Goal: Information Seeking & Learning: Learn about a topic

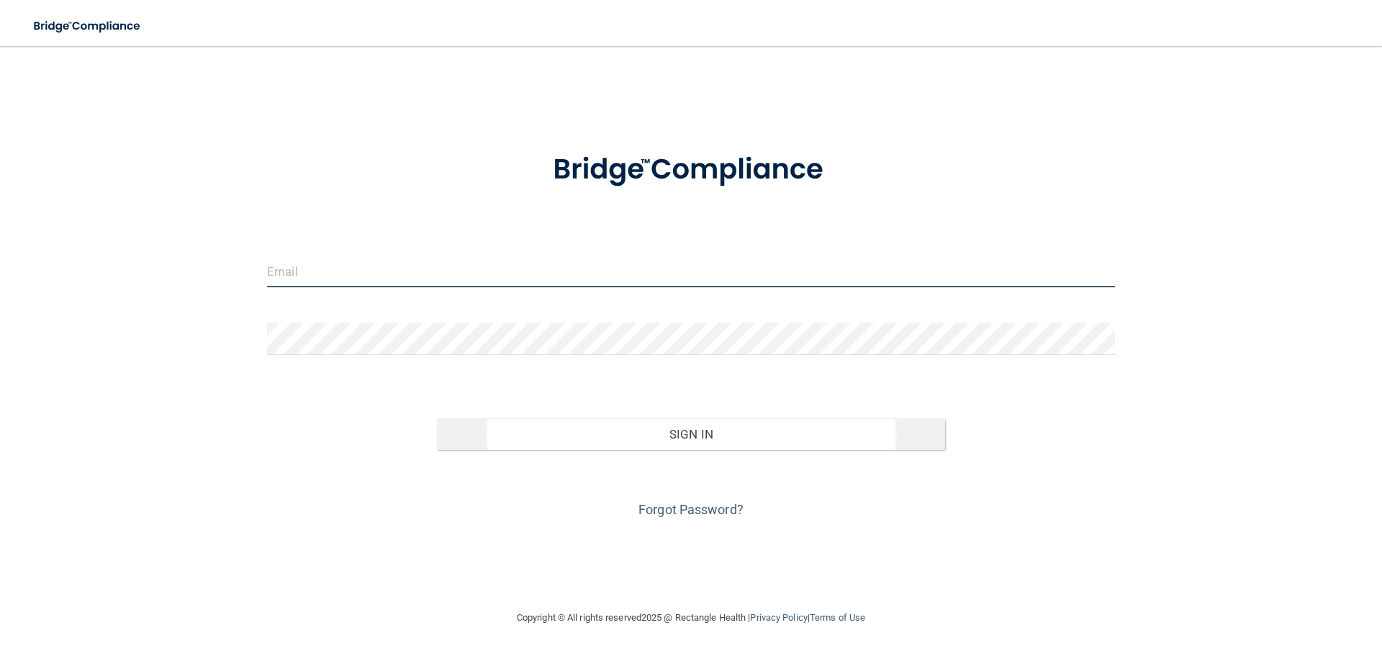
type input "[EMAIL_ADDRESS][DOMAIN_NAME]"
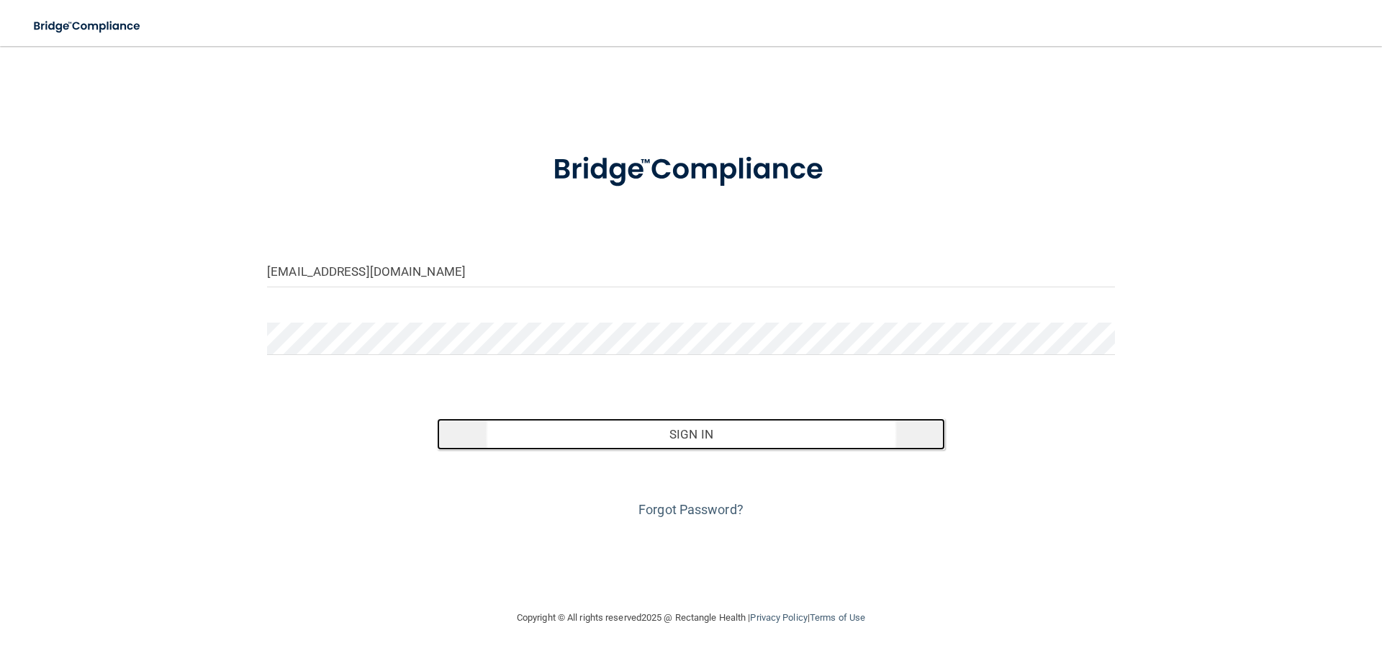
click at [679, 428] on button "Sign In" at bounding box center [691, 434] width 509 height 32
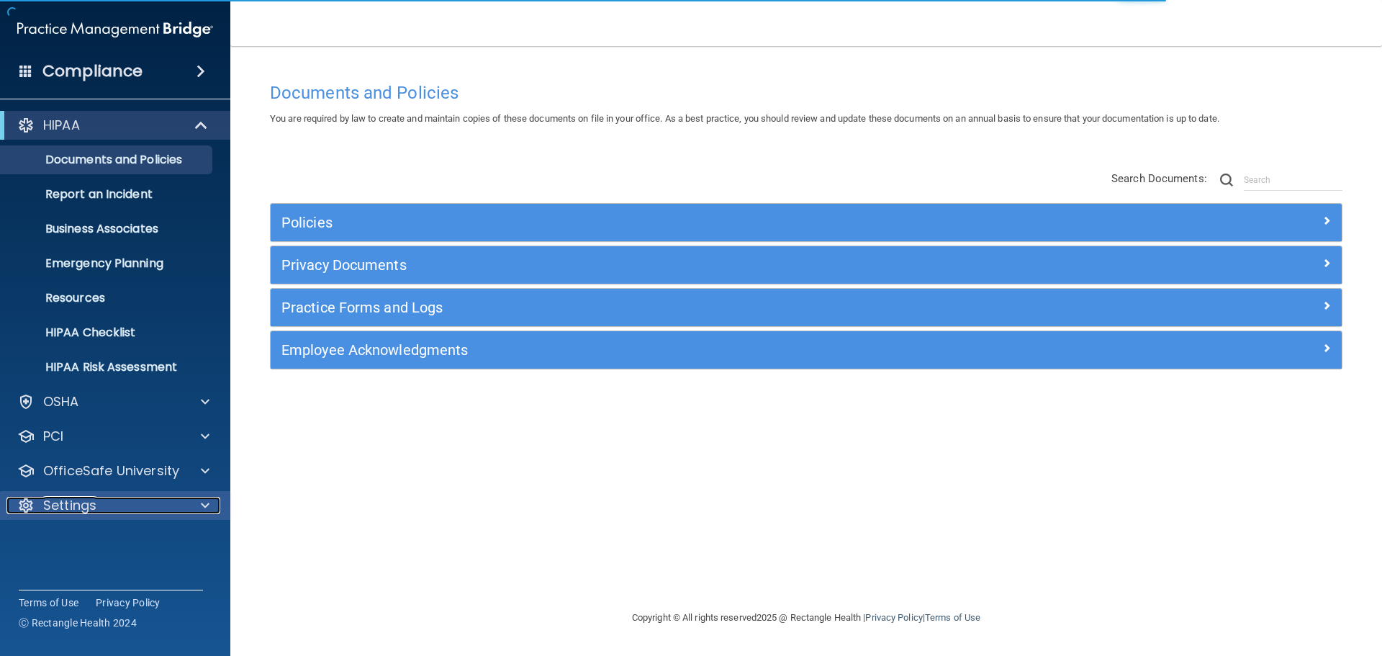
click at [72, 497] on p "Settings" at bounding box center [69, 505] width 53 height 17
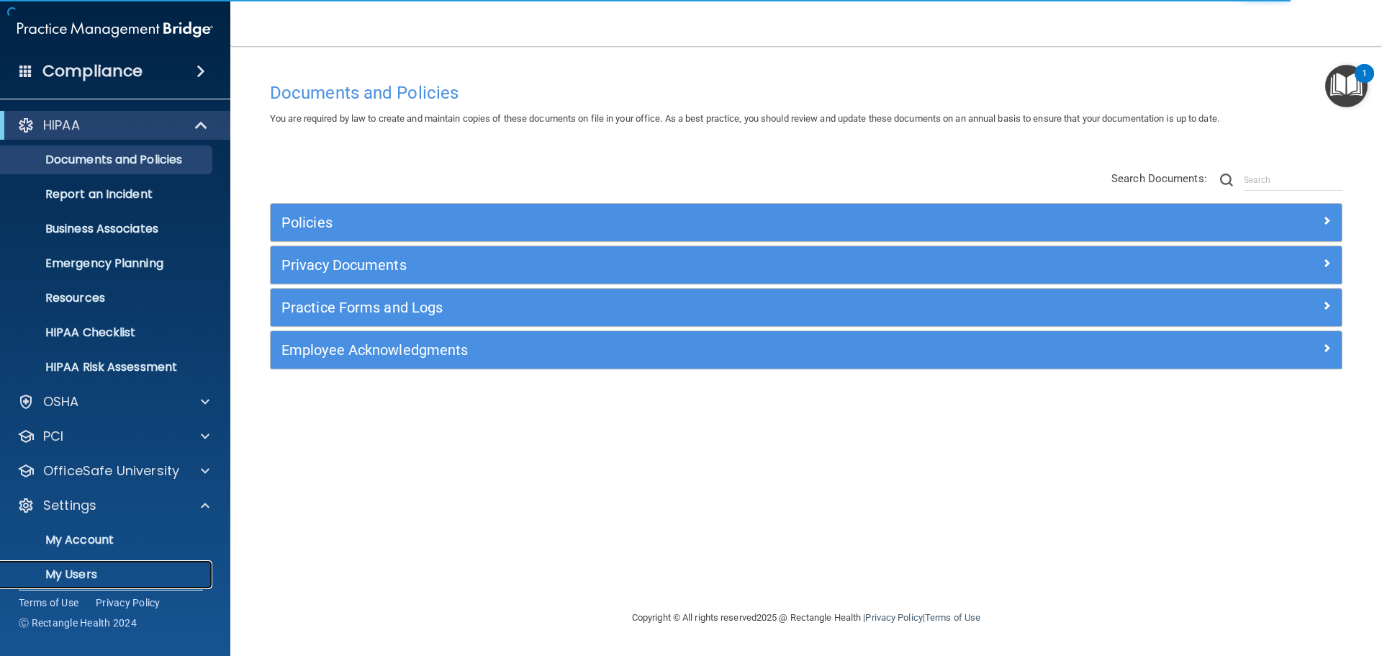
click at [82, 576] on p "My Users" at bounding box center [107, 574] width 197 height 14
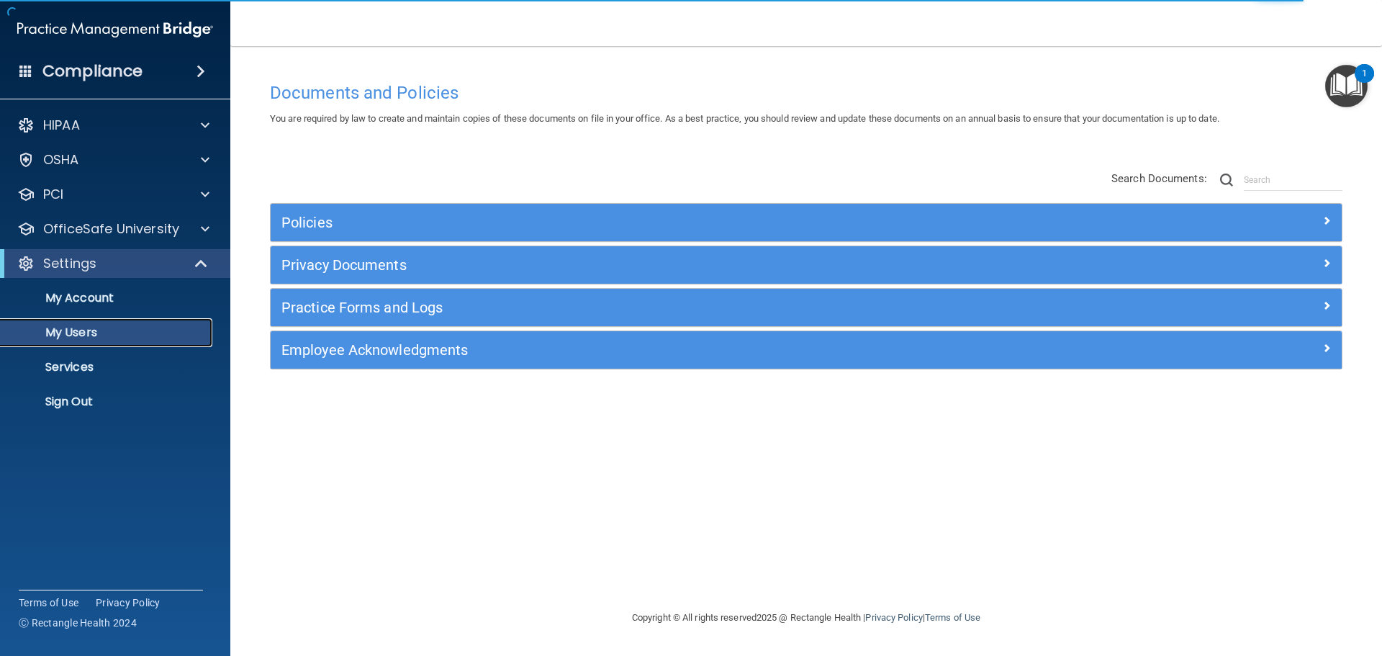
select select "20"
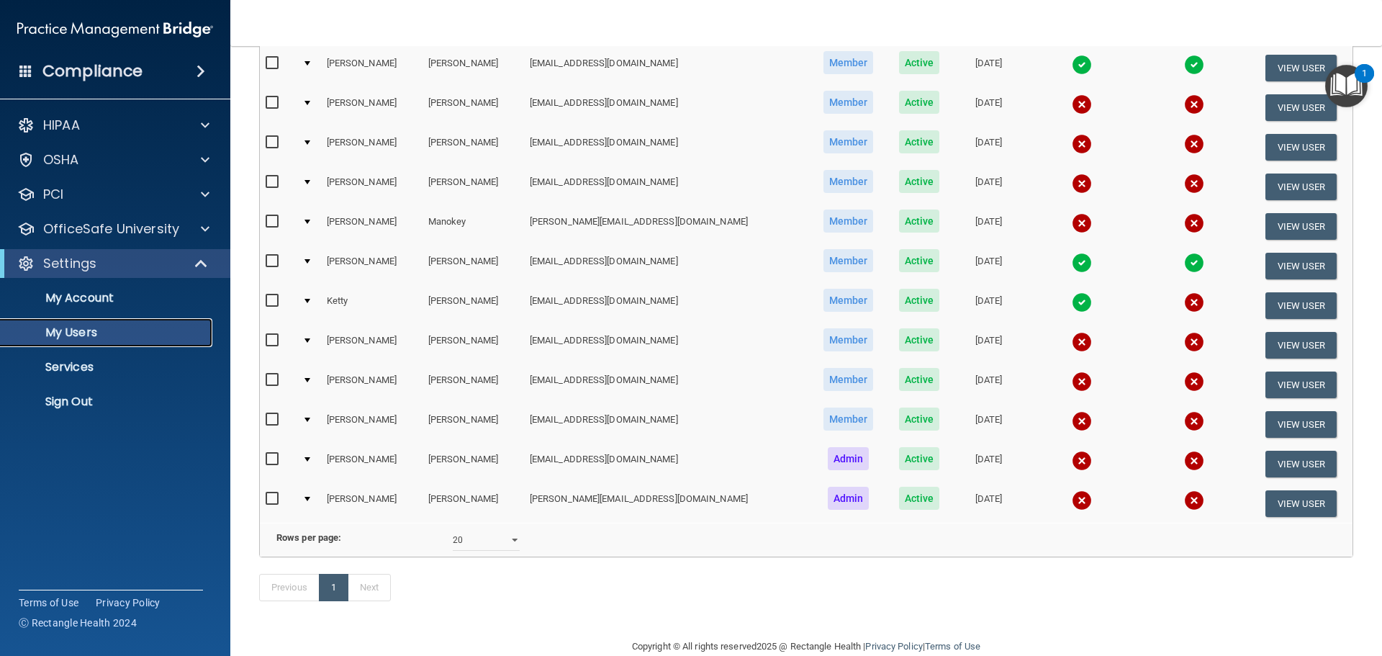
scroll to position [258, 0]
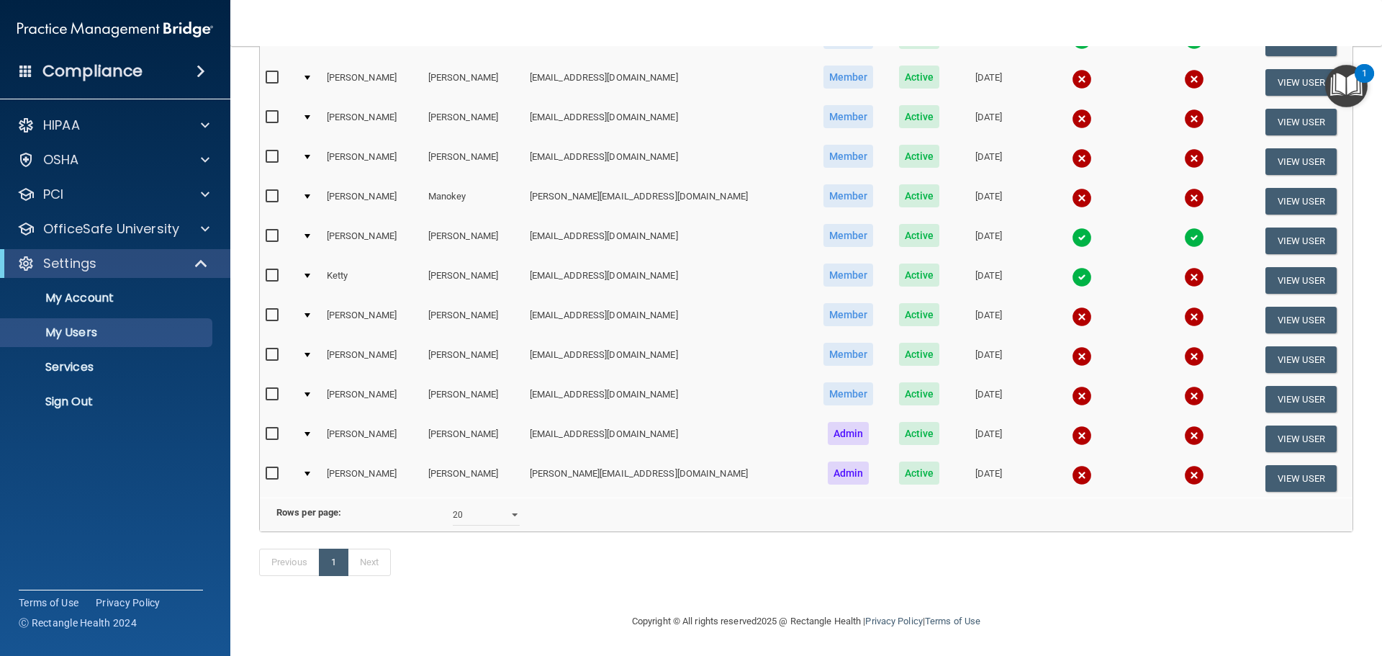
click at [276, 389] on input "checkbox" at bounding box center [274, 395] width 17 height 12
checkbox input "true"
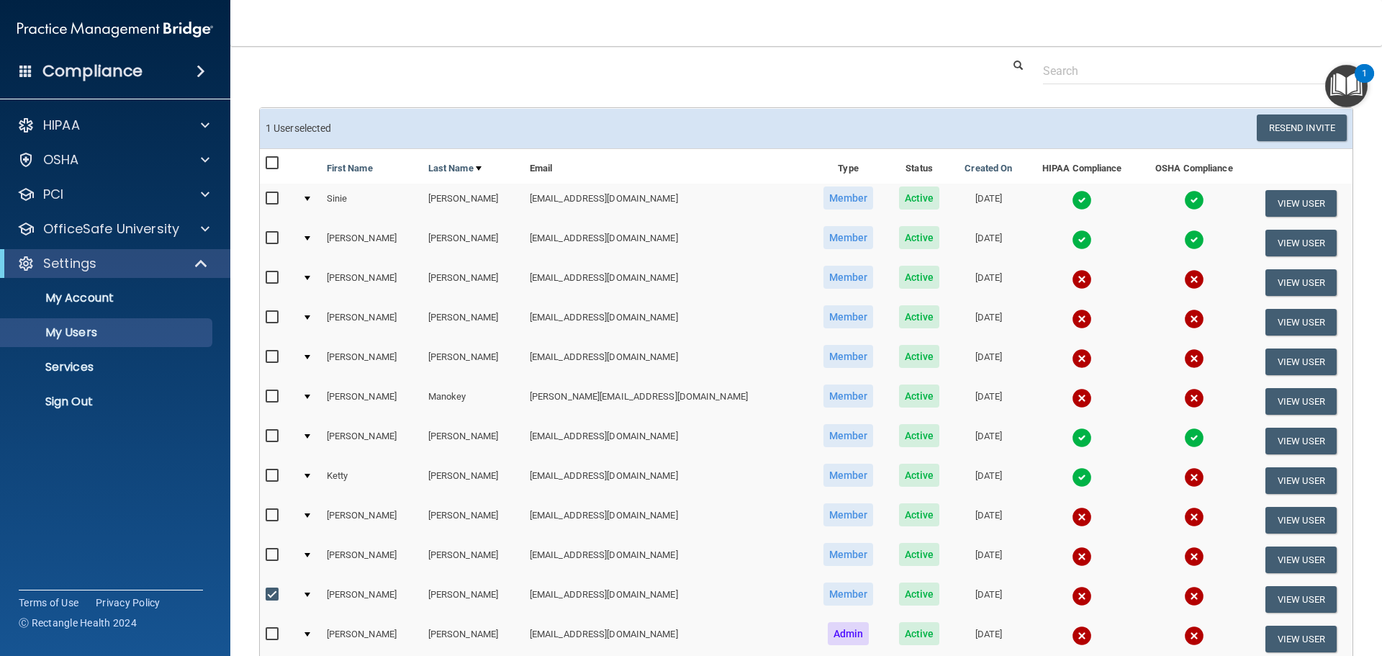
scroll to position [0, 0]
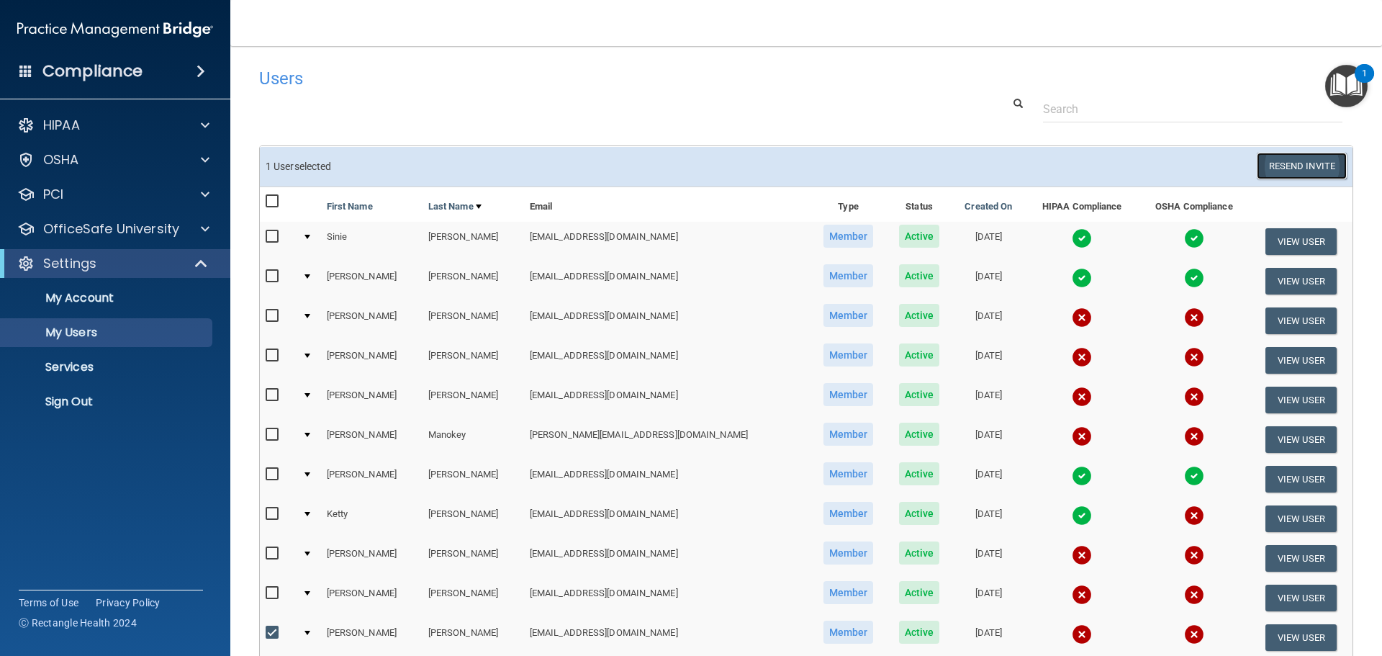
click at [1313, 163] on button "Resend Invite" at bounding box center [1302, 166] width 90 height 27
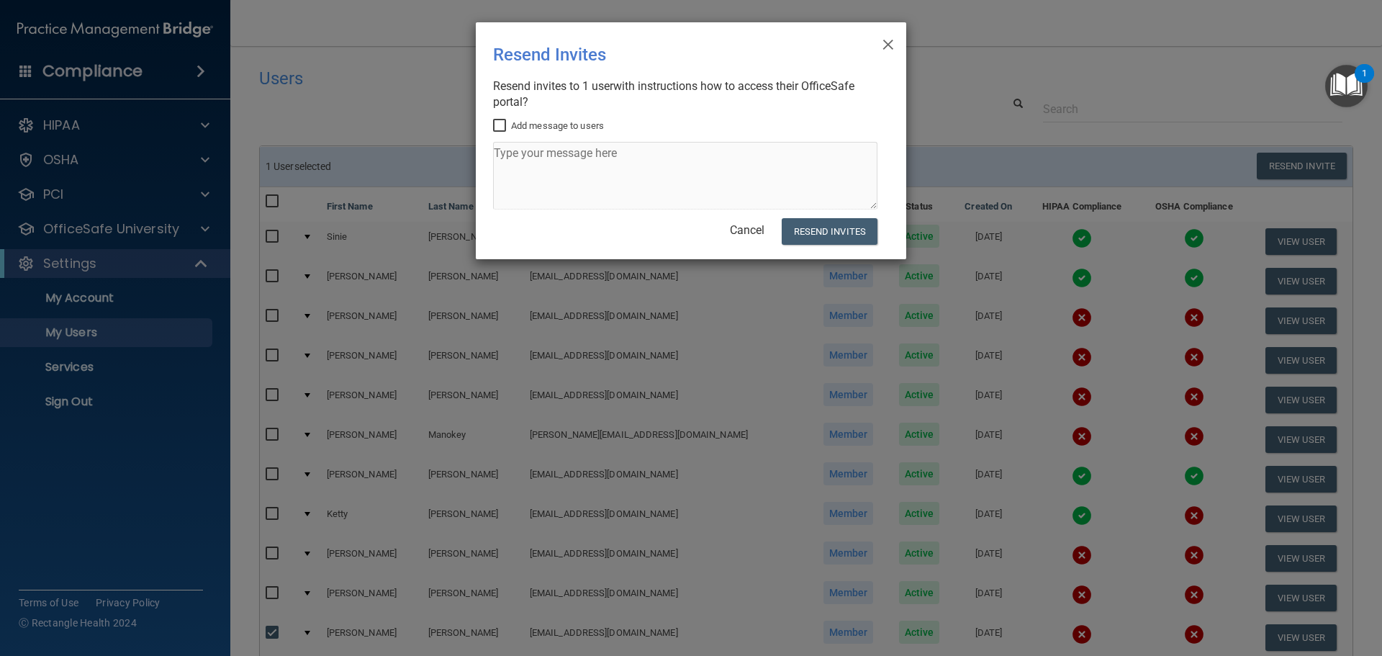
click at [585, 140] on div "Add message to users" at bounding box center [685, 166] width 384 height 98
click at [497, 125] on input "Add message to users" at bounding box center [501, 126] width 17 height 12
checkbox input "true"
click at [513, 164] on textarea at bounding box center [685, 176] width 384 height 68
type textarea "ra.officesafe.com/#/ is the login website"
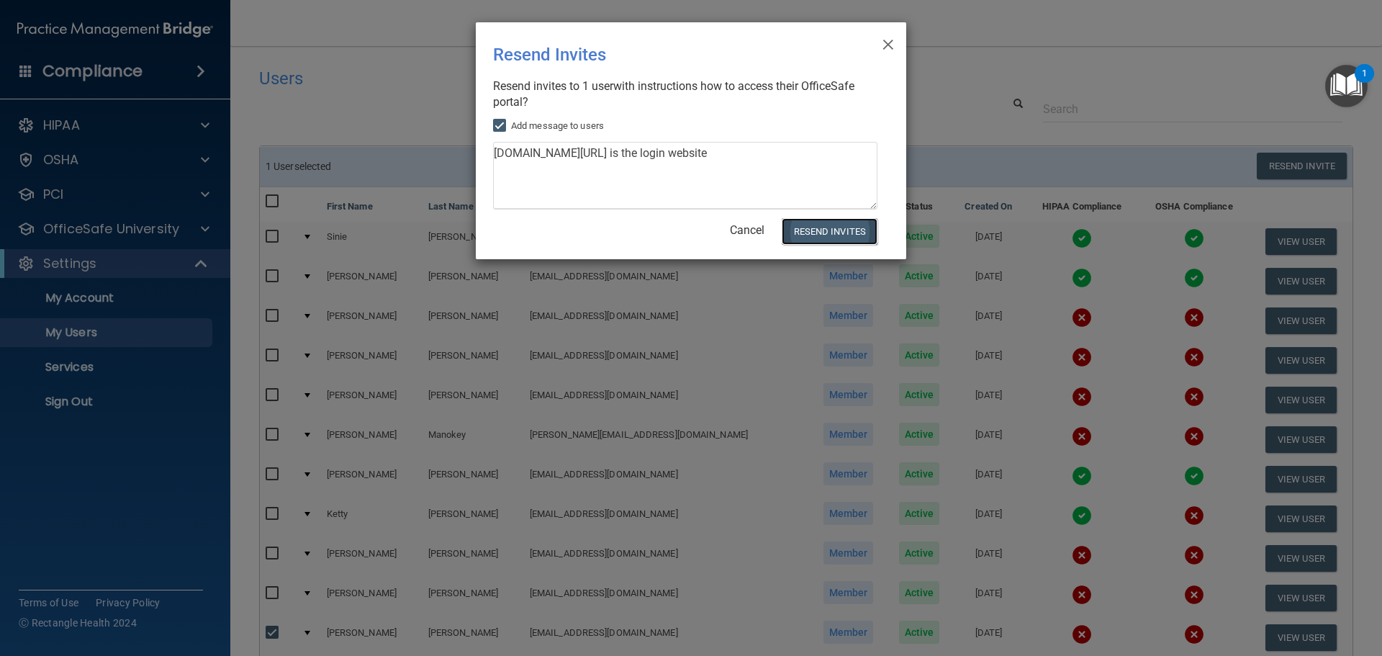
click at [794, 223] on button "Resend Invites" at bounding box center [830, 231] width 96 height 27
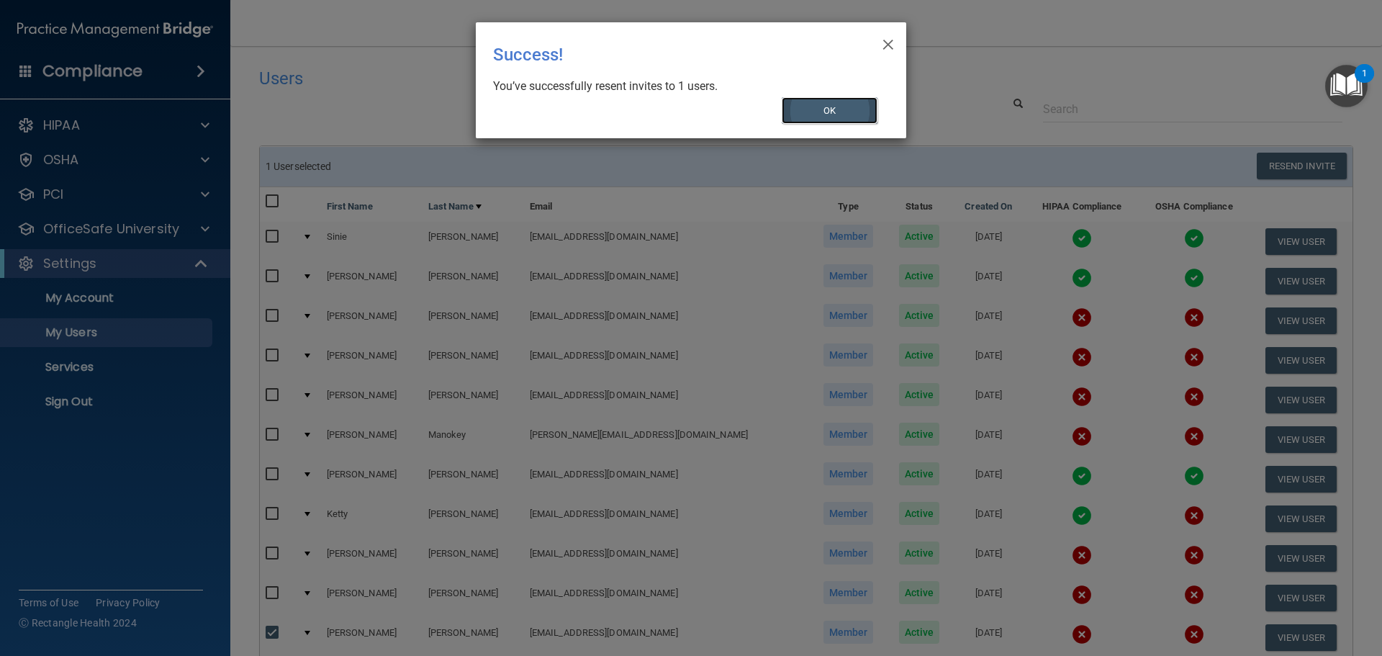
click at [843, 103] on button "OK" at bounding box center [830, 110] width 96 height 27
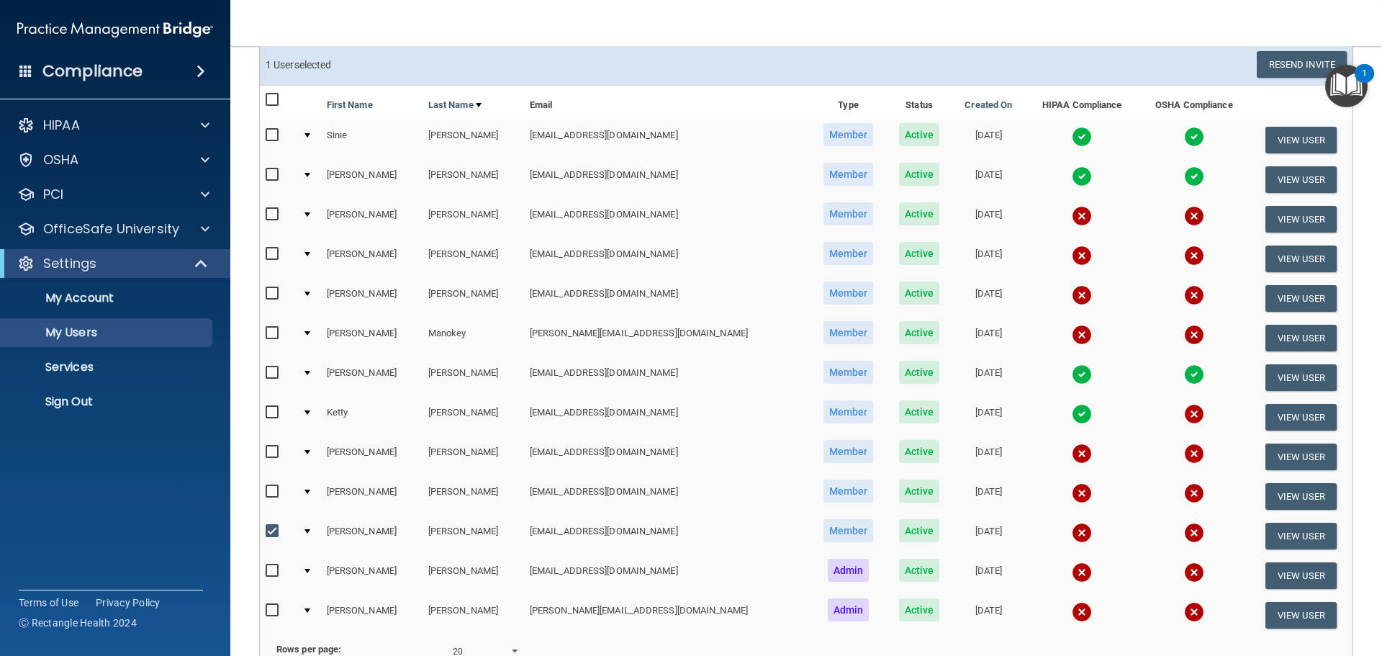
scroll to position [144, 0]
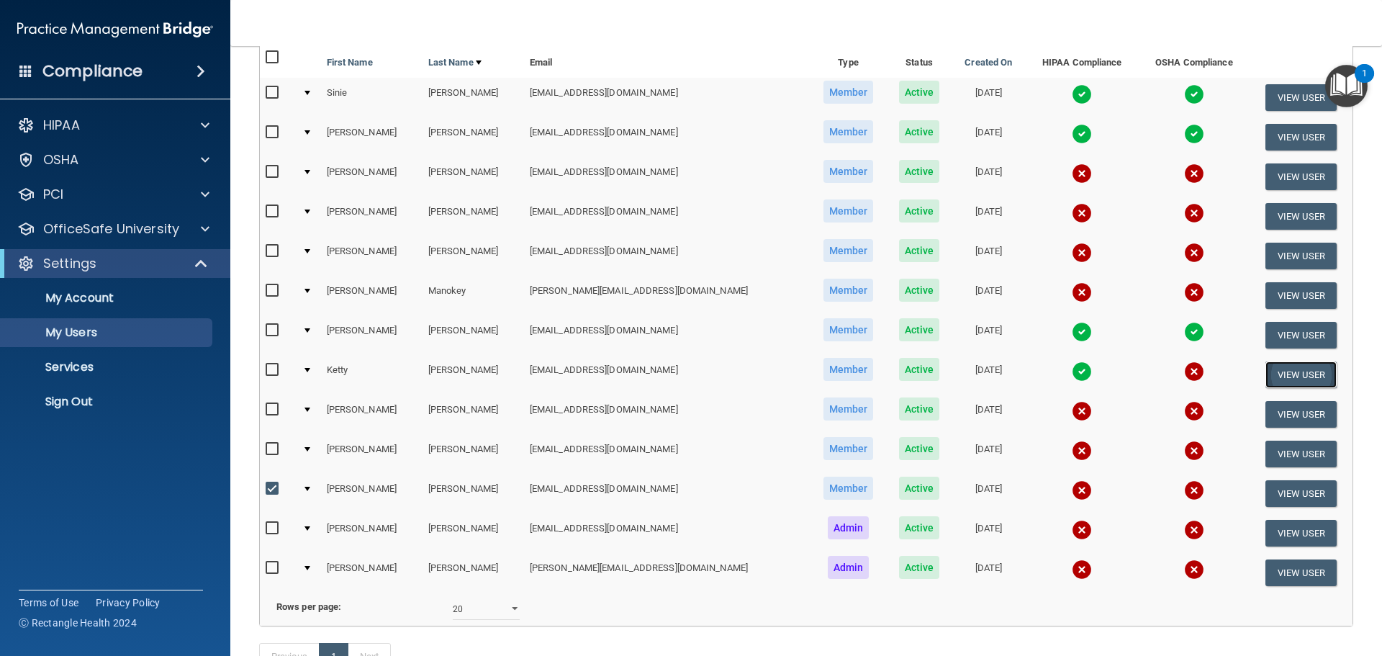
click at [1279, 369] on button "View User" at bounding box center [1301, 374] width 71 height 27
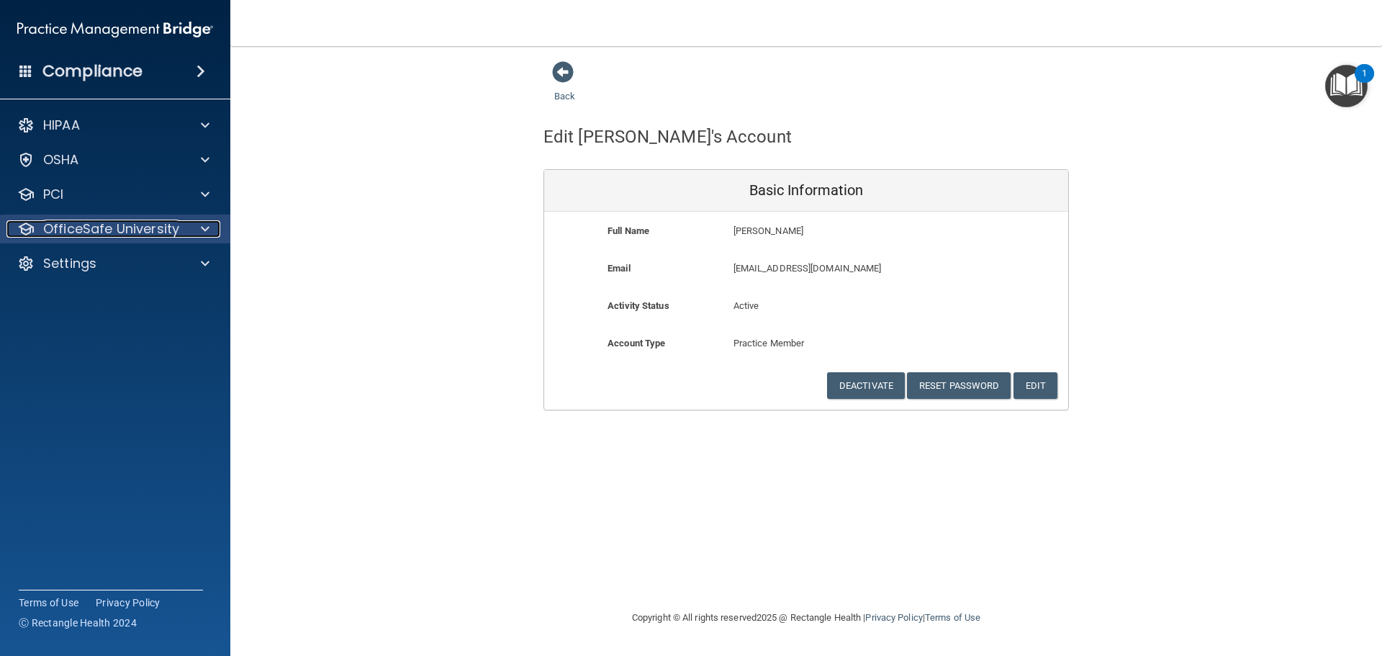
click at [199, 232] on div at bounding box center [203, 228] width 36 height 17
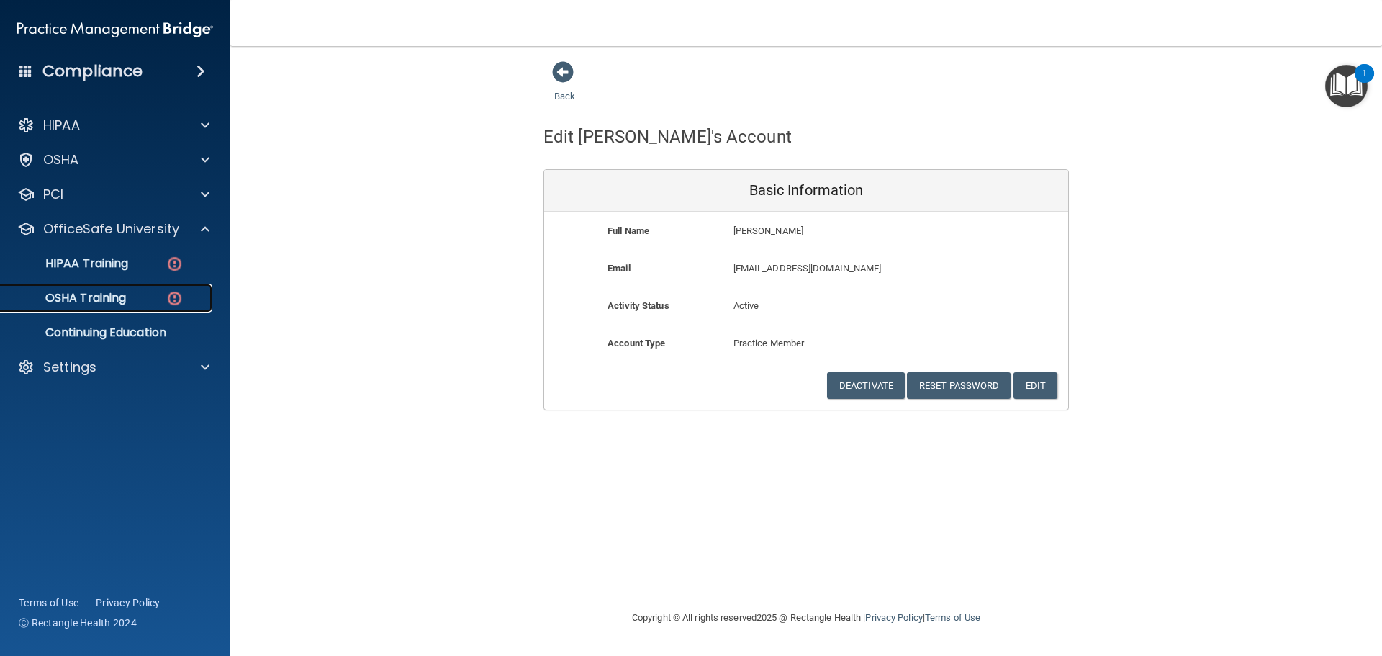
click at [177, 294] on img at bounding box center [175, 298] width 18 height 18
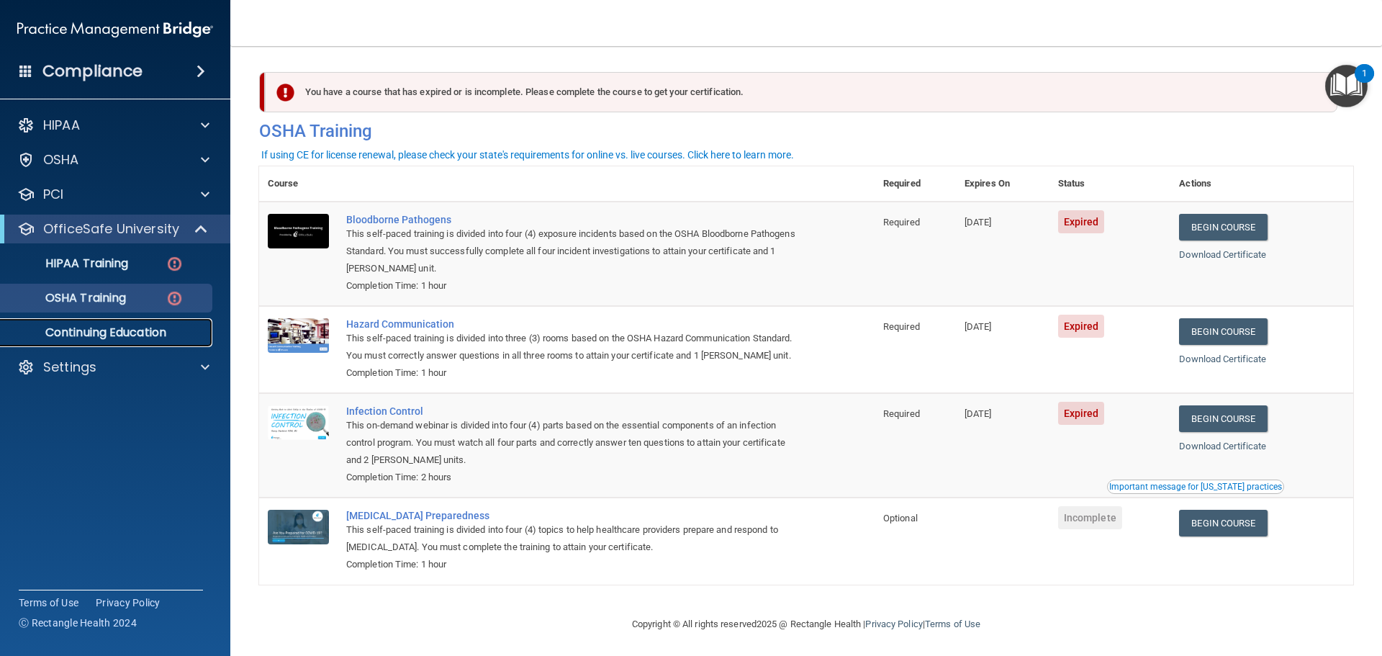
click at [162, 338] on p "Continuing Education" at bounding box center [107, 332] width 197 height 14
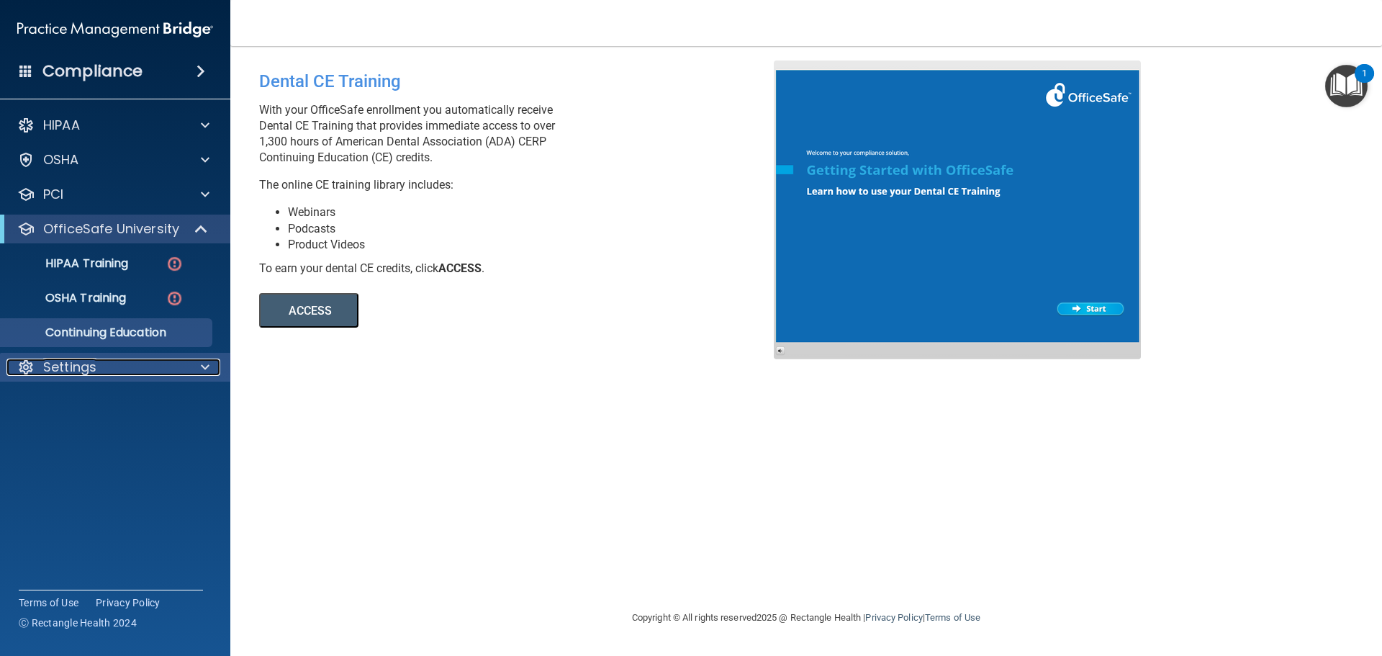
click at [106, 363] on div "Settings" at bounding box center [95, 367] width 179 height 17
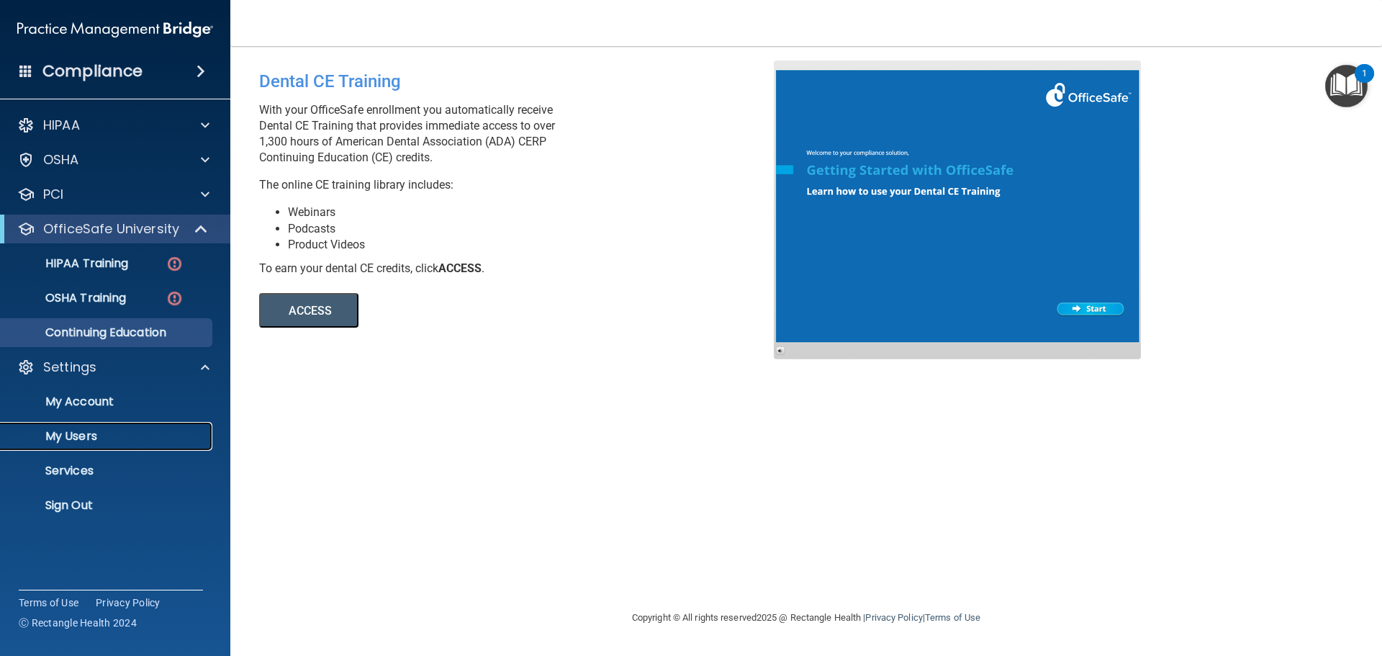
click at [95, 436] on p "My Users" at bounding box center [107, 436] width 197 height 14
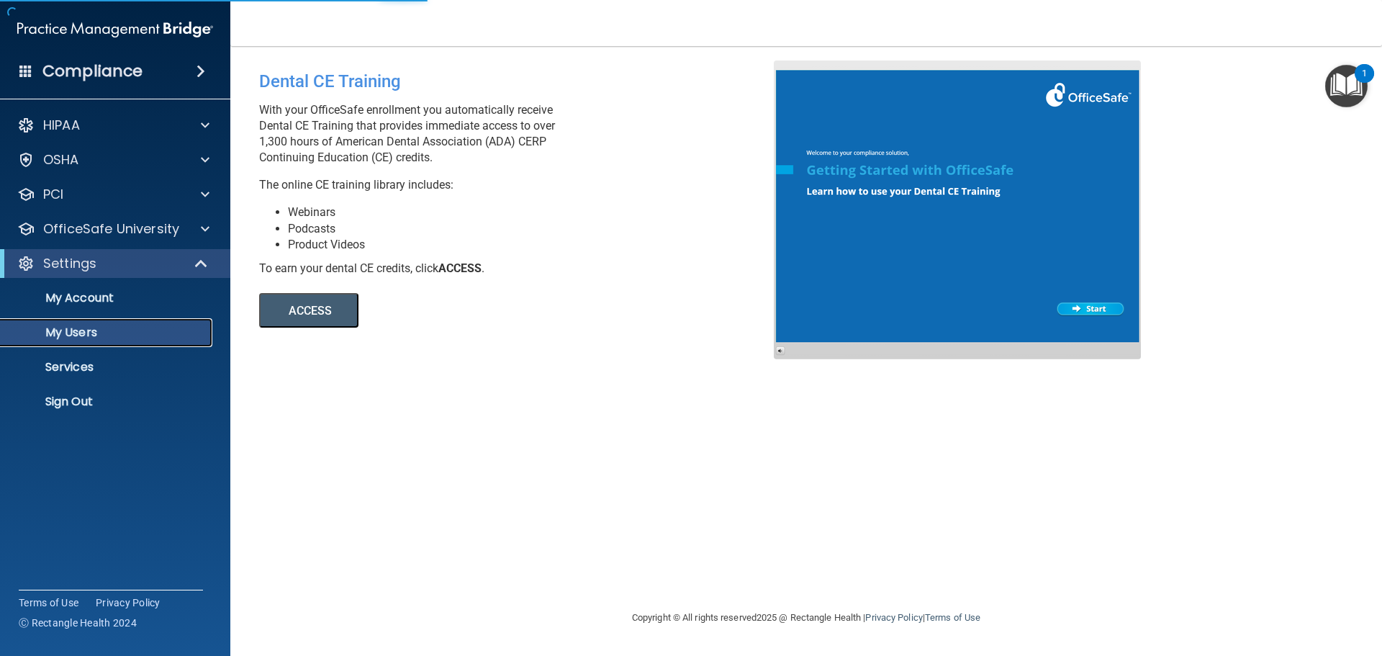
select select "20"
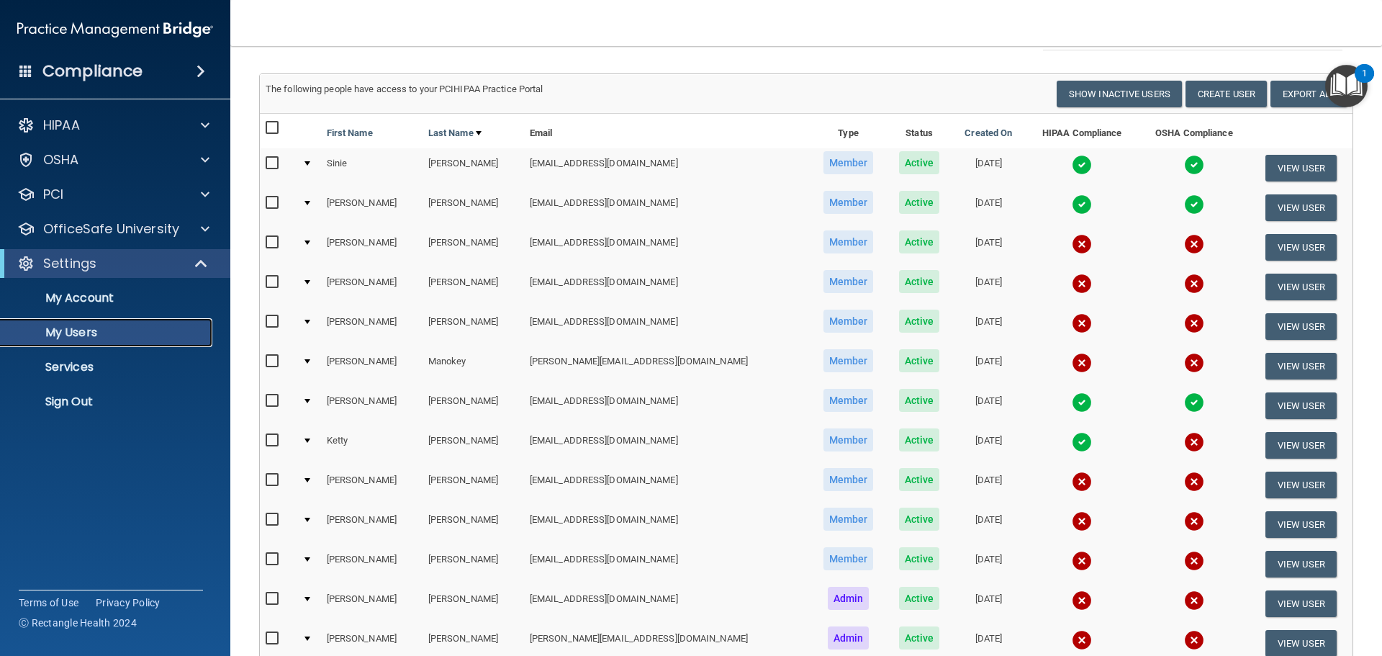
scroll to position [144, 0]
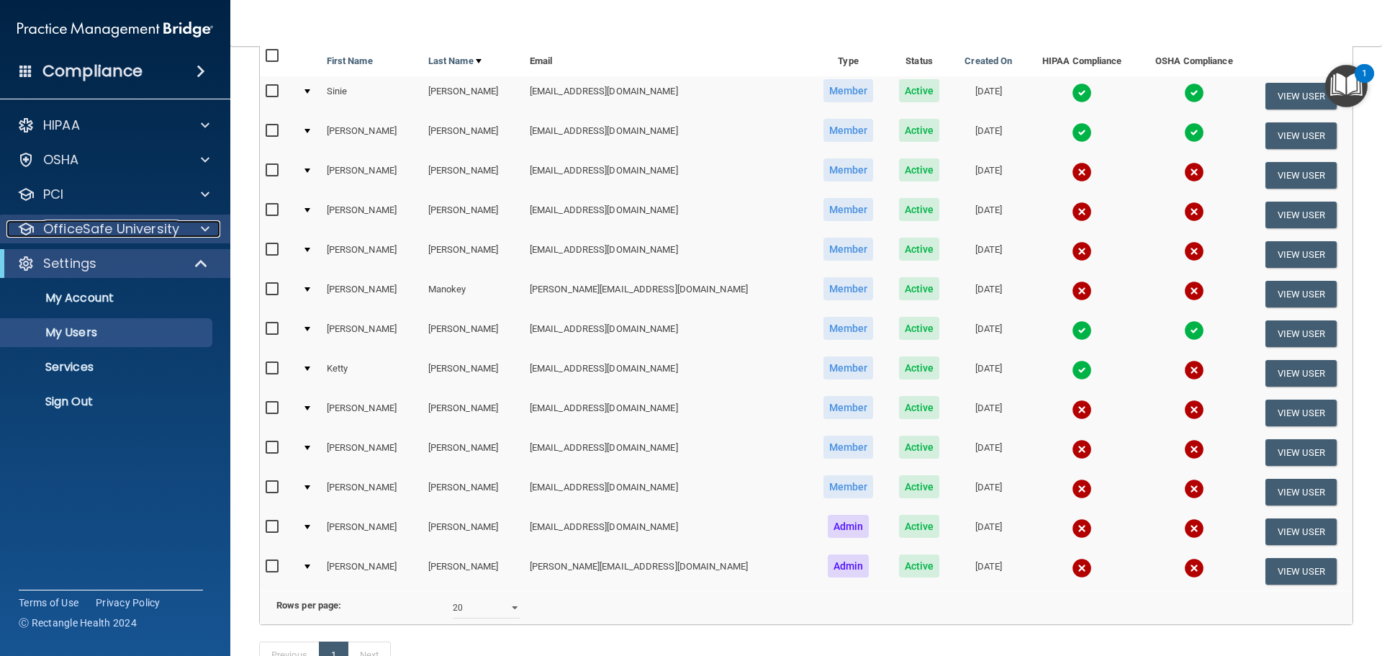
click at [207, 230] on span at bounding box center [205, 228] width 9 height 17
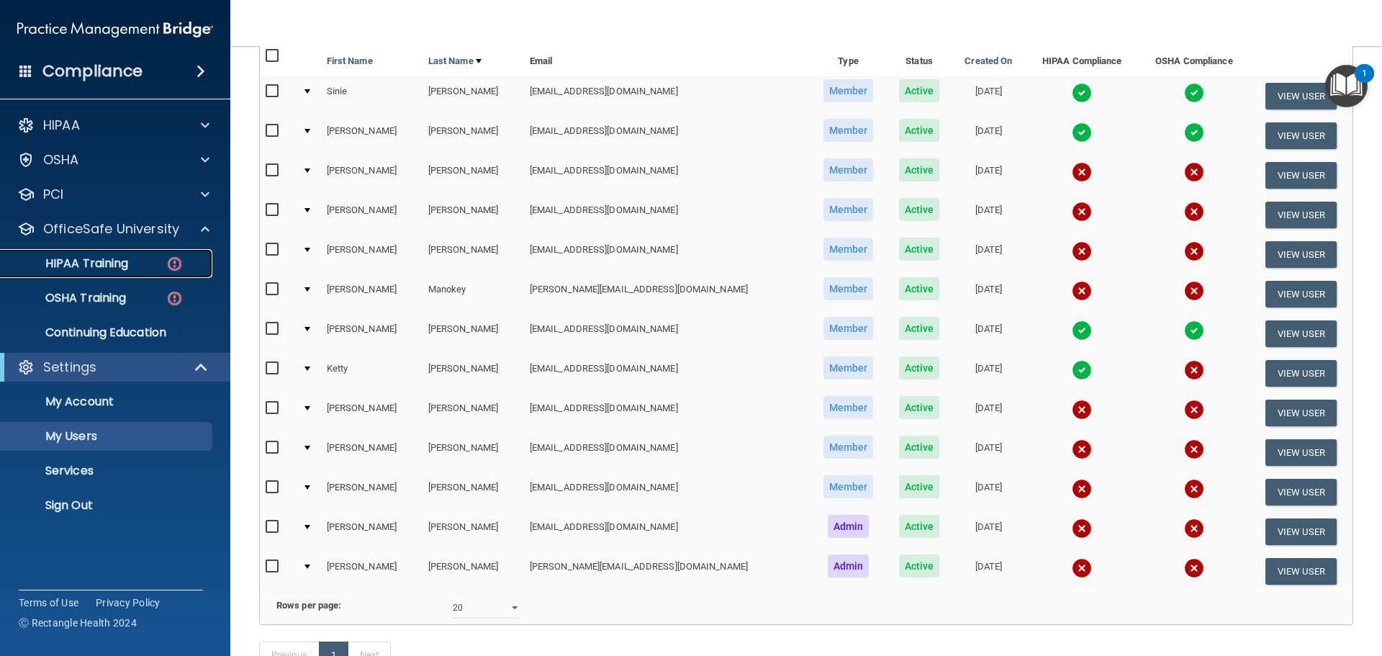
click at [124, 263] on p "HIPAA Training" at bounding box center [68, 263] width 119 height 14
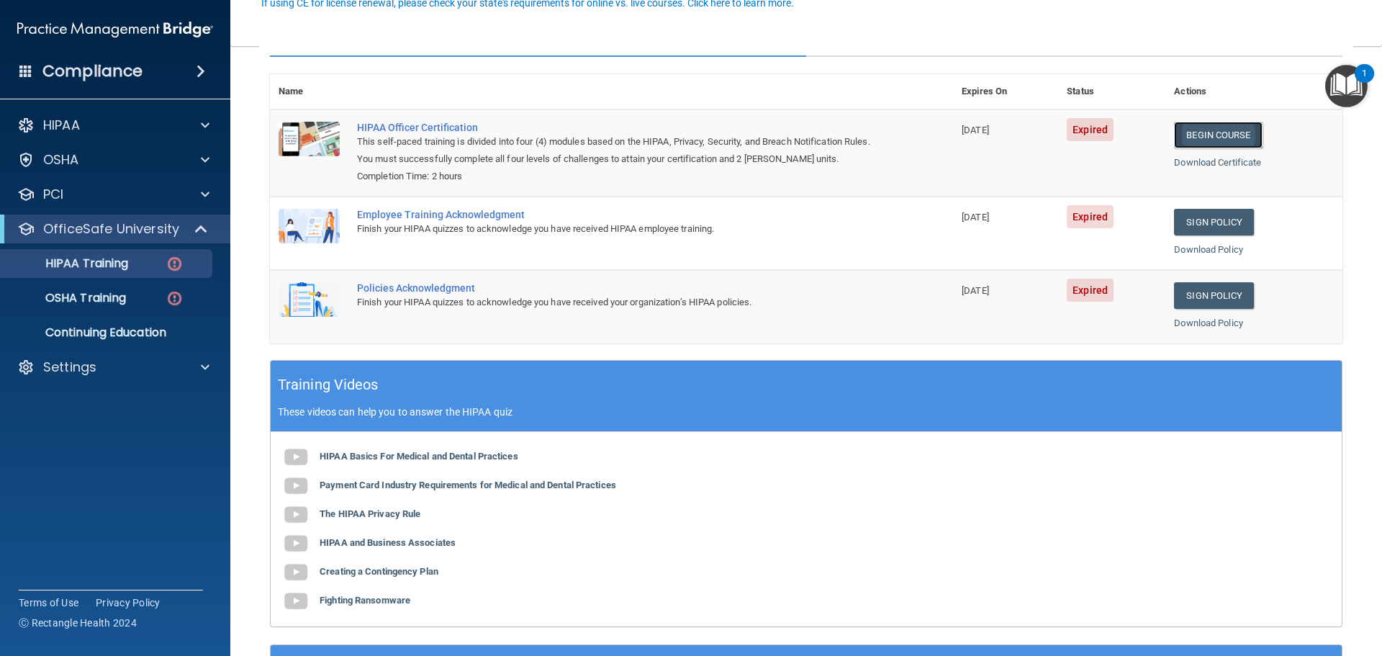
click at [1206, 132] on link "Begin Course" at bounding box center [1218, 135] width 88 height 27
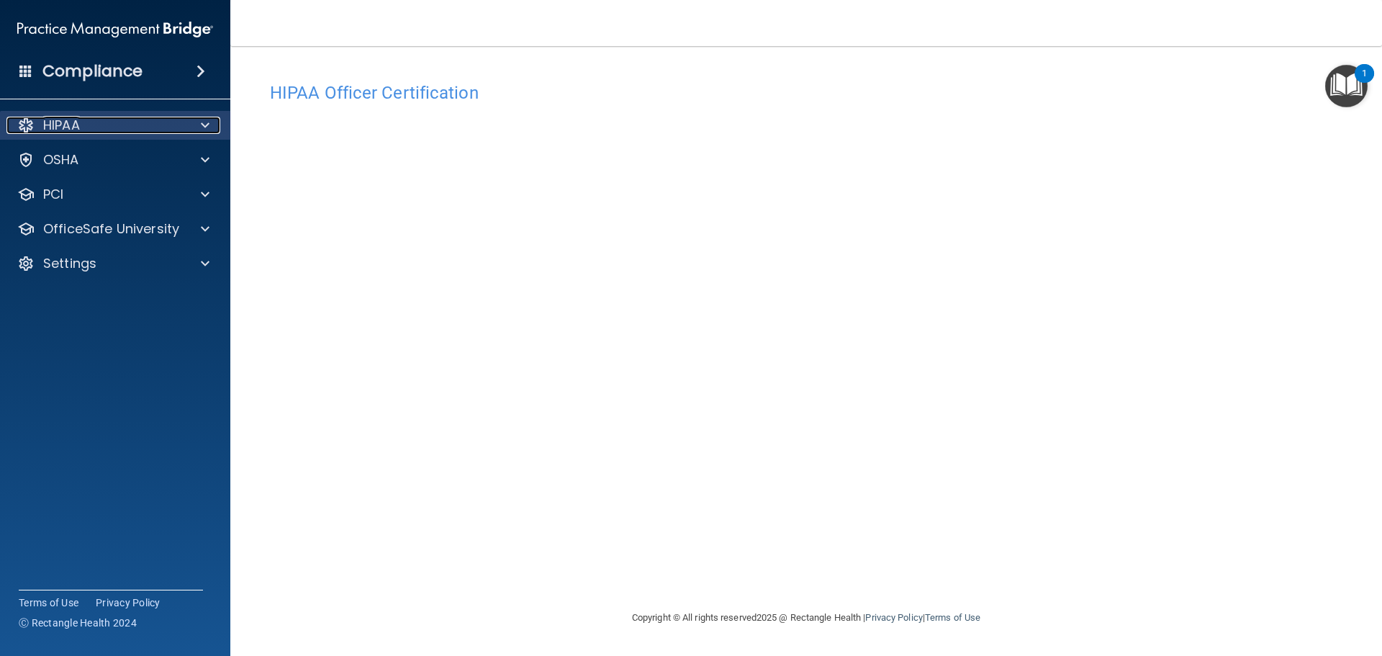
click at [208, 128] on span at bounding box center [205, 125] width 9 height 17
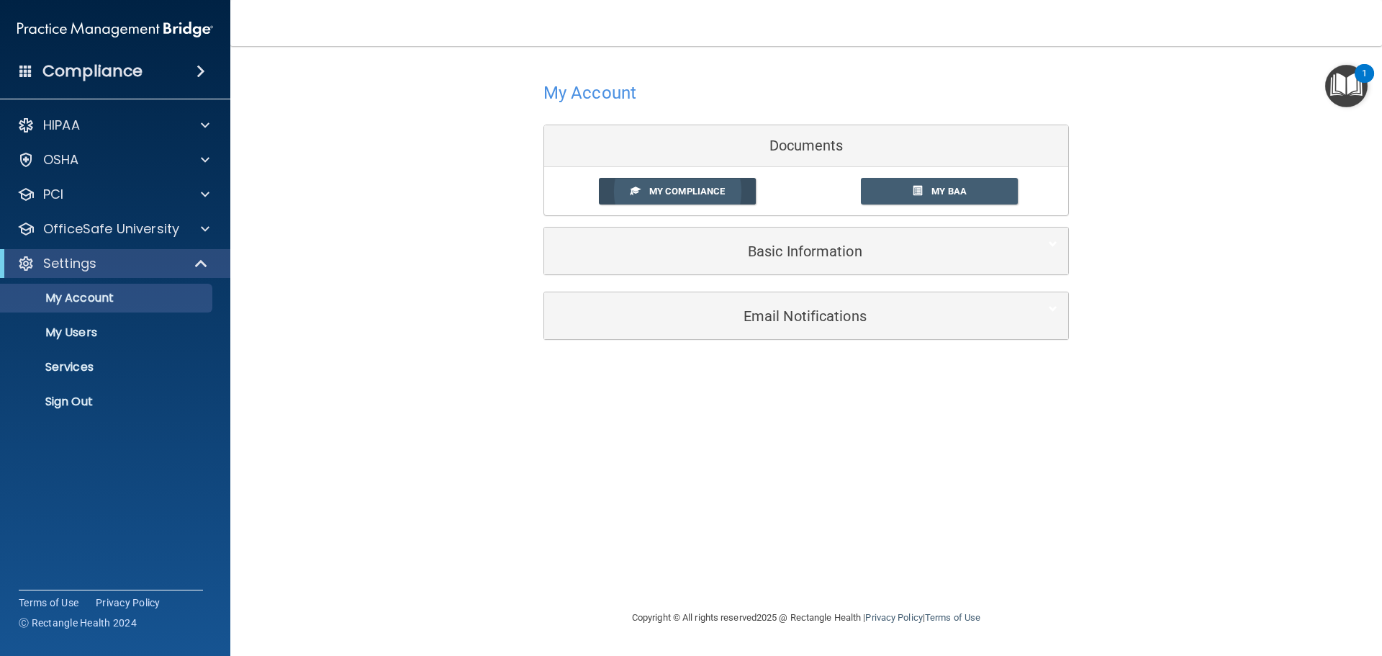
click at [689, 191] on span "My Compliance" at bounding box center [687, 191] width 76 height 11
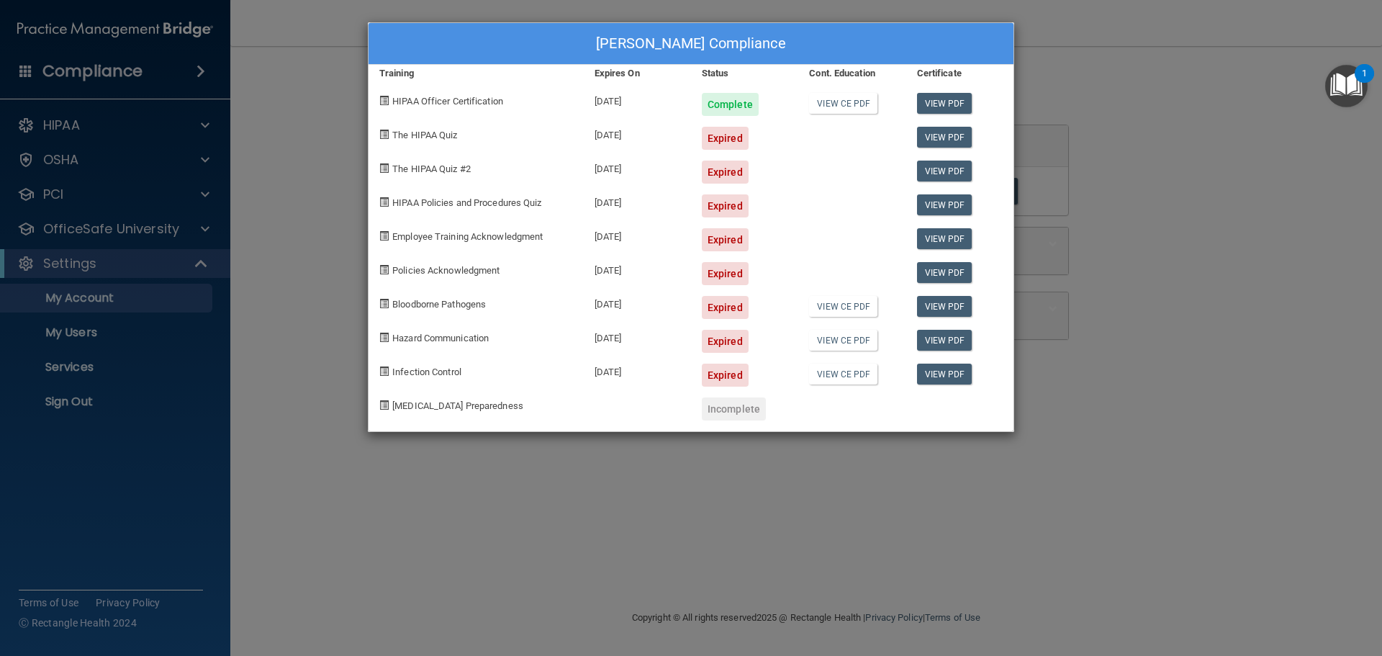
click at [598, 468] on div "William Thornton's Compliance Training Expires On Status Cont. Education Certif…" at bounding box center [691, 328] width 1382 height 656
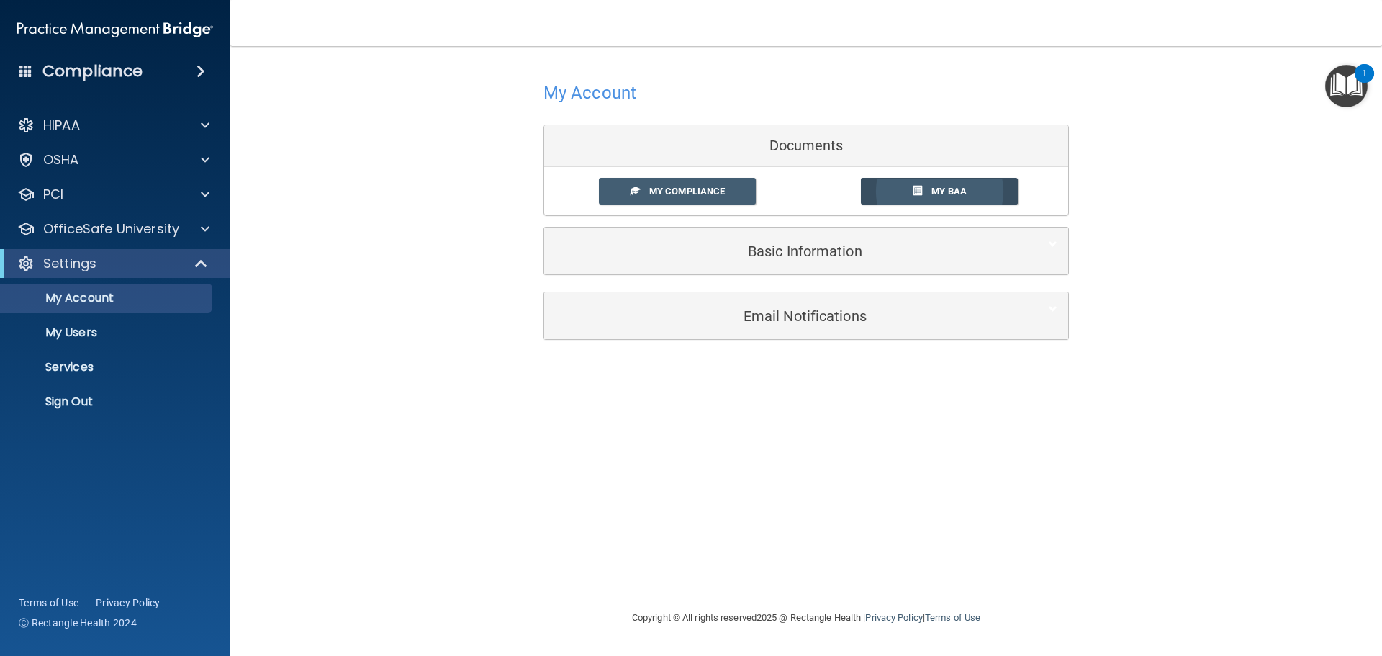
click at [947, 192] on span "My BAA" at bounding box center [949, 191] width 35 height 11
click at [200, 225] on div at bounding box center [203, 228] width 36 height 17
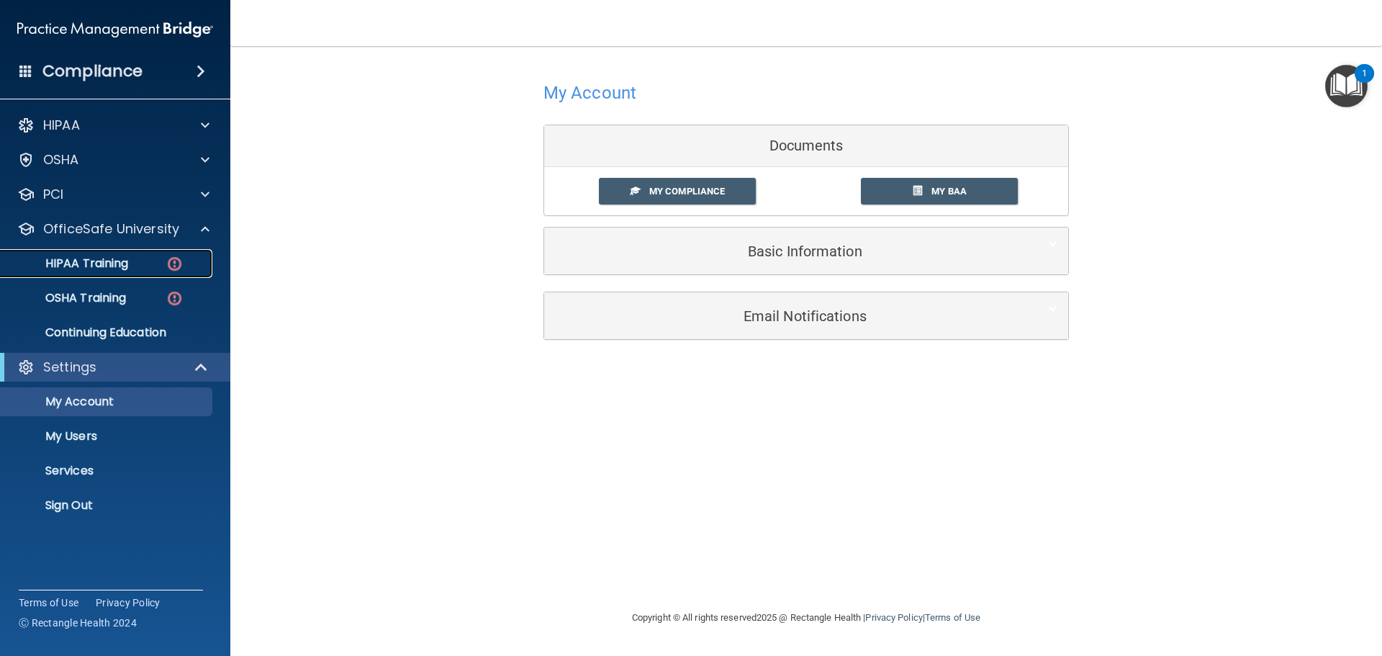
click at [170, 266] on img at bounding box center [175, 264] width 18 height 18
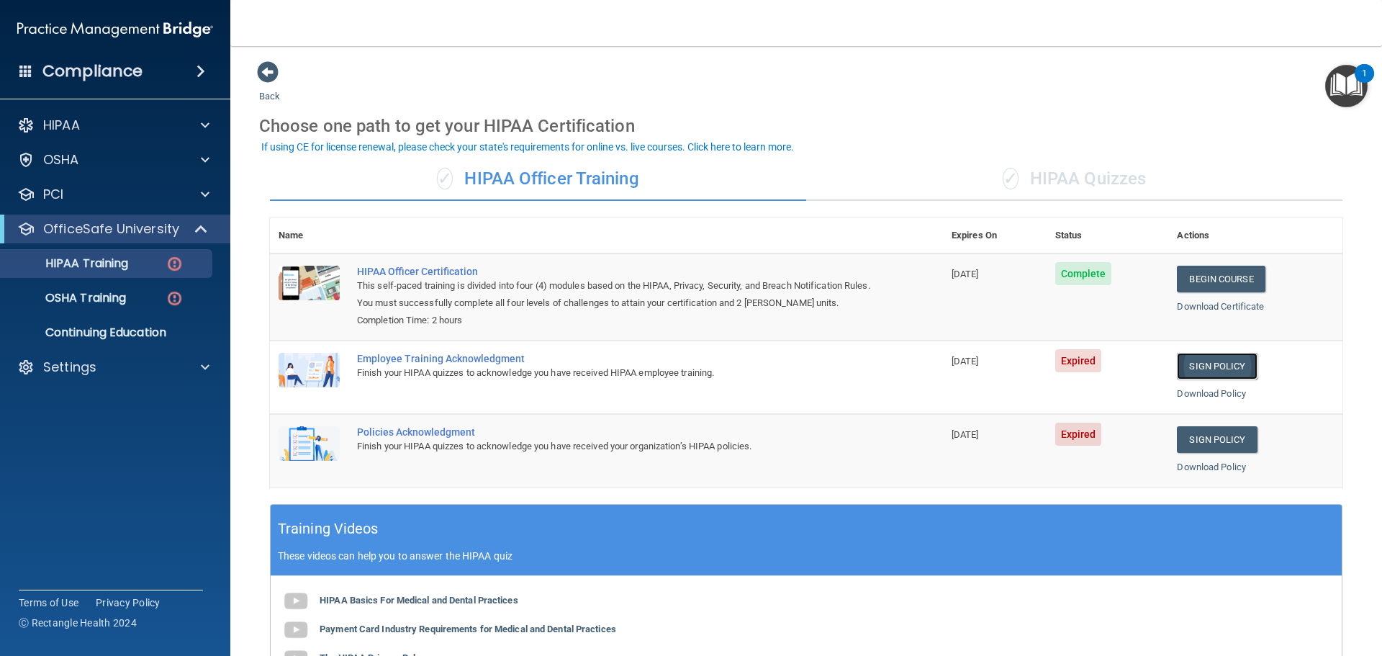
click at [1192, 367] on link "Sign Policy" at bounding box center [1217, 366] width 80 height 27
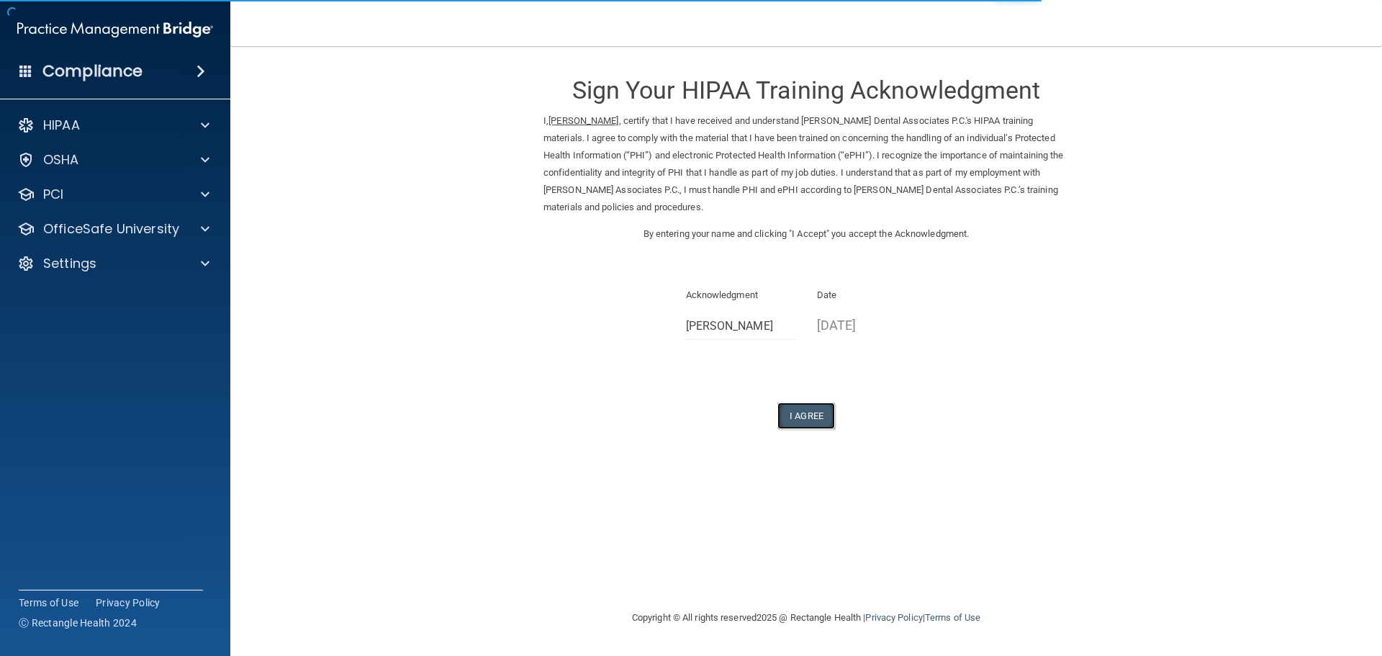
click at [806, 409] on button "I Agree" at bounding box center [807, 415] width 58 height 27
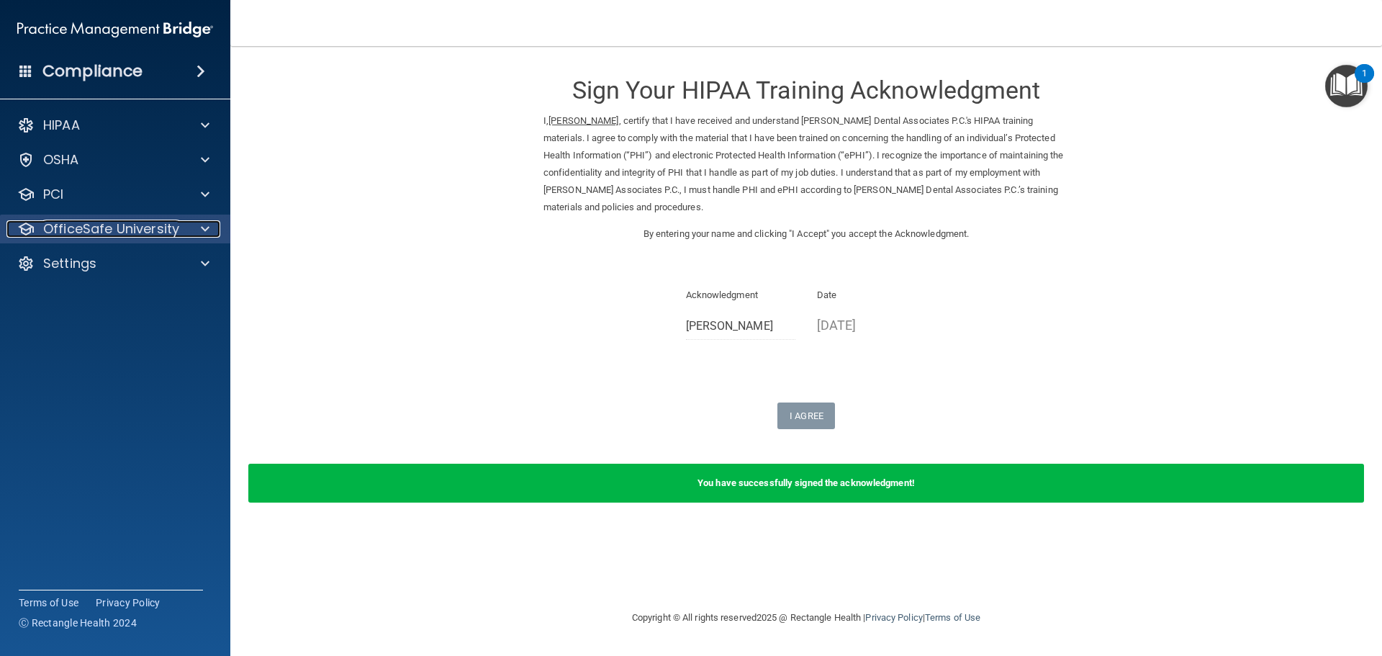
click at [208, 225] on span at bounding box center [205, 228] width 9 height 17
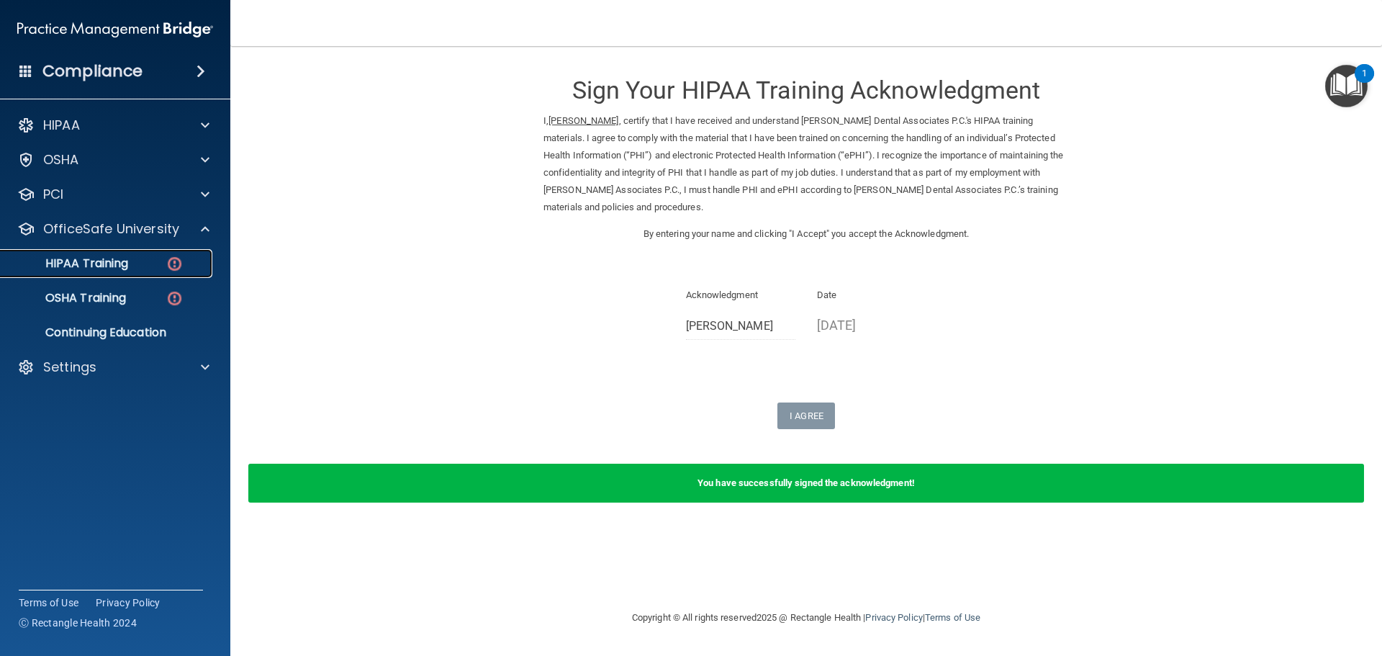
click at [181, 261] on img at bounding box center [175, 264] width 18 height 18
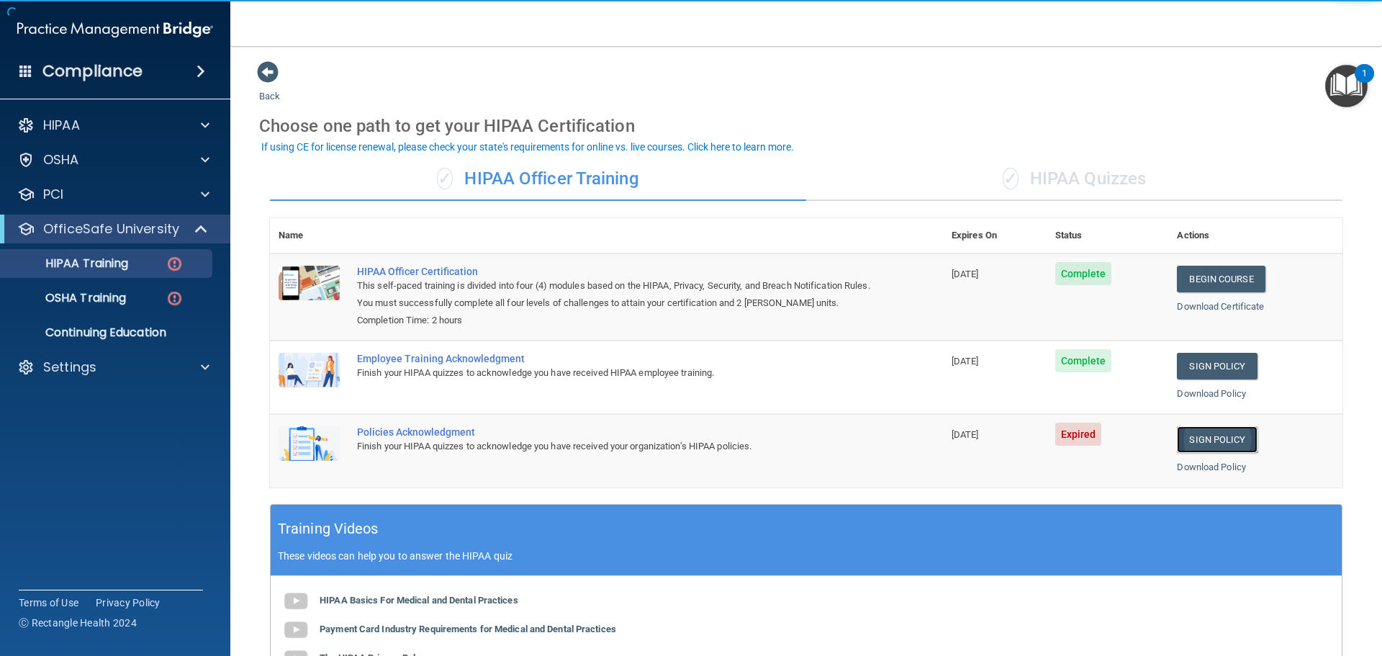
click at [1230, 440] on link "Sign Policy" at bounding box center [1217, 439] width 80 height 27
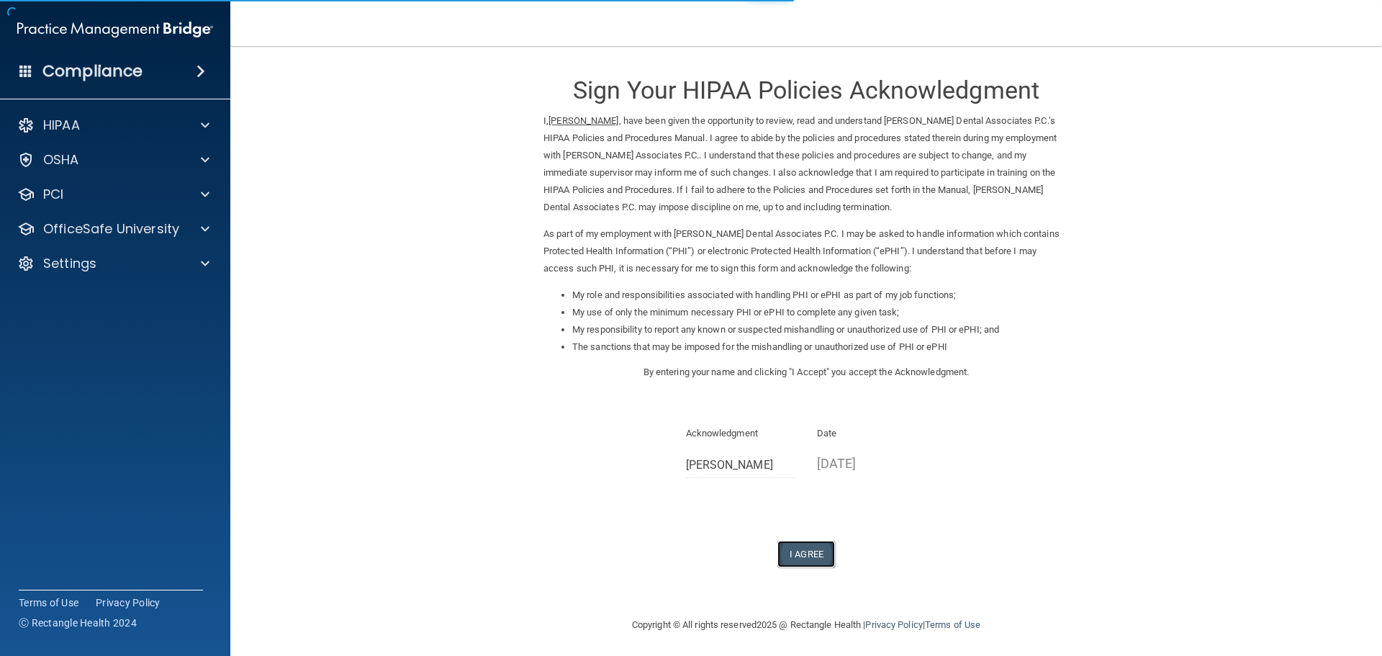
click at [778, 544] on button "I Agree" at bounding box center [807, 554] width 58 height 27
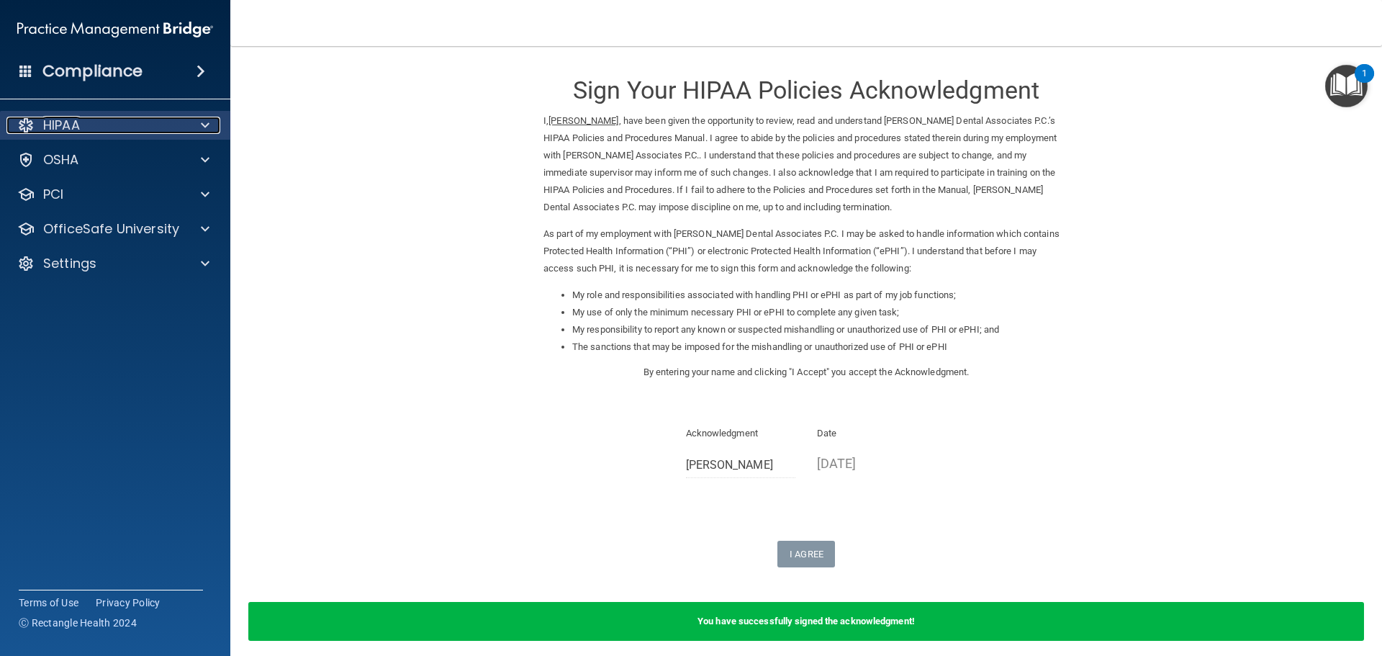
click at [214, 124] on div at bounding box center [203, 125] width 36 height 17
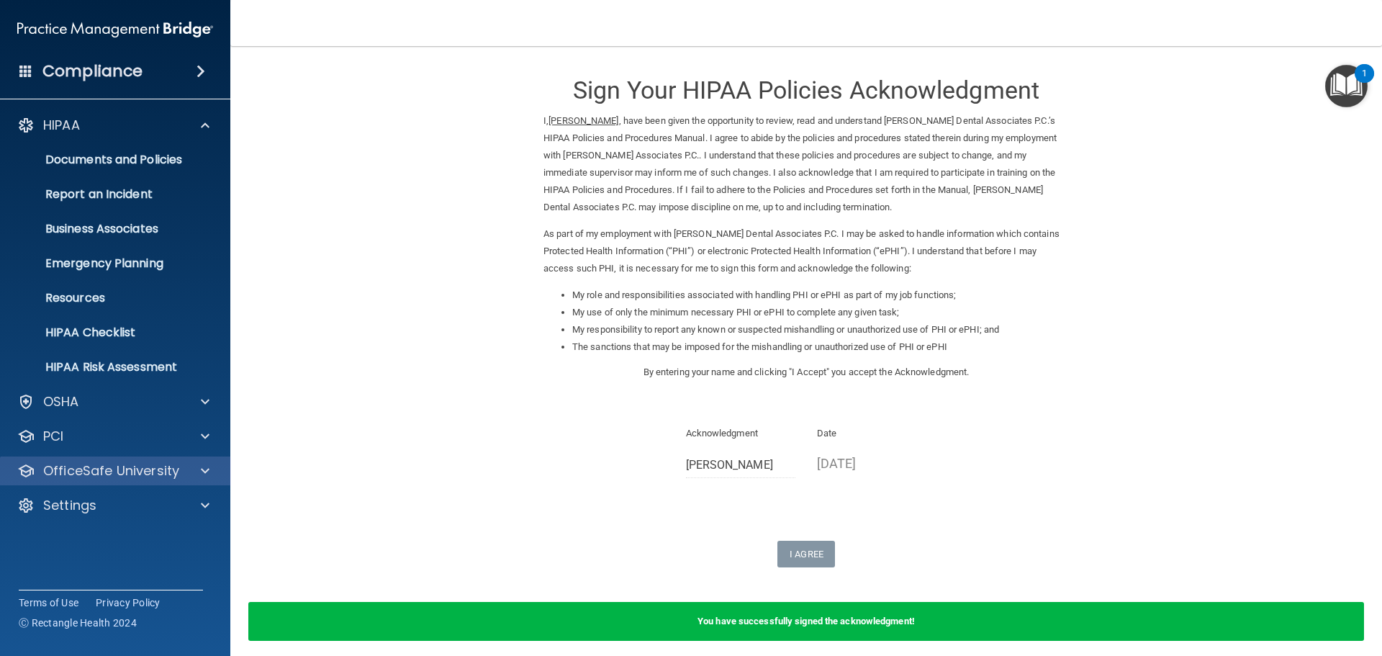
click at [195, 462] on div "OfficeSafe University" at bounding box center [115, 470] width 231 height 29
click at [204, 471] on span at bounding box center [205, 470] width 9 height 17
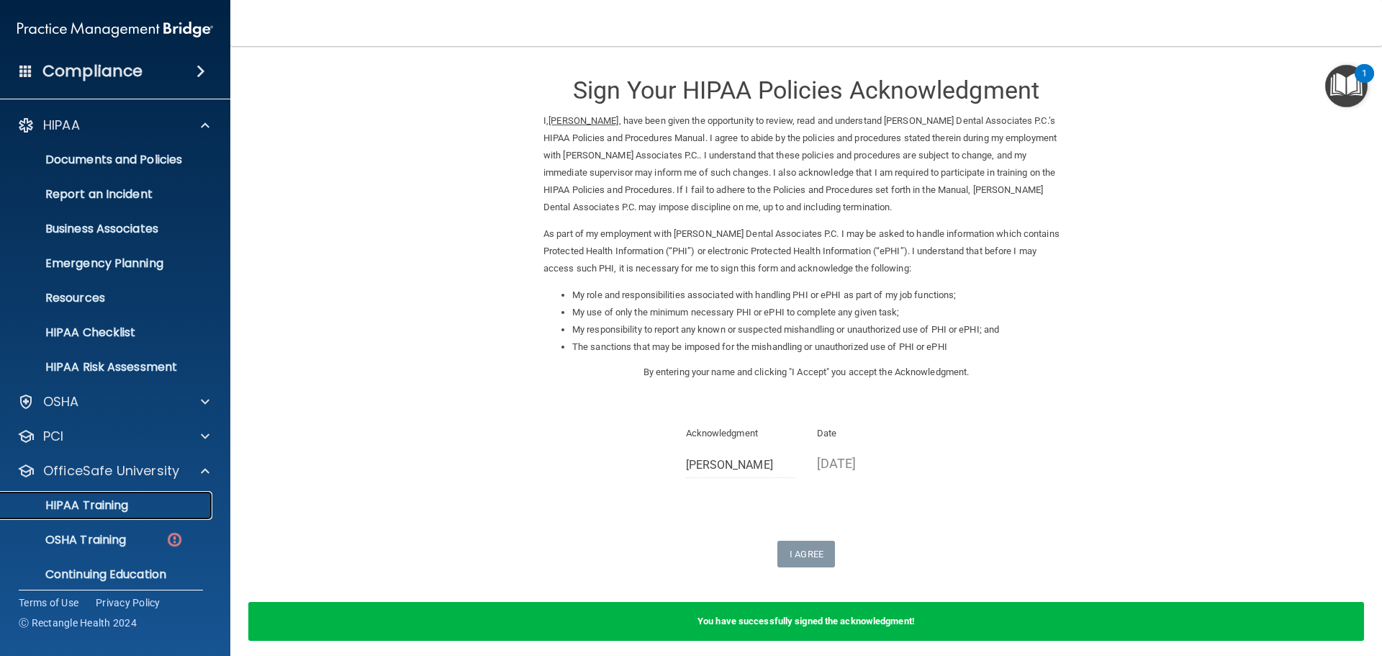
click at [132, 509] on div "HIPAA Training" at bounding box center [107, 505] width 197 height 14
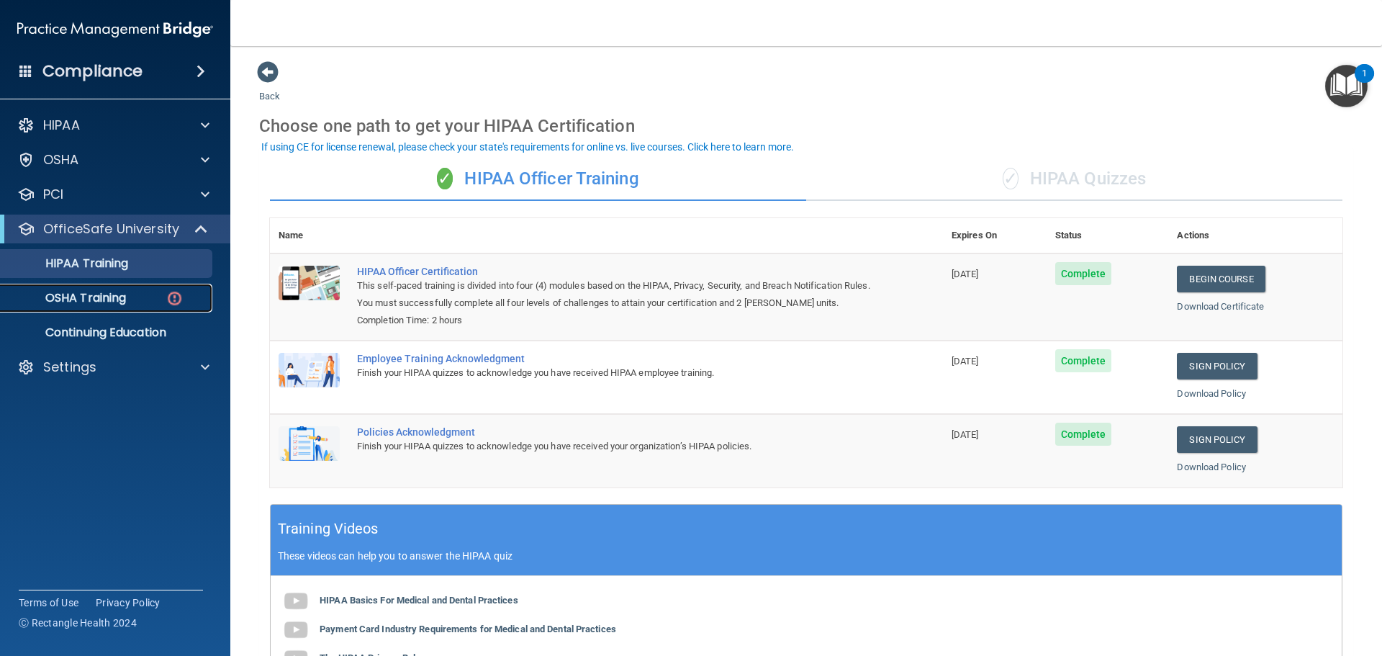
click at [123, 296] on p "OSHA Training" at bounding box center [67, 298] width 117 height 14
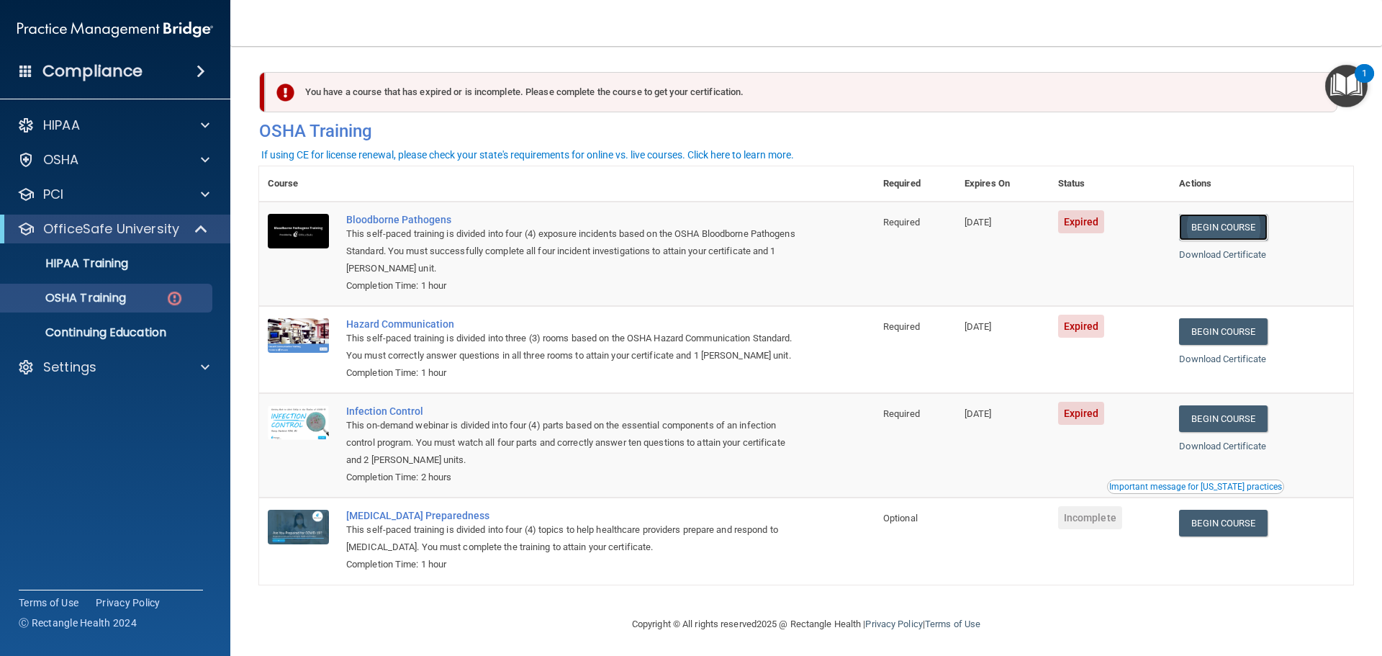
click at [1231, 224] on link "Begin Course" at bounding box center [1223, 227] width 88 height 27
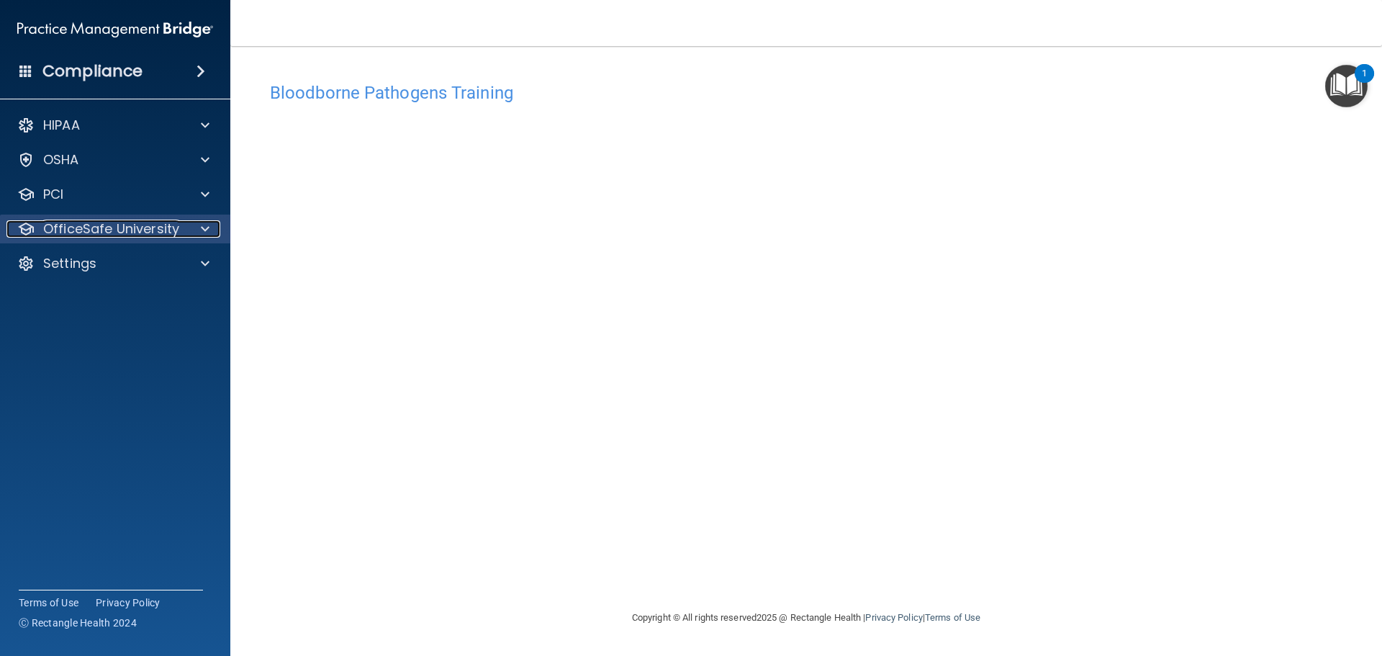
click at [201, 228] on span at bounding box center [205, 228] width 9 height 17
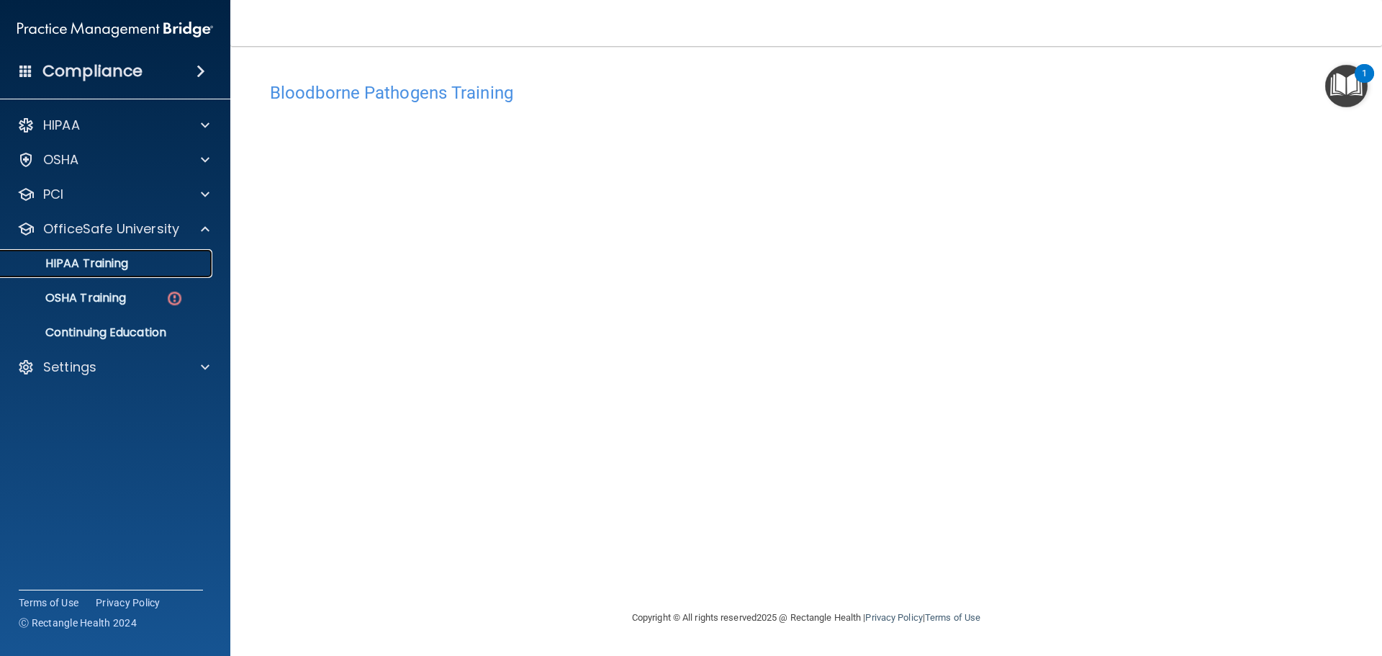
click at [120, 264] on p "HIPAA Training" at bounding box center [68, 263] width 119 height 14
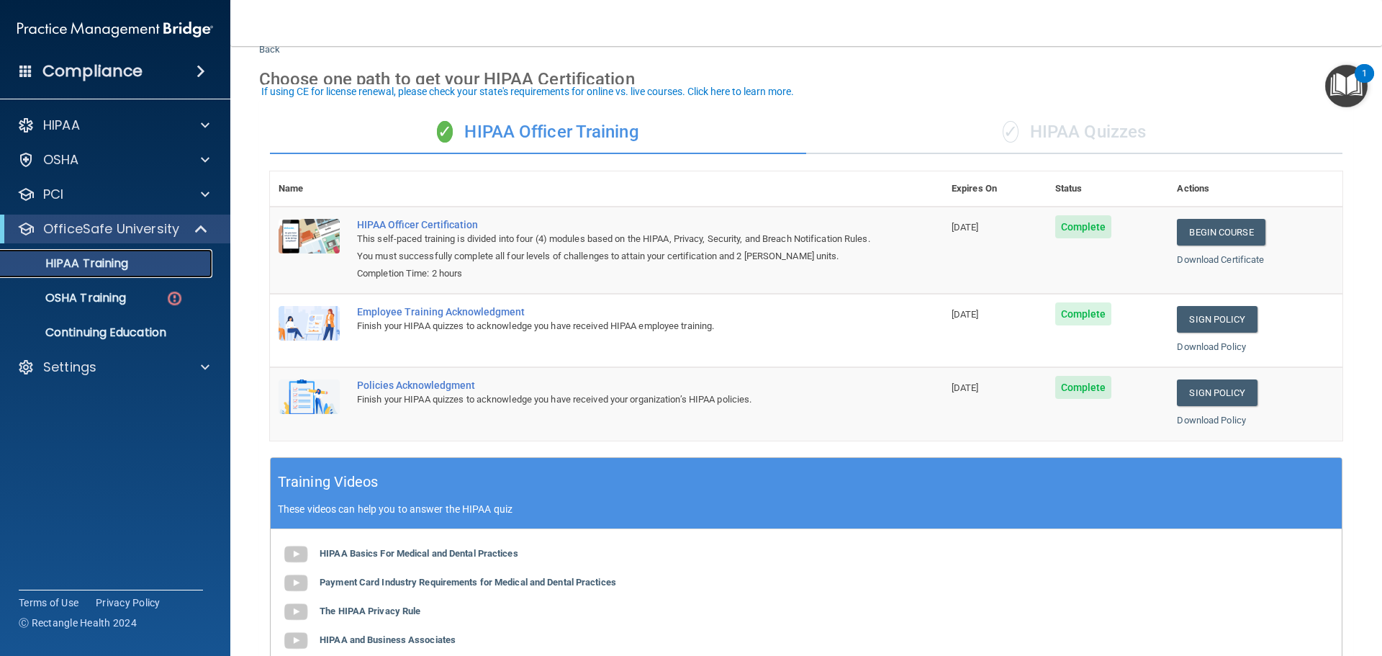
scroll to position [72, 0]
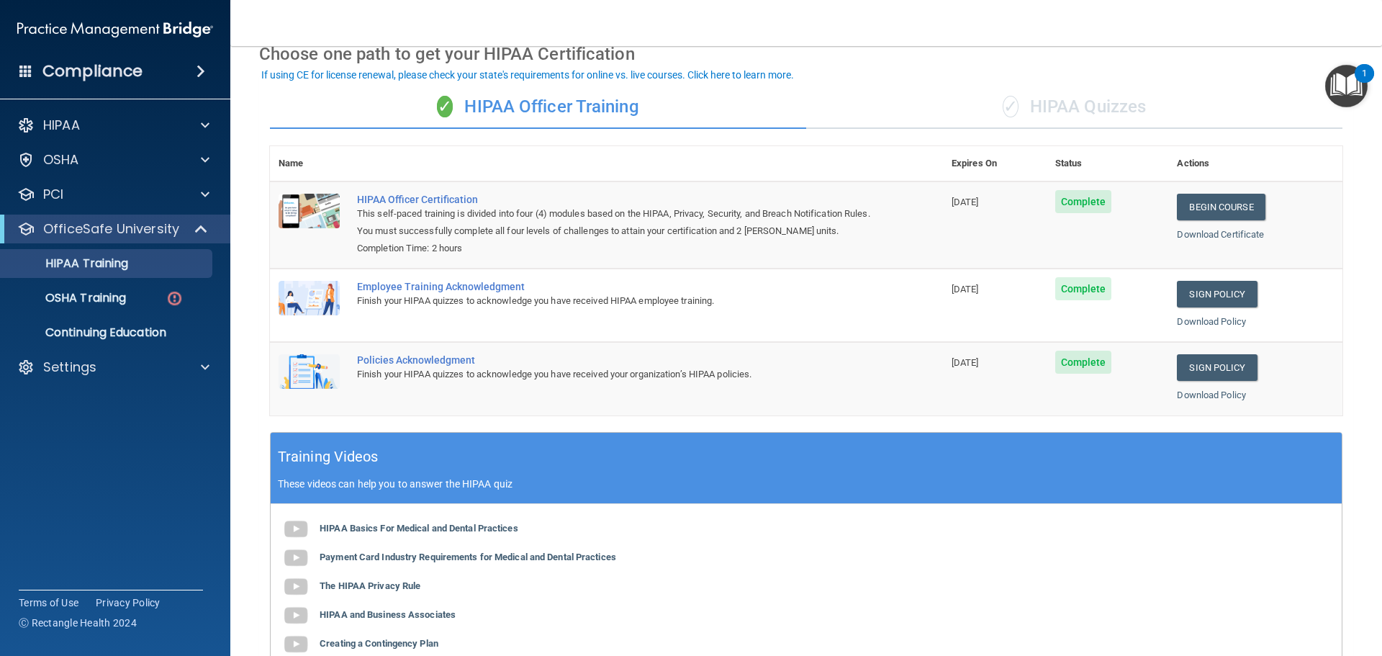
click at [1081, 112] on div "✓ HIPAA Quizzes" at bounding box center [1074, 107] width 536 height 43
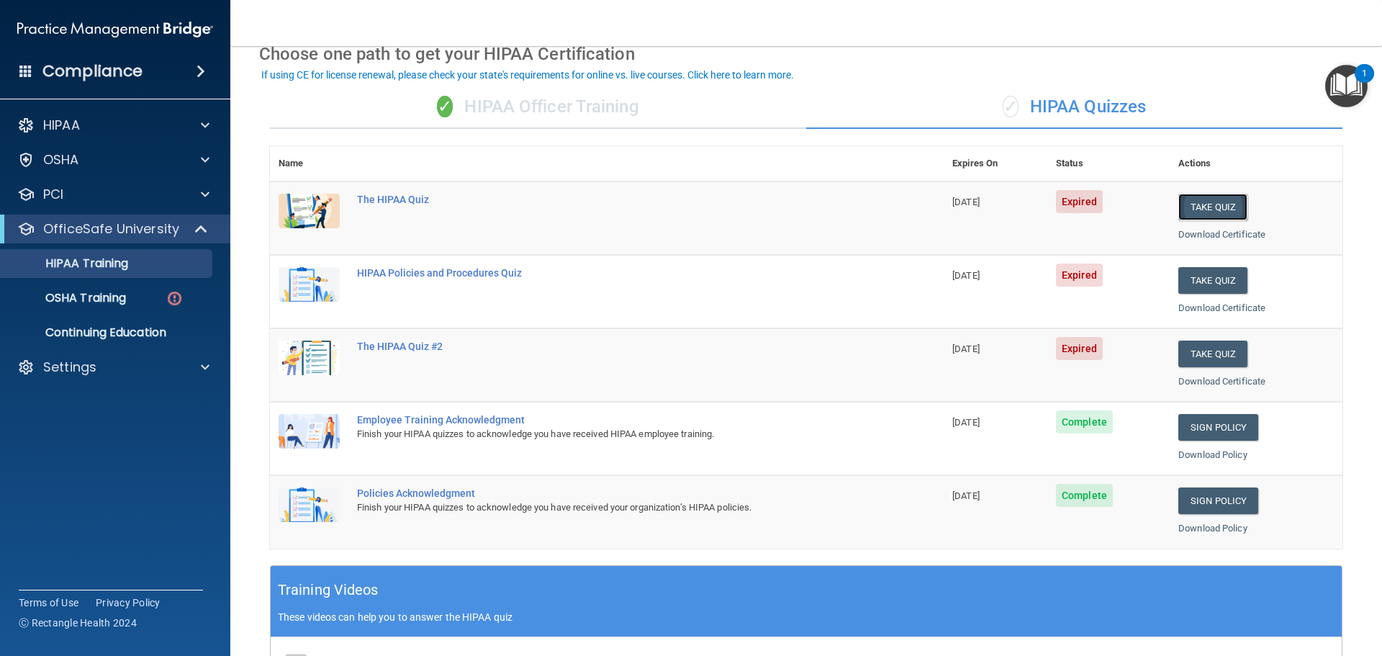
click at [1217, 209] on button "Take Quiz" at bounding box center [1213, 207] width 69 height 27
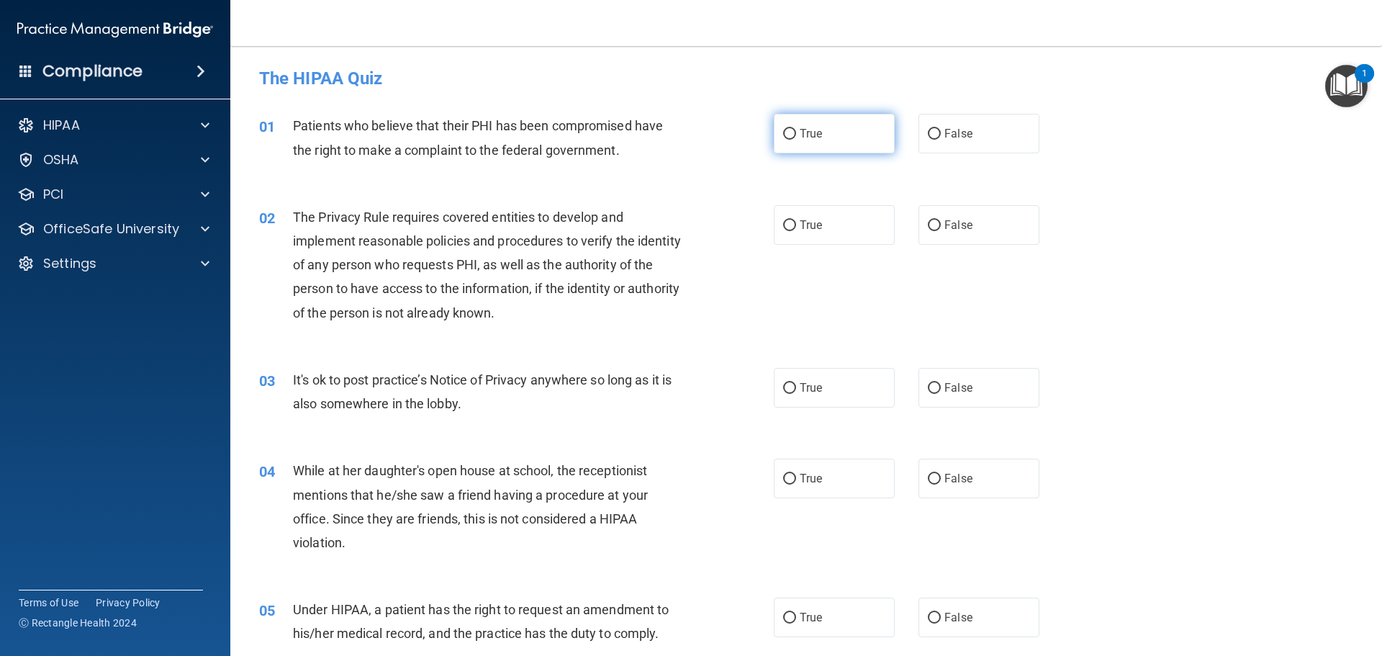
click at [793, 135] on label "True" at bounding box center [834, 134] width 121 height 40
click at [793, 135] on input "True" at bounding box center [789, 134] width 13 height 11
radio input "true"
click at [783, 227] on input "True" at bounding box center [789, 225] width 13 height 11
radio input "true"
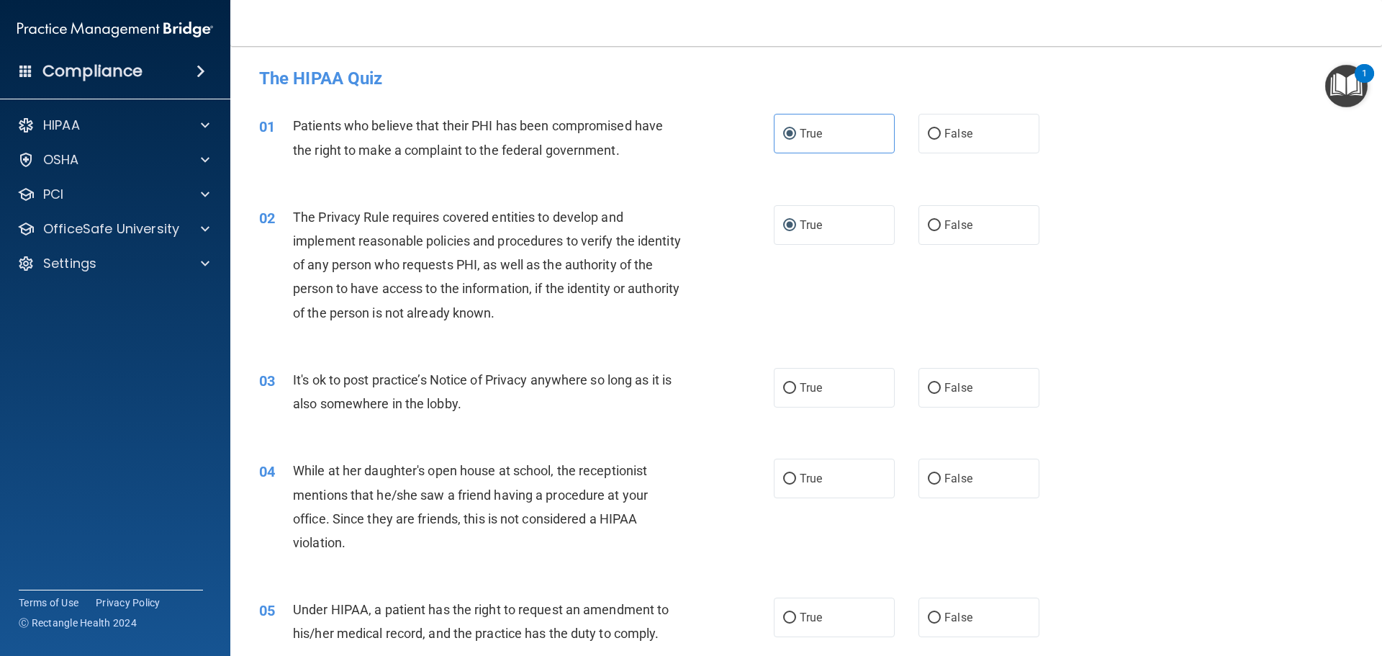
drag, startPoint x: 929, startPoint y: 384, endPoint x: 943, endPoint y: 438, distance: 55.2
click at [929, 388] on input "False" at bounding box center [934, 388] width 13 height 11
radio input "true"
click at [931, 482] on input "False" at bounding box center [934, 479] width 13 height 11
radio input "true"
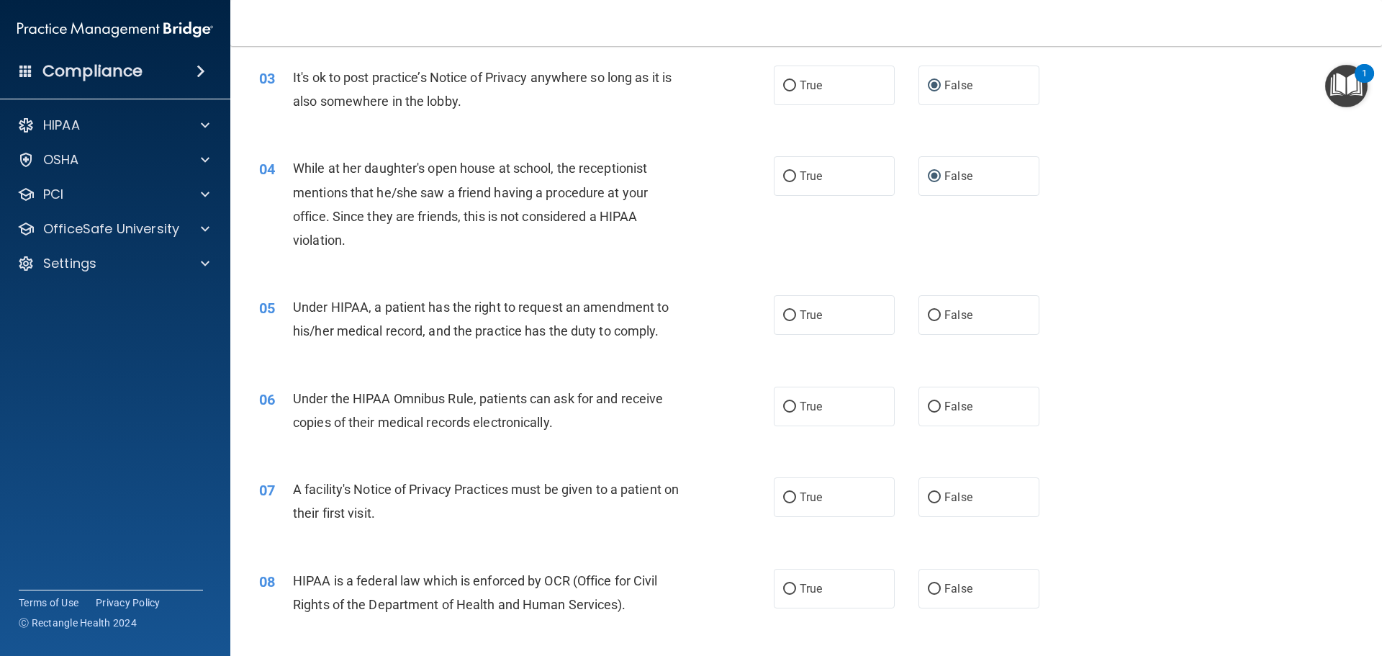
scroll to position [360, 0]
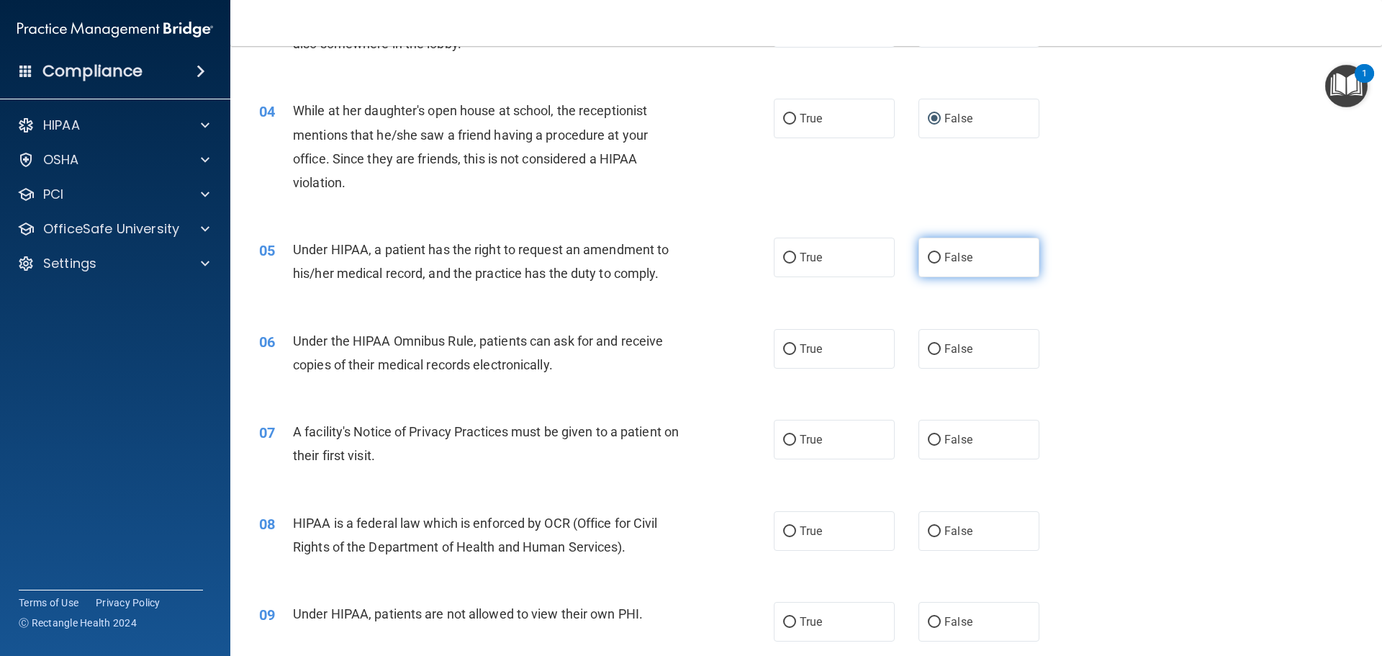
click at [929, 257] on input "False" at bounding box center [934, 258] width 13 height 11
radio input "true"
click at [787, 351] on input "True" at bounding box center [789, 349] width 13 height 11
radio input "true"
click at [800, 435] on span "True" at bounding box center [811, 440] width 22 height 14
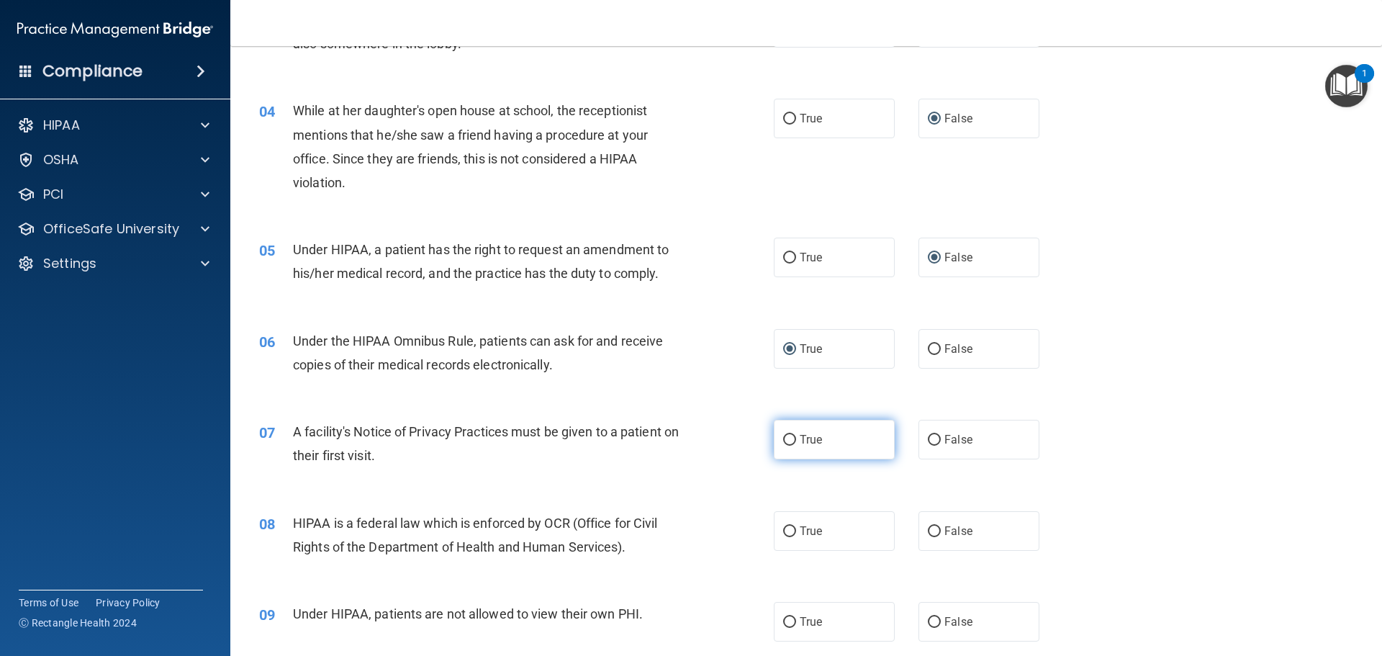
click at [796, 435] on input "True" at bounding box center [789, 440] width 13 height 11
radio input "true"
drag, startPoint x: 803, startPoint y: 524, endPoint x: 800, endPoint y: 536, distance: 12.6
click at [801, 526] on span "True" at bounding box center [811, 531] width 22 height 14
click at [796, 526] on input "True" at bounding box center [789, 531] width 13 height 11
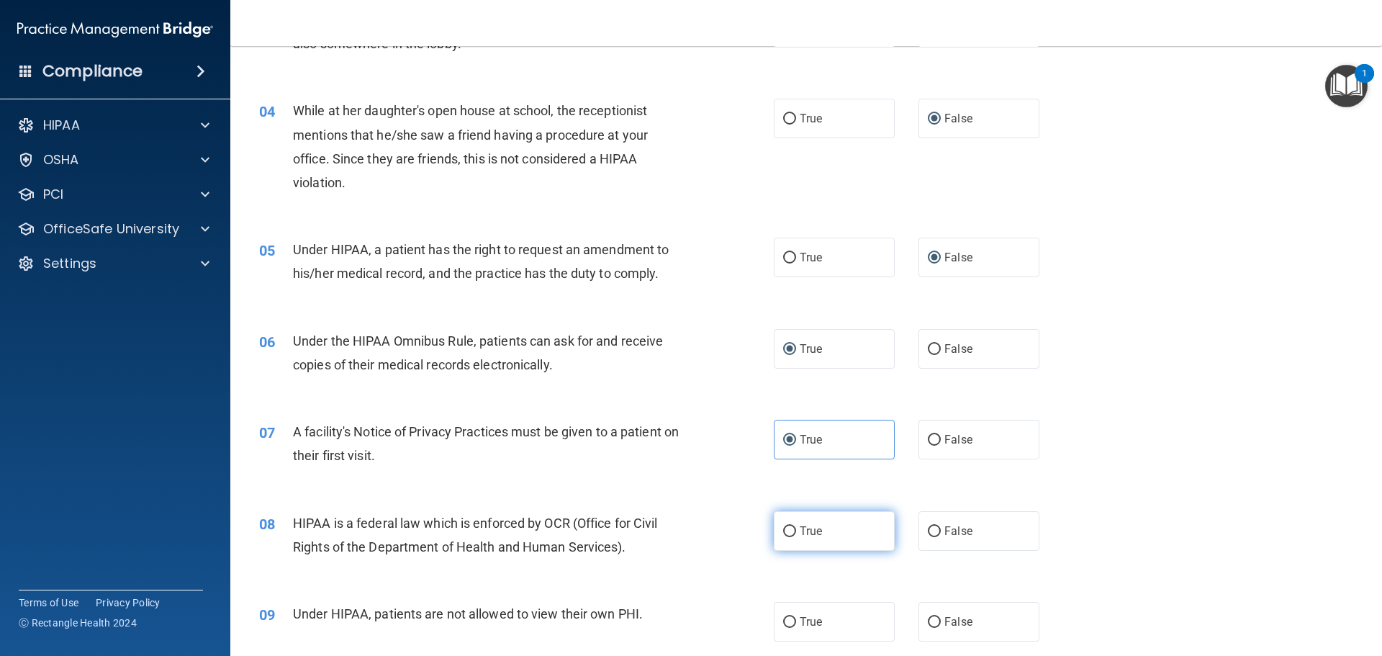
radio input "true"
click at [931, 622] on input "False" at bounding box center [934, 622] width 13 height 11
radio input "true"
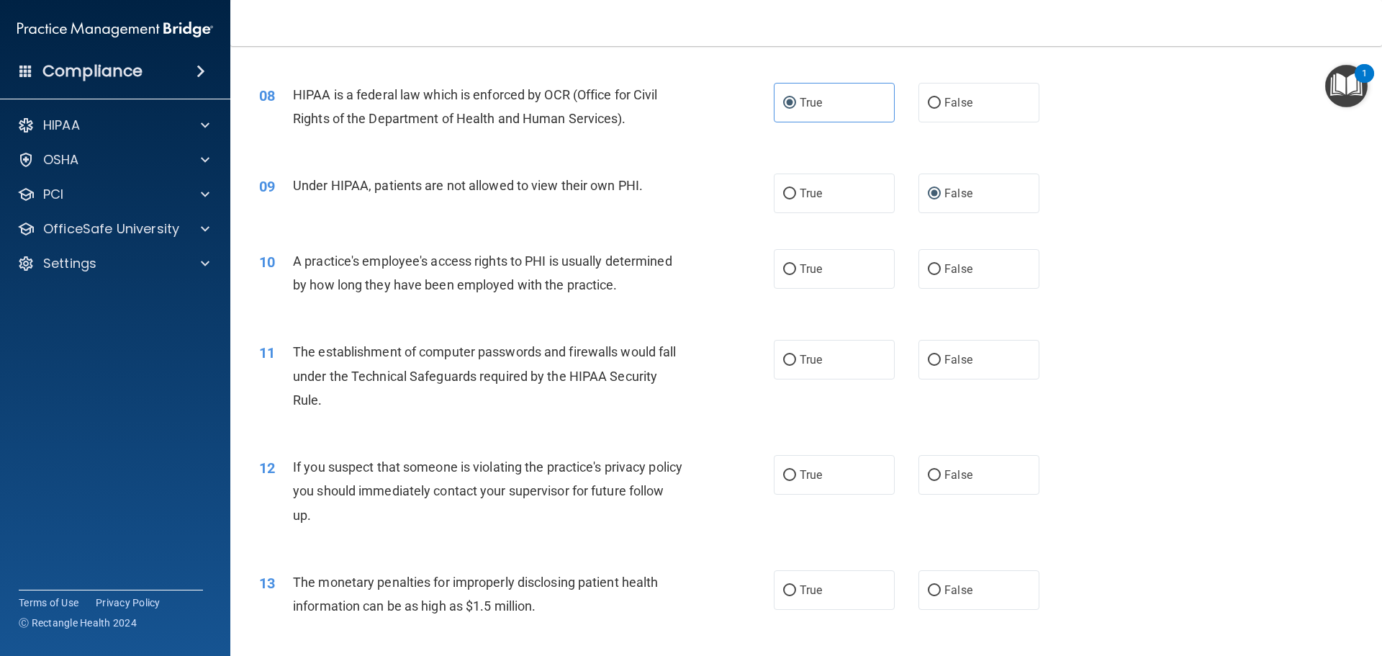
scroll to position [792, 0]
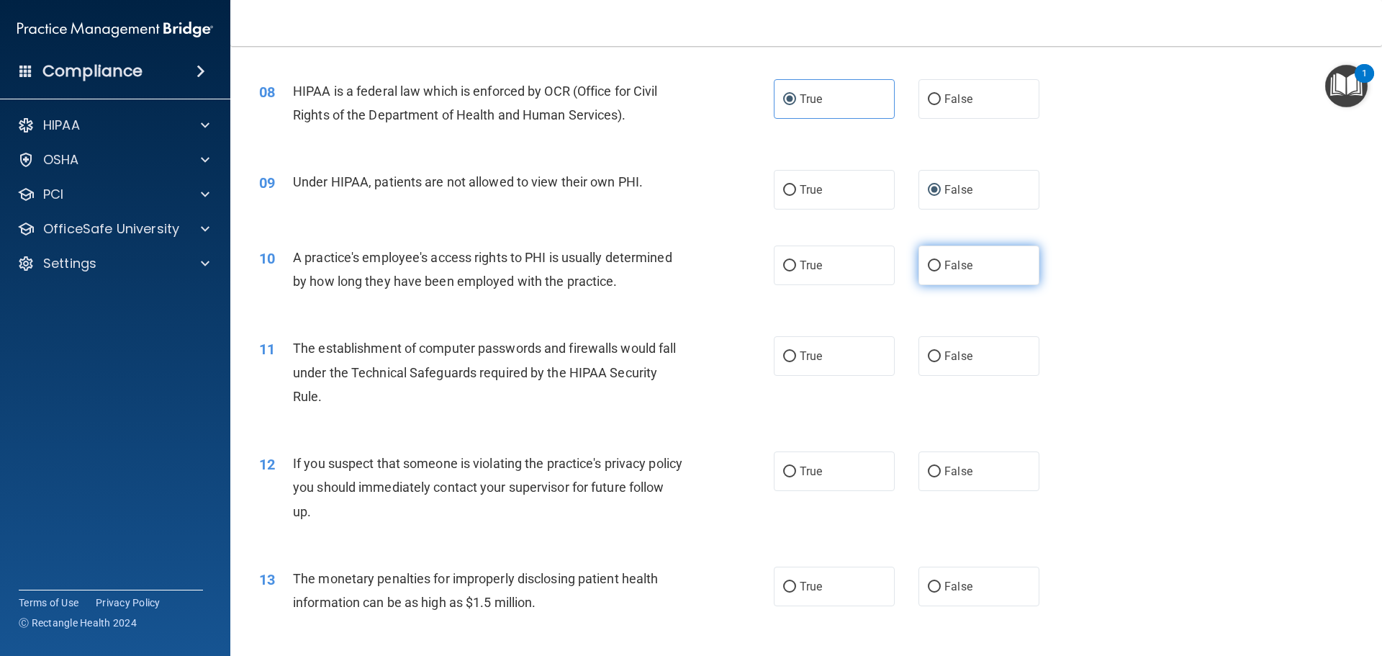
click at [960, 269] on span "False" at bounding box center [959, 265] width 28 height 14
click at [941, 269] on input "False" at bounding box center [934, 266] width 13 height 11
radio input "true"
click at [822, 355] on label "True" at bounding box center [834, 356] width 121 height 40
click at [796, 355] on input "True" at bounding box center [789, 356] width 13 height 11
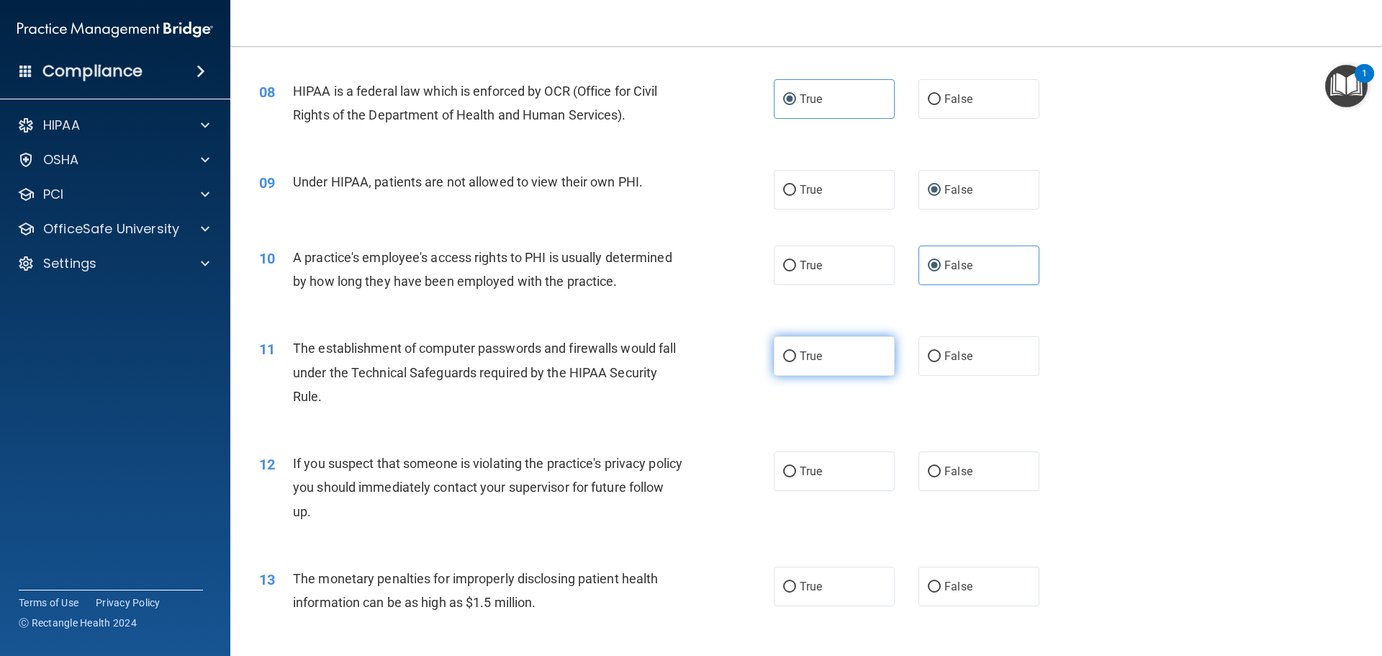
radio input "true"
click at [836, 467] on label "True" at bounding box center [834, 471] width 121 height 40
click at [796, 467] on input "True" at bounding box center [789, 472] width 13 height 11
radio input "true"
click at [821, 593] on label "True" at bounding box center [834, 587] width 121 height 40
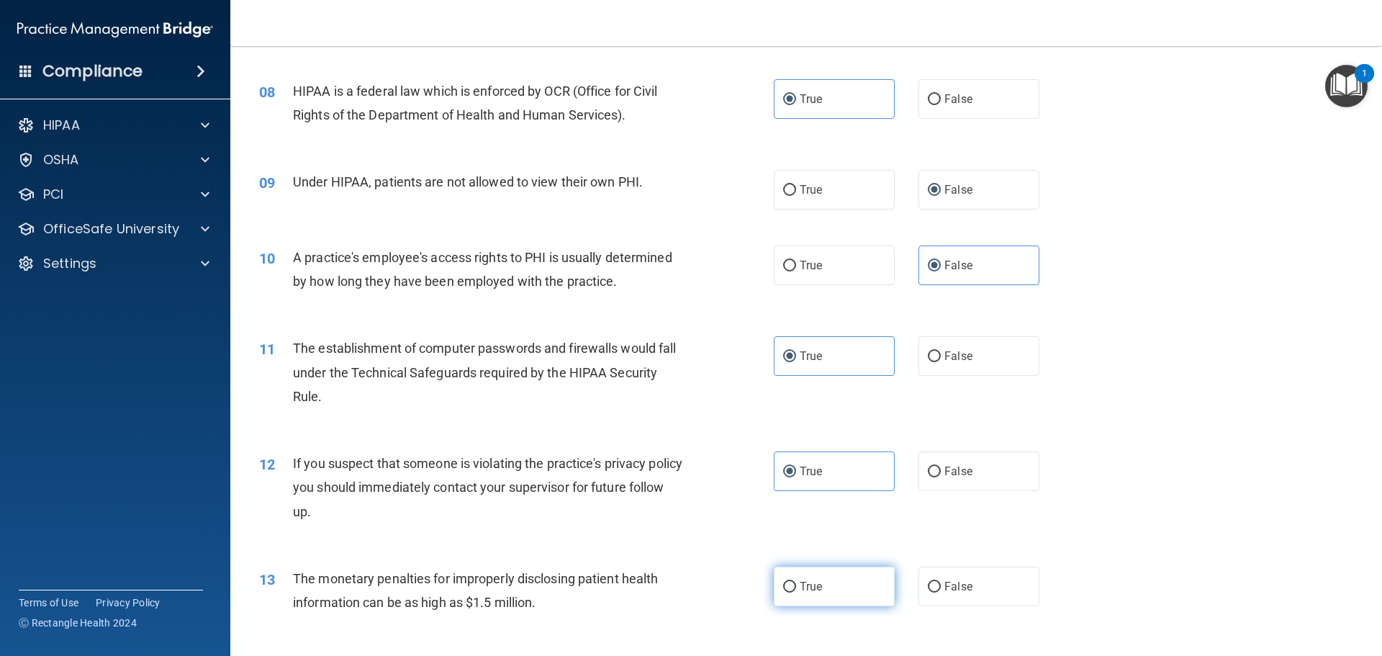
click at [796, 593] on input "True" at bounding box center [789, 587] width 13 height 11
radio input "true"
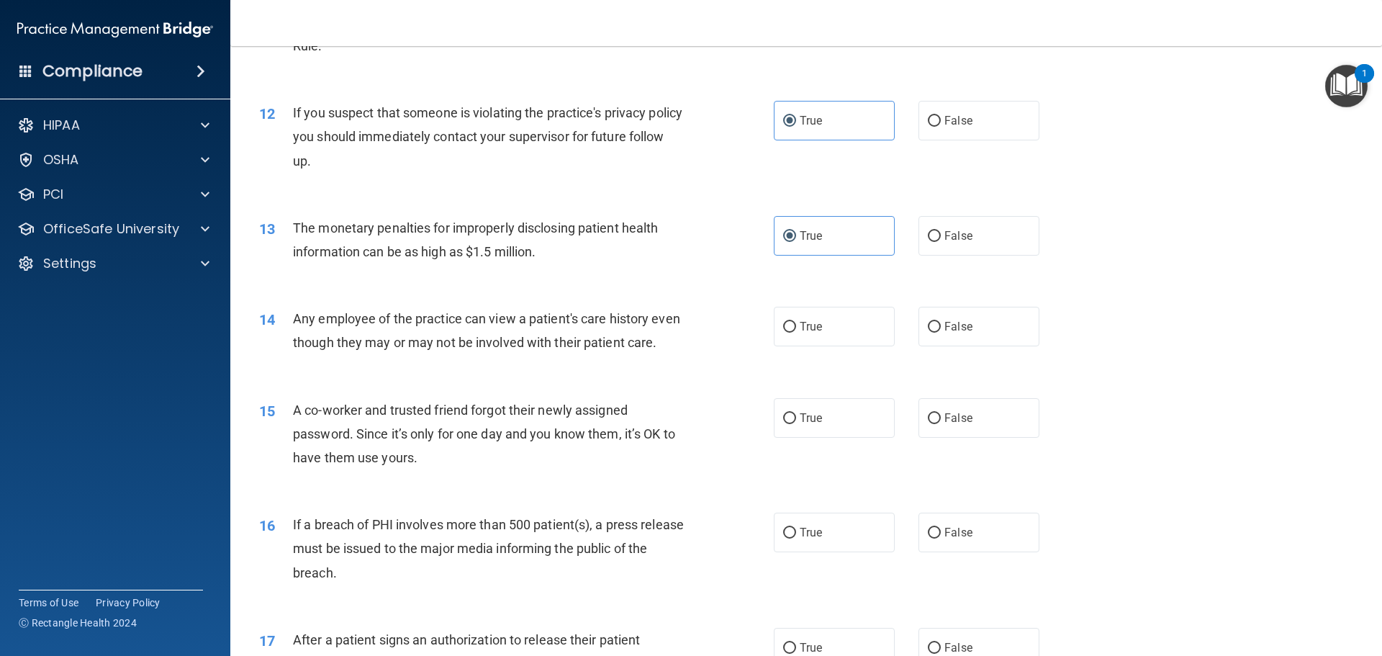
scroll to position [1152, 0]
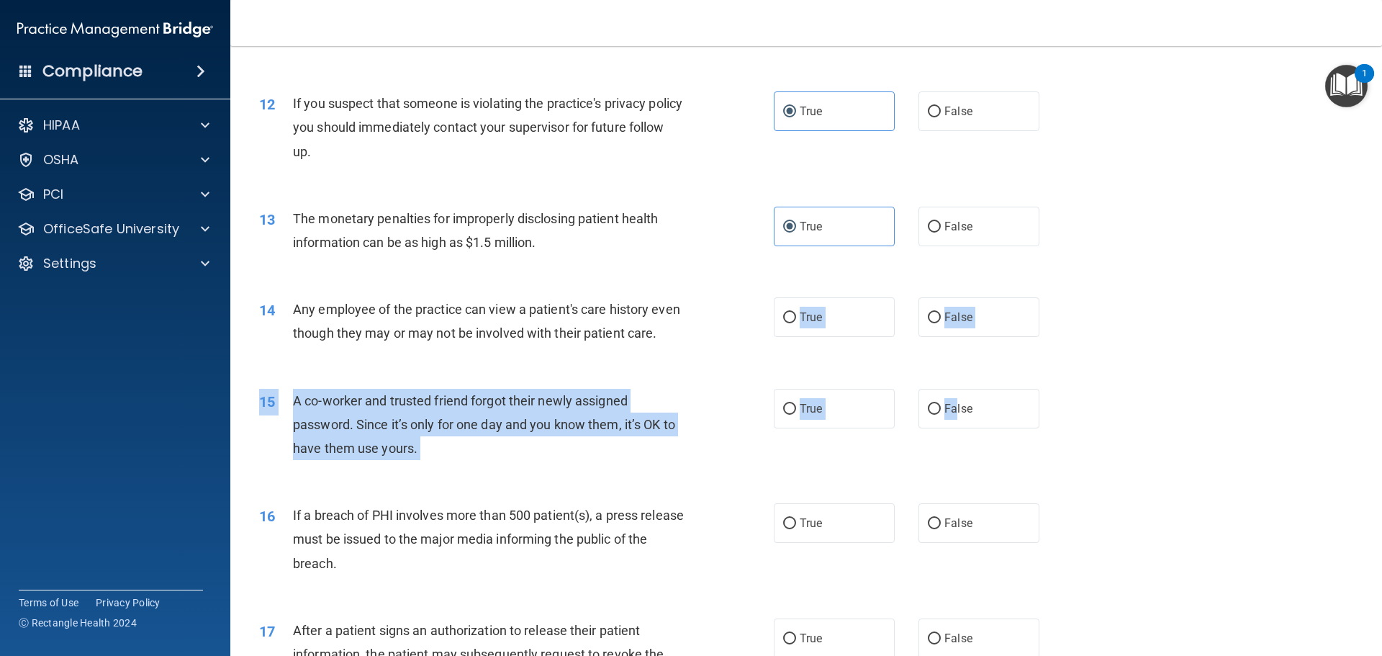
drag, startPoint x: 950, startPoint y: 436, endPoint x: 769, endPoint y: 368, distance: 193.2
click at [769, 368] on div "01 Patients who believe that their PHI has been compromised have the right to m…" at bounding box center [806, 529] width 1116 height 3170
click at [934, 305] on label "False" at bounding box center [979, 317] width 121 height 40
click at [934, 312] on input "False" at bounding box center [934, 317] width 13 height 11
radio input "true"
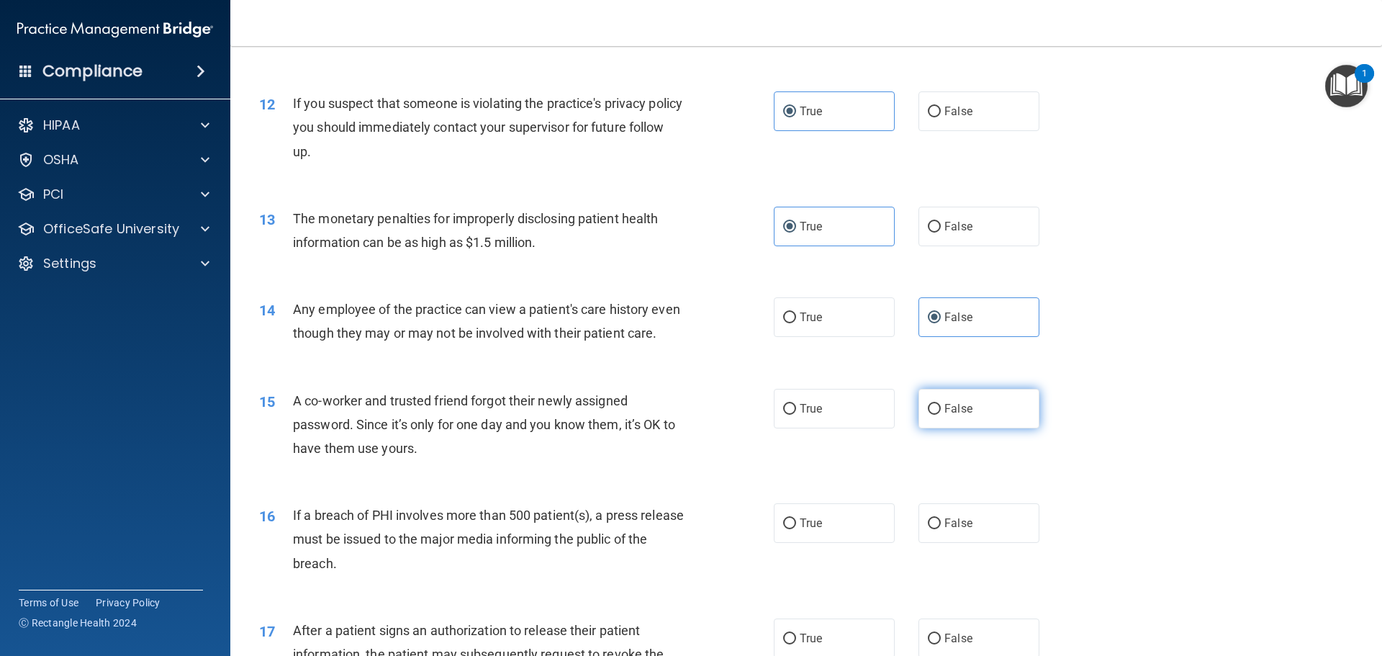
click at [952, 423] on label "False" at bounding box center [979, 409] width 121 height 40
click at [941, 415] on input "False" at bounding box center [934, 409] width 13 height 11
radio input "true"
click at [807, 539] on label "True" at bounding box center [834, 523] width 121 height 40
click at [796, 529] on input "True" at bounding box center [789, 523] width 13 height 11
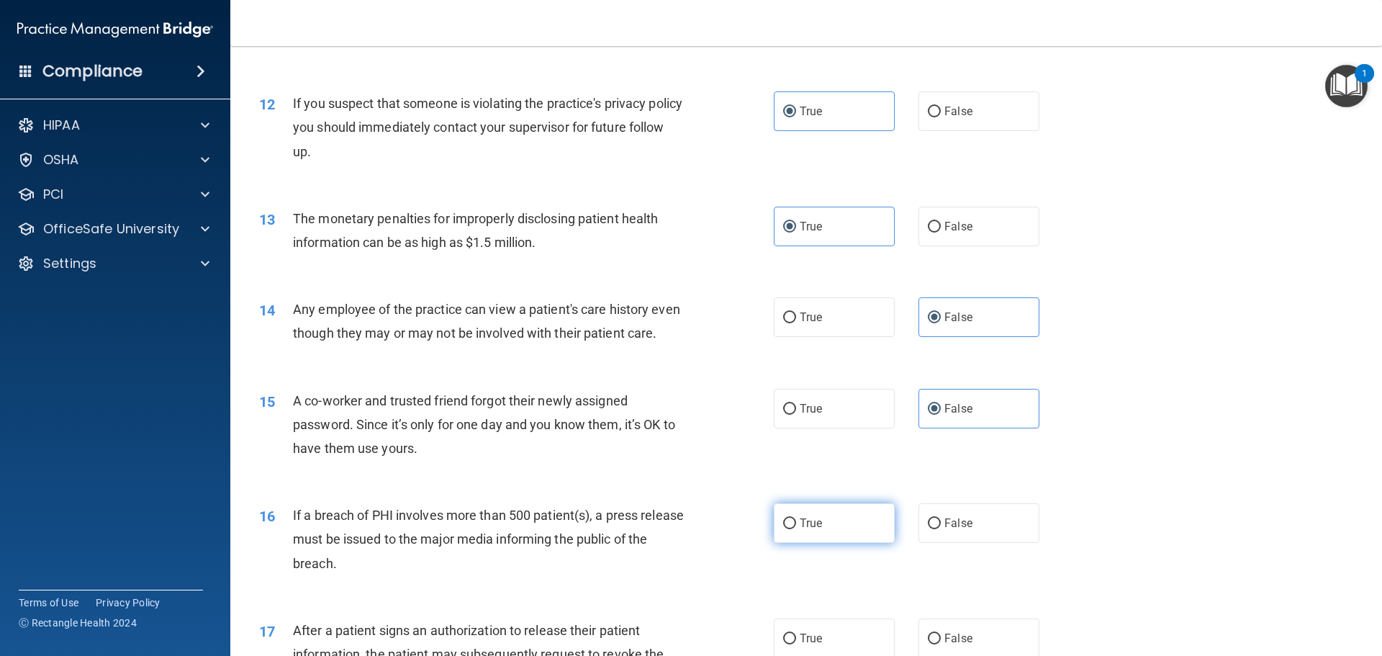
radio input "true"
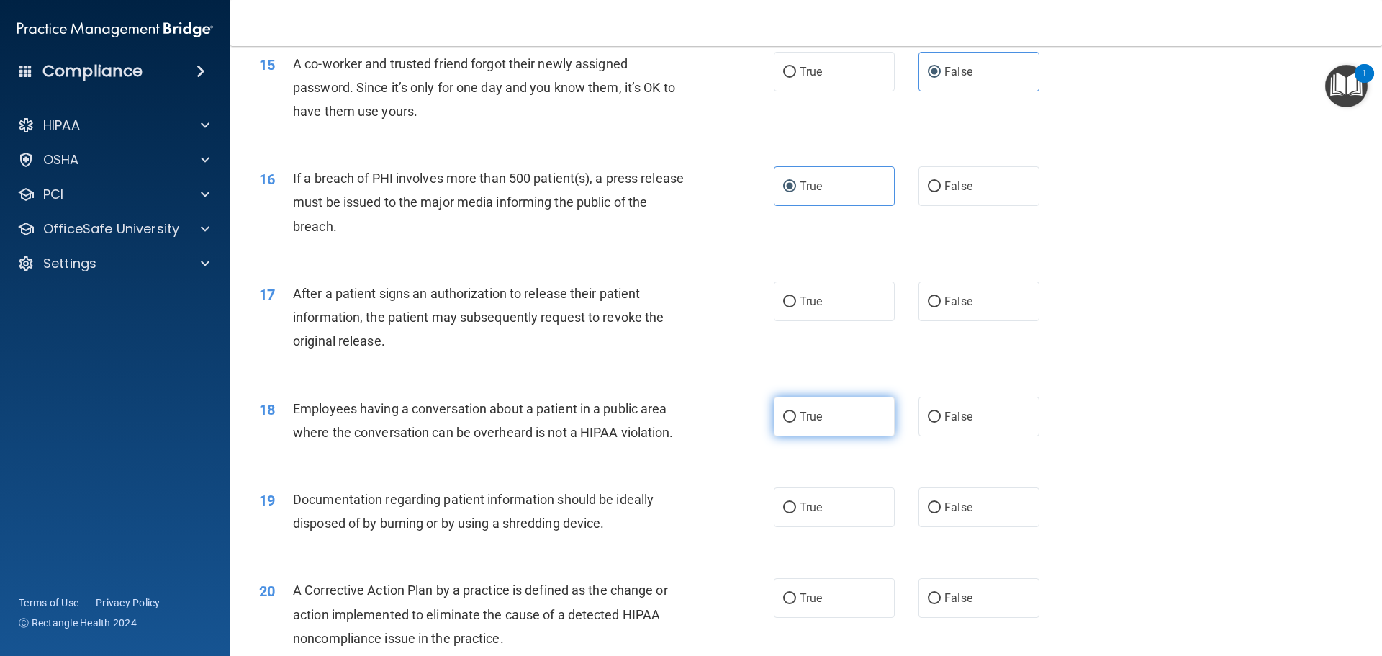
scroll to position [1656, 0]
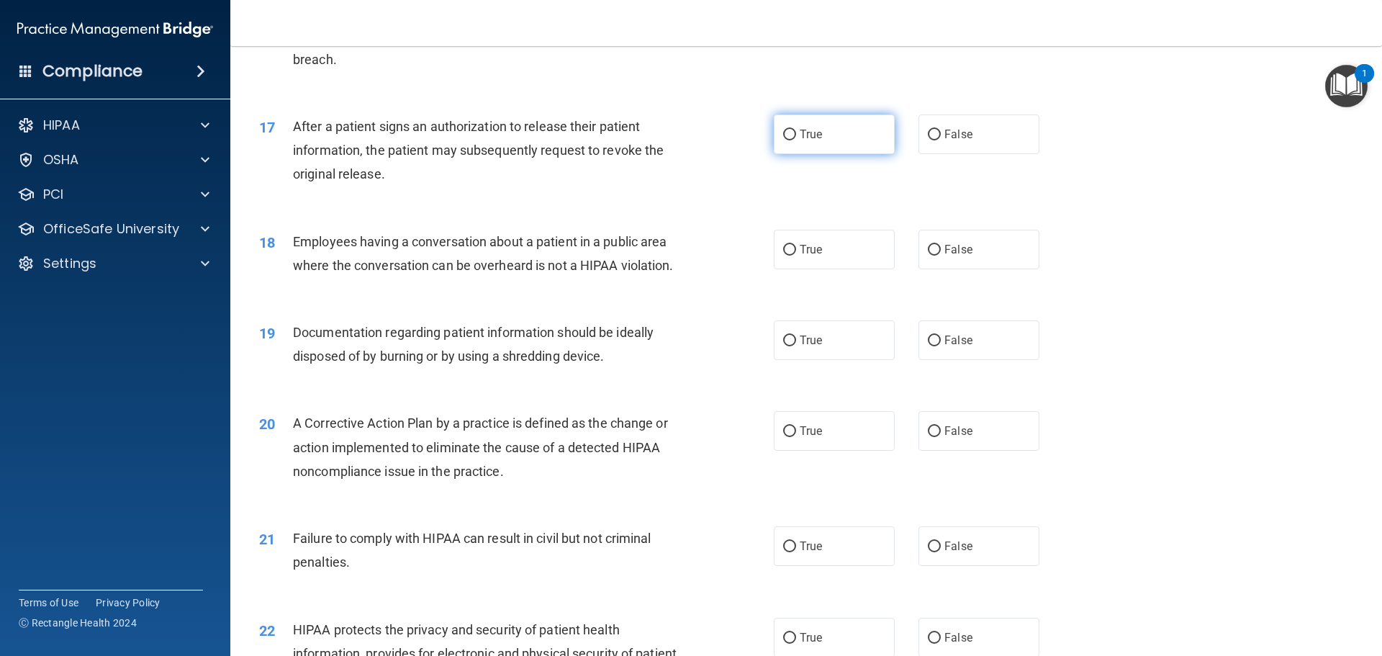
click at [825, 154] on label "True" at bounding box center [834, 134] width 121 height 40
click at [796, 140] on input "True" at bounding box center [789, 135] width 13 height 11
radio input "true"
click at [958, 269] on label "False" at bounding box center [979, 250] width 121 height 40
click at [941, 256] on input "False" at bounding box center [934, 250] width 13 height 11
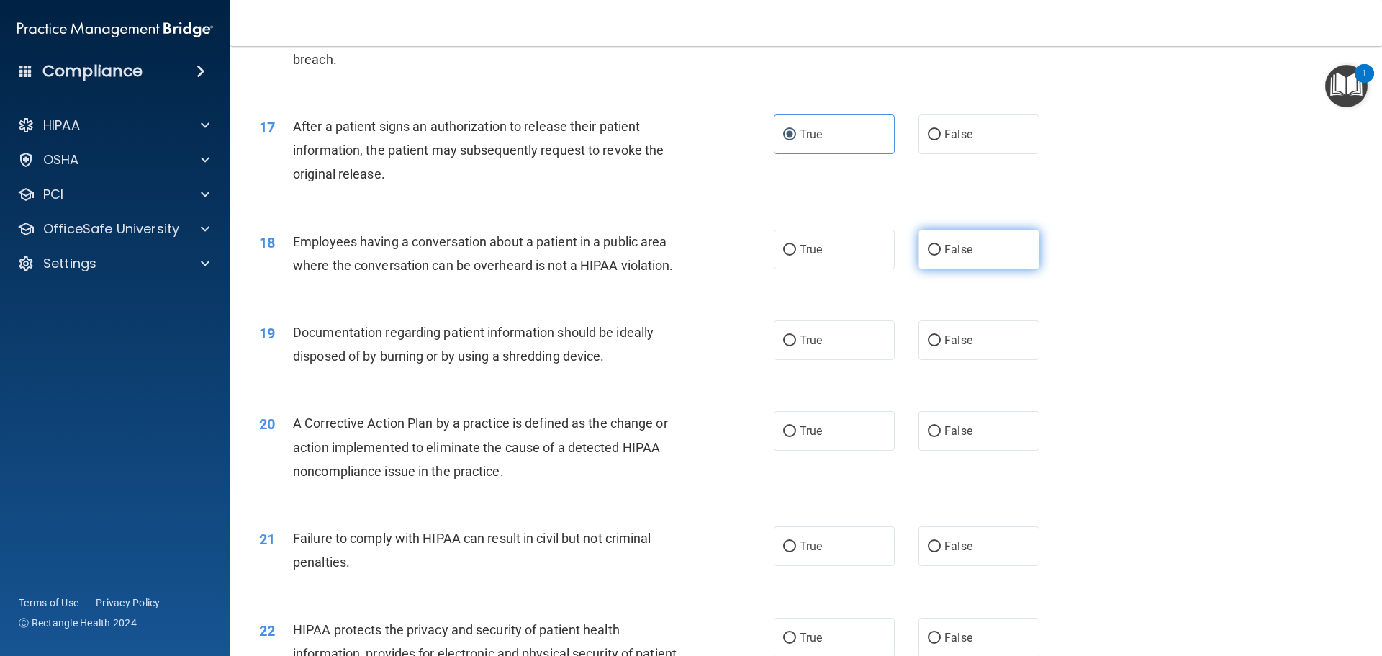
radio input "true"
click at [816, 360] on label "True" at bounding box center [834, 340] width 121 height 40
click at [796, 346] on input "True" at bounding box center [789, 340] width 13 height 11
radio input "true"
click at [814, 438] on span "True" at bounding box center [811, 431] width 22 height 14
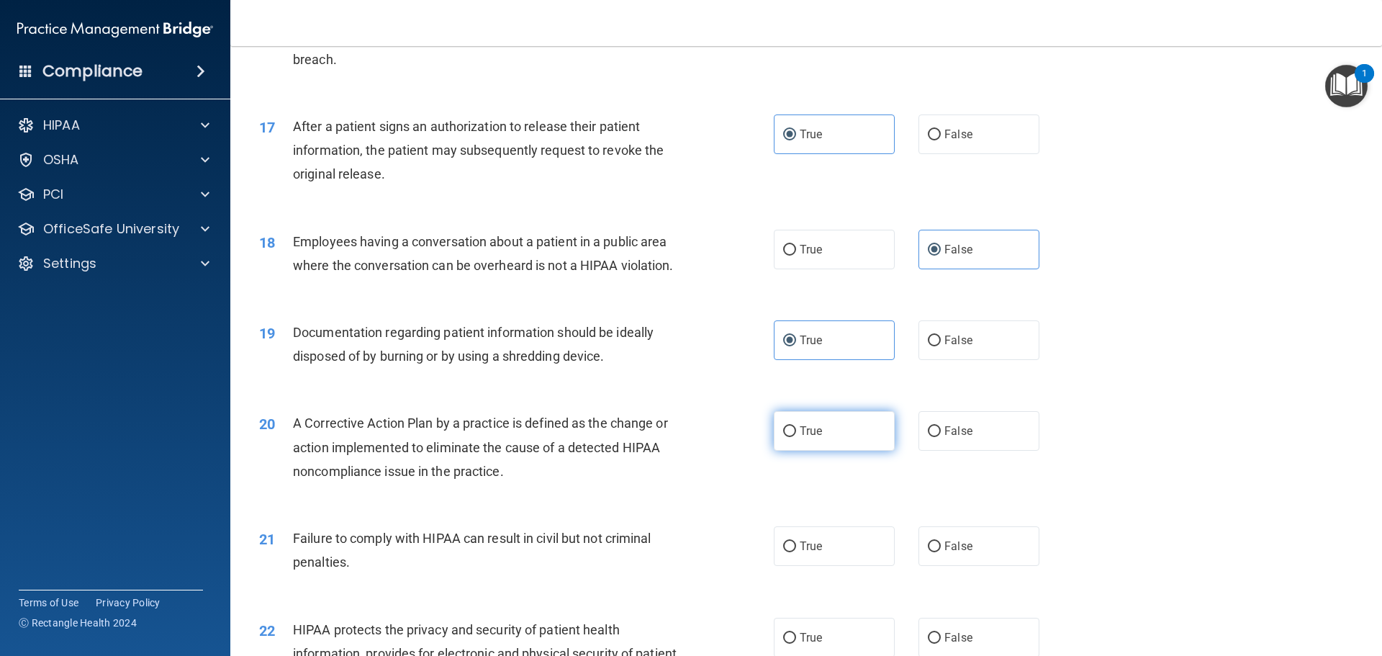
click at [796, 437] on input "True" at bounding box center [789, 431] width 13 height 11
radio input "true"
click at [945, 553] on span "False" at bounding box center [959, 546] width 28 height 14
click at [939, 552] on input "False" at bounding box center [934, 546] width 13 height 11
radio input "true"
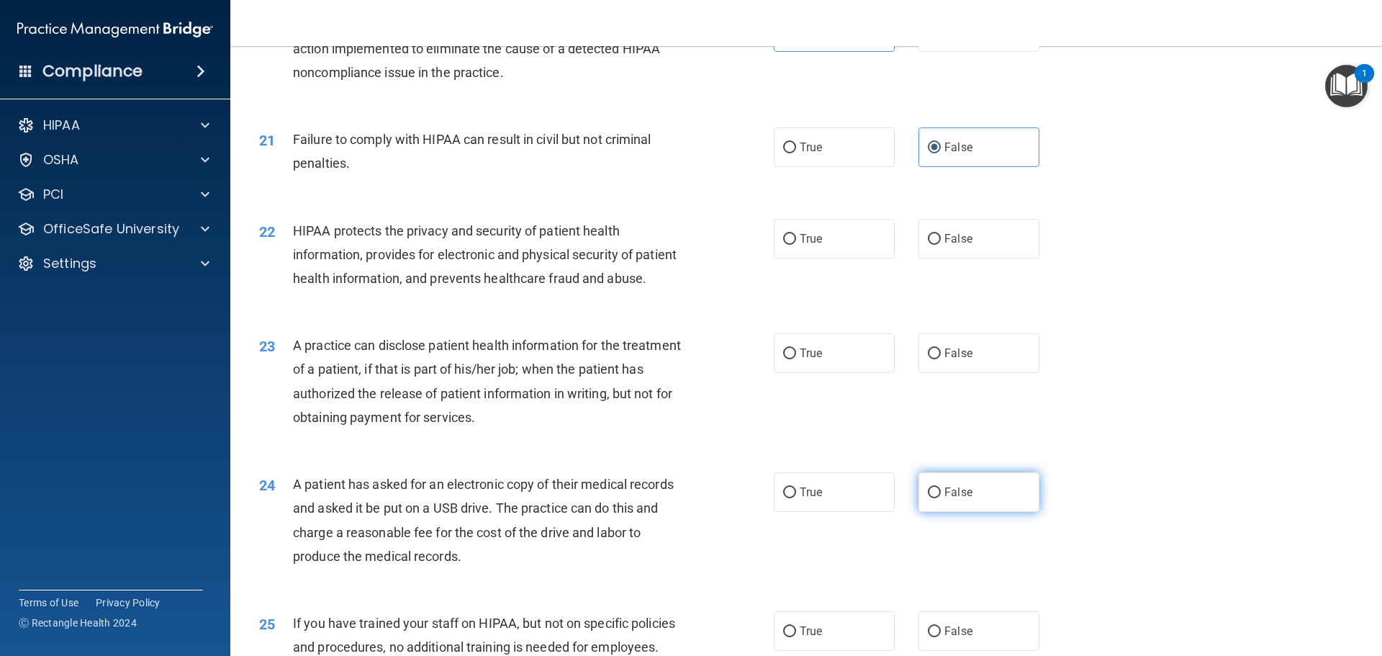
scroll to position [2088, 0]
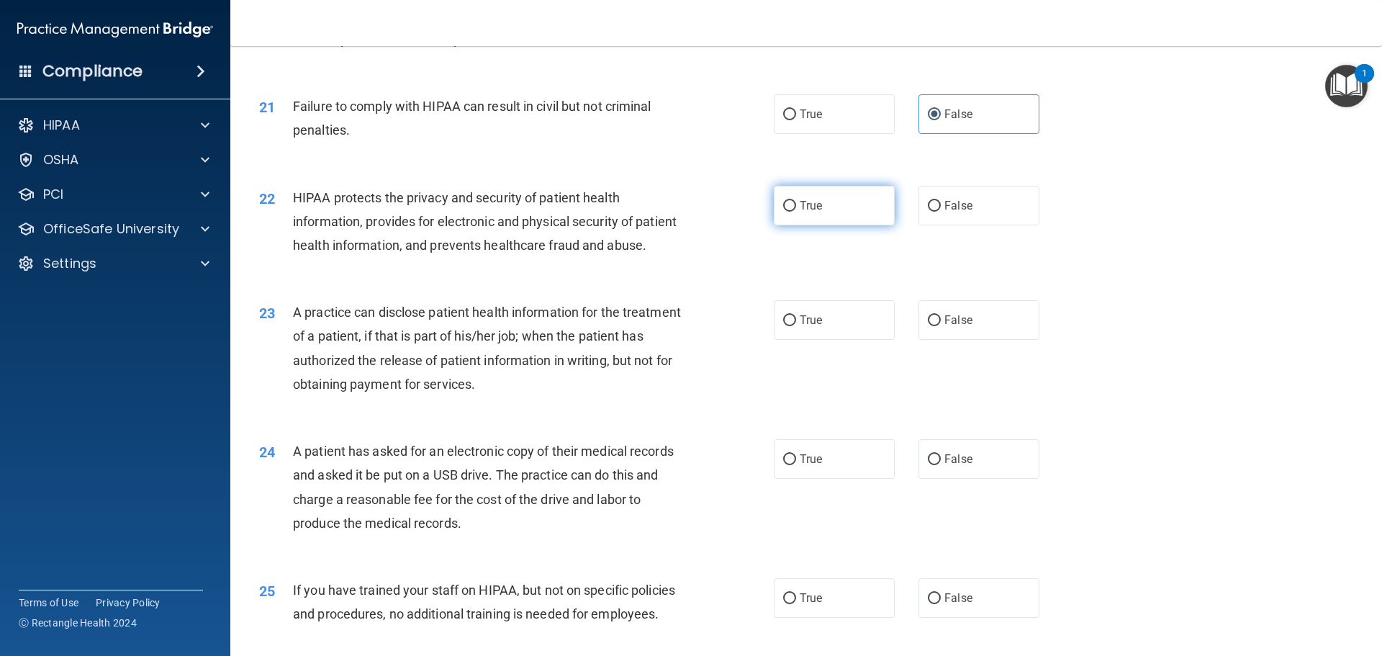
click at [801, 222] on label "True" at bounding box center [834, 206] width 121 height 40
click at [796, 212] on input "True" at bounding box center [789, 206] width 13 height 11
radio input "true"
click at [963, 340] on label "False" at bounding box center [979, 320] width 121 height 40
click at [941, 326] on input "False" at bounding box center [934, 320] width 13 height 11
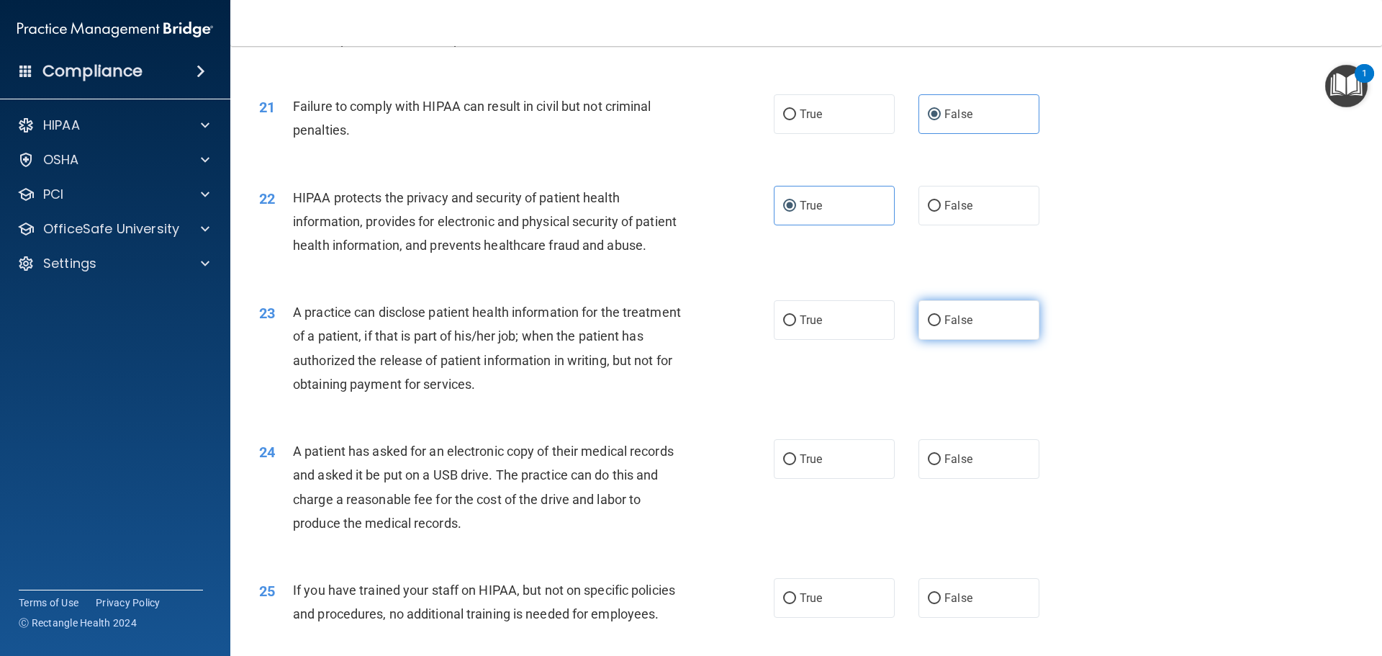
radio input "true"
drag, startPoint x: 816, startPoint y: 499, endPoint x: 819, endPoint y: 525, distance: 26.0
click at [816, 479] on label "True" at bounding box center [834, 459] width 121 height 40
click at [796, 465] on input "True" at bounding box center [789, 459] width 13 height 11
radio input "true"
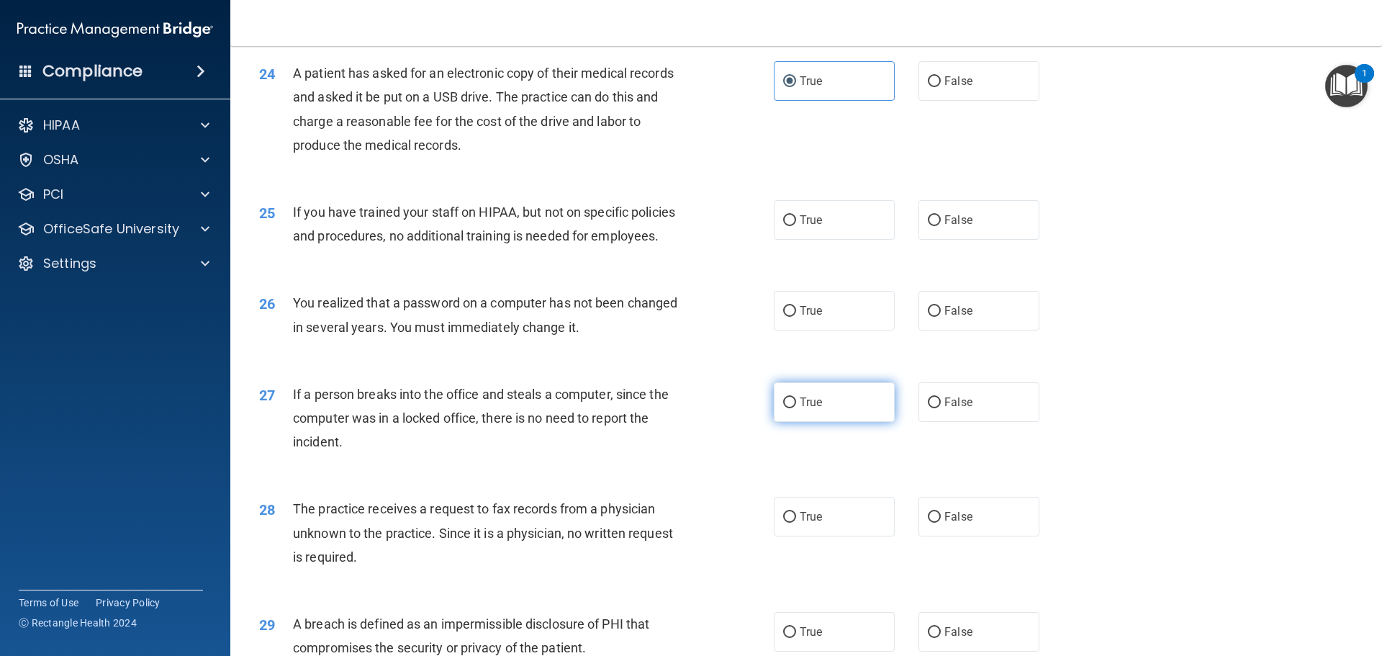
scroll to position [2520, 0]
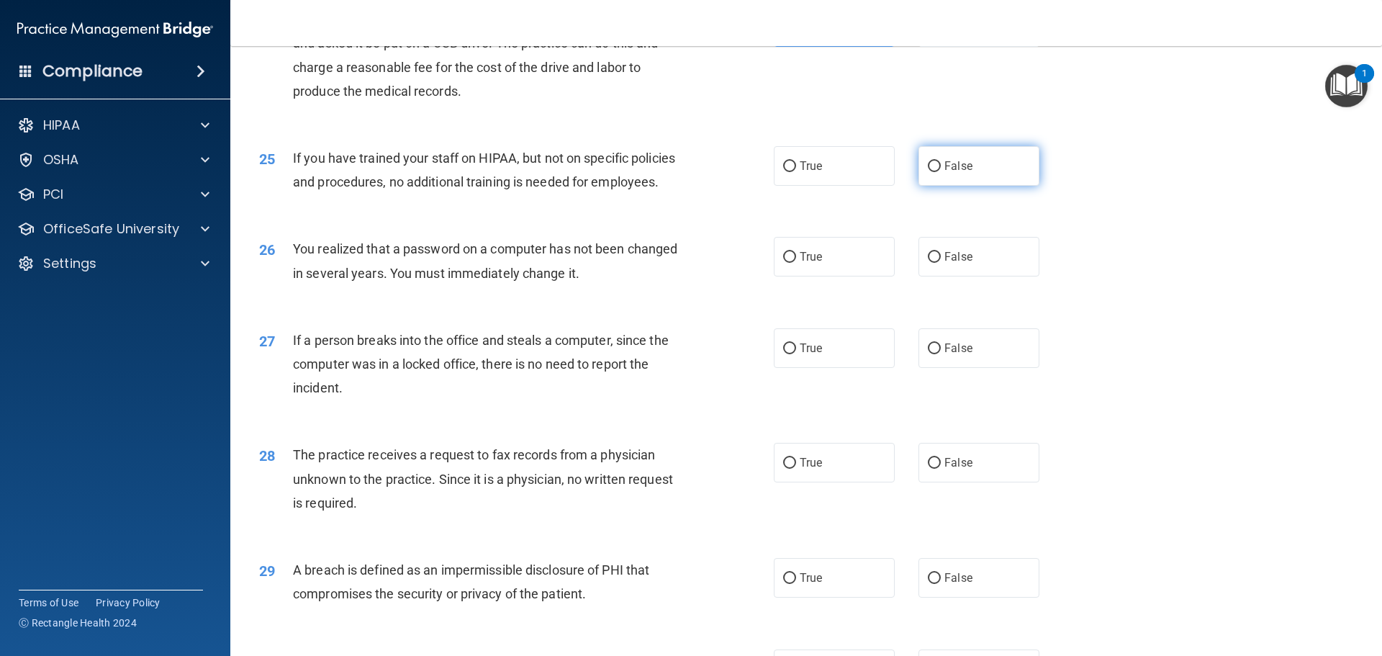
click at [947, 173] on span "False" at bounding box center [959, 166] width 28 height 14
click at [941, 172] on input "False" at bounding box center [934, 166] width 13 height 11
radio input "true"
click at [817, 276] on label "True" at bounding box center [834, 257] width 121 height 40
click at [796, 263] on input "True" at bounding box center [789, 257] width 13 height 11
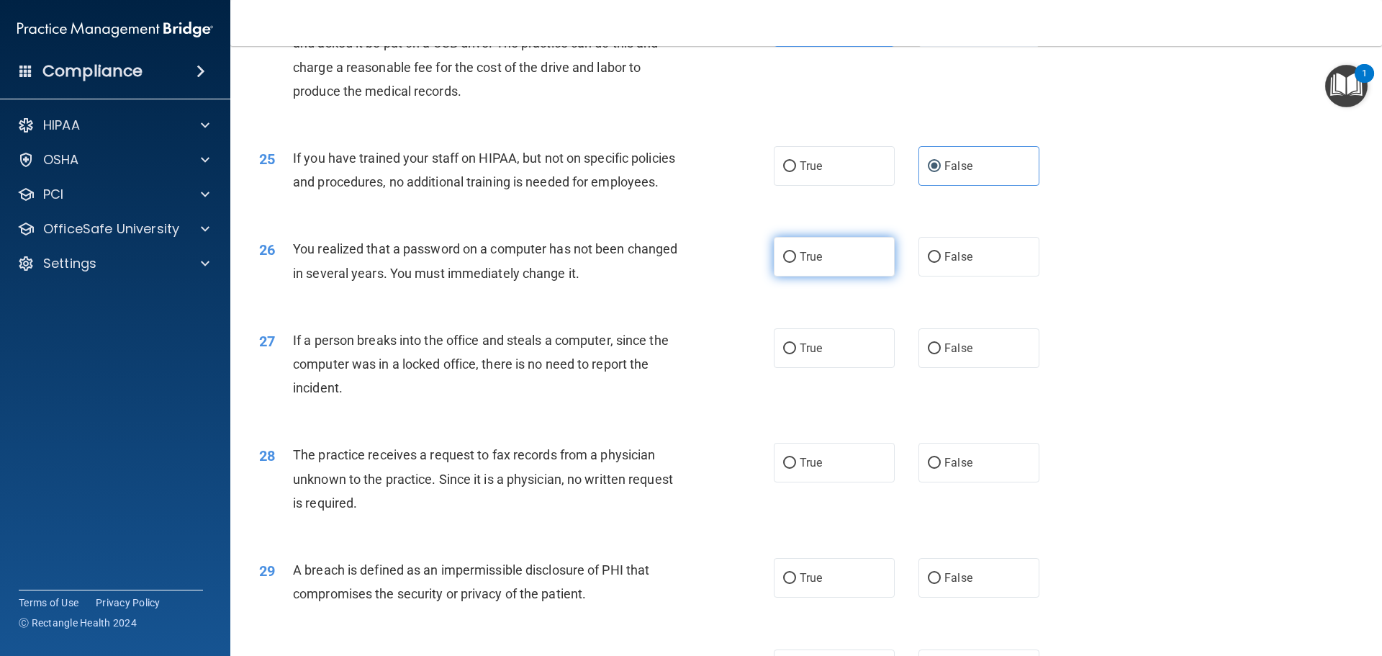
radio input "true"
click at [966, 374] on div "27 If a person breaks into the office and steals a computer, since the computer…" at bounding box center [806, 367] width 1116 height 115
click at [959, 355] on span "False" at bounding box center [959, 348] width 28 height 14
click at [941, 354] on input "False" at bounding box center [934, 348] width 13 height 11
radio input "true"
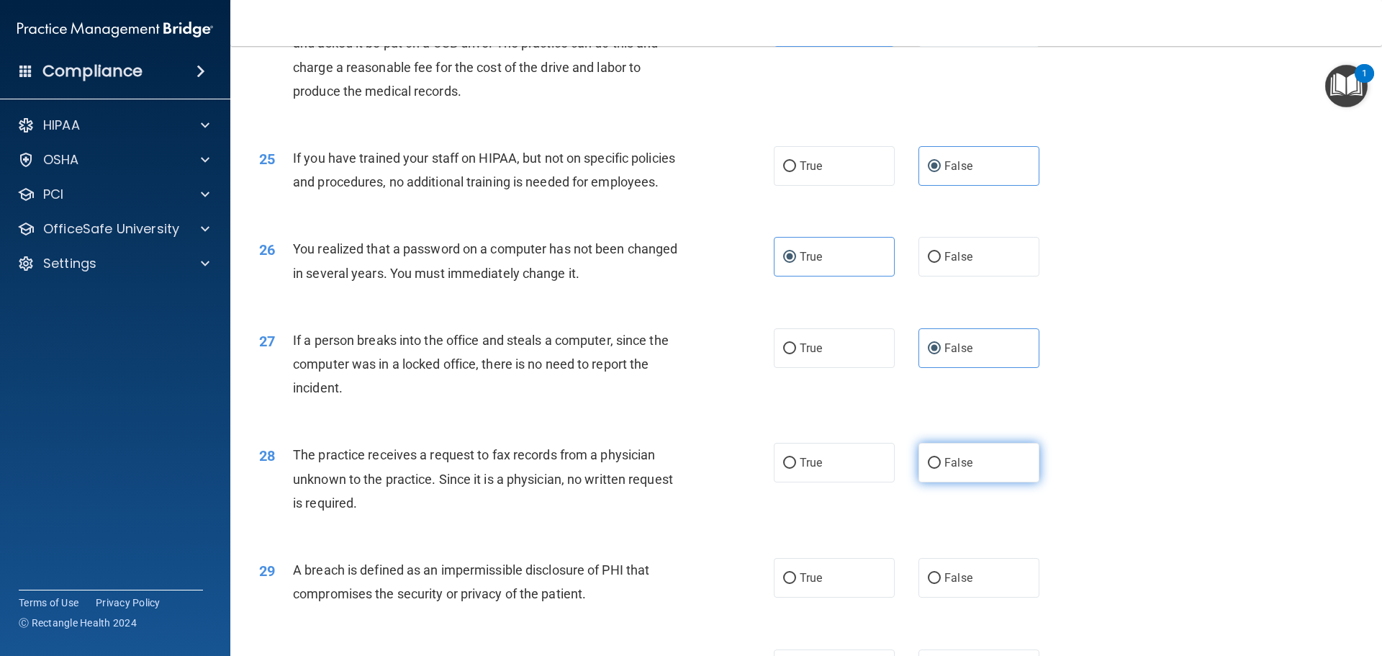
click at [959, 469] on span "False" at bounding box center [959, 463] width 28 height 14
click at [941, 469] on input "False" at bounding box center [934, 463] width 13 height 11
radio input "true"
click at [828, 598] on label "True" at bounding box center [834, 578] width 121 height 40
click at [796, 584] on input "True" at bounding box center [789, 578] width 13 height 11
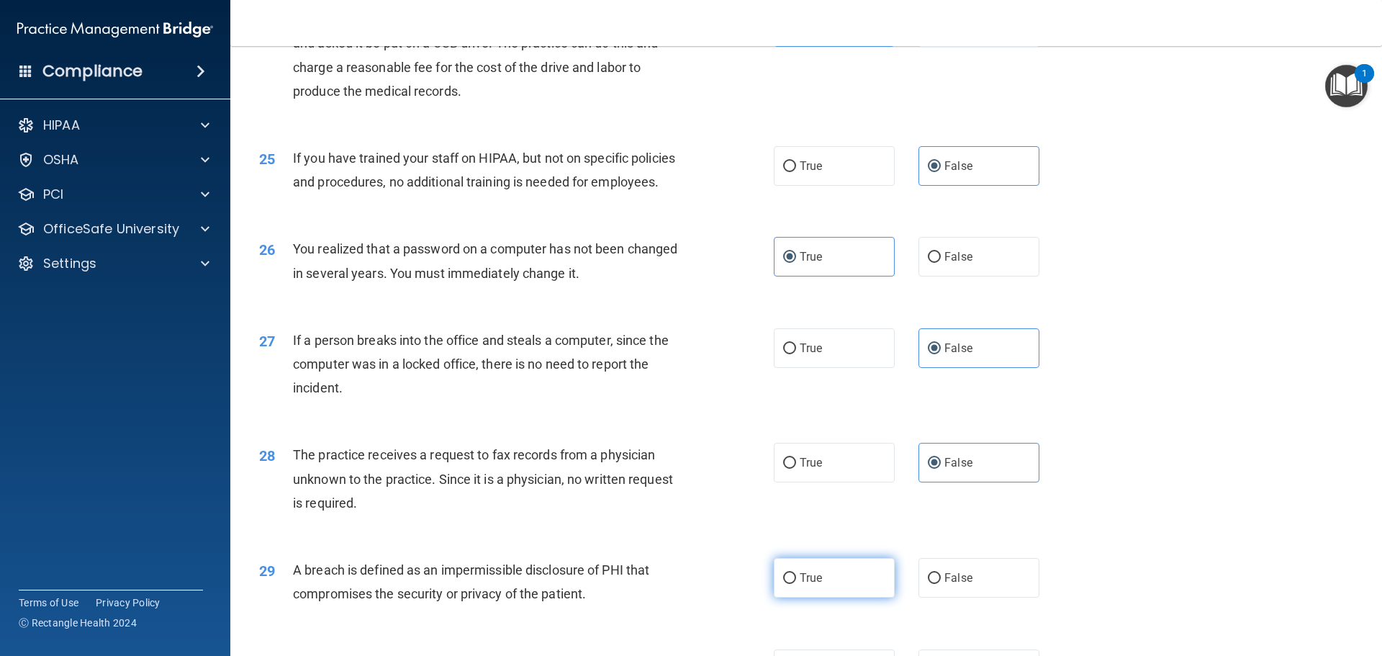
radio input "true"
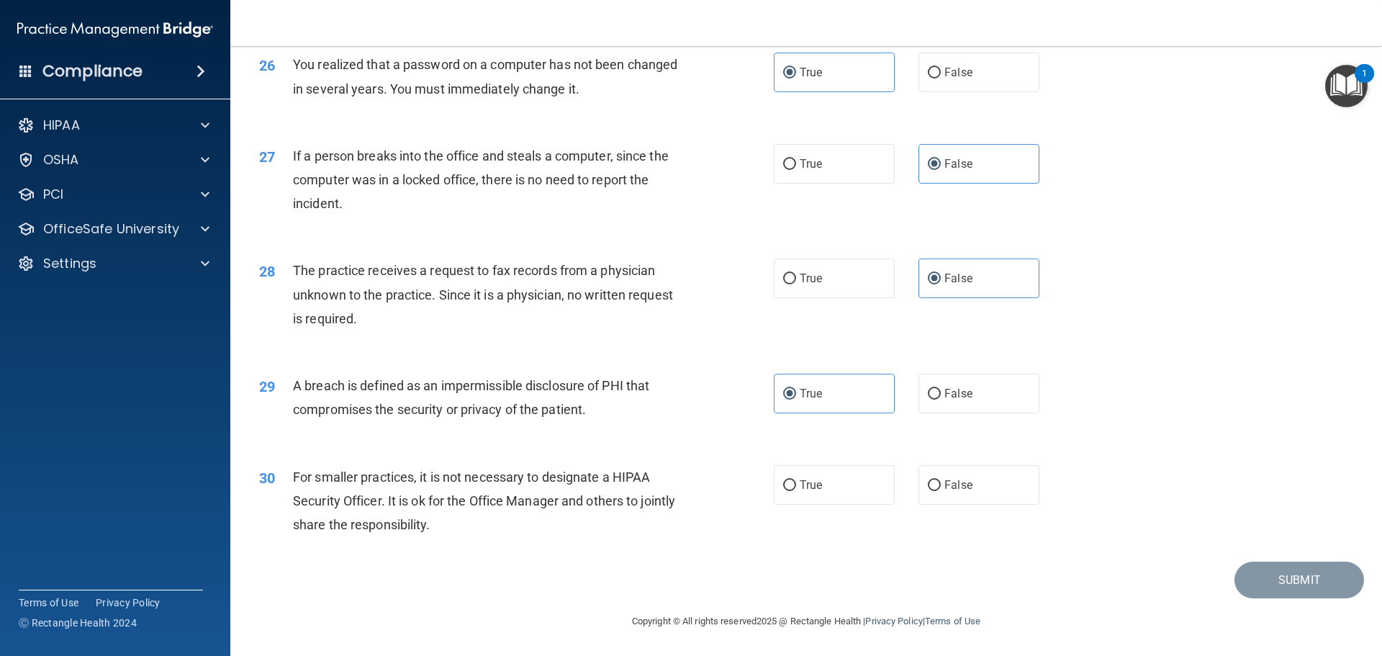
scroll to position [2752, 0]
click at [968, 495] on label "False" at bounding box center [979, 485] width 121 height 40
click at [941, 491] on input "False" at bounding box center [934, 485] width 13 height 11
radio input "true"
click at [1293, 580] on button "Submit" at bounding box center [1300, 580] width 130 height 37
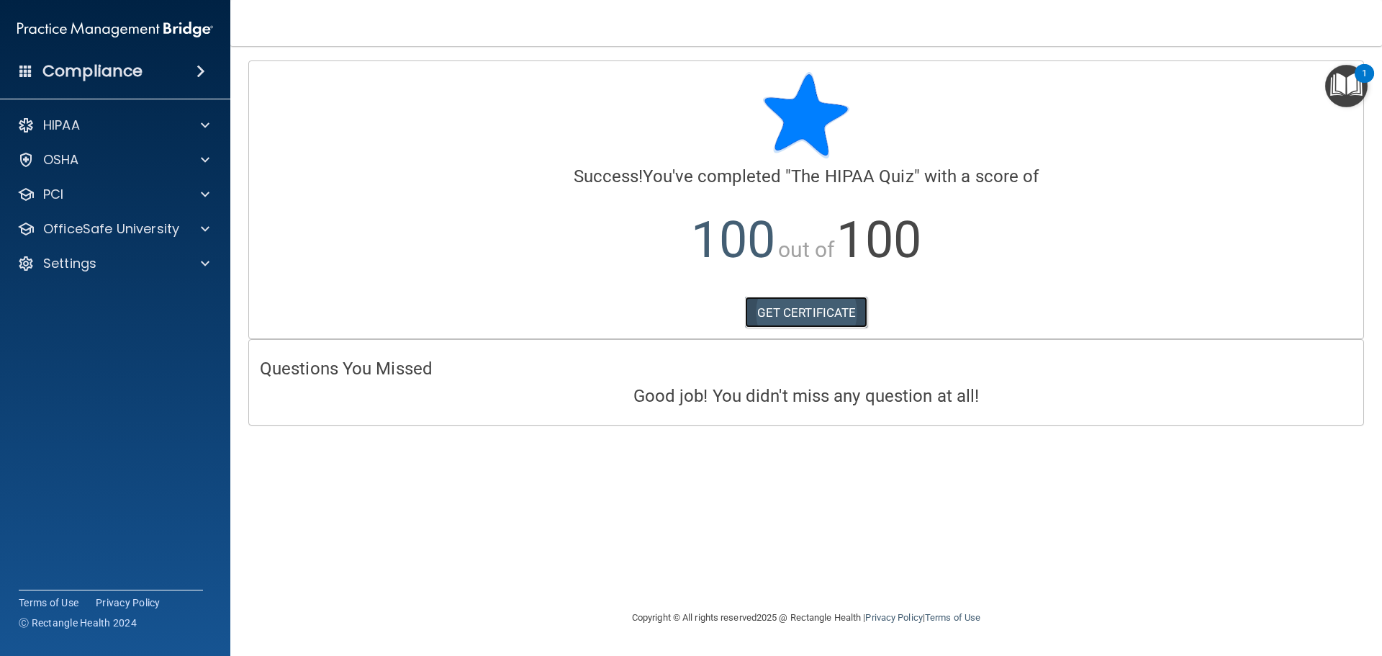
click at [799, 311] on link "GET CERTIFICATE" at bounding box center [806, 313] width 123 height 32
click at [204, 229] on span at bounding box center [205, 228] width 9 height 17
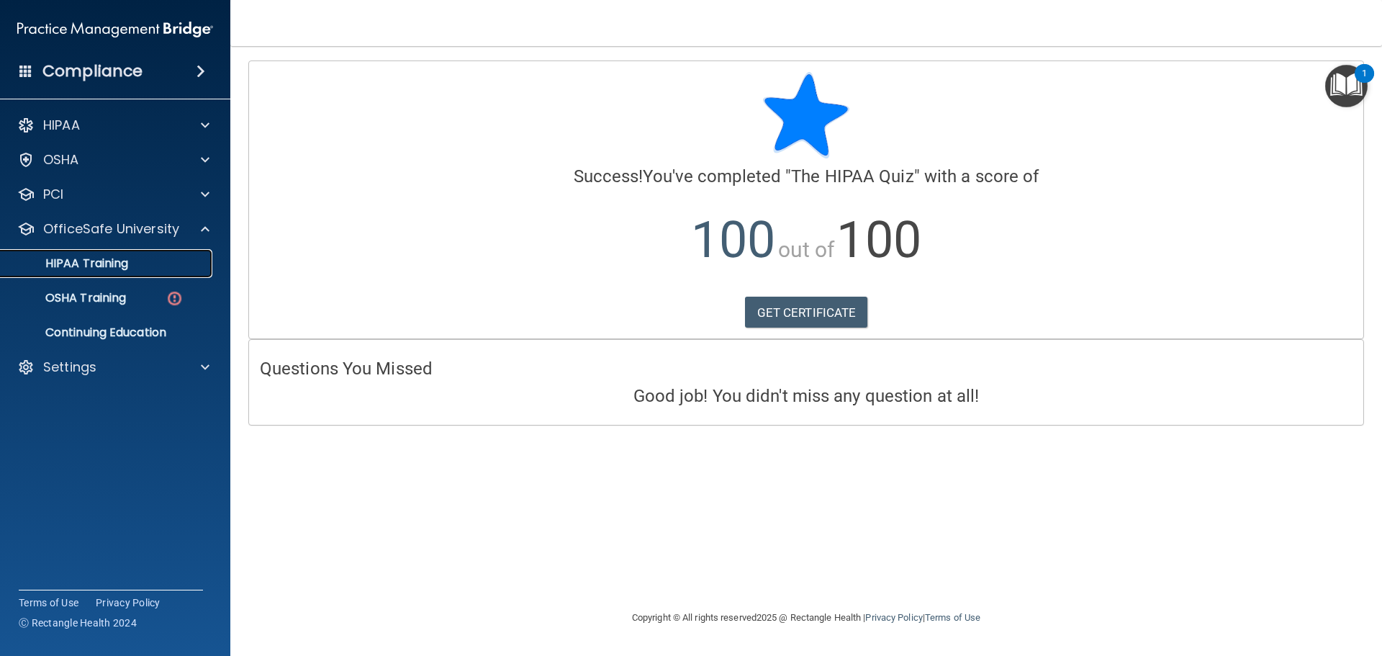
click at [118, 267] on p "HIPAA Training" at bounding box center [68, 263] width 119 height 14
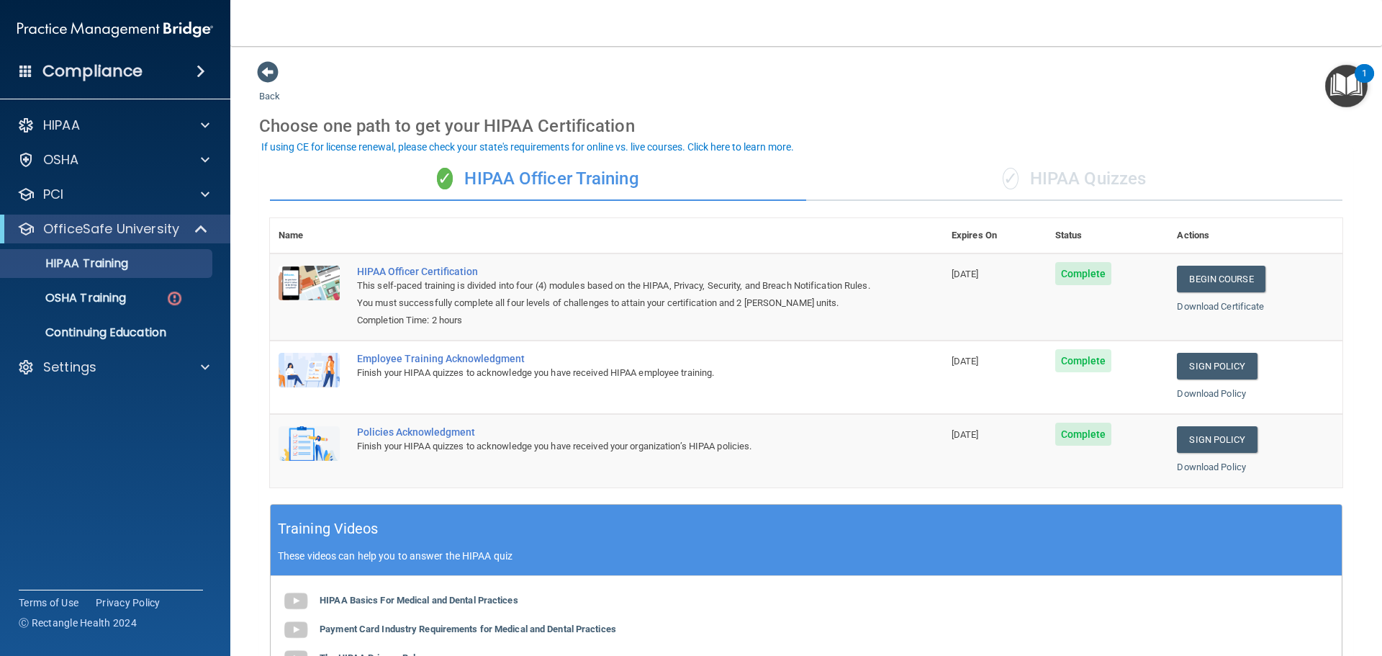
click at [1080, 178] on div "✓ HIPAA Quizzes" at bounding box center [1074, 179] width 536 height 43
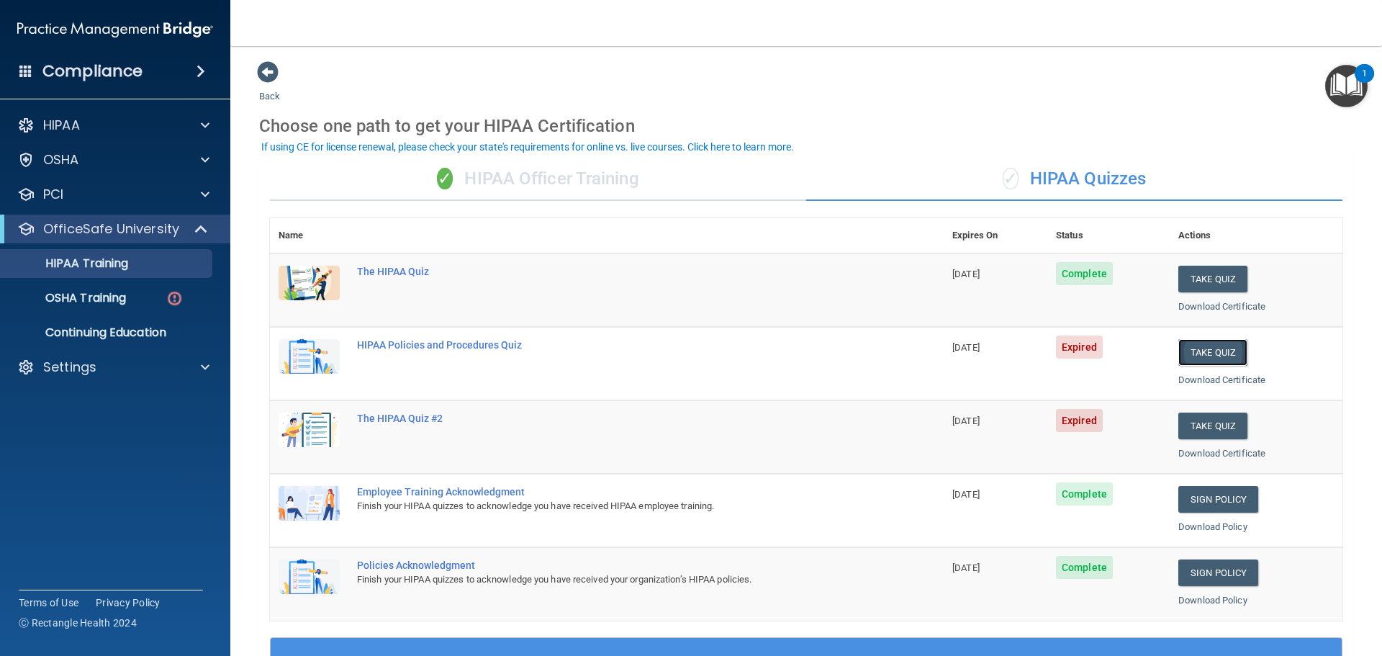
click at [1209, 350] on button "Take Quiz" at bounding box center [1213, 352] width 69 height 27
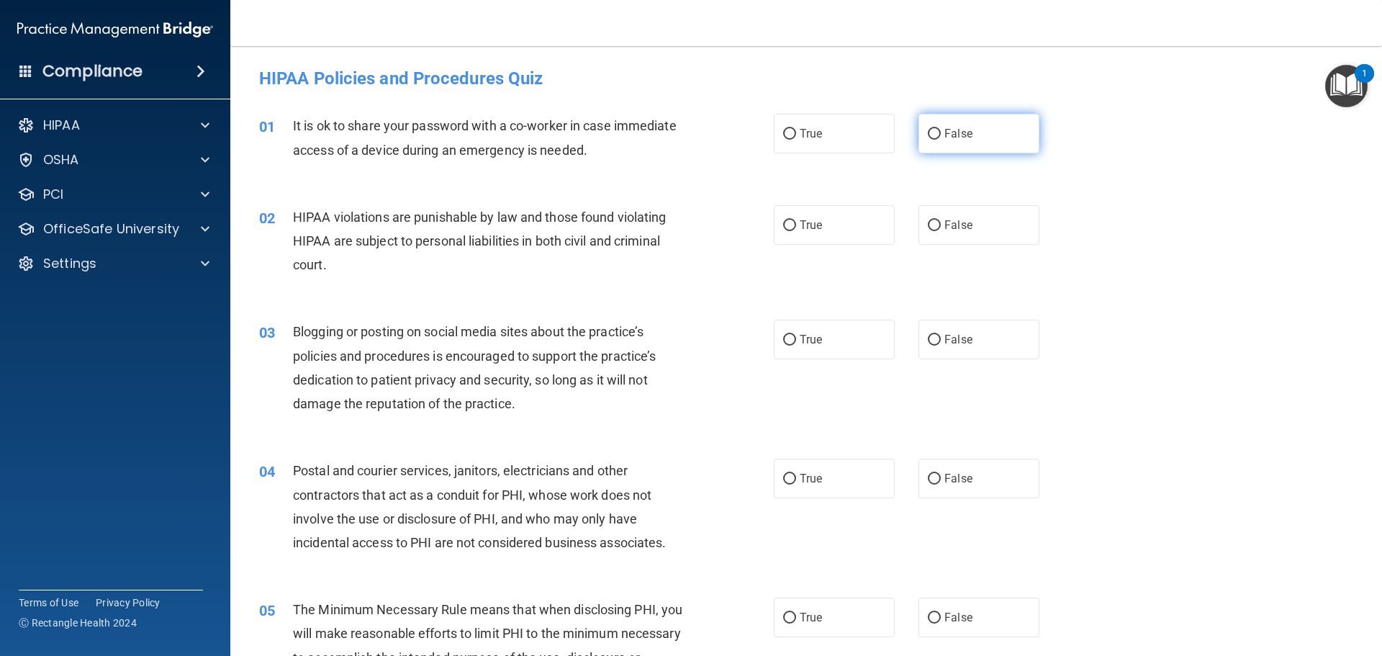
click at [945, 138] on span "False" at bounding box center [959, 134] width 28 height 14
click at [941, 138] on input "False" at bounding box center [934, 134] width 13 height 11
radio input "true"
click at [815, 220] on span "True" at bounding box center [811, 225] width 22 height 14
click at [796, 220] on input "True" at bounding box center [789, 225] width 13 height 11
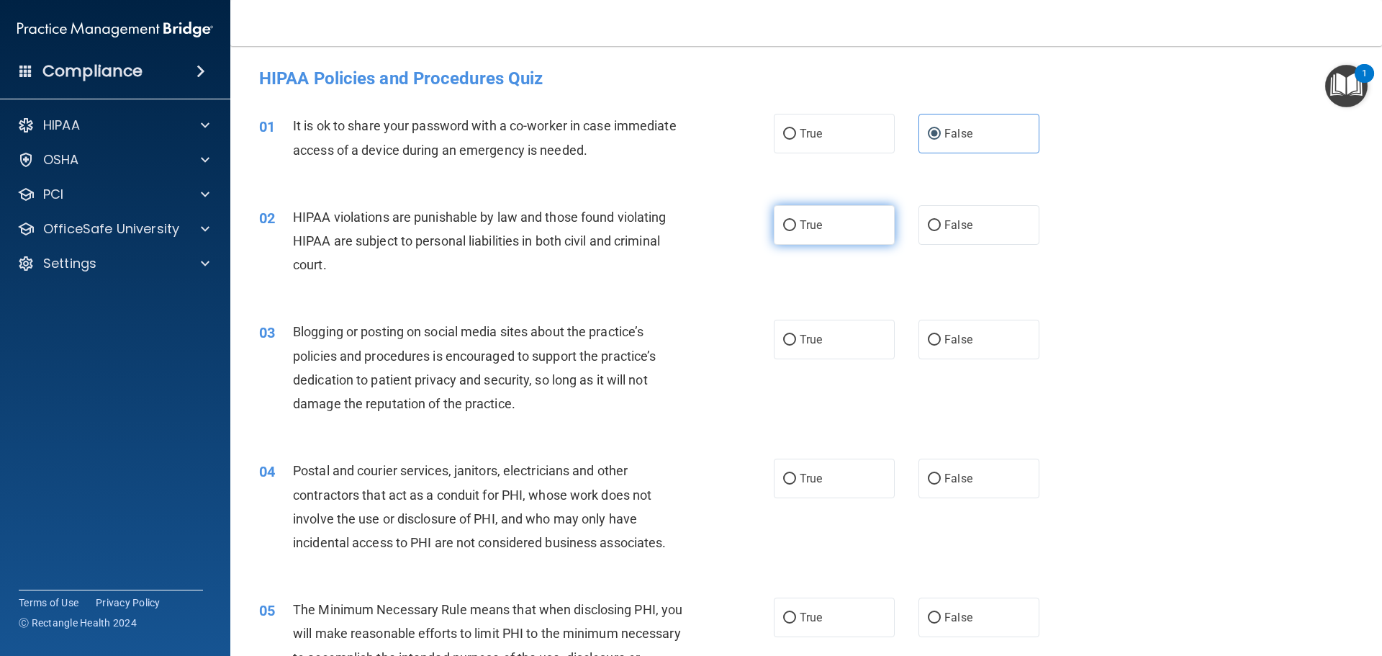
radio input "true"
click at [945, 335] on span "False" at bounding box center [959, 340] width 28 height 14
click at [940, 335] on input "False" at bounding box center [934, 340] width 13 height 11
radio input "true"
click at [824, 468] on label "True" at bounding box center [834, 479] width 121 height 40
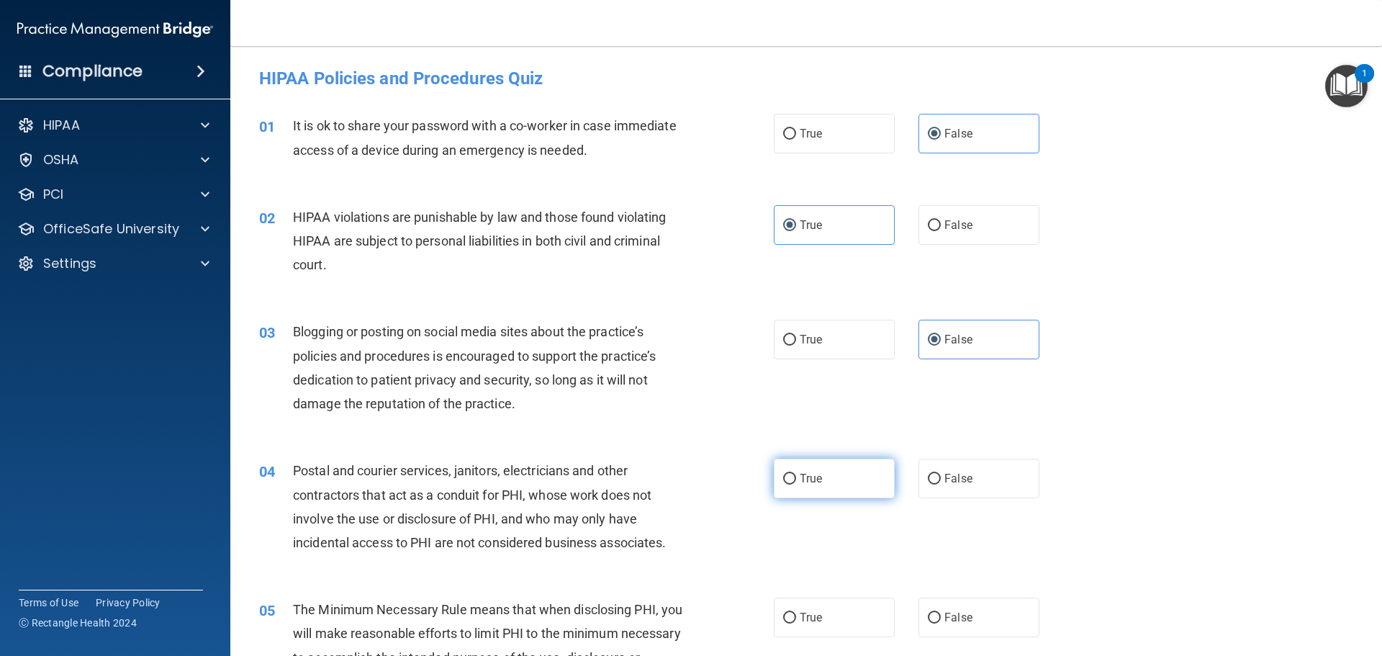
click at [796, 474] on input "True" at bounding box center [789, 479] width 13 height 11
radio input "true"
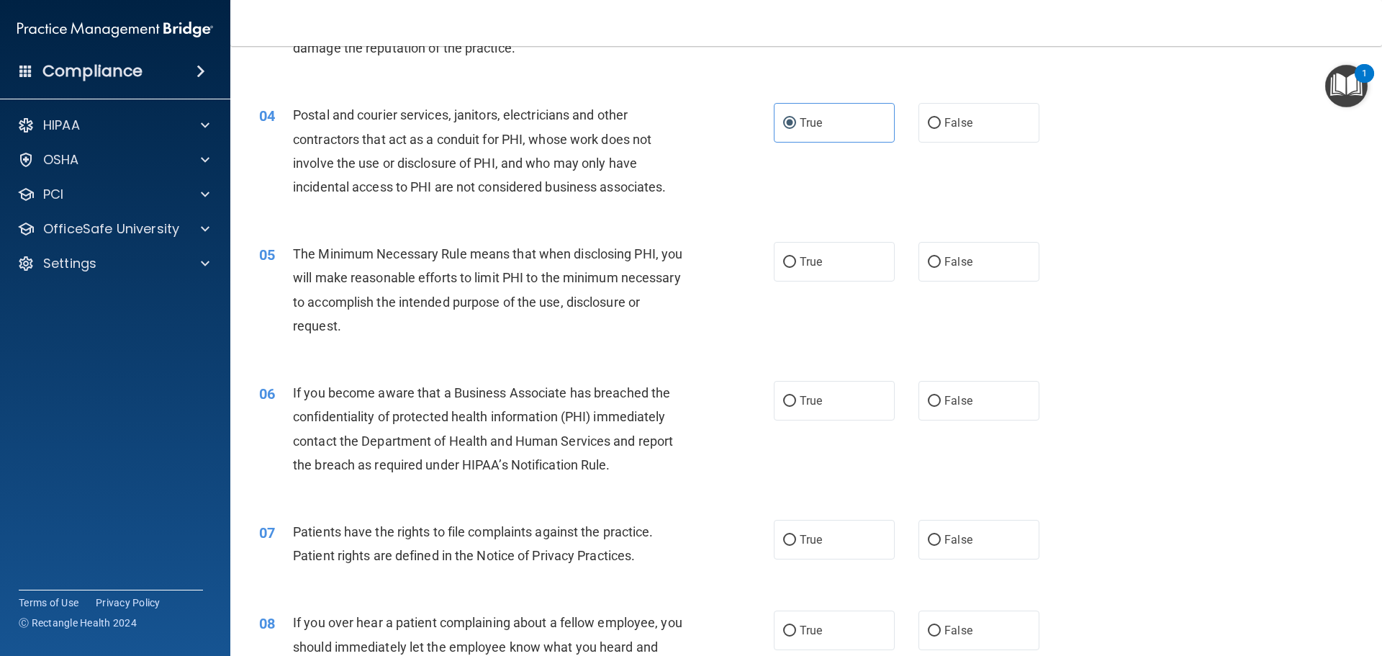
scroll to position [360, 0]
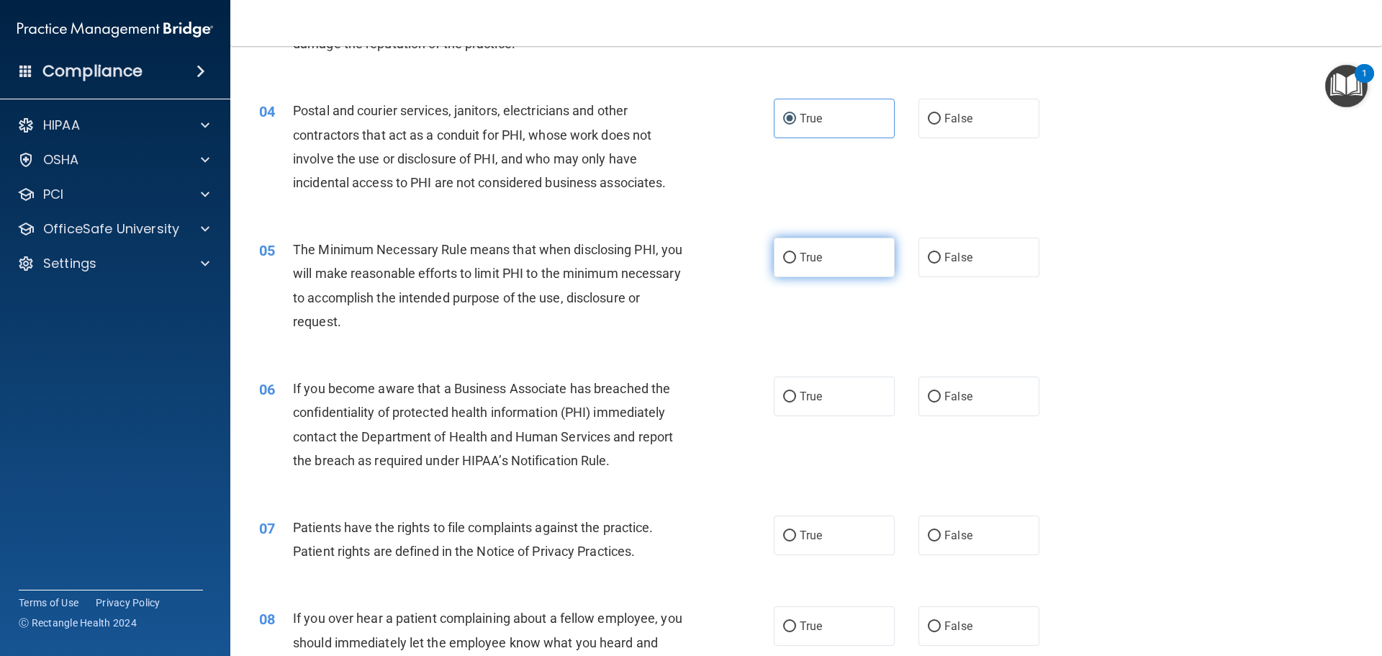
click at [811, 262] on span "True" at bounding box center [811, 258] width 22 height 14
click at [796, 262] on input "True" at bounding box center [789, 258] width 13 height 11
radio input "true"
click at [1001, 401] on label "False" at bounding box center [979, 397] width 121 height 40
click at [941, 401] on input "False" at bounding box center [934, 397] width 13 height 11
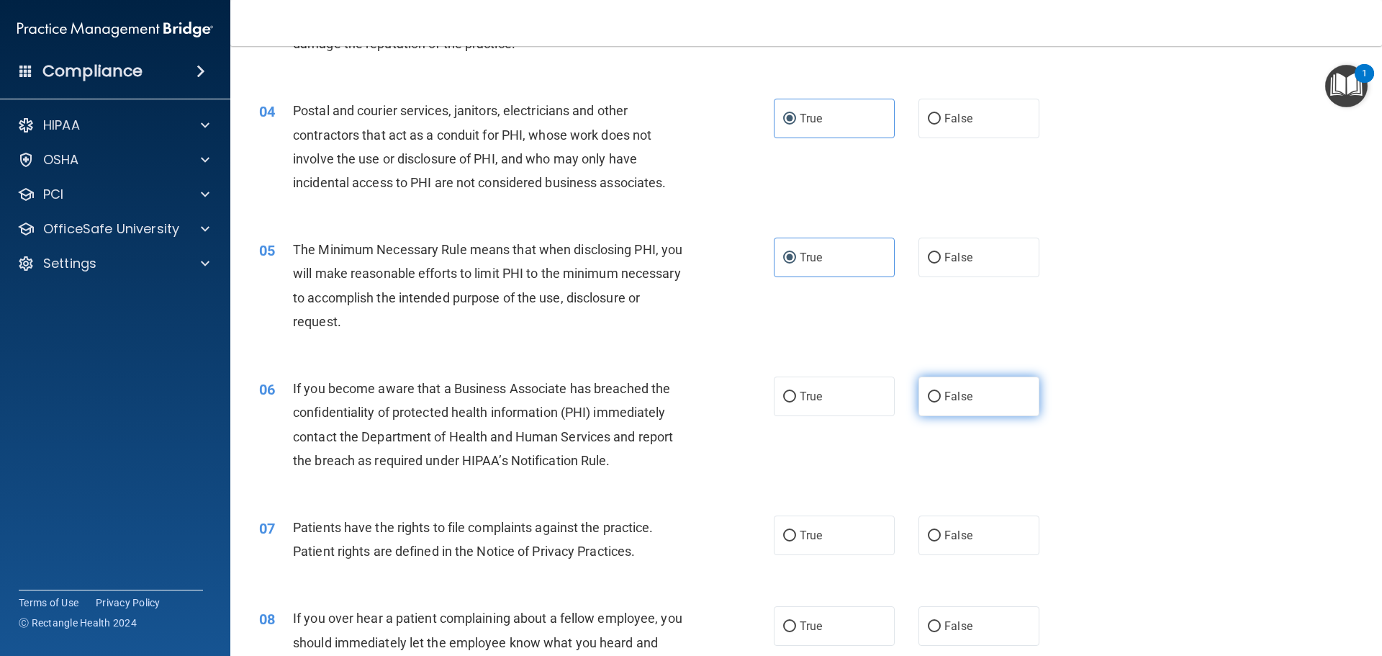
radio input "true"
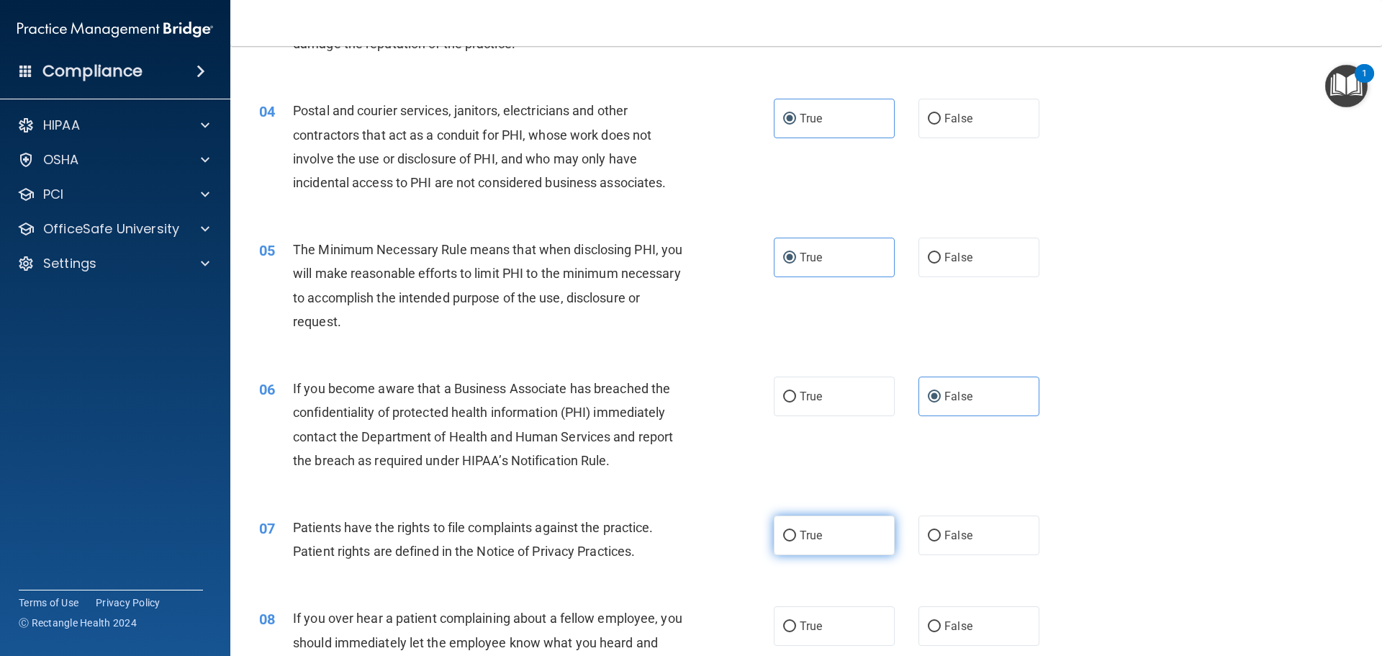
click at [814, 536] on span "True" at bounding box center [811, 535] width 22 height 14
click at [796, 536] on input "True" at bounding box center [789, 536] width 13 height 11
radio input "true"
click at [945, 631] on span "False" at bounding box center [959, 626] width 28 height 14
click at [941, 631] on input "False" at bounding box center [934, 626] width 13 height 11
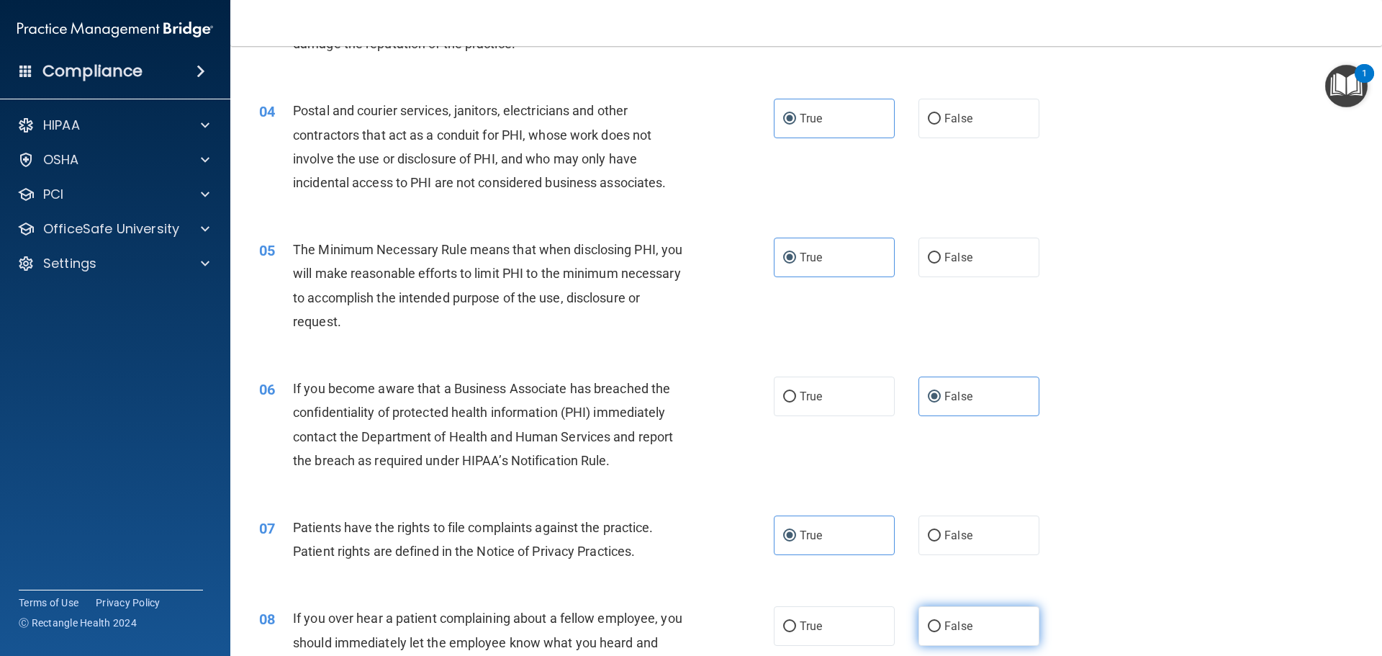
radio input "true"
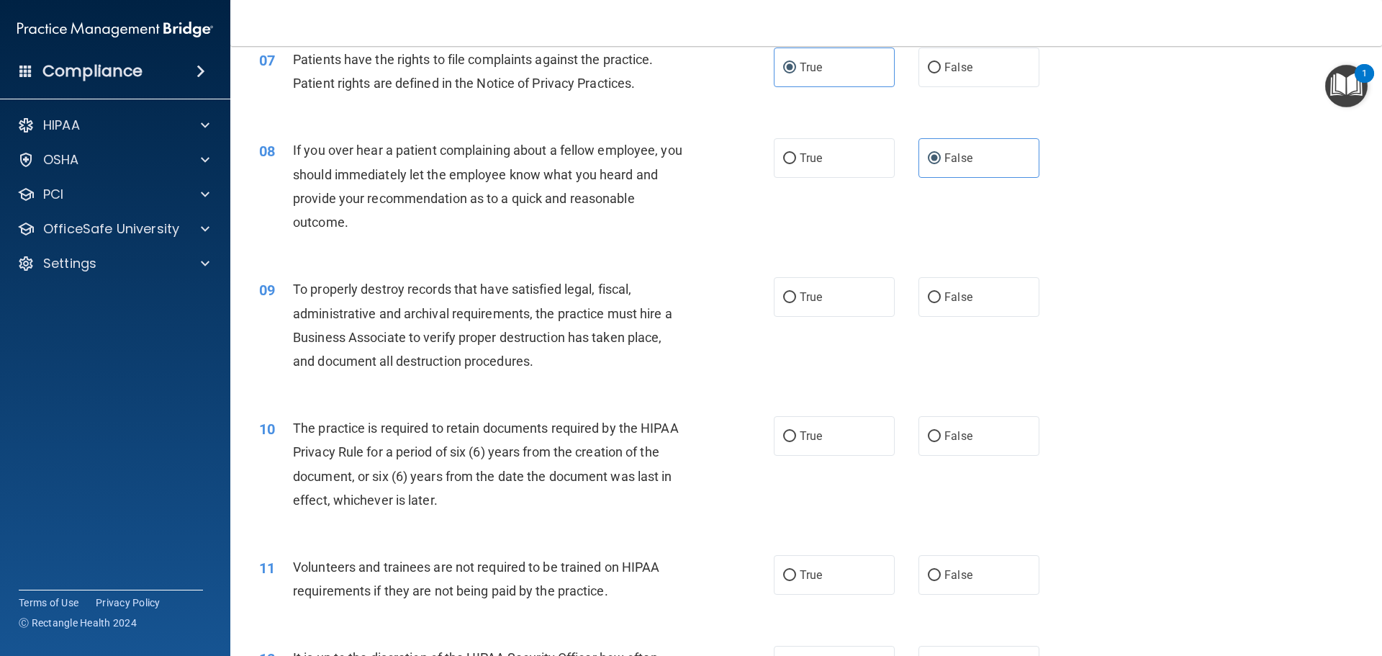
scroll to position [864, 0]
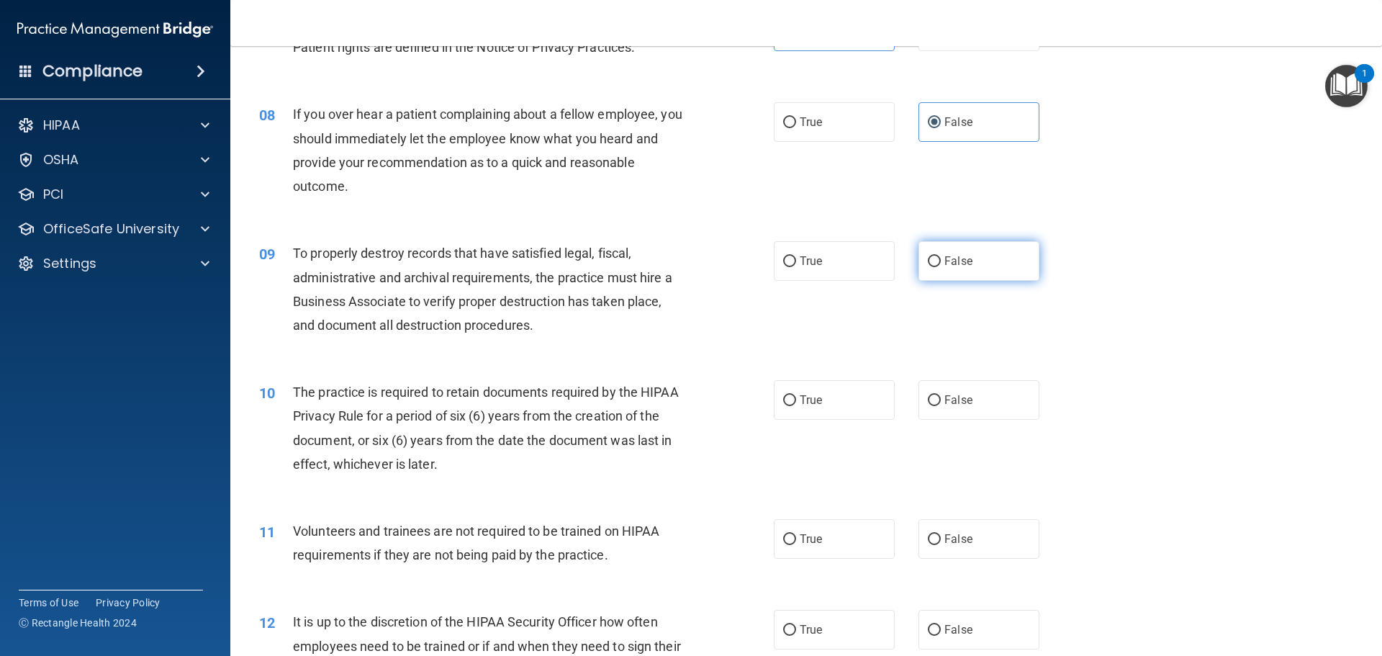
click at [967, 264] on label "False" at bounding box center [979, 261] width 121 height 40
click at [941, 264] on input "False" at bounding box center [934, 261] width 13 height 11
radio input "true"
click at [820, 395] on label "True" at bounding box center [834, 400] width 121 height 40
click at [796, 395] on input "True" at bounding box center [789, 400] width 13 height 11
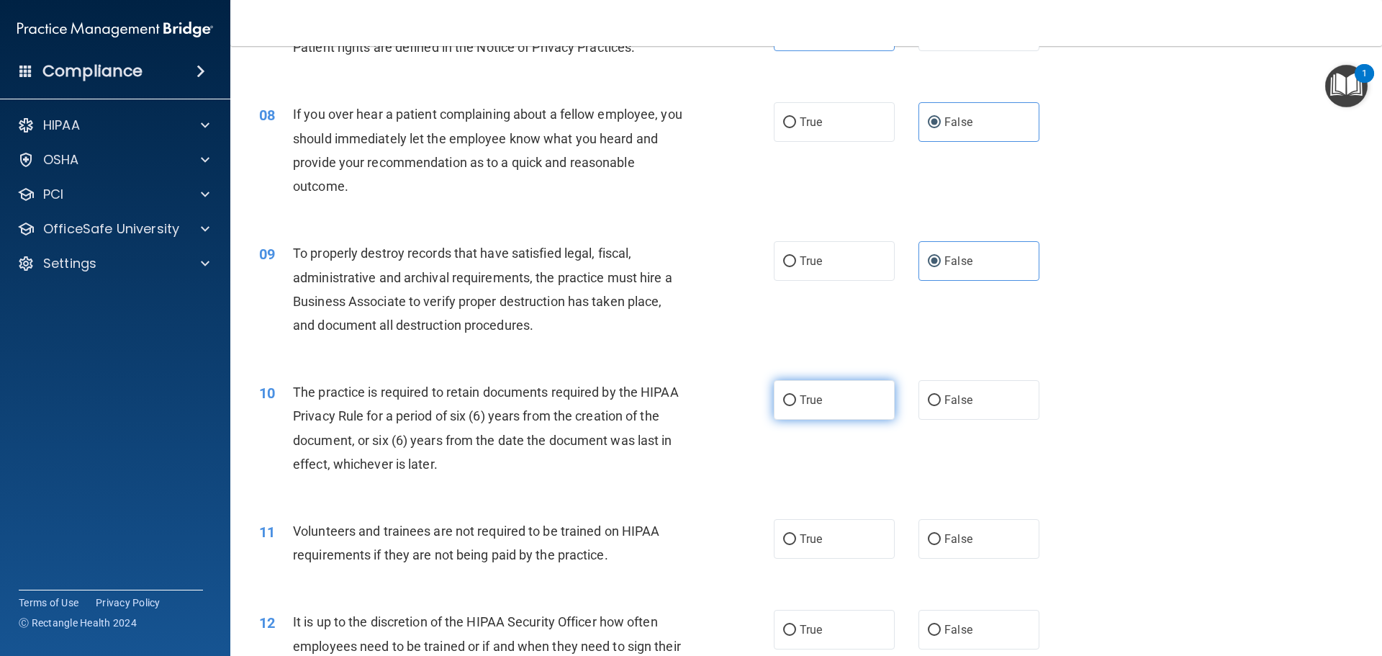
radio input "true"
click at [945, 534] on span "False" at bounding box center [959, 539] width 28 height 14
click at [938, 534] on input "False" at bounding box center [934, 539] width 13 height 11
radio input "true"
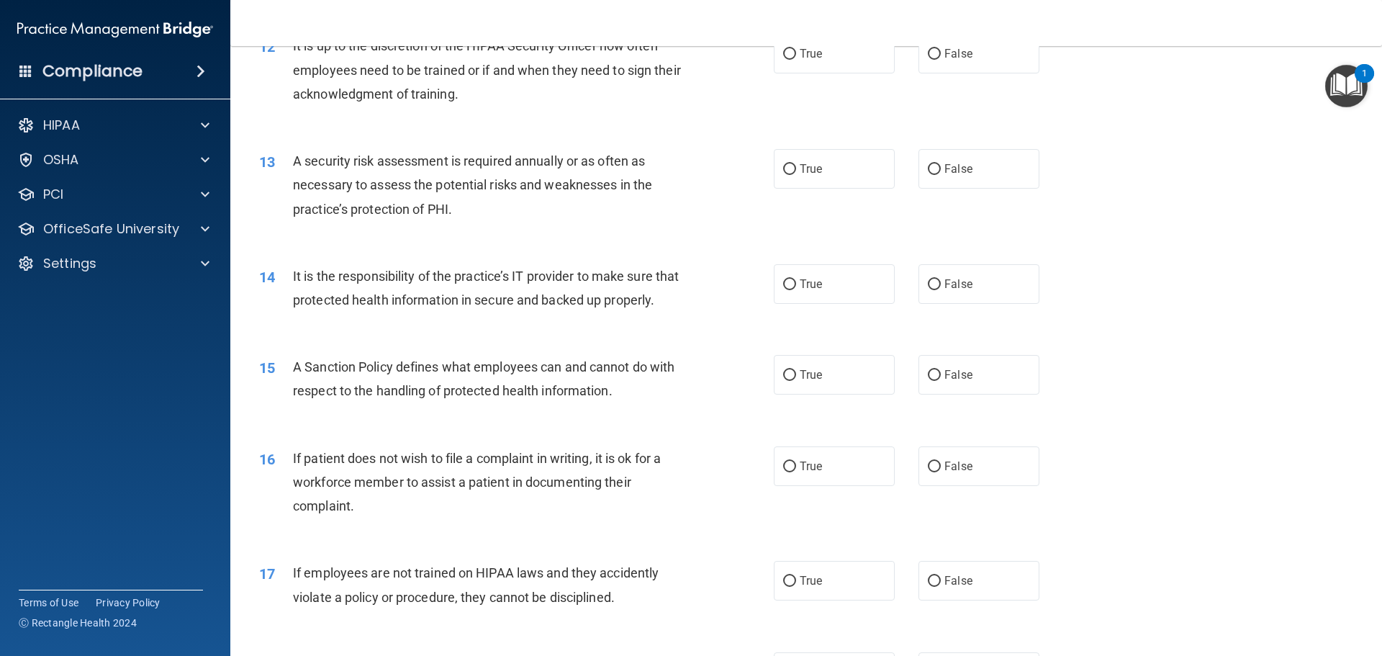
scroll to position [1368, 0]
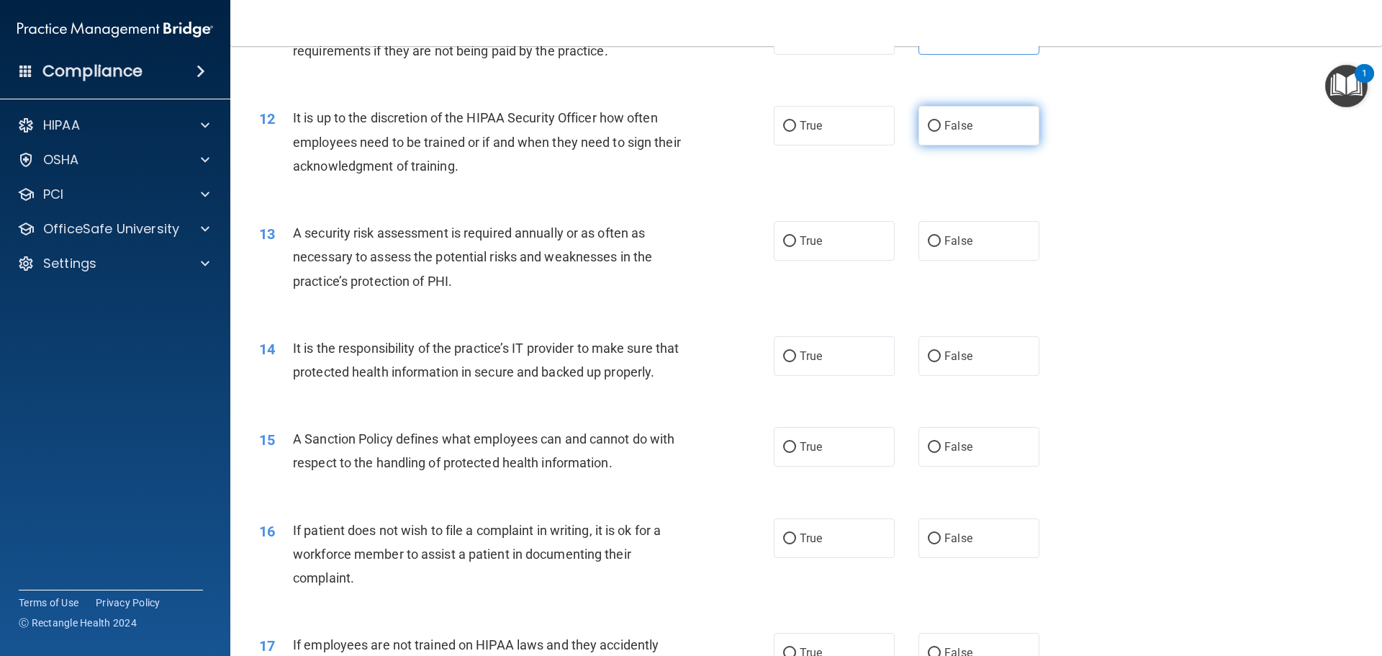
click at [952, 130] on span "False" at bounding box center [959, 126] width 28 height 14
click at [941, 130] on input "False" at bounding box center [934, 126] width 13 height 11
radio input "true"
click at [818, 245] on label "True" at bounding box center [834, 241] width 121 height 40
click at [796, 245] on input "True" at bounding box center [789, 241] width 13 height 11
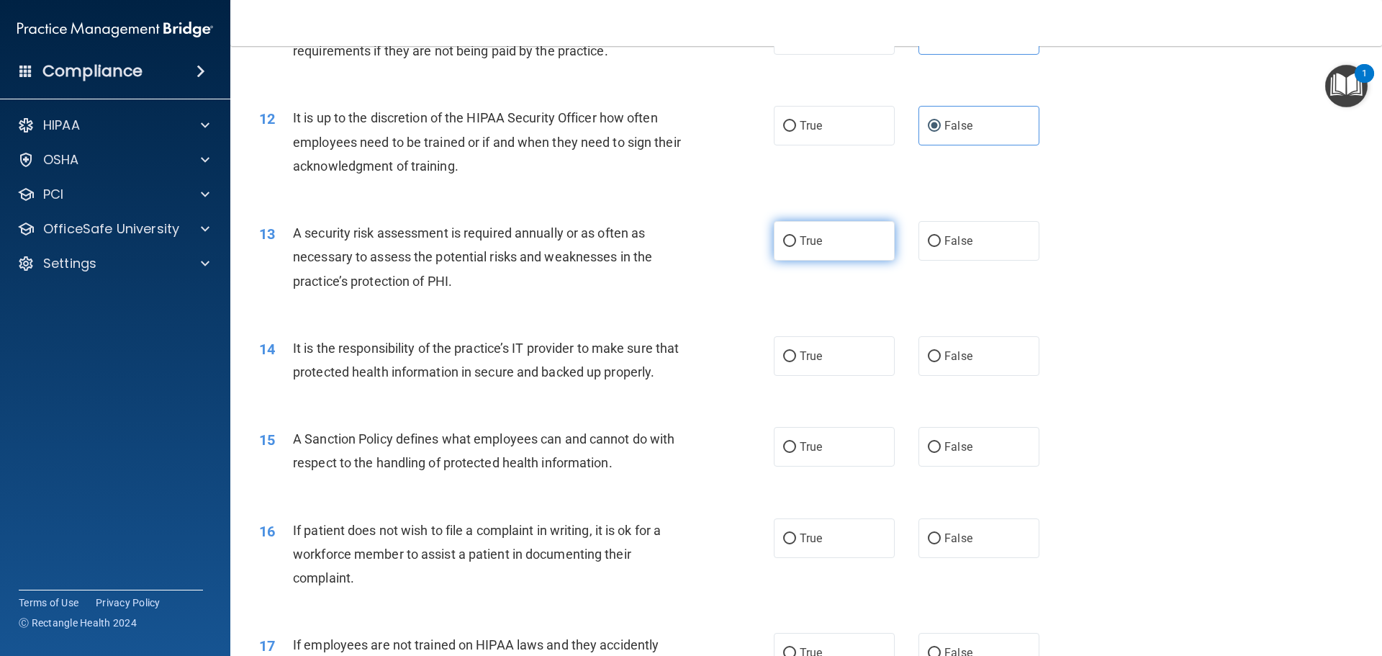
radio input "true"
click at [995, 364] on label "False" at bounding box center [979, 356] width 121 height 40
click at [941, 362] on input "False" at bounding box center [934, 356] width 13 height 11
radio input "true"
click at [944, 467] on label "False" at bounding box center [979, 447] width 121 height 40
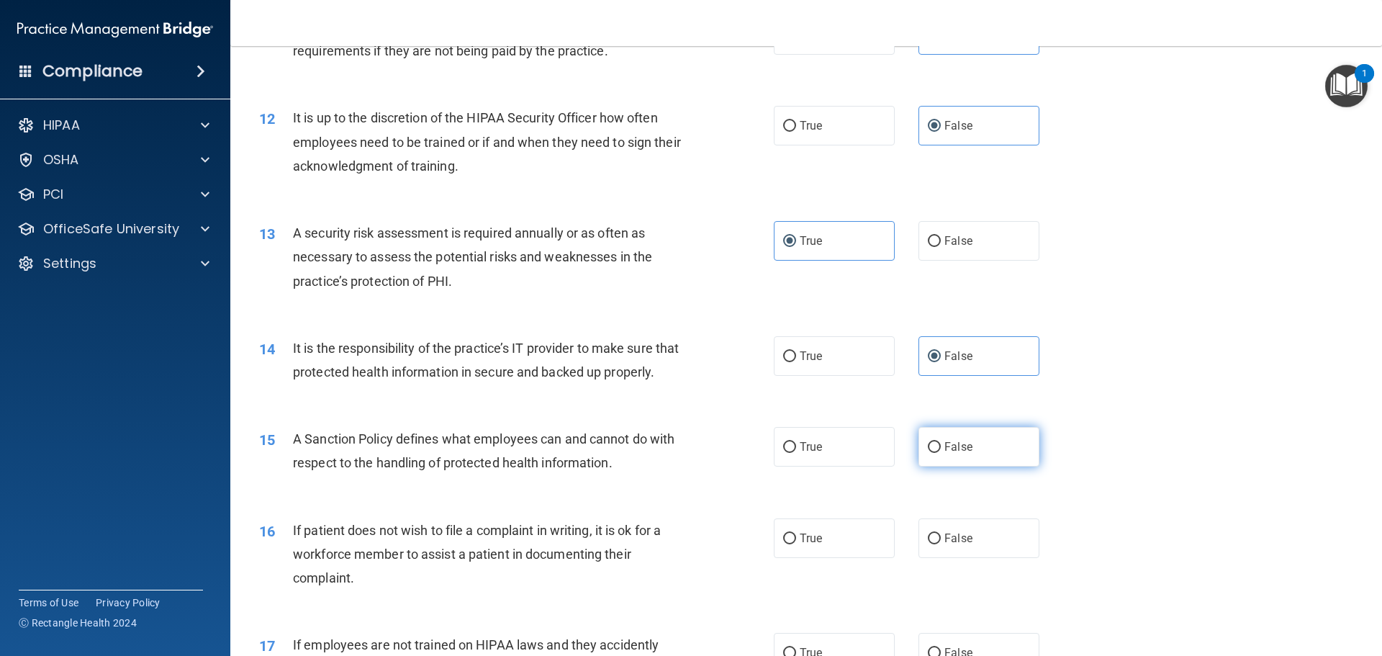
click at [941, 453] on input "False" at bounding box center [934, 447] width 13 height 11
radio input "true"
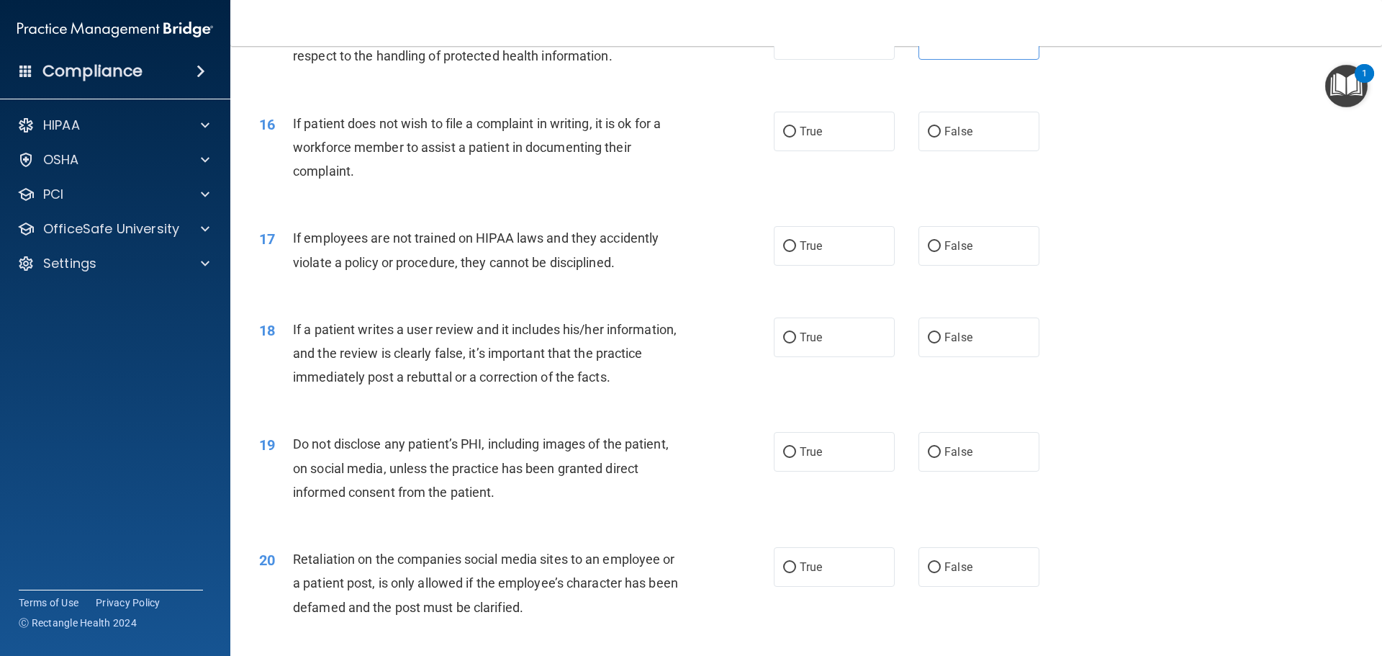
scroll to position [1800, 0]
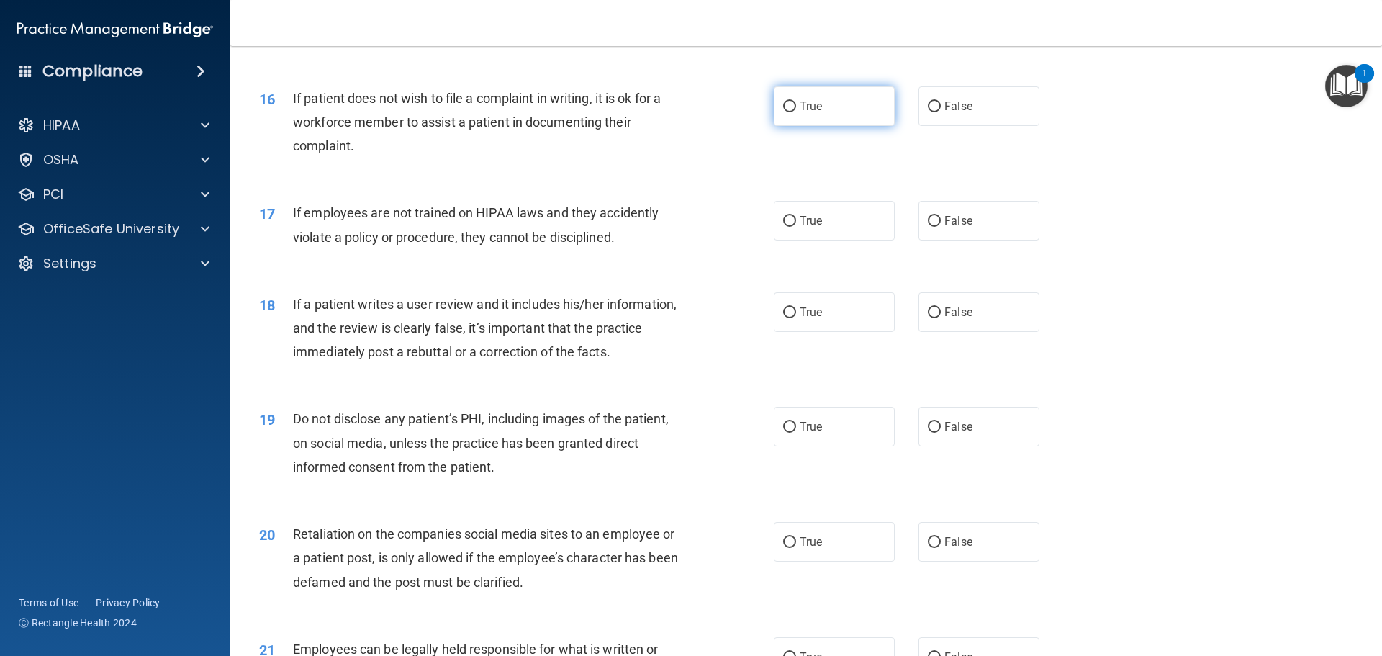
click at [819, 126] on label "True" at bounding box center [834, 106] width 121 height 40
click at [796, 112] on input "True" at bounding box center [789, 107] width 13 height 11
radio input "true"
click at [966, 240] on label "False" at bounding box center [979, 221] width 121 height 40
click at [941, 227] on input "False" at bounding box center [934, 221] width 13 height 11
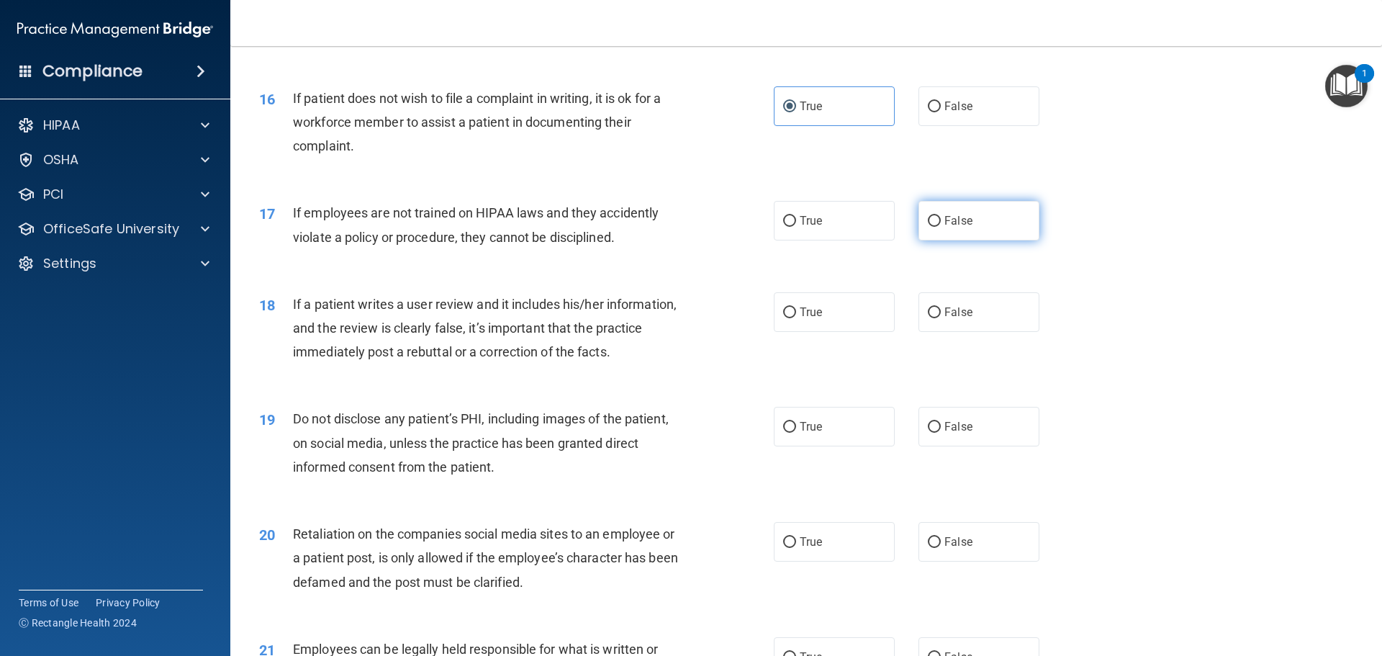
radio input "true"
click at [963, 319] on span "False" at bounding box center [959, 312] width 28 height 14
click at [941, 318] on input "False" at bounding box center [934, 312] width 13 height 11
radio input "true"
click at [819, 444] on label "True" at bounding box center [834, 427] width 121 height 40
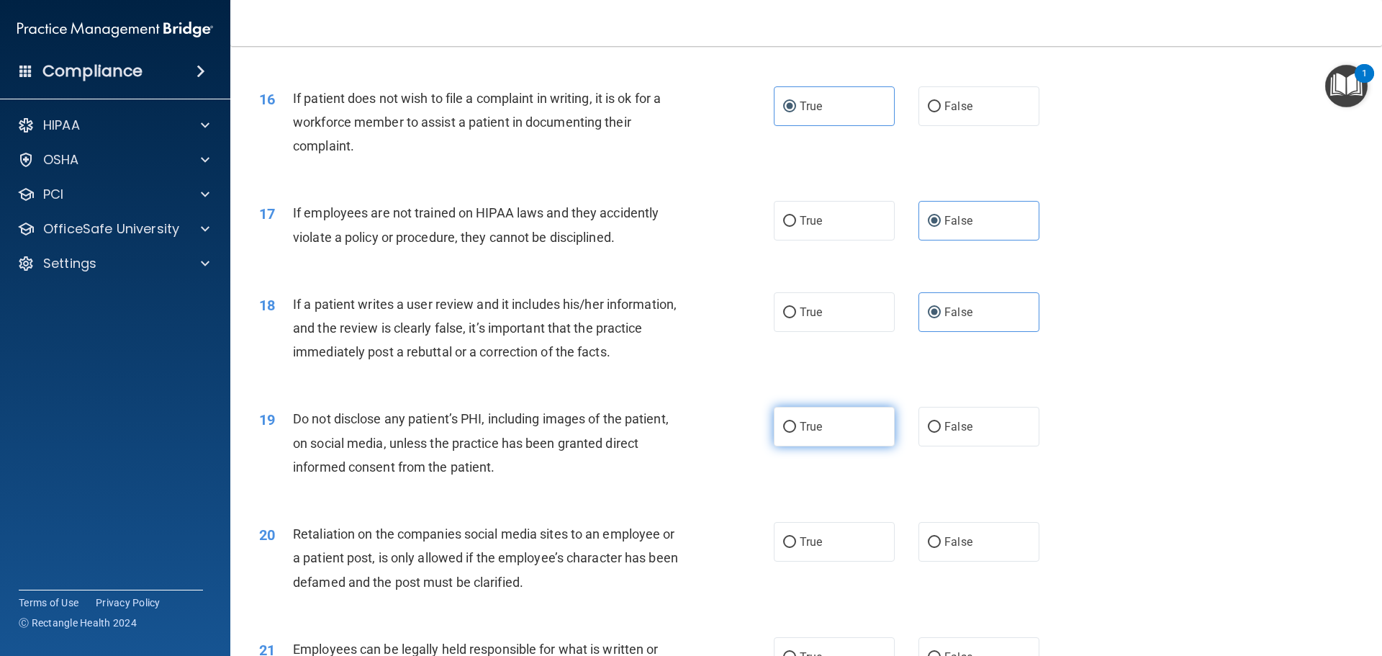
click at [796, 433] on input "True" at bounding box center [789, 427] width 13 height 11
radio input "true"
click at [928, 548] on input "False" at bounding box center [934, 542] width 13 height 11
radio input "true"
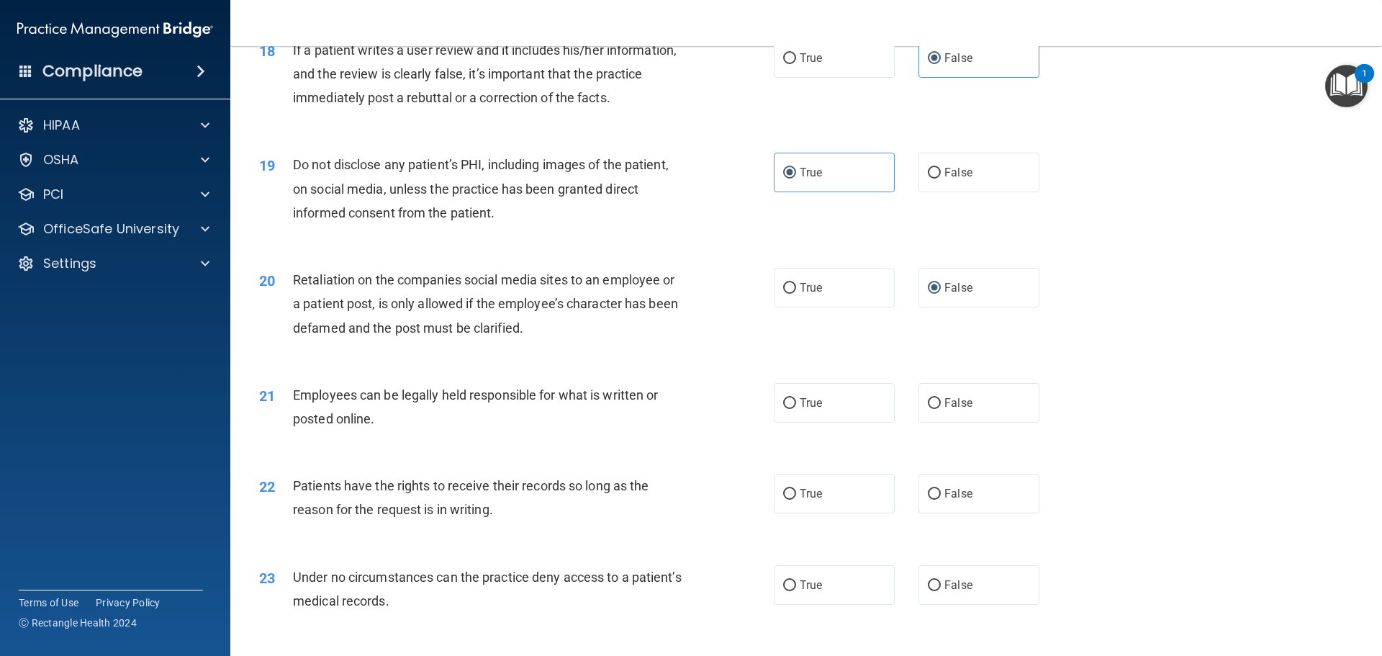
scroll to position [2088, 0]
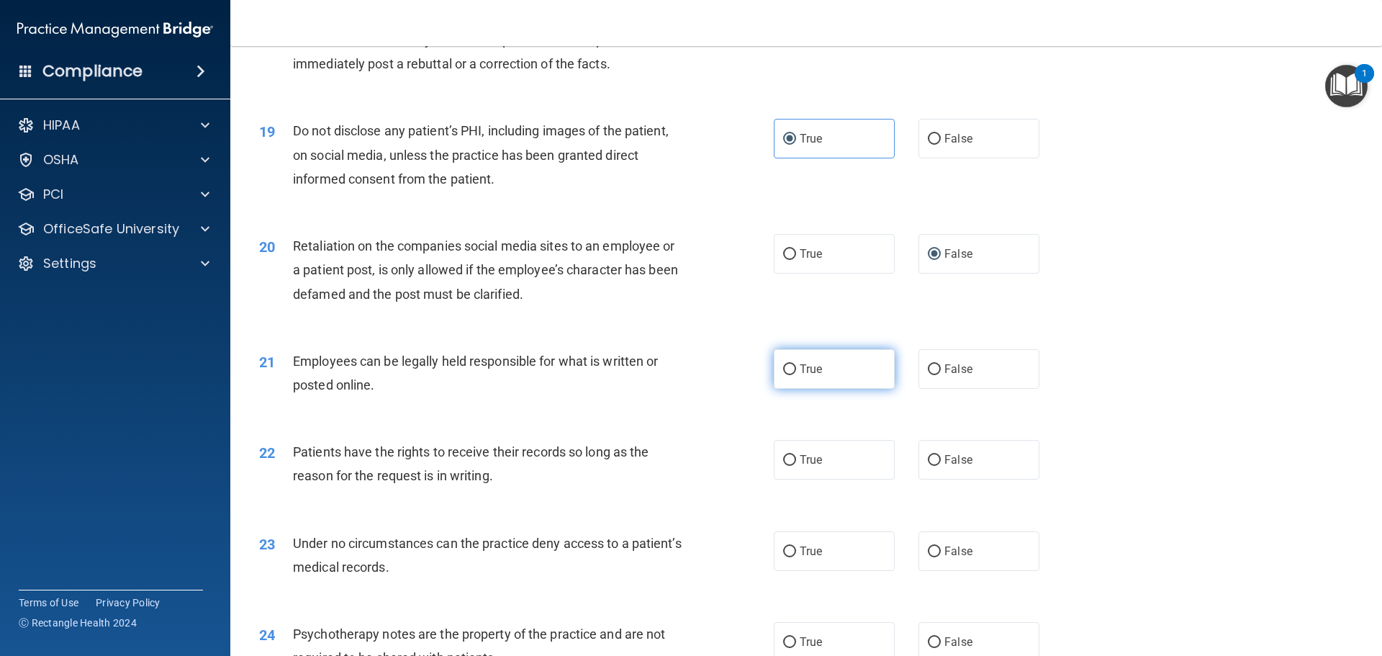
click at [818, 389] on label "True" at bounding box center [834, 369] width 121 height 40
click at [796, 375] on input "True" at bounding box center [789, 369] width 13 height 11
radio input "true"
click at [947, 479] on label "False" at bounding box center [979, 460] width 121 height 40
click at [941, 466] on input "False" at bounding box center [934, 460] width 13 height 11
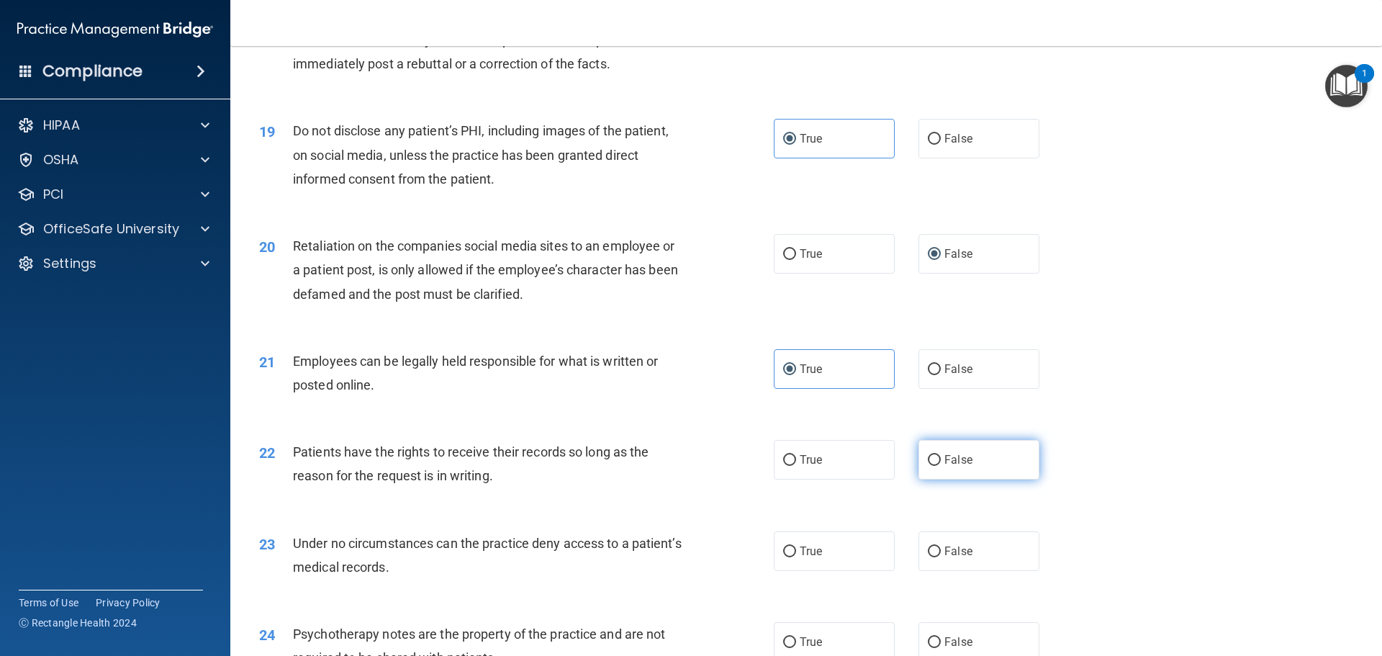
radio input "true"
click at [964, 558] on span "False" at bounding box center [959, 551] width 28 height 14
click at [941, 557] on input "False" at bounding box center [934, 551] width 13 height 11
radio input "true"
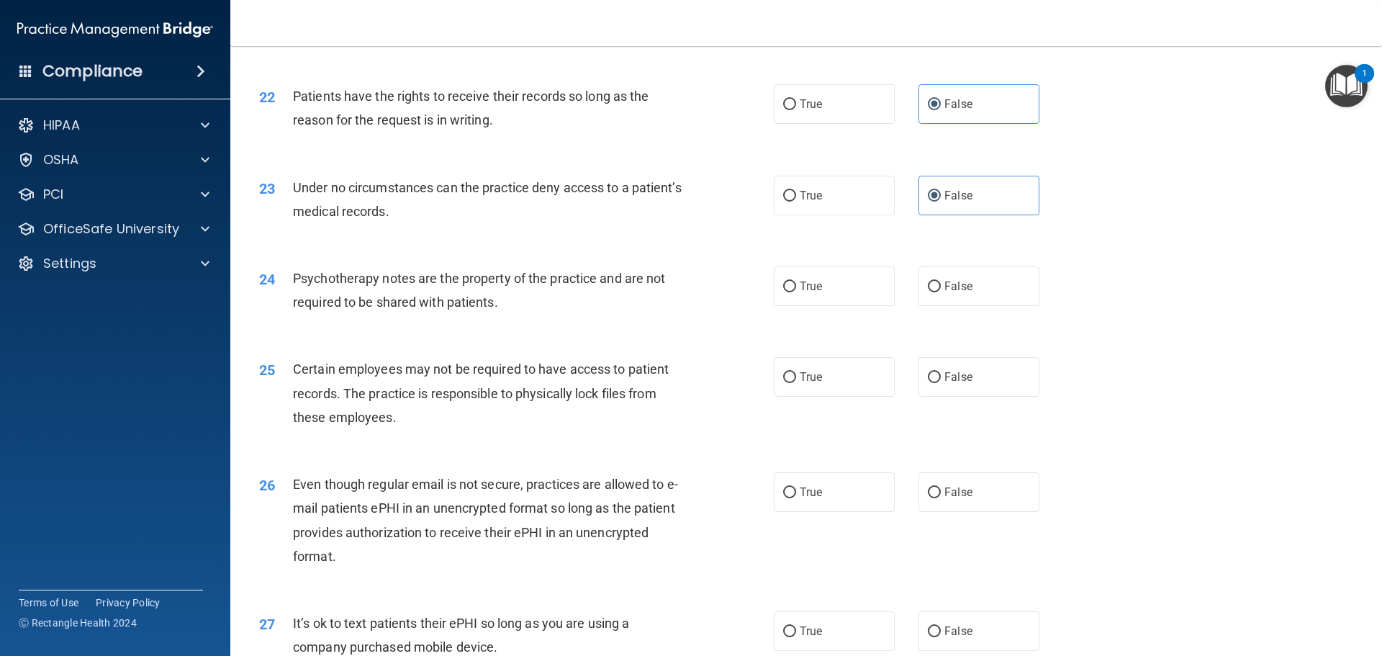
scroll to position [2448, 0]
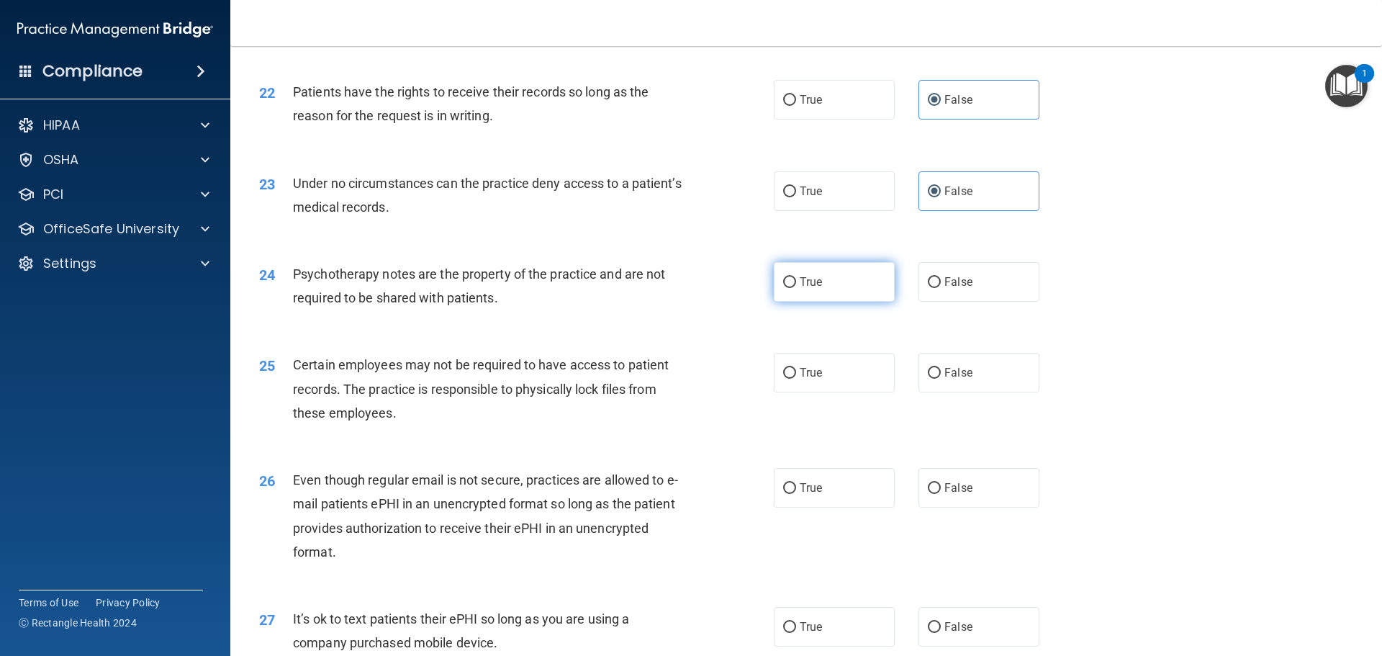
click at [832, 302] on label "True" at bounding box center [834, 282] width 121 height 40
click at [796, 288] on input "True" at bounding box center [789, 282] width 13 height 11
radio input "true"
click at [837, 392] on label "True" at bounding box center [834, 373] width 121 height 40
click at [796, 379] on input "True" at bounding box center [789, 373] width 13 height 11
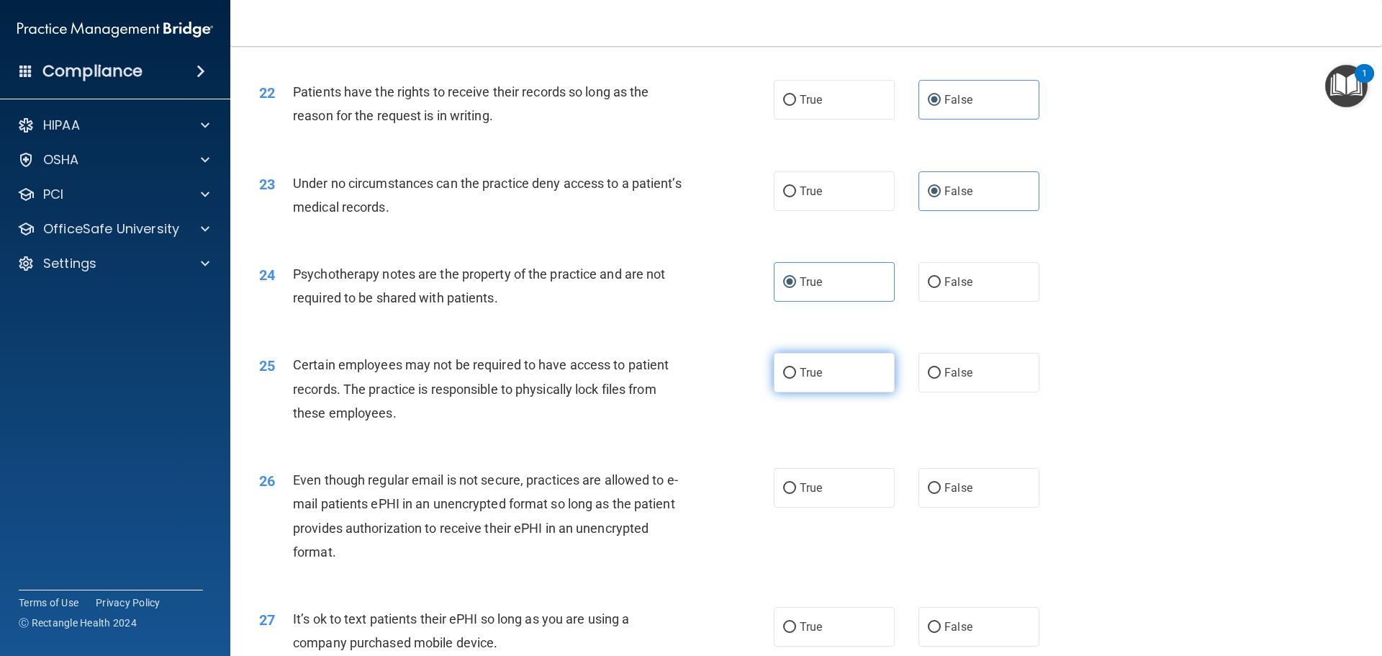
radio input "true"
click at [834, 500] on label "True" at bounding box center [834, 488] width 121 height 40
click at [796, 494] on input "True" at bounding box center [789, 488] width 13 height 11
radio input "true"
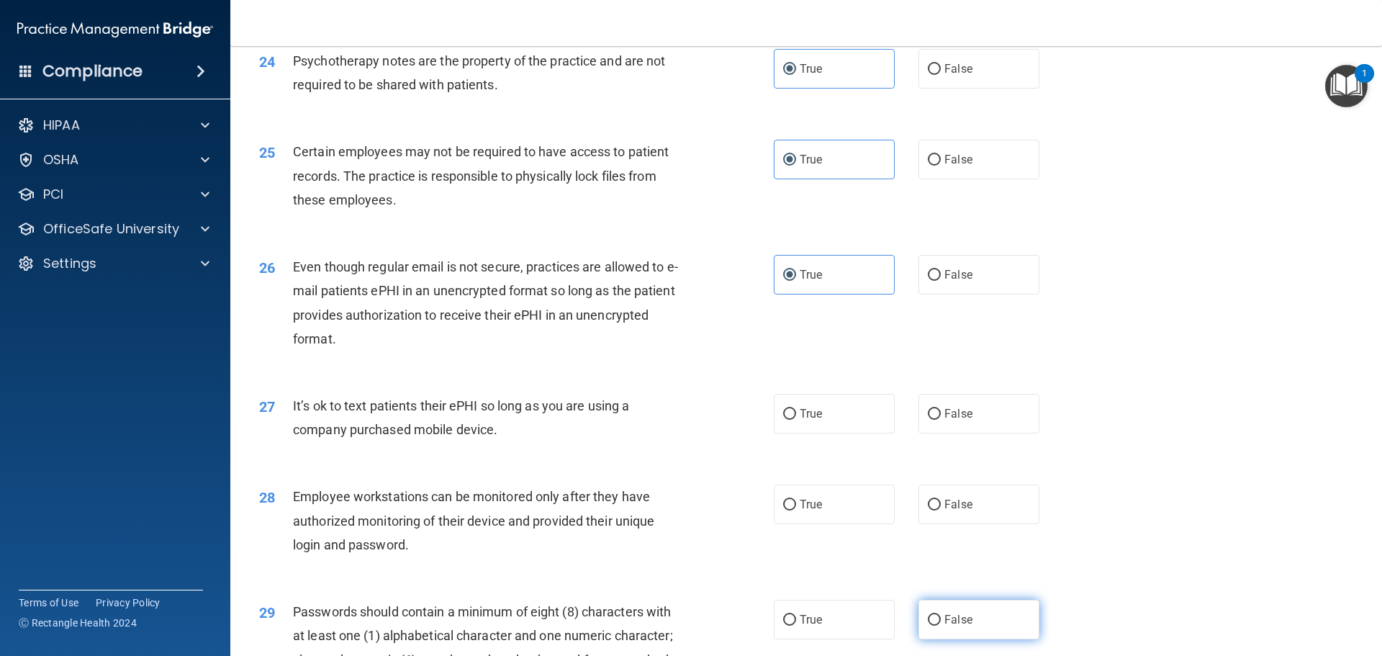
scroll to position [2808, 0]
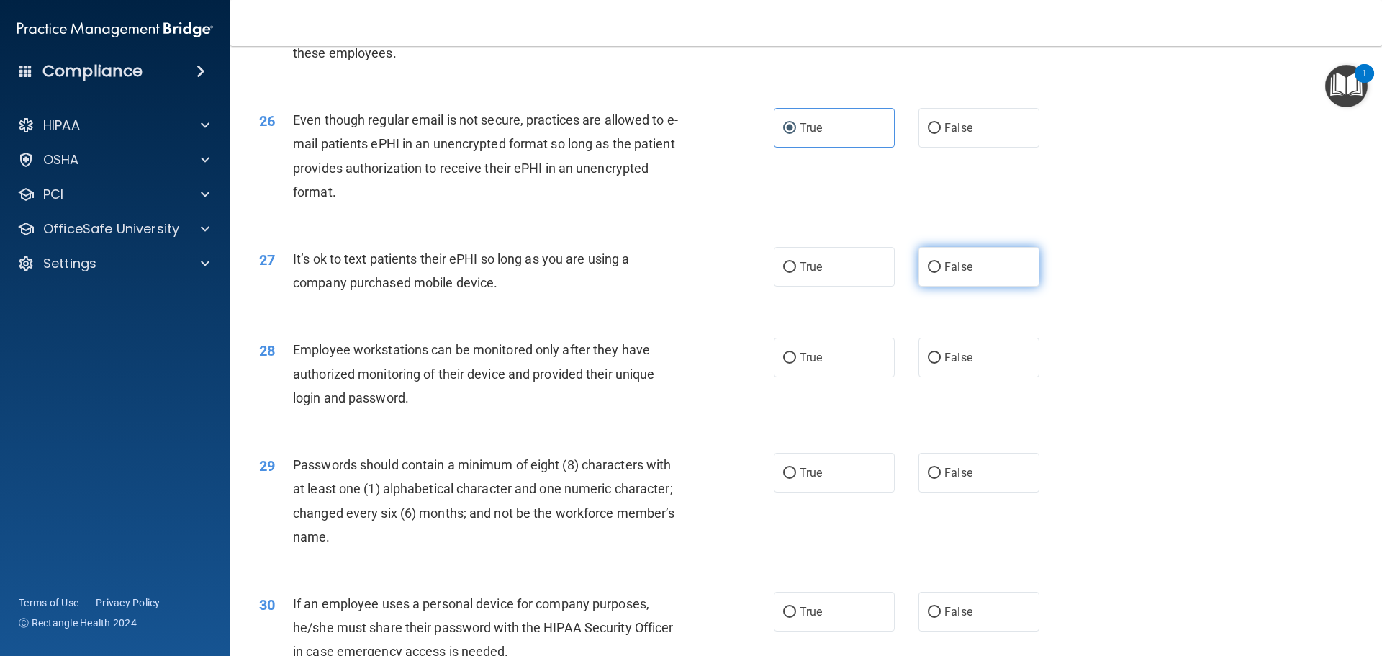
click at [963, 279] on label "False" at bounding box center [979, 267] width 121 height 40
click at [941, 273] on input "False" at bounding box center [934, 267] width 13 height 11
radio input "true"
click at [963, 492] on label "False" at bounding box center [979, 473] width 121 height 40
click at [941, 479] on input "False" at bounding box center [934, 473] width 13 height 11
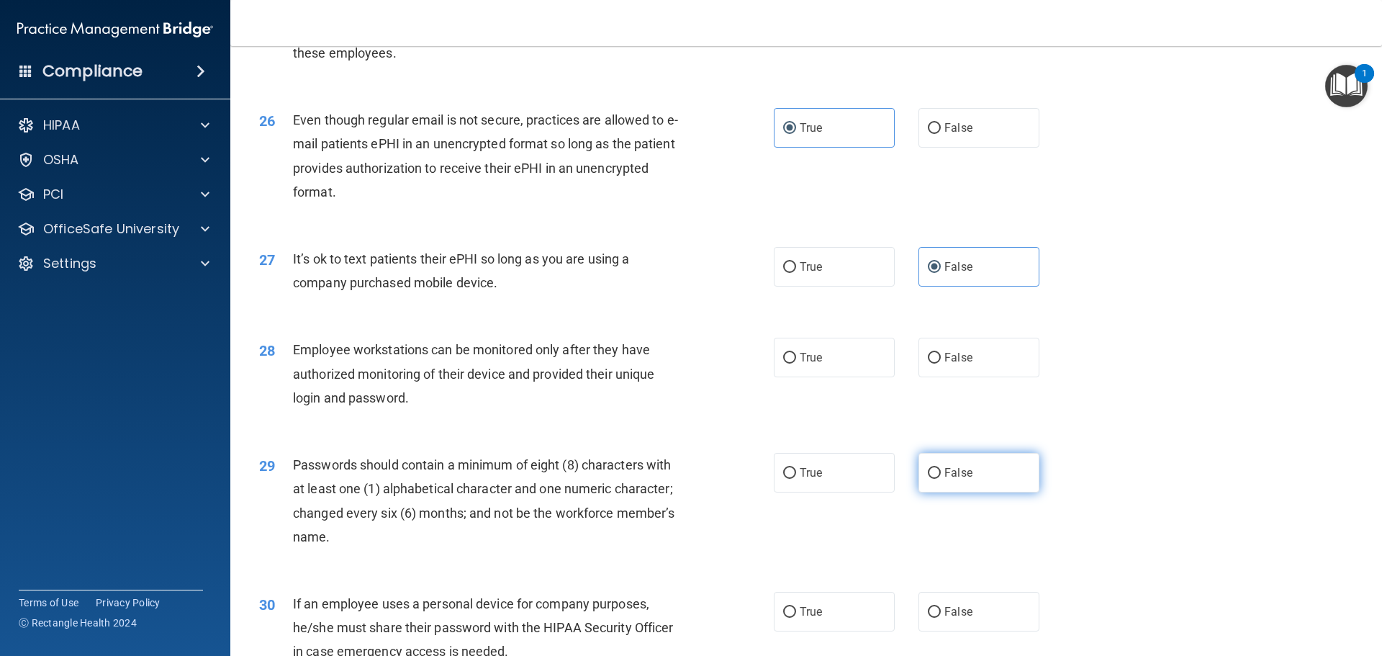
radio input "true"
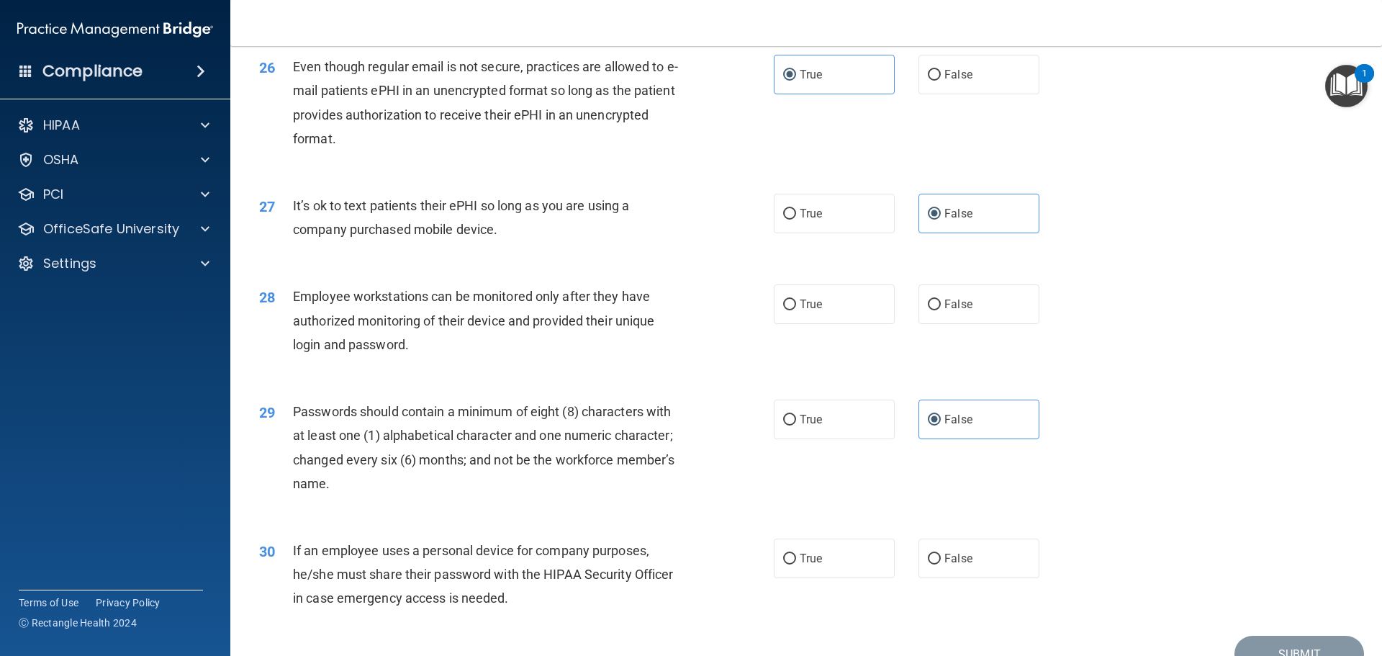
scroll to position [2958, 0]
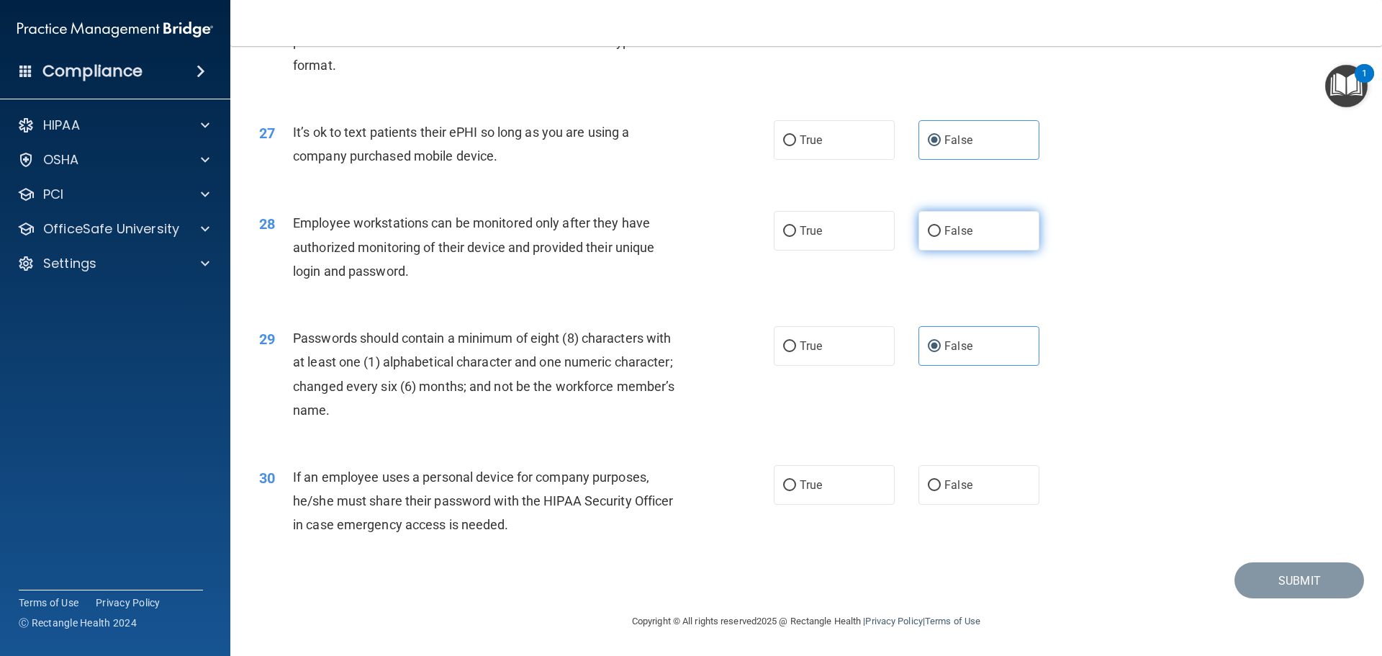
click at [955, 228] on span "False" at bounding box center [959, 231] width 28 height 14
click at [941, 228] on input "False" at bounding box center [934, 231] width 13 height 11
radio input "true"
click at [831, 365] on label "True" at bounding box center [834, 346] width 121 height 40
click at [796, 352] on input "True" at bounding box center [789, 346] width 13 height 11
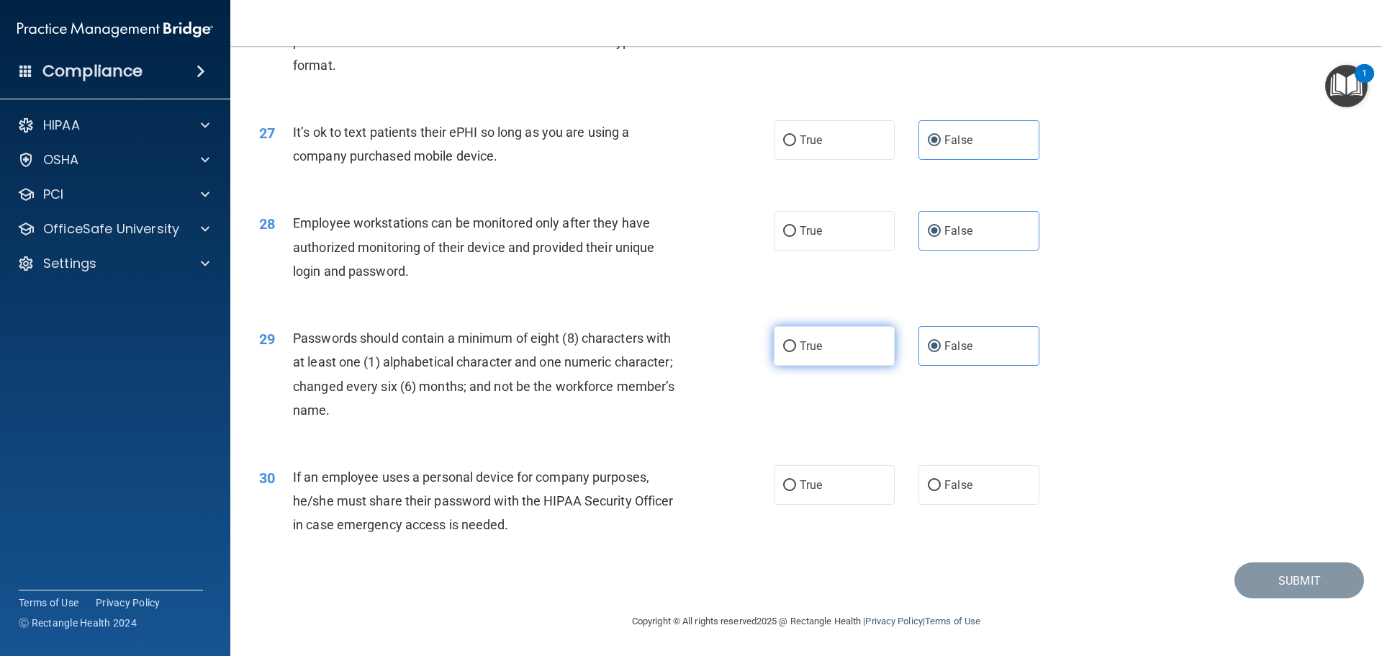
radio input "true"
radio input "false"
click at [986, 543] on div "30 If an employee uses a personal device for company purposes, he/she must shar…" at bounding box center [806, 504] width 1116 height 115
drag, startPoint x: 972, startPoint y: 491, endPoint x: 948, endPoint y: 470, distance: 31.6
click at [970, 491] on label "False" at bounding box center [979, 485] width 121 height 40
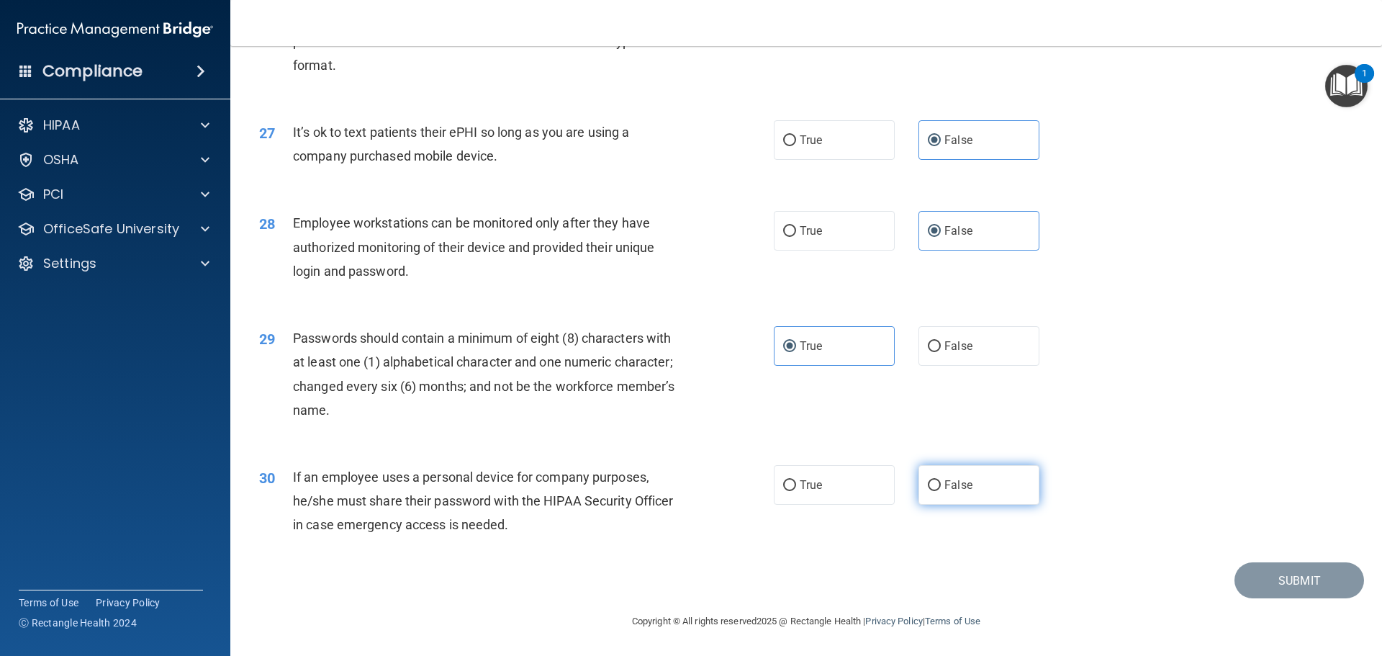
click at [941, 491] on input "False" at bounding box center [934, 485] width 13 height 11
radio input "true"
click at [1247, 574] on button "Submit" at bounding box center [1300, 580] width 130 height 37
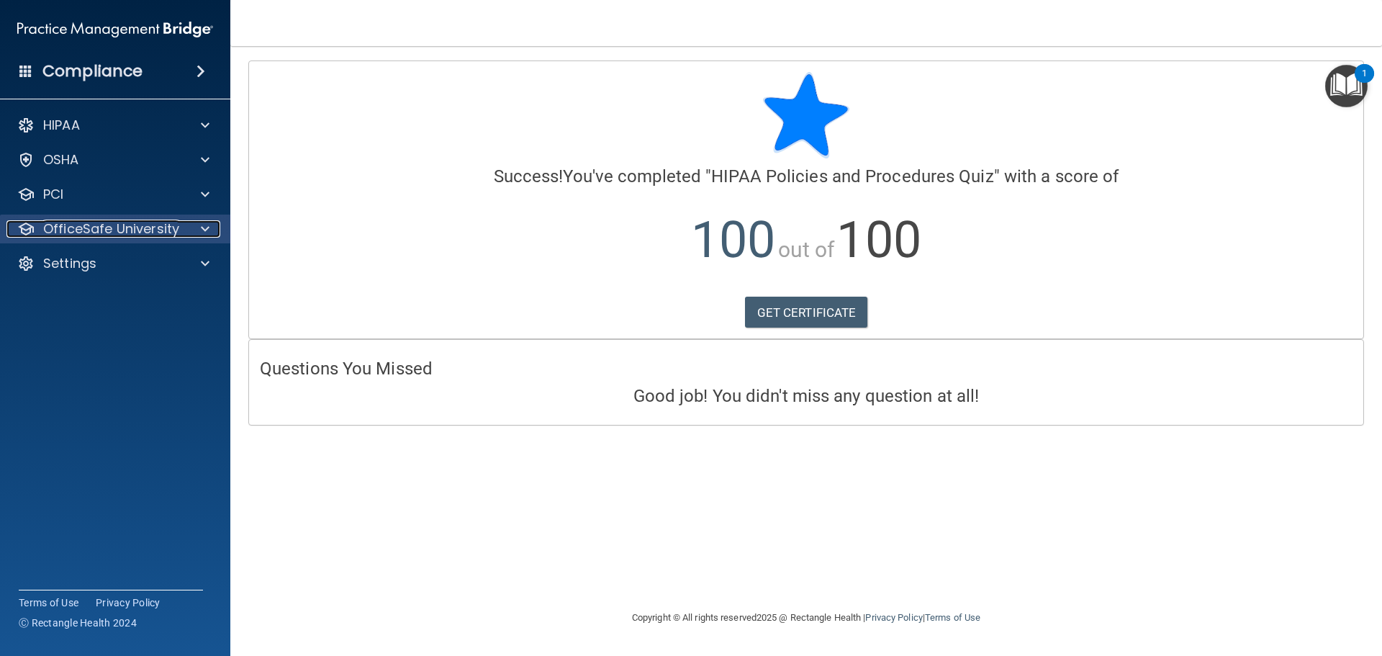
click at [202, 233] on span at bounding box center [205, 228] width 9 height 17
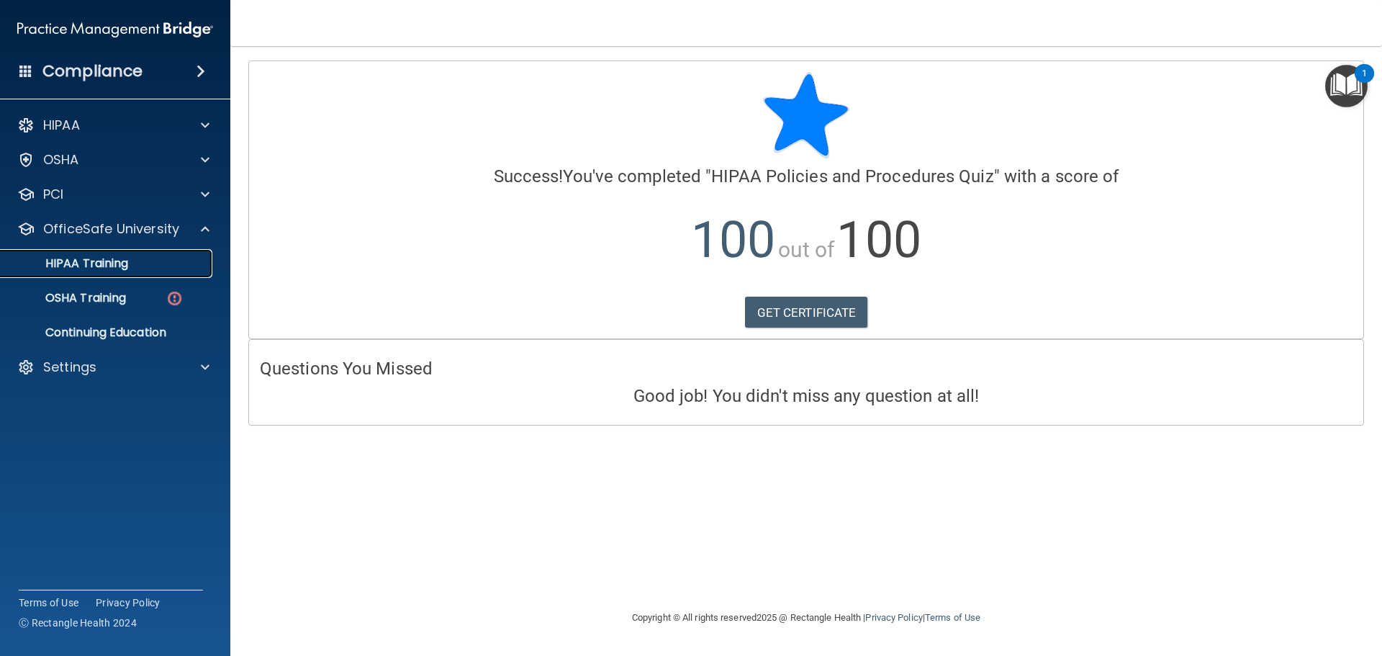
click at [113, 267] on p "HIPAA Training" at bounding box center [68, 263] width 119 height 14
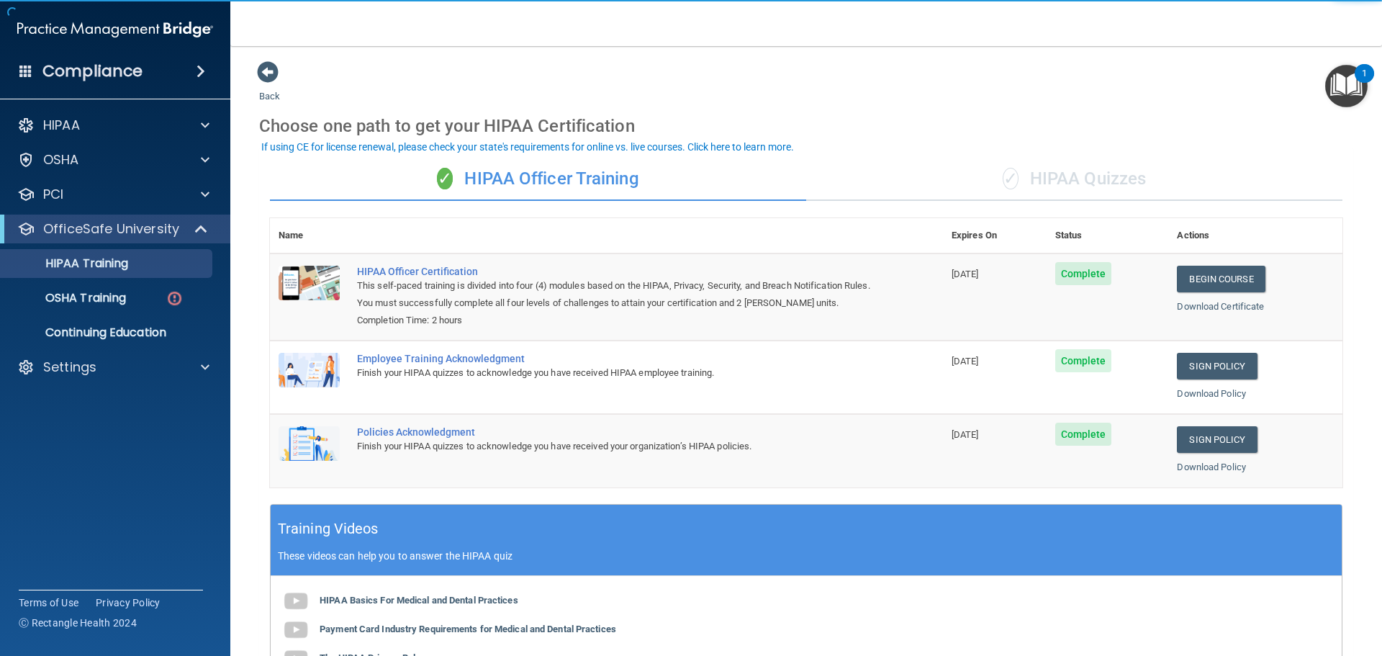
click at [1062, 173] on div "✓ HIPAA Quizzes" at bounding box center [1074, 179] width 536 height 43
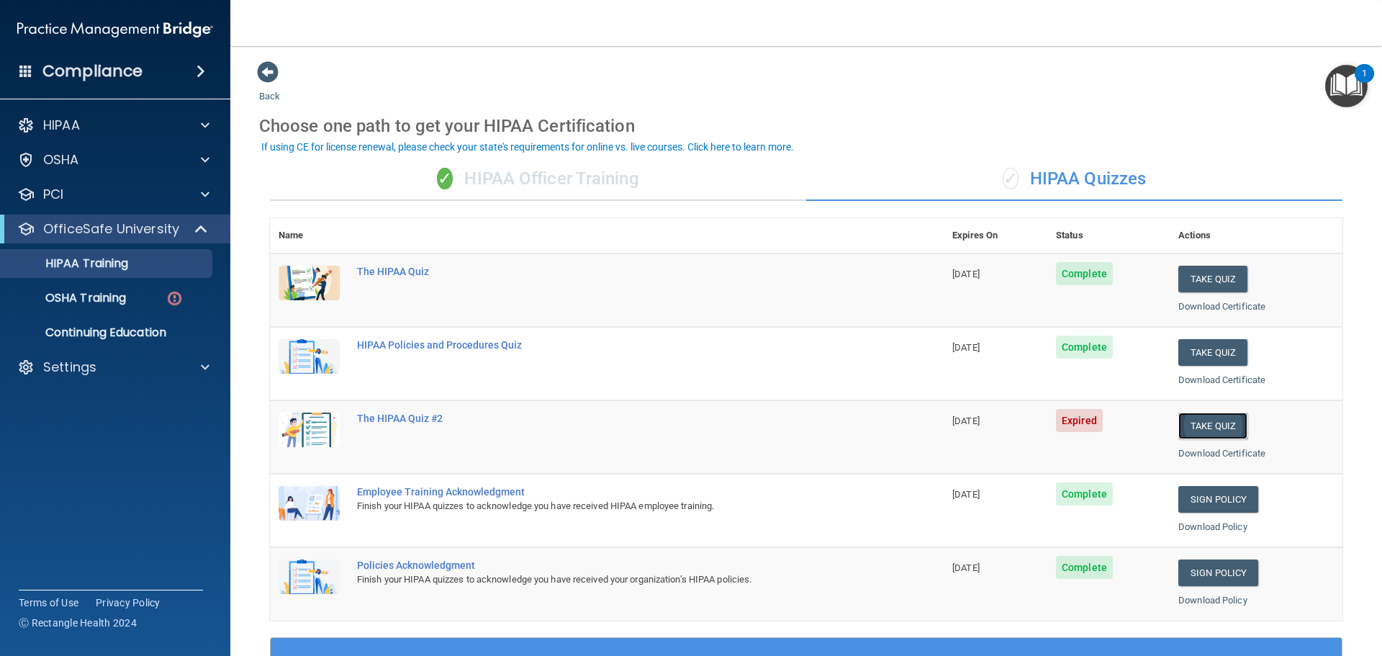
click at [1212, 422] on button "Take Quiz" at bounding box center [1213, 426] width 69 height 27
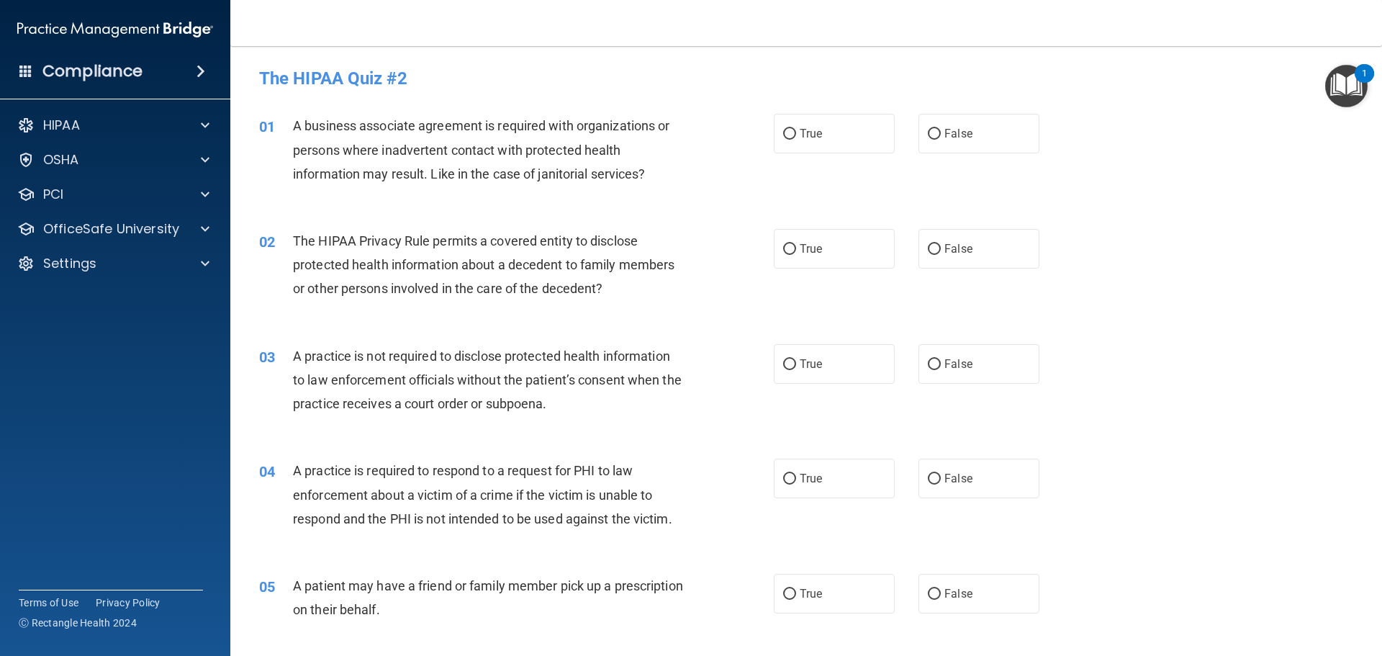
drag, startPoint x: 1160, startPoint y: 400, endPoint x: 1206, endPoint y: 392, distance: 46.8
click at [1216, 420] on div "03 A practice is not required to disclose protected health information to law e…" at bounding box center [806, 383] width 1116 height 115
click at [961, 136] on span "False" at bounding box center [959, 134] width 28 height 14
click at [941, 136] on input "False" at bounding box center [934, 134] width 13 height 11
radio input "true"
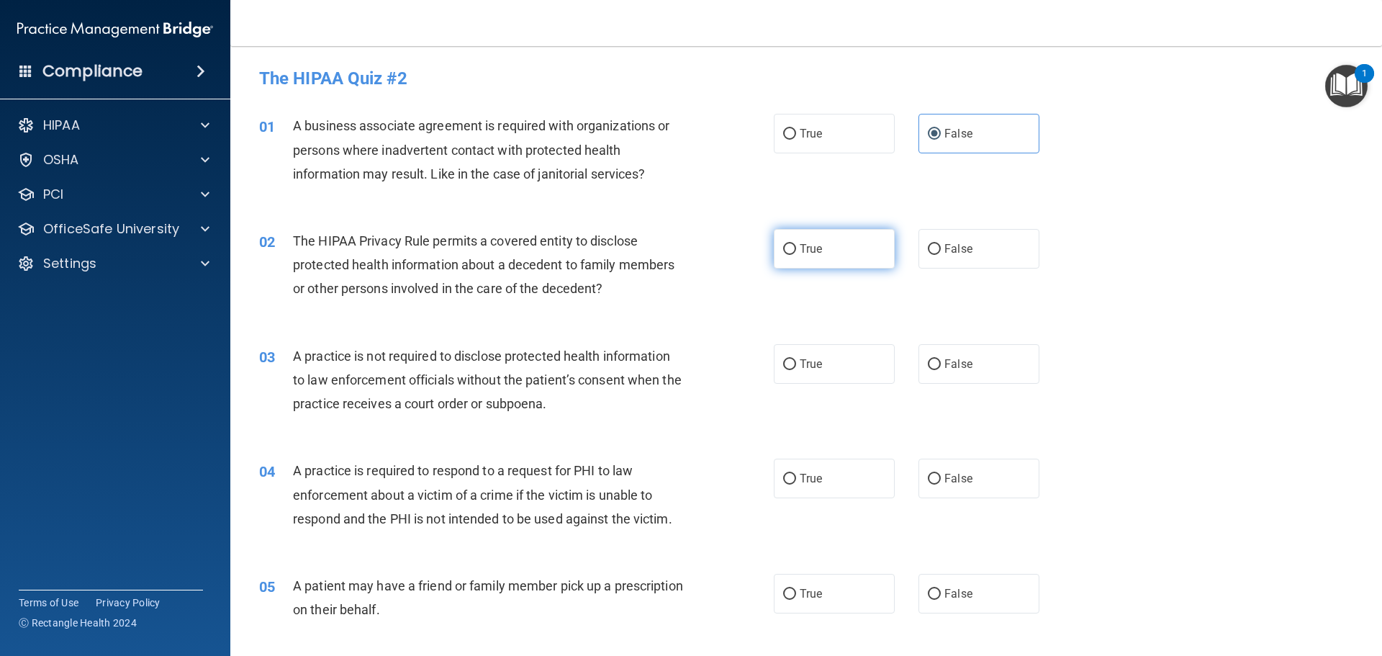
drag, startPoint x: 837, startPoint y: 261, endPoint x: 886, endPoint y: 294, distance: 59.5
click at [837, 261] on label "True" at bounding box center [834, 249] width 121 height 40
click at [796, 255] on input "True" at bounding box center [789, 249] width 13 height 11
radio input "true"
click at [967, 372] on label "False" at bounding box center [979, 364] width 121 height 40
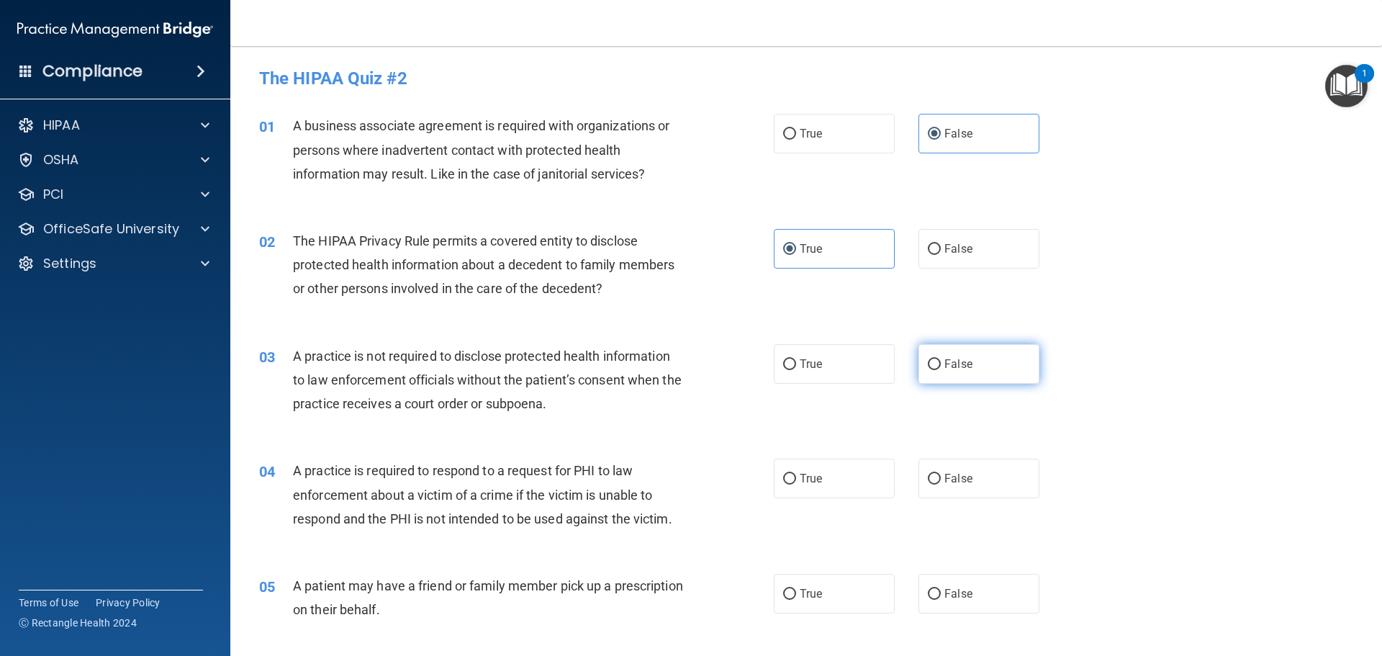
click at [941, 370] on input "False" at bounding box center [934, 364] width 13 height 11
radio input "true"
click at [845, 482] on label "True" at bounding box center [834, 479] width 121 height 40
click at [796, 482] on input "True" at bounding box center [789, 479] width 13 height 11
radio input "true"
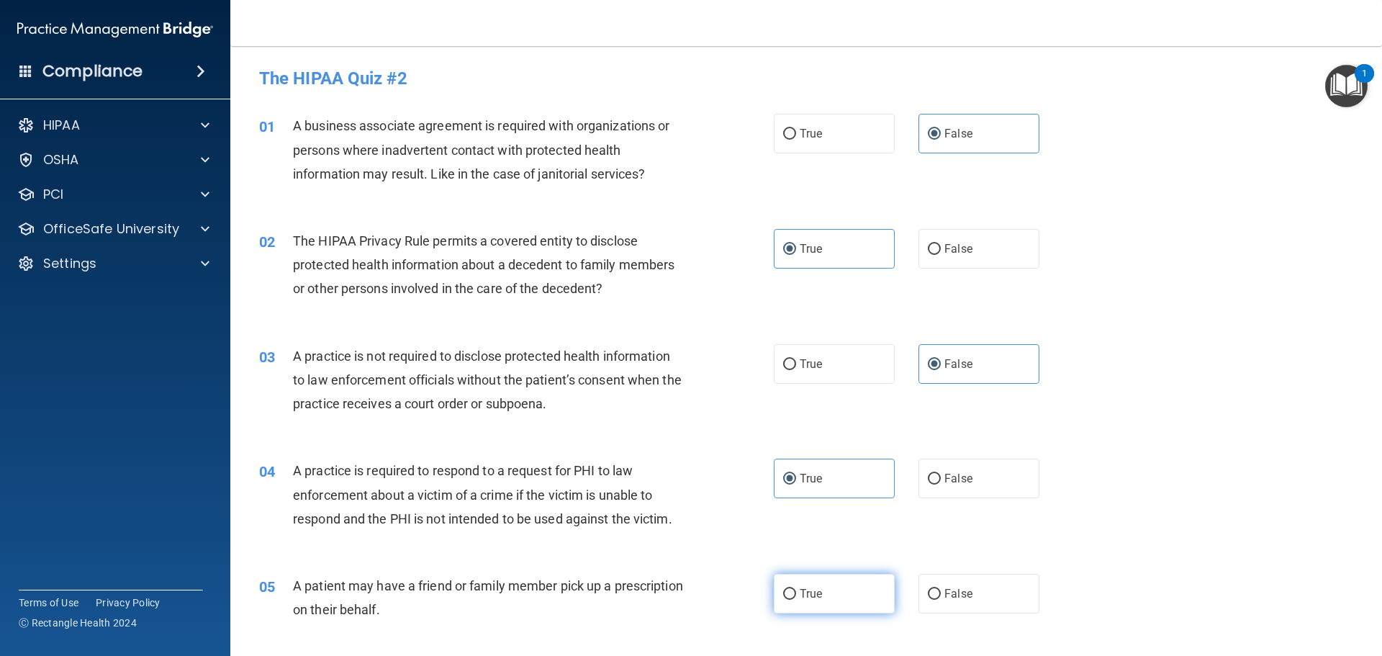
click at [819, 595] on label "True" at bounding box center [834, 594] width 121 height 40
click at [796, 595] on input "True" at bounding box center [789, 594] width 13 height 11
radio input "true"
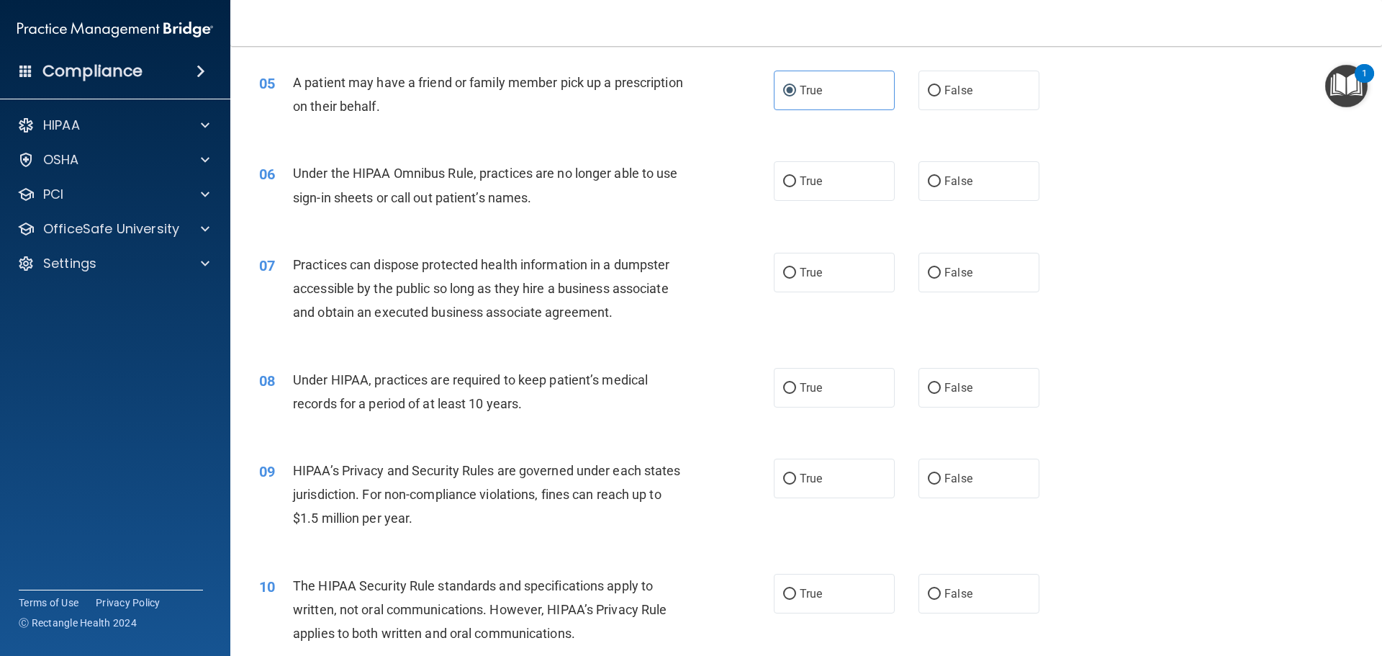
scroll to position [504, 0]
click at [982, 181] on label "False" at bounding box center [979, 181] width 121 height 40
click at [941, 181] on input "False" at bounding box center [934, 181] width 13 height 11
radio input "true"
click at [977, 270] on label "False" at bounding box center [979, 272] width 121 height 40
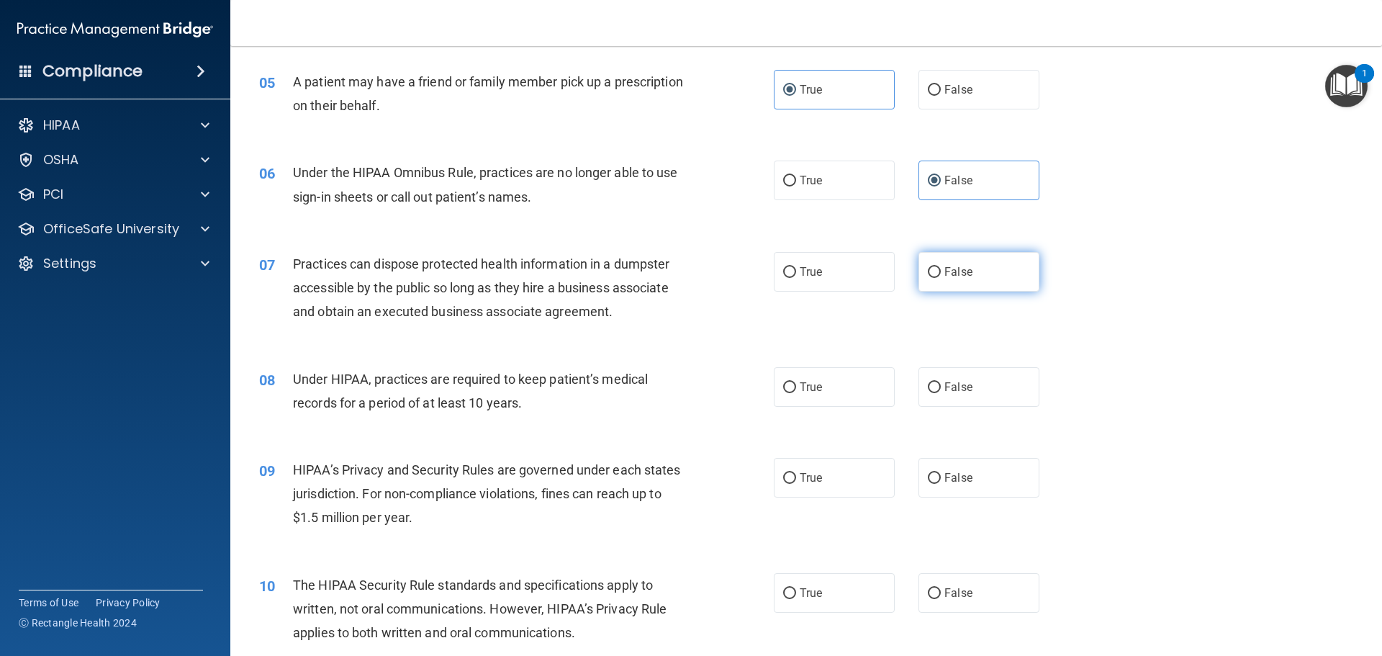
click at [941, 270] on input "False" at bounding box center [934, 272] width 13 height 11
radio input "true"
click at [958, 395] on label "False" at bounding box center [979, 387] width 121 height 40
click at [941, 393] on input "False" at bounding box center [934, 387] width 13 height 11
radio input "true"
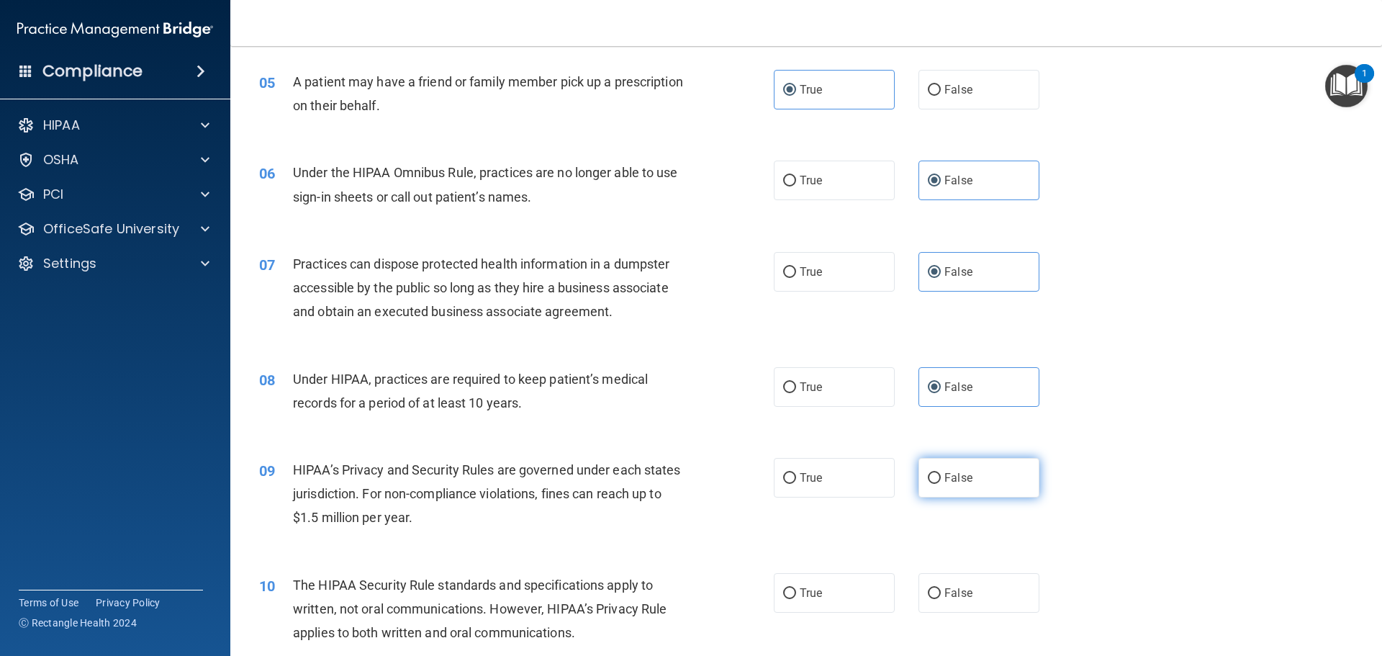
click at [958, 475] on span "False" at bounding box center [959, 478] width 28 height 14
click at [941, 475] on input "False" at bounding box center [934, 478] width 13 height 11
radio input "true"
click at [829, 601] on label "True" at bounding box center [834, 593] width 121 height 40
click at [796, 599] on input "True" at bounding box center [789, 593] width 13 height 11
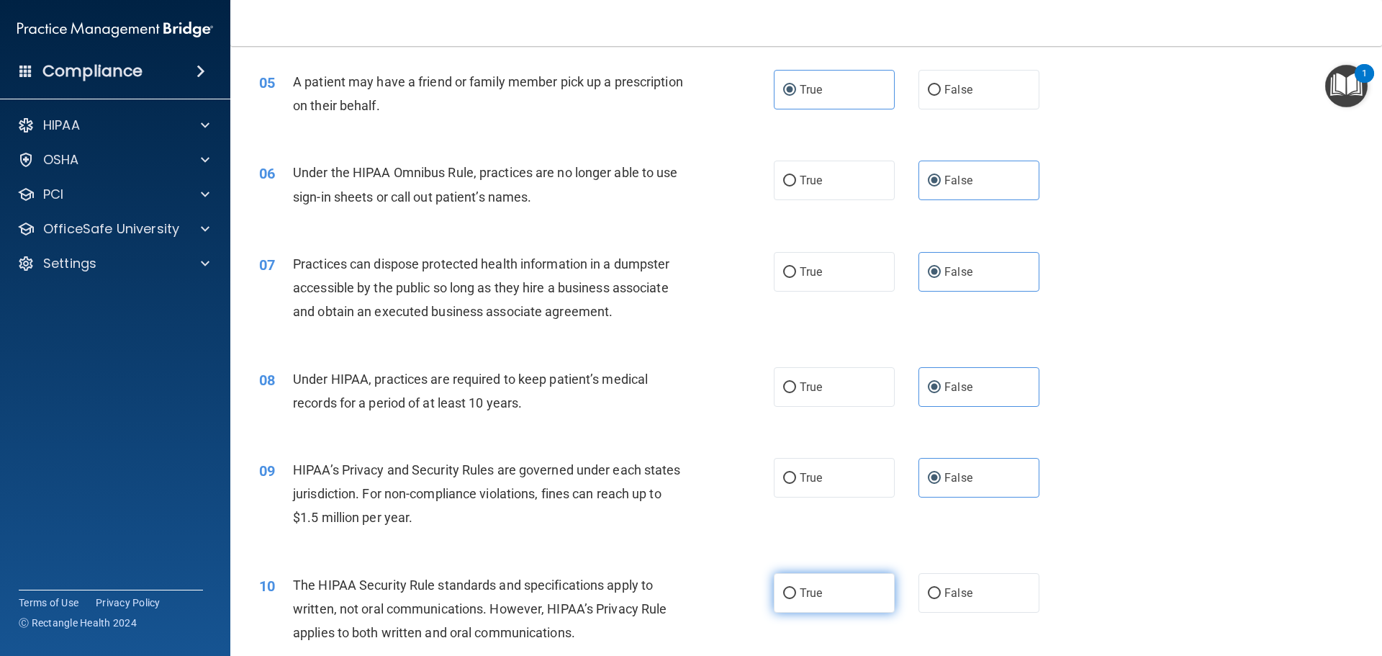
radio input "true"
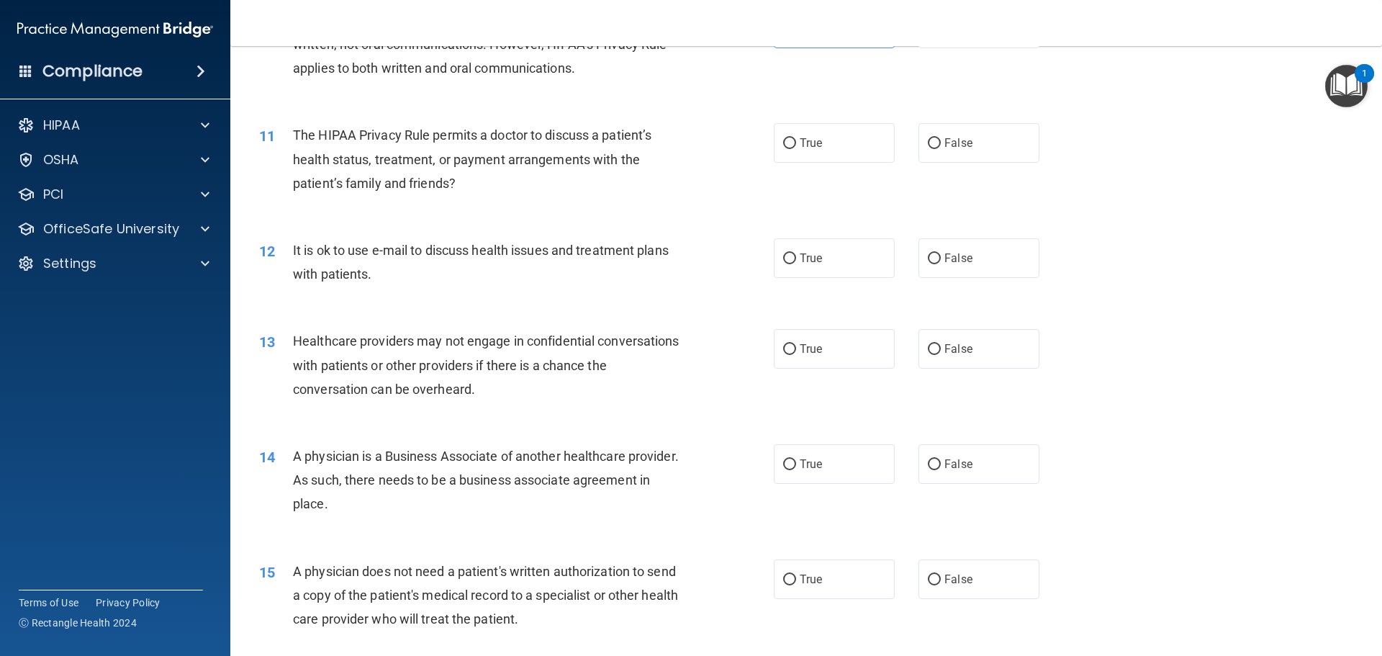
scroll to position [1080, 0]
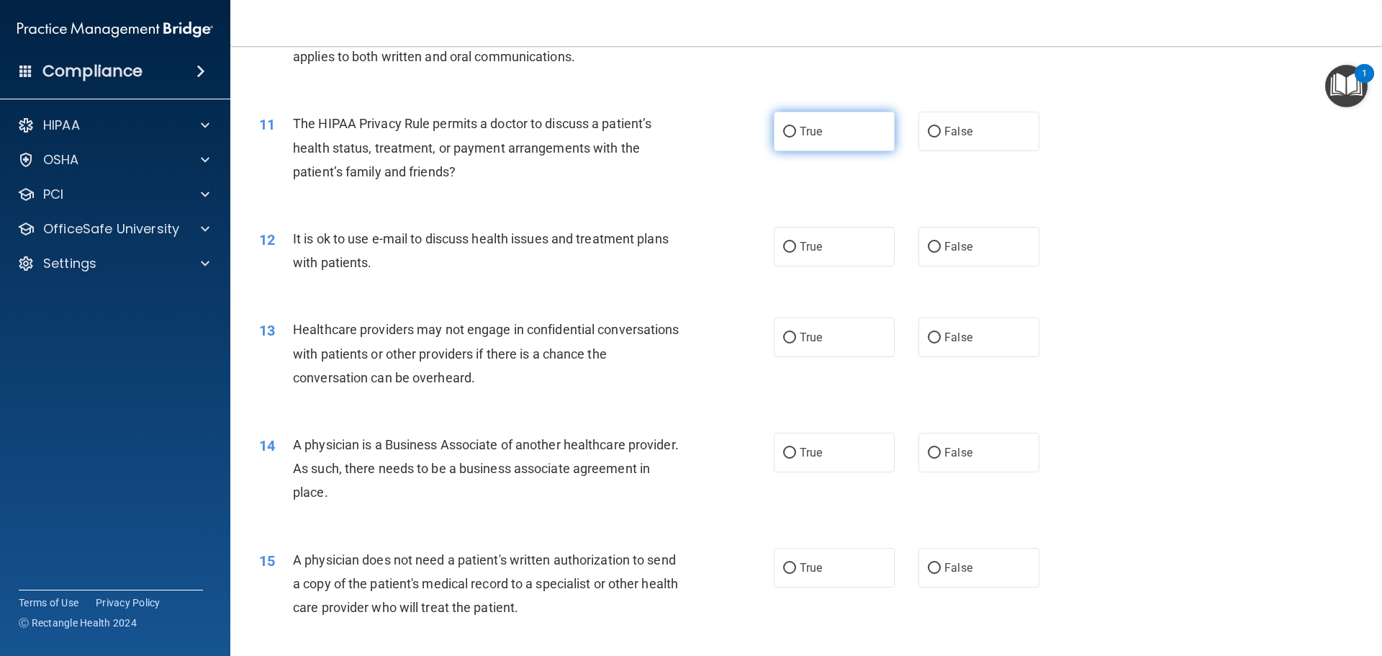
click at [807, 145] on label "True" at bounding box center [834, 132] width 121 height 40
click at [796, 138] on input "True" at bounding box center [789, 132] width 13 height 11
radio input "true"
click at [824, 255] on label "True" at bounding box center [834, 247] width 121 height 40
click at [796, 253] on input "True" at bounding box center [789, 247] width 13 height 11
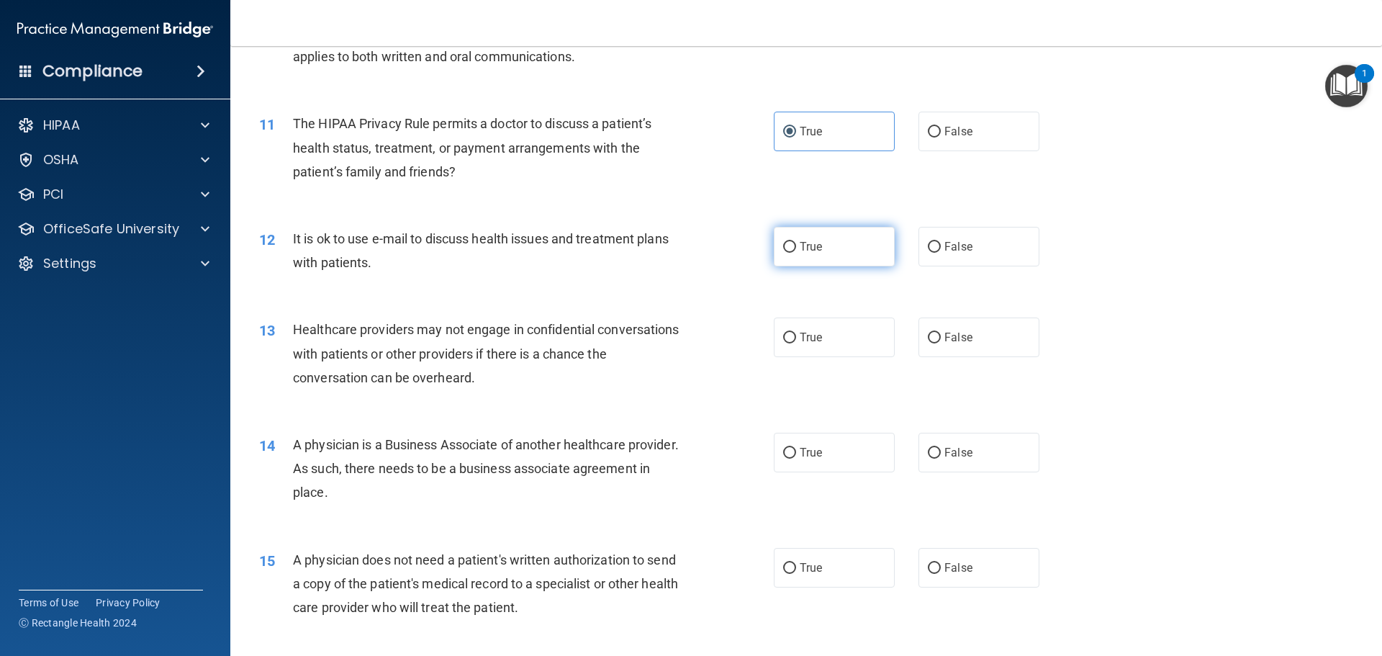
radio input "true"
click at [975, 345] on label "False" at bounding box center [979, 337] width 121 height 40
click at [941, 343] on input "False" at bounding box center [934, 338] width 13 height 11
radio input "true"
click at [961, 454] on span "False" at bounding box center [959, 453] width 28 height 14
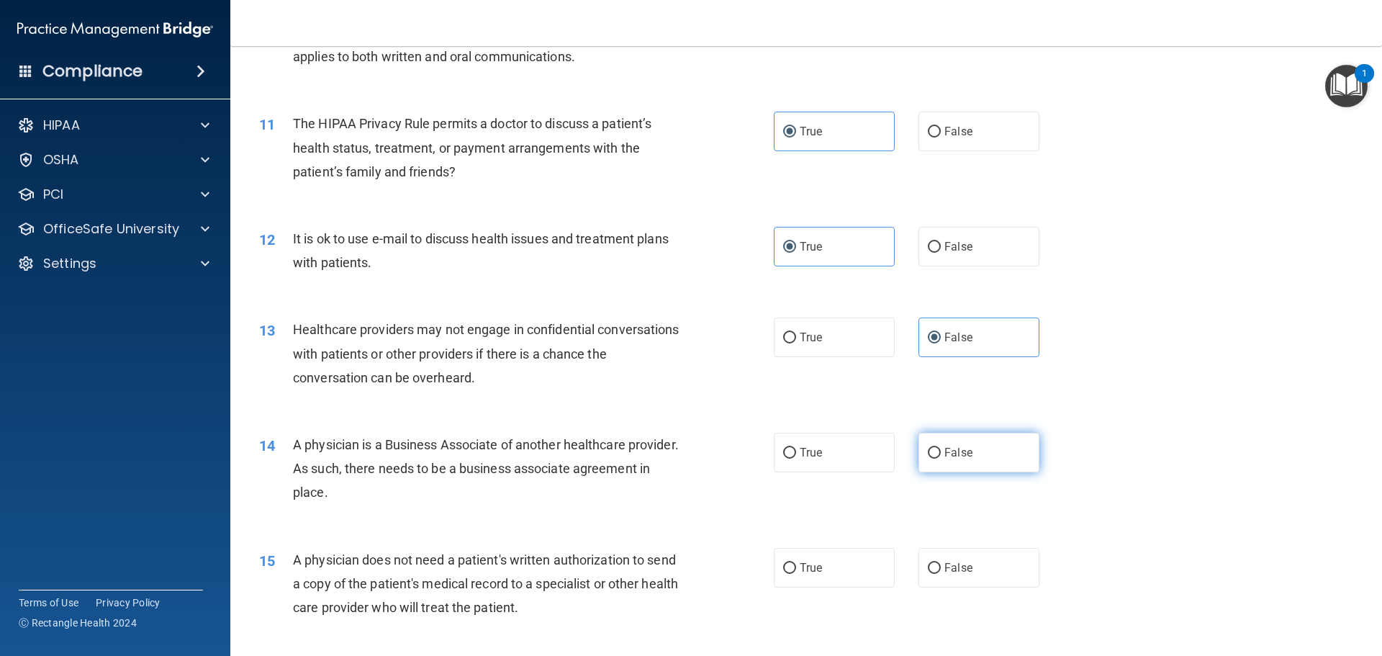
click at [941, 454] on input "False" at bounding box center [934, 453] width 13 height 11
radio input "true"
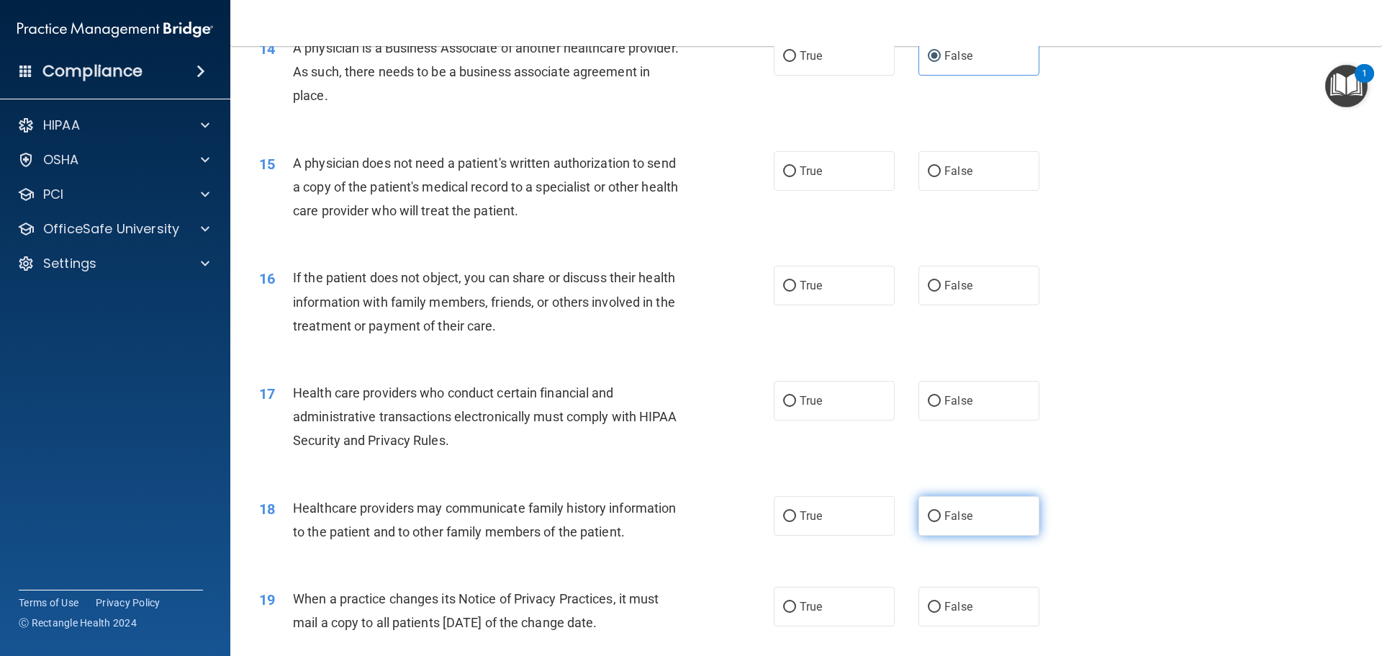
scroll to position [1512, 0]
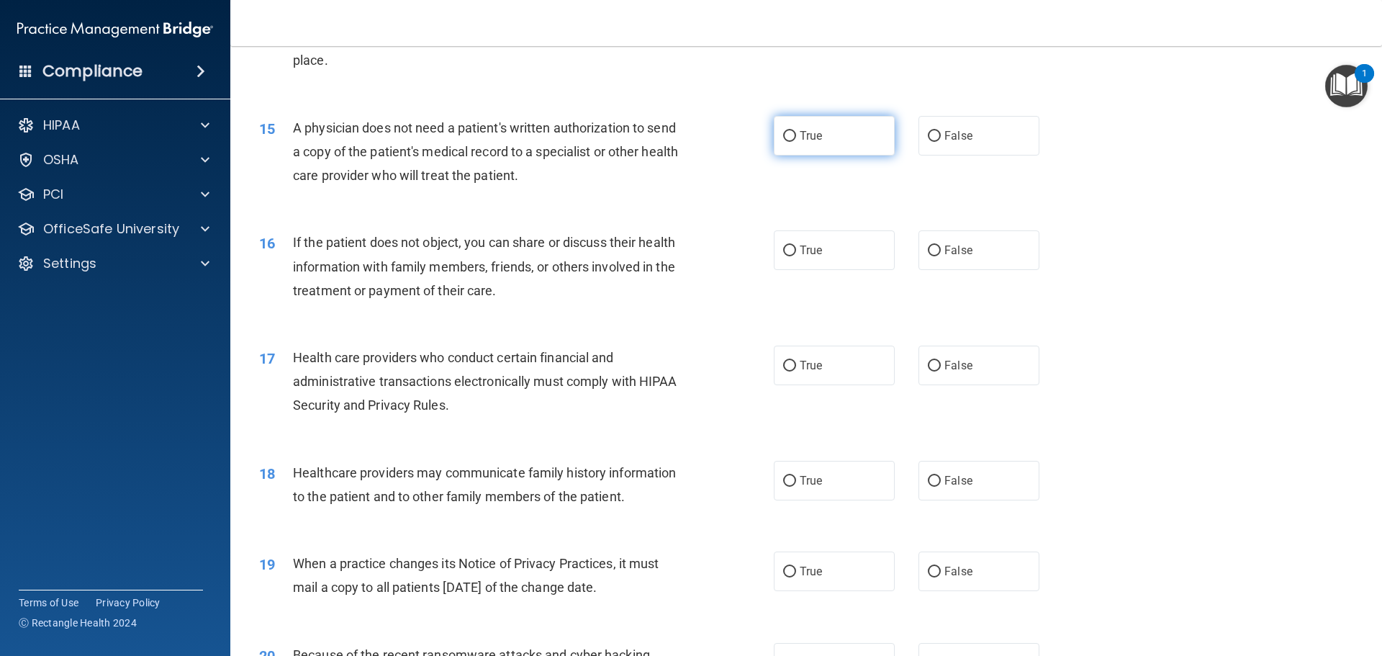
click at [835, 141] on label "True" at bounding box center [834, 136] width 121 height 40
click at [796, 141] on input "True" at bounding box center [789, 136] width 13 height 11
radio input "true"
click at [837, 244] on label "True" at bounding box center [834, 250] width 121 height 40
click at [796, 246] on input "True" at bounding box center [789, 251] width 13 height 11
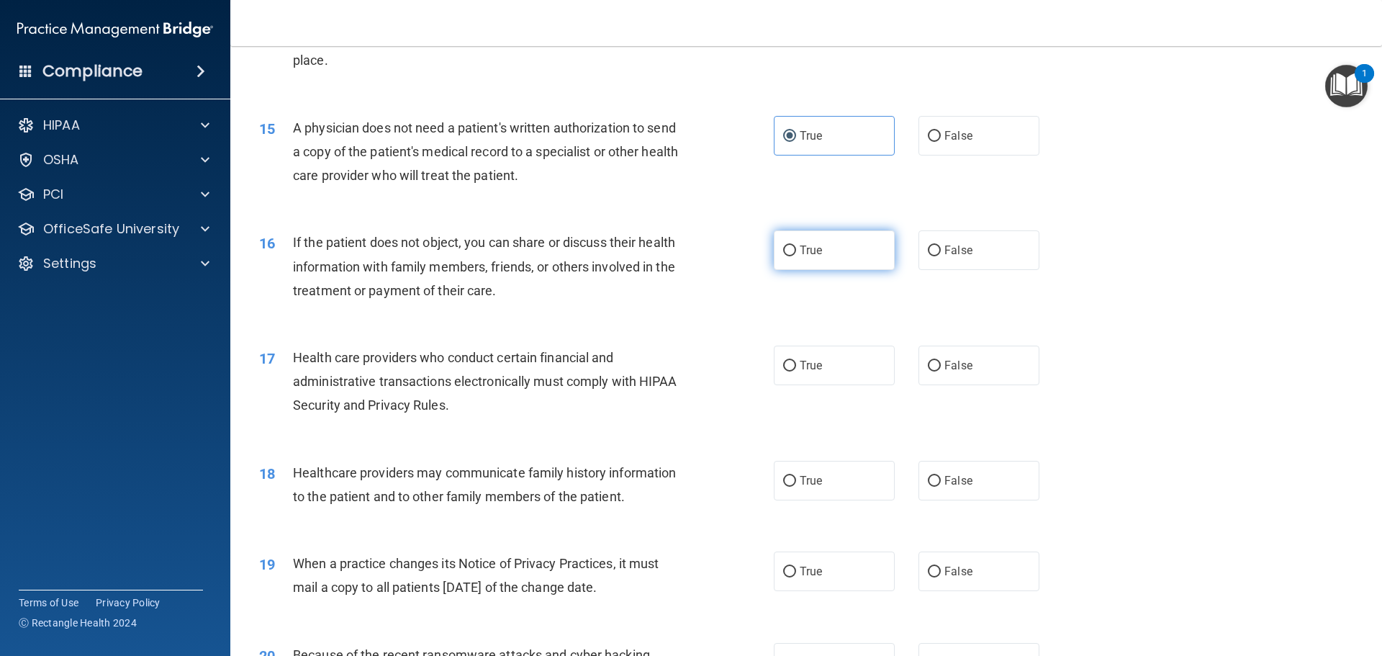
radio input "true"
click at [836, 370] on label "True" at bounding box center [834, 366] width 121 height 40
click at [796, 370] on input "True" at bounding box center [789, 366] width 13 height 11
radio input "true"
click at [928, 476] on input "False" at bounding box center [934, 481] width 13 height 11
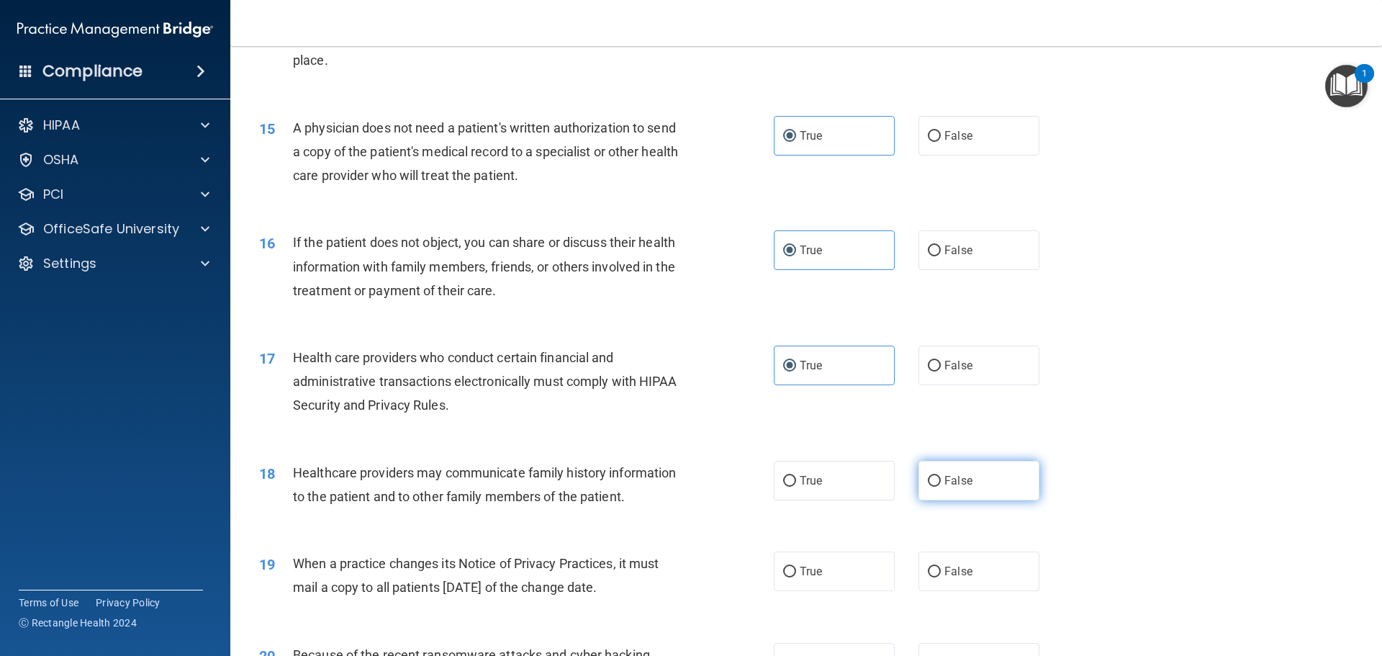
radio input "true"
click at [945, 564] on label "False" at bounding box center [979, 571] width 121 height 40
click at [941, 567] on input "False" at bounding box center [934, 572] width 13 height 11
radio input "true"
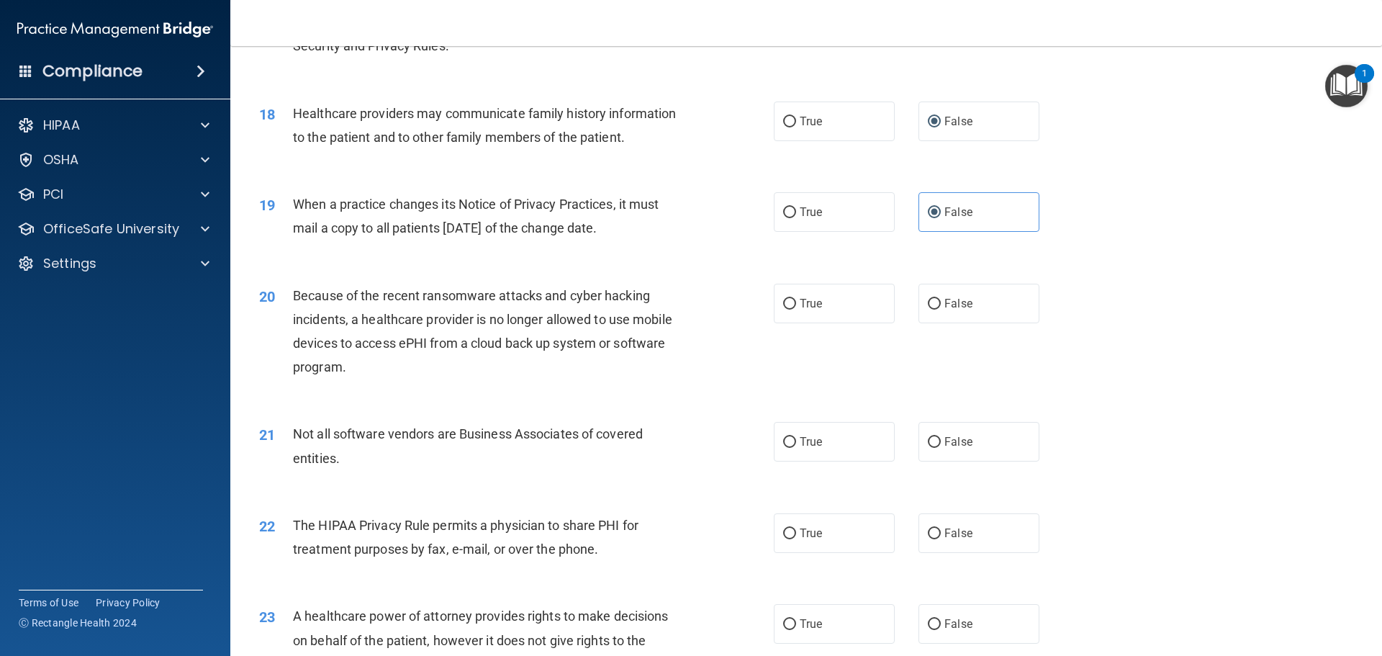
scroll to position [1872, 0]
click at [963, 310] on label "False" at bounding box center [979, 303] width 121 height 40
click at [941, 309] on input "False" at bounding box center [934, 303] width 13 height 11
radio input "true"
click at [814, 440] on span "True" at bounding box center [811, 441] width 22 height 14
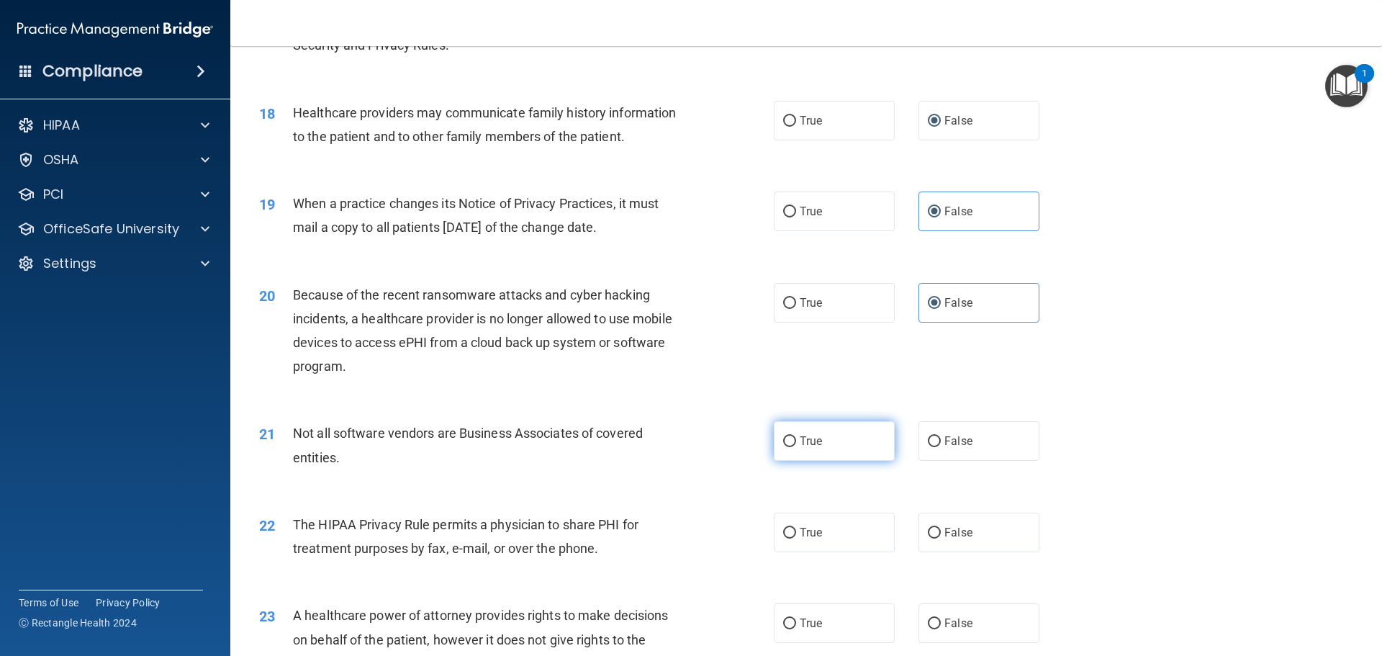
click at [796, 440] on input "True" at bounding box center [789, 441] width 13 height 11
radio input "true"
click at [839, 539] on label "True" at bounding box center [834, 533] width 121 height 40
click at [796, 539] on input "True" at bounding box center [789, 533] width 13 height 11
radio input "true"
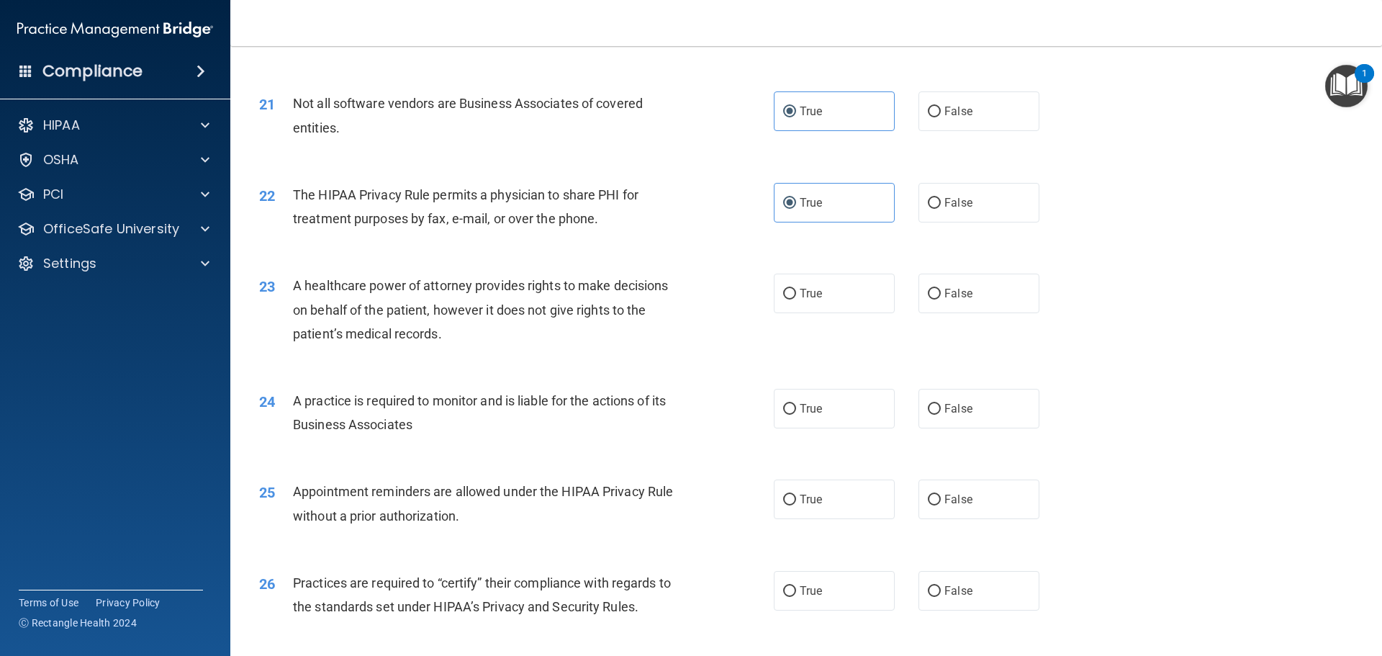
scroll to position [2232, 0]
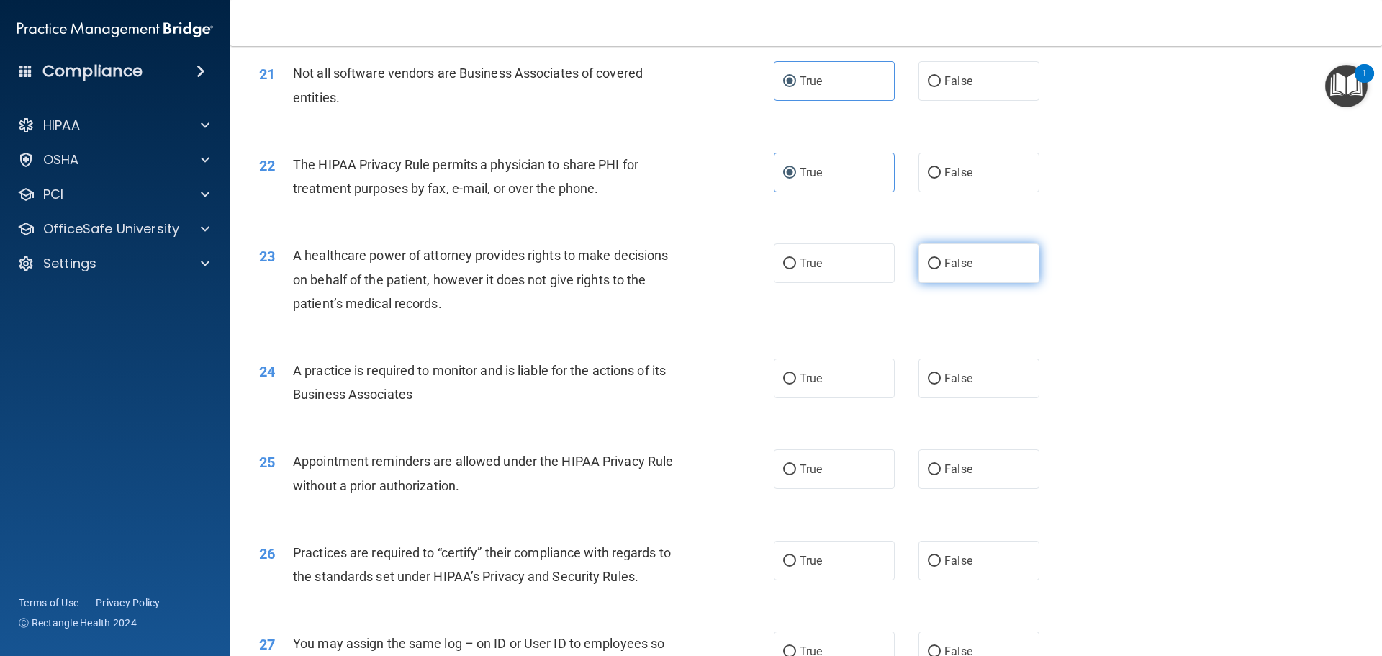
click at [954, 269] on span "False" at bounding box center [959, 263] width 28 height 14
click at [941, 269] on input "False" at bounding box center [934, 263] width 13 height 11
radio input "true"
click at [968, 382] on label "False" at bounding box center [979, 379] width 121 height 40
click at [941, 382] on input "False" at bounding box center [934, 379] width 13 height 11
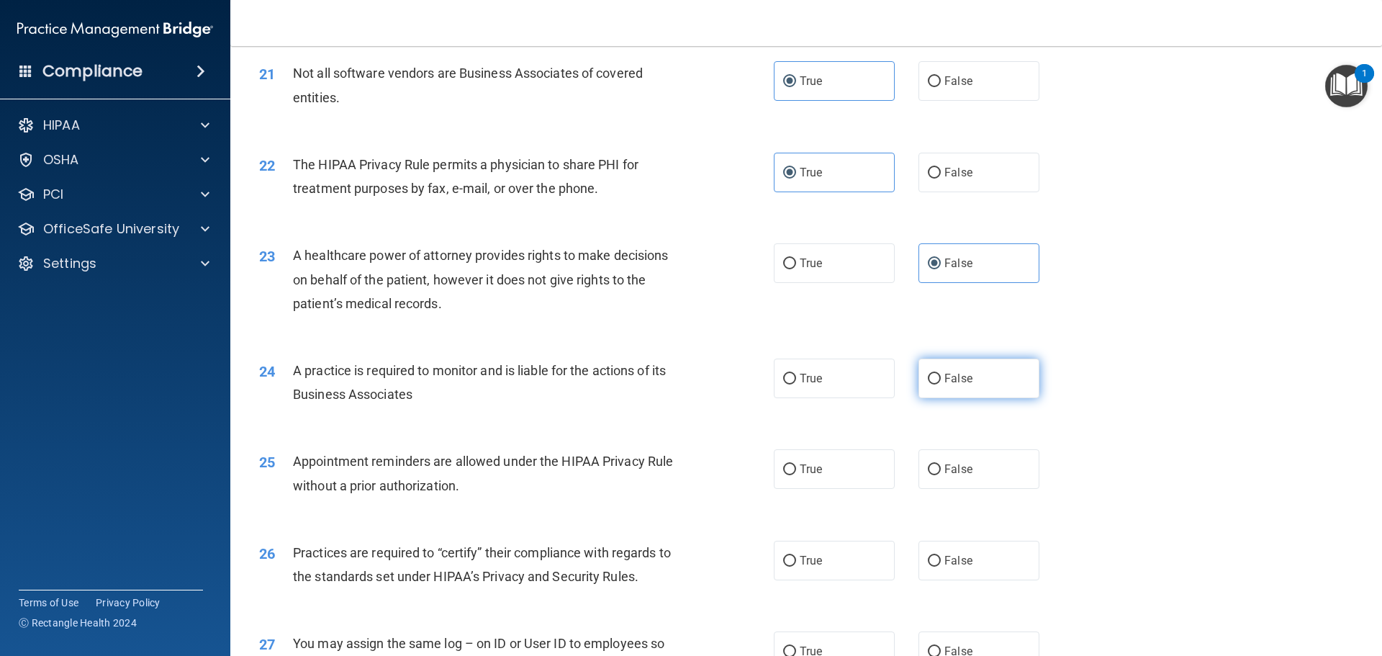
radio input "true"
click at [826, 487] on label "True" at bounding box center [834, 469] width 121 height 40
click at [796, 475] on input "True" at bounding box center [789, 469] width 13 height 11
radio input "true"
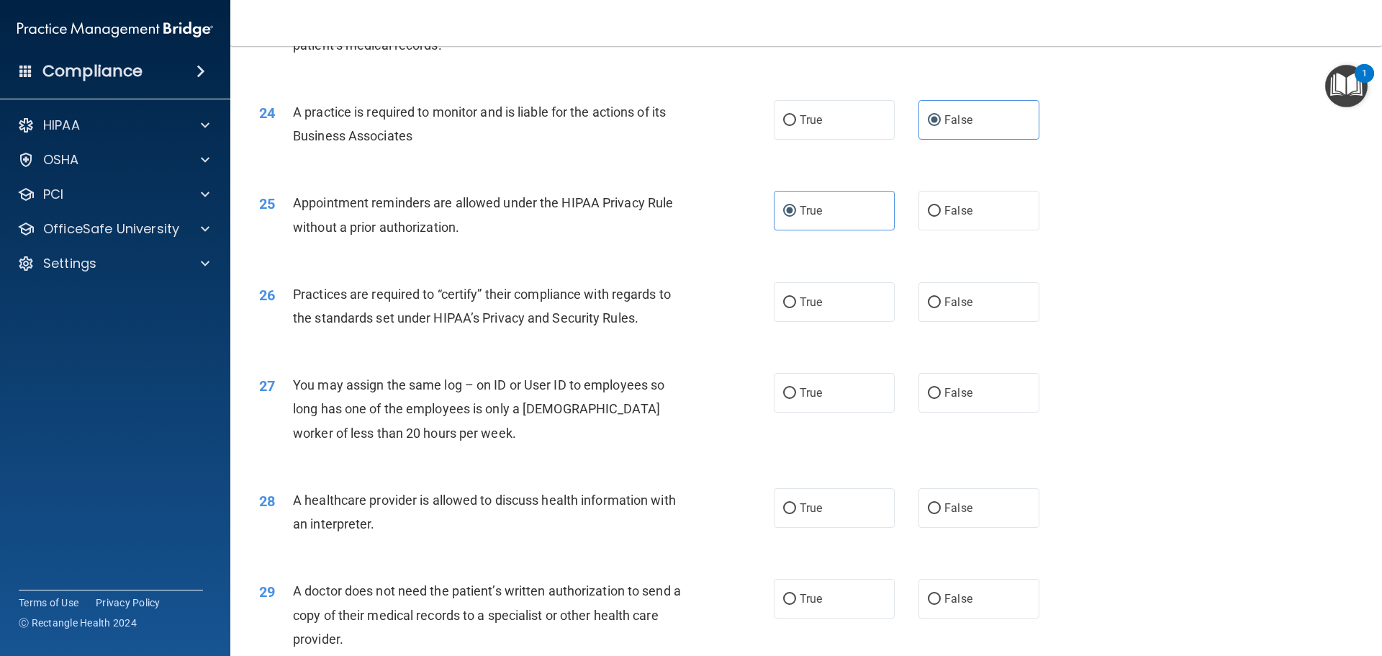
scroll to position [2592, 0]
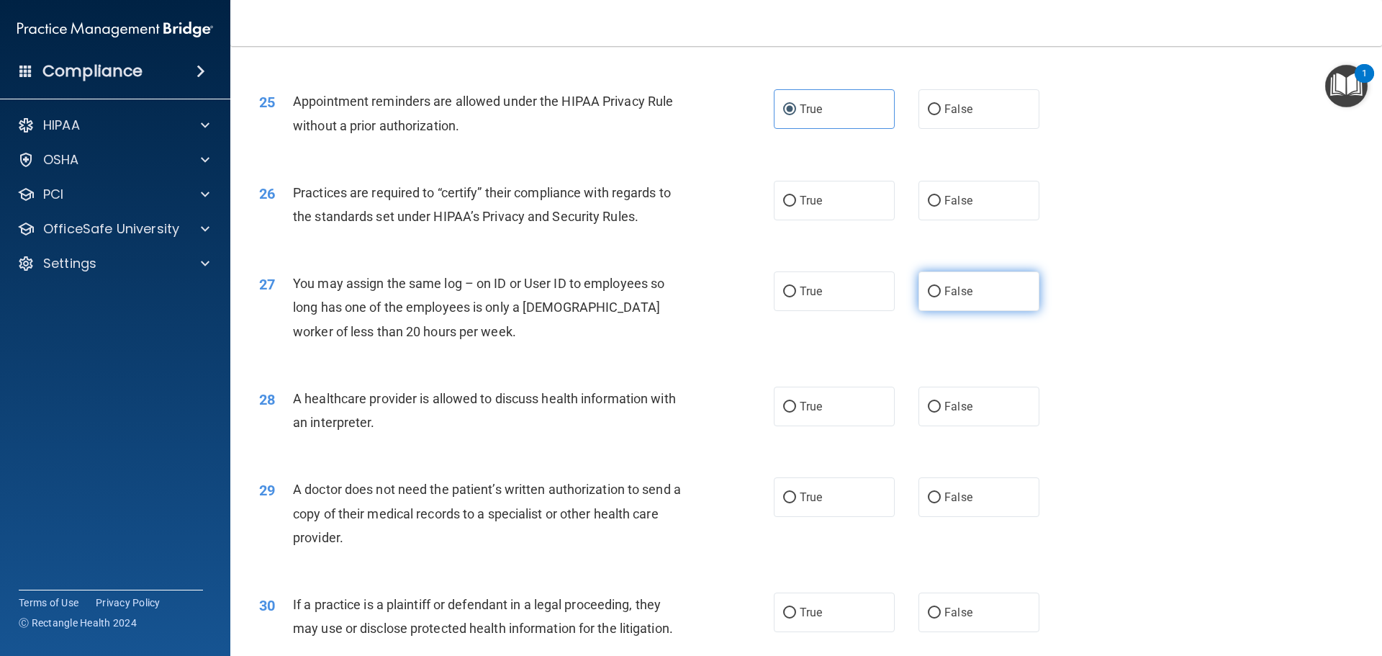
click at [985, 285] on label "False" at bounding box center [979, 291] width 121 height 40
click at [941, 287] on input "False" at bounding box center [934, 292] width 13 height 11
radio input "true"
click at [960, 211] on label "False" at bounding box center [979, 201] width 121 height 40
click at [941, 207] on input "False" at bounding box center [934, 201] width 13 height 11
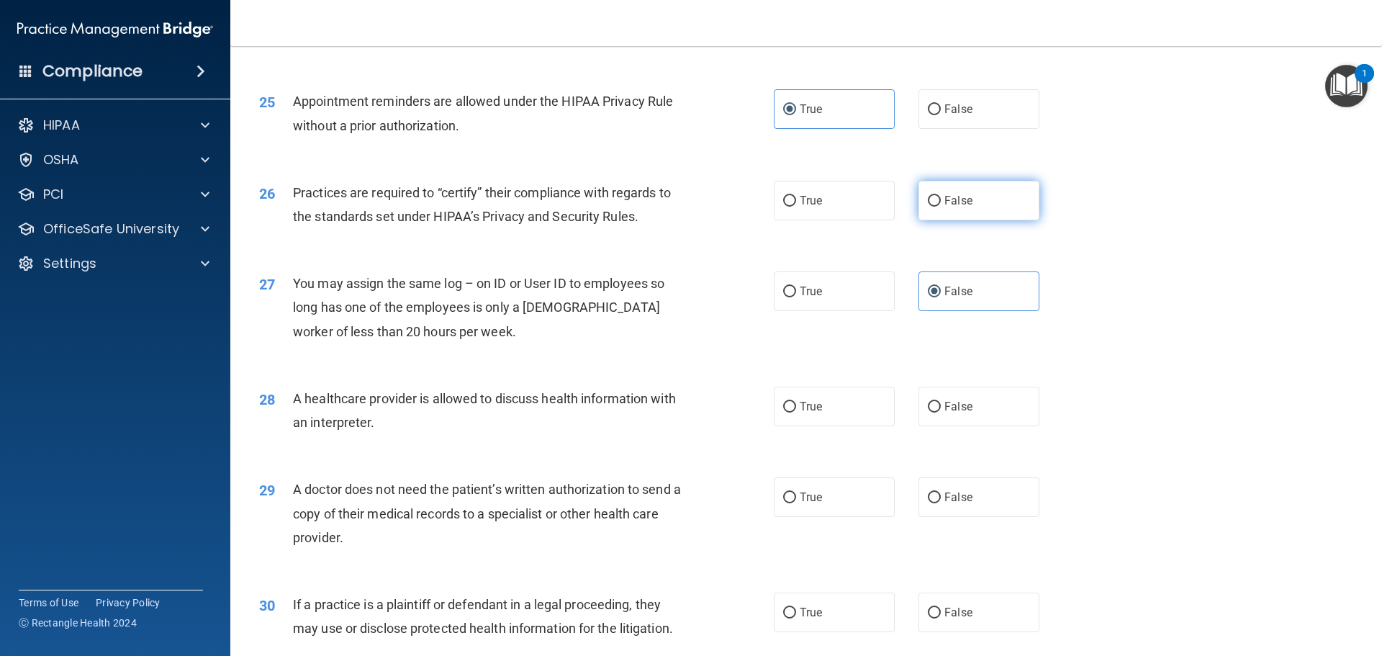
radio input "true"
click at [809, 420] on label "True" at bounding box center [834, 407] width 121 height 40
click at [796, 413] on input "True" at bounding box center [789, 407] width 13 height 11
radio input "true"
click at [832, 509] on label "True" at bounding box center [834, 497] width 121 height 40
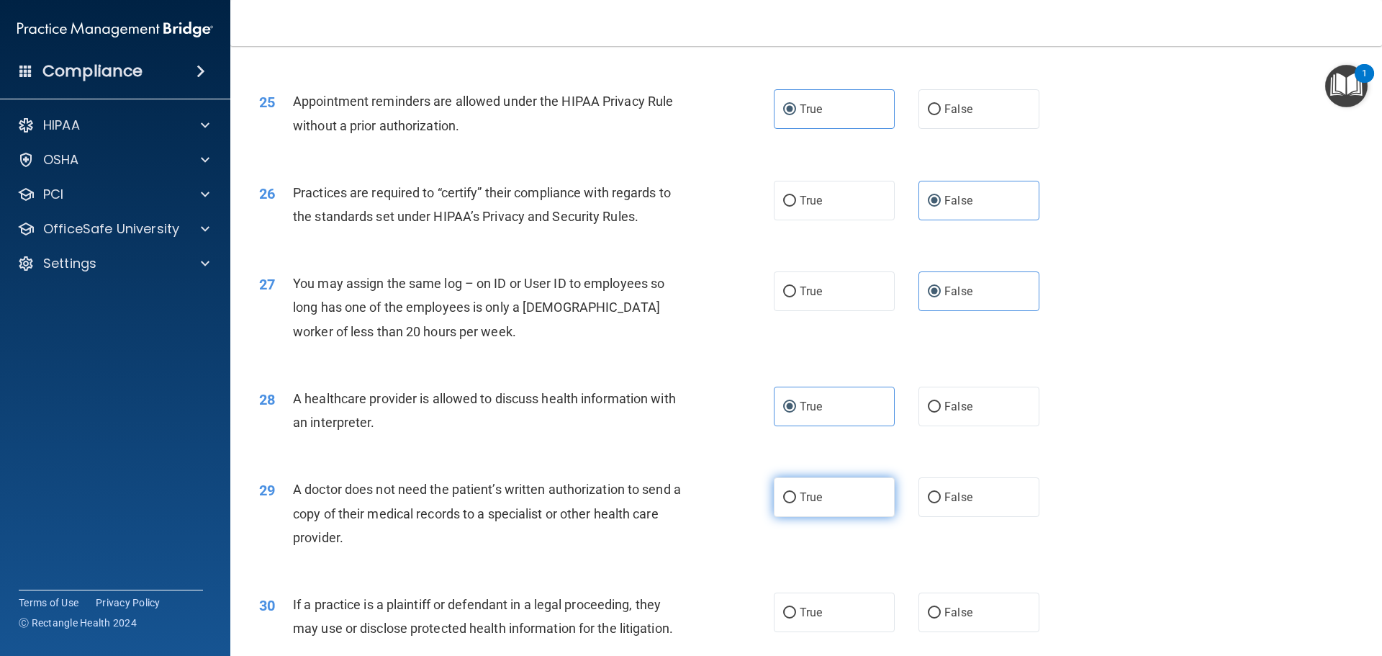
click at [796, 503] on input "True" at bounding box center [789, 497] width 13 height 11
radio input "true"
click at [837, 618] on label "True" at bounding box center [834, 613] width 121 height 40
click at [796, 618] on input "True" at bounding box center [789, 613] width 13 height 11
radio input "true"
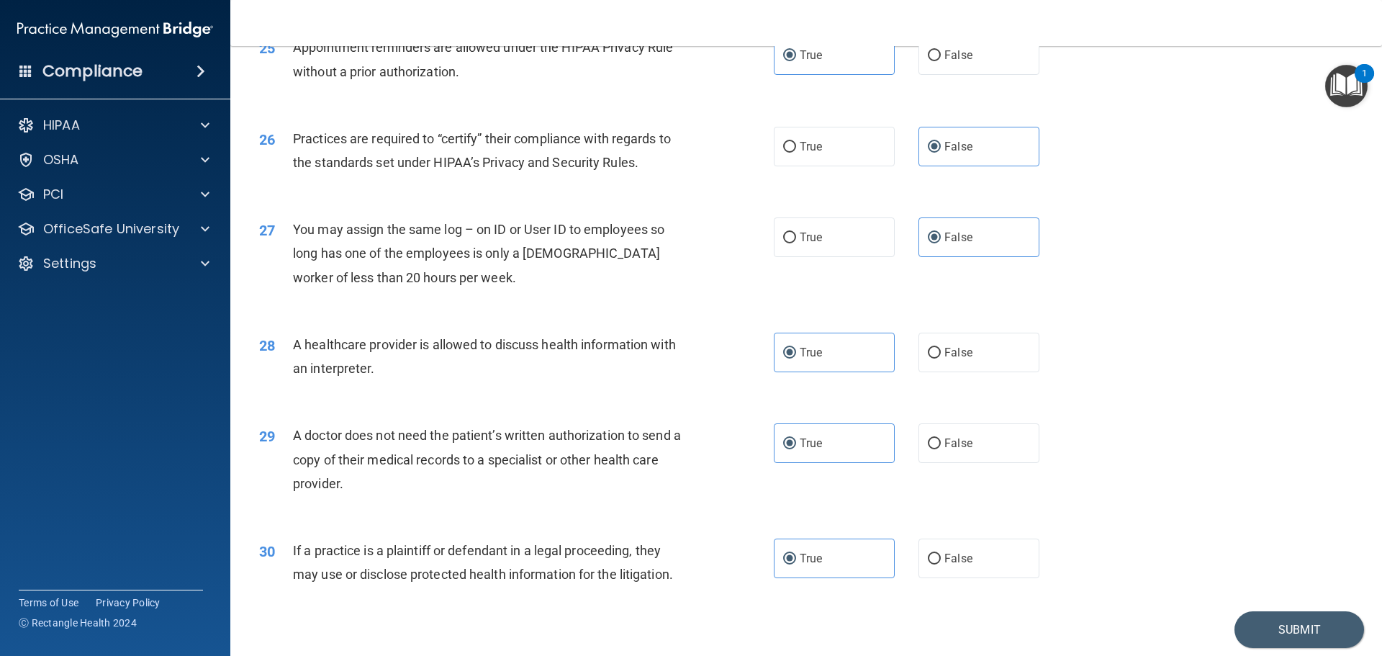
scroll to position [2696, 0]
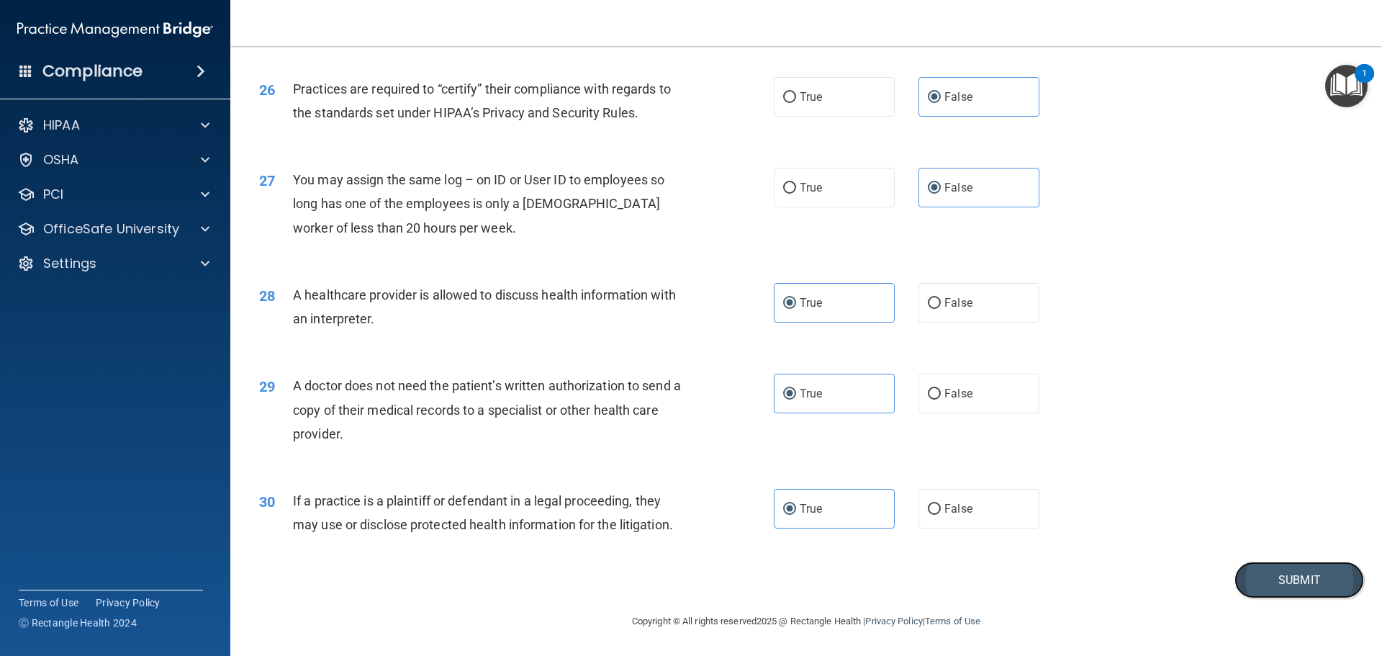
click at [1293, 591] on button "Submit" at bounding box center [1300, 580] width 130 height 37
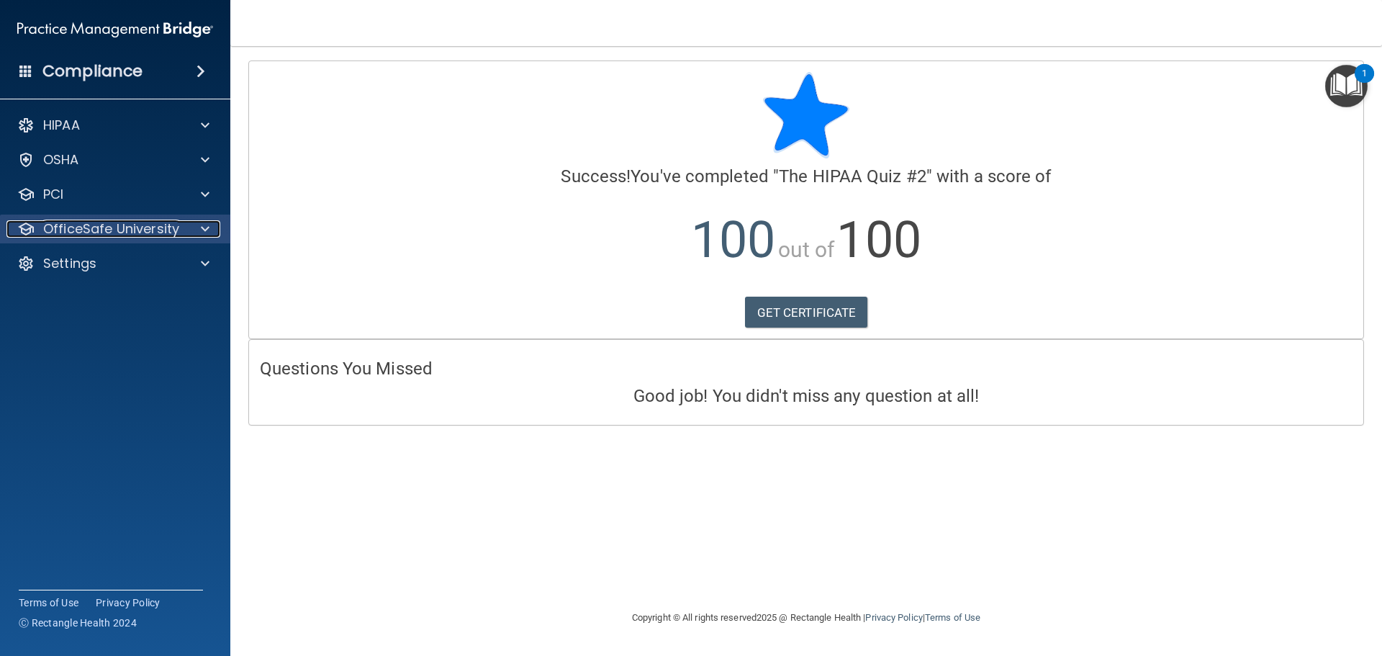
click at [203, 230] on span at bounding box center [205, 228] width 9 height 17
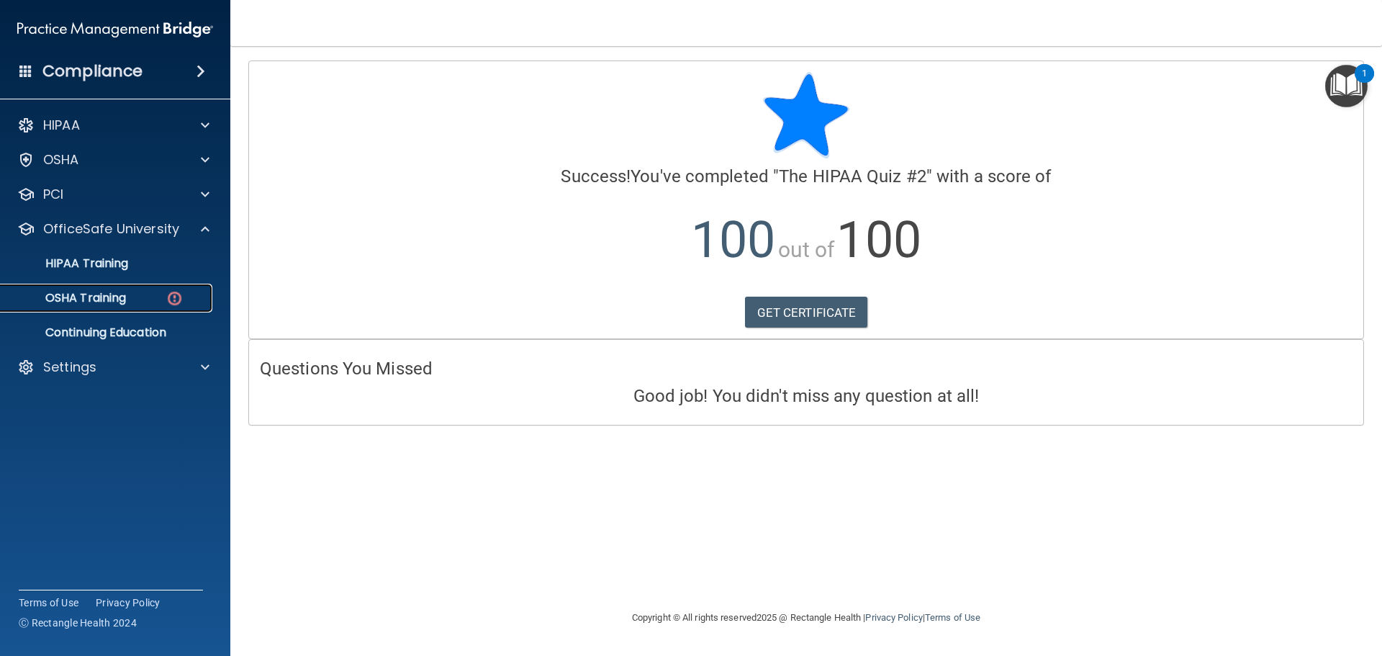
click at [130, 294] on div "OSHA Training" at bounding box center [107, 298] width 197 height 14
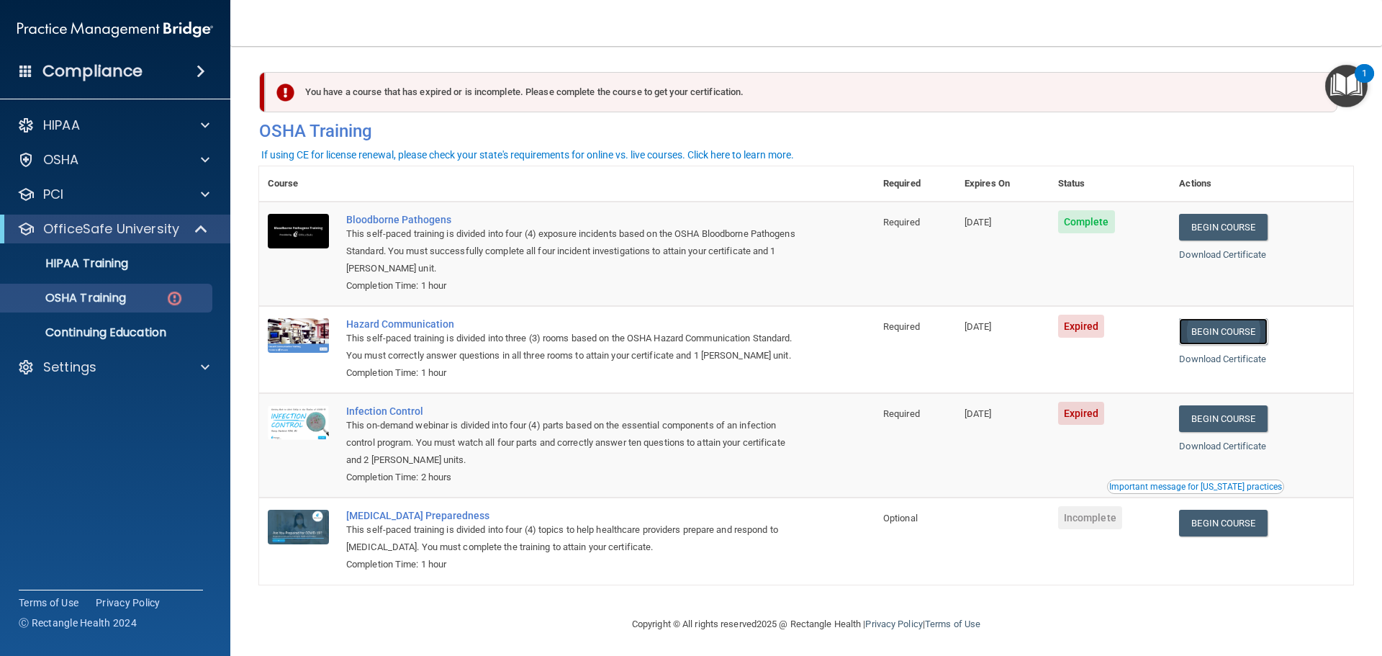
click at [1219, 334] on link "Begin Course" at bounding box center [1223, 331] width 88 height 27
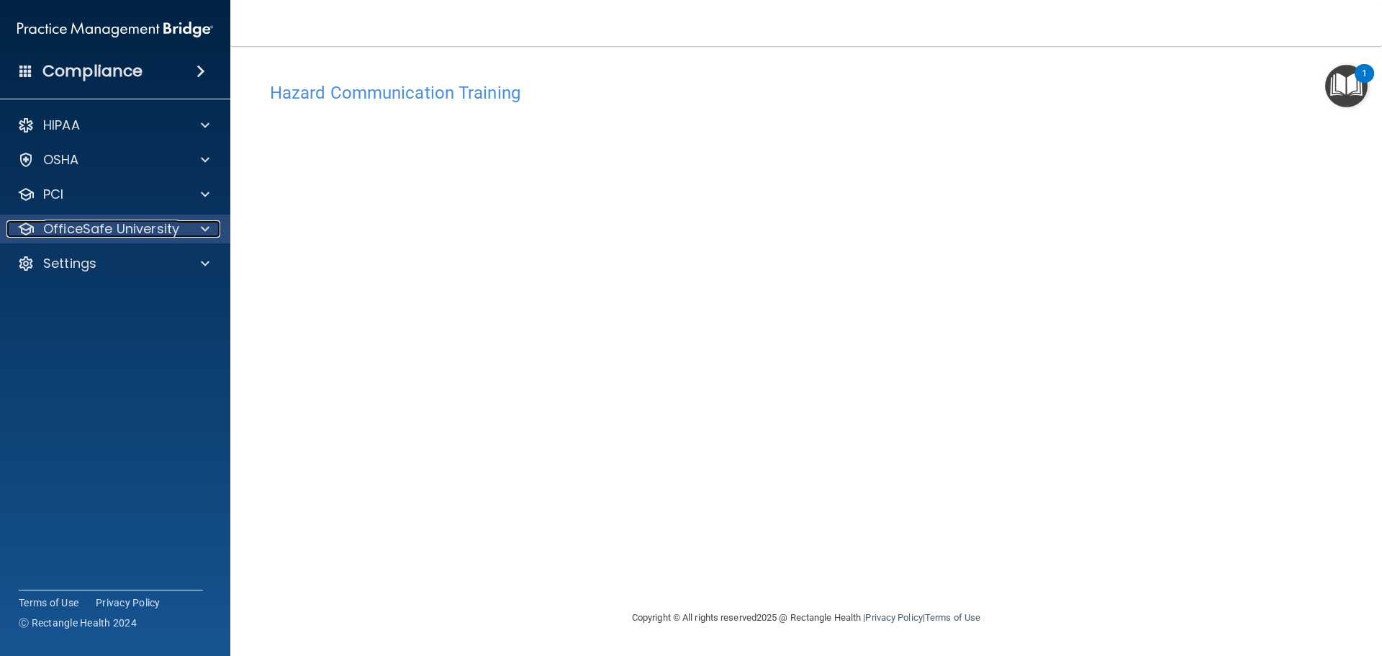
click at [205, 228] on span at bounding box center [205, 228] width 9 height 17
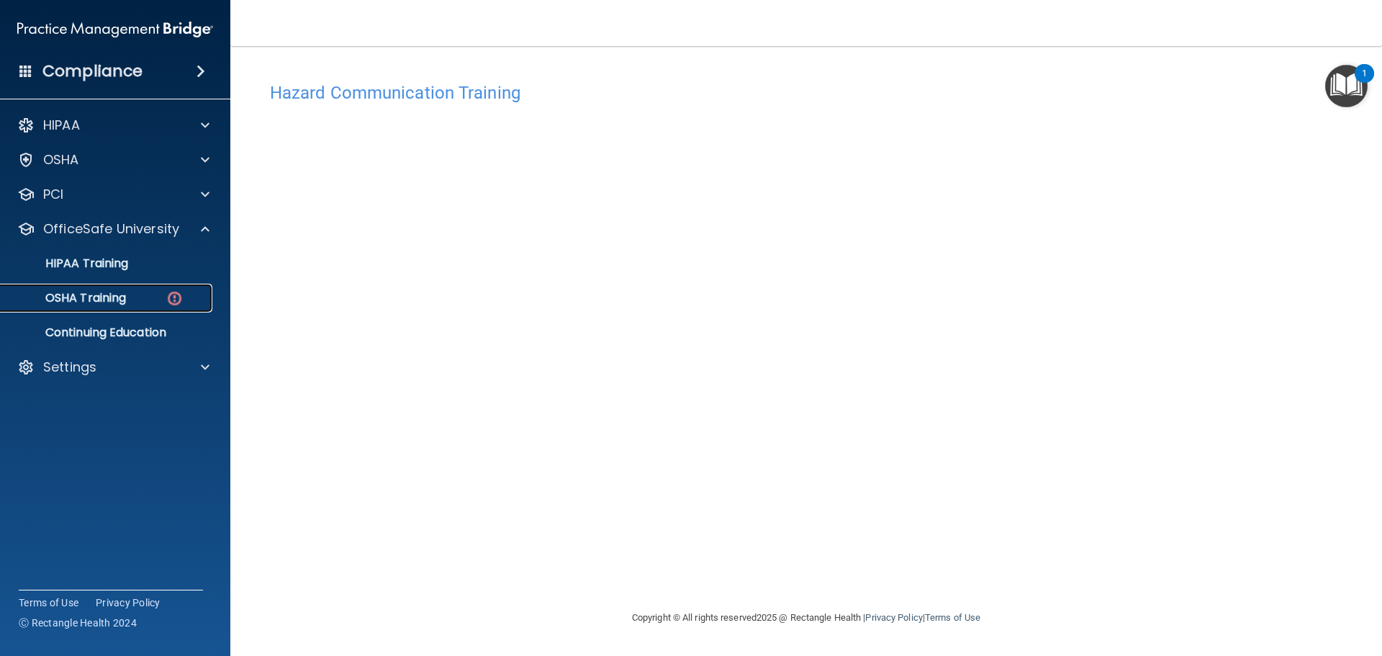
click at [184, 293] on div "OSHA Training" at bounding box center [107, 298] width 197 height 14
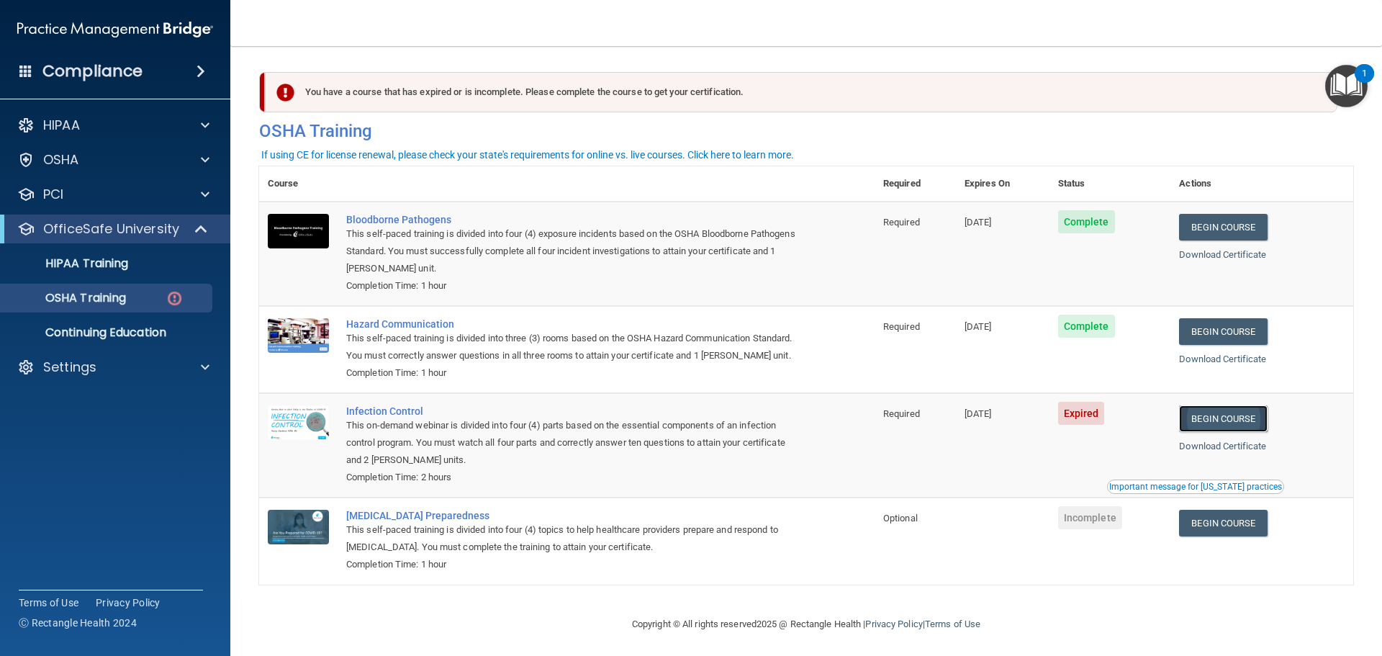
click at [1235, 432] on link "Begin Course" at bounding box center [1223, 418] width 88 height 27
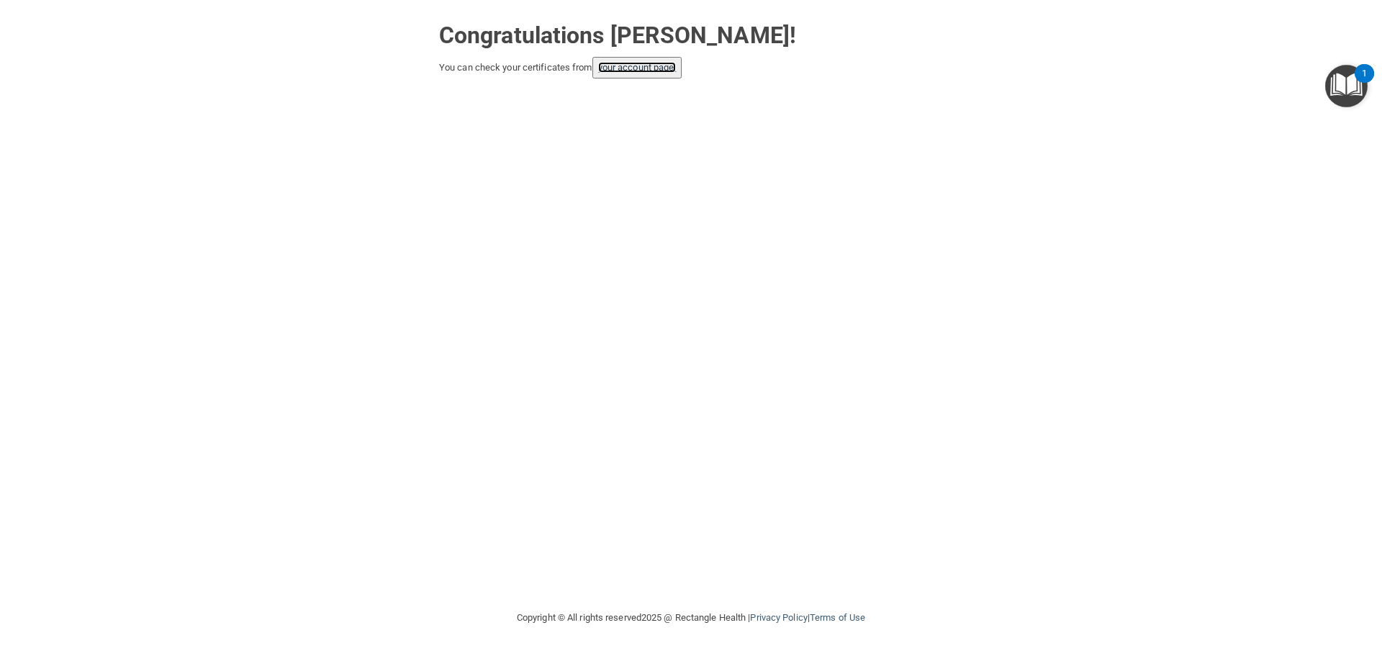
drag, startPoint x: 660, startPoint y: 71, endPoint x: 654, endPoint y: 76, distance: 8.7
click at [658, 72] on link "your account page!" at bounding box center [637, 67] width 78 height 11
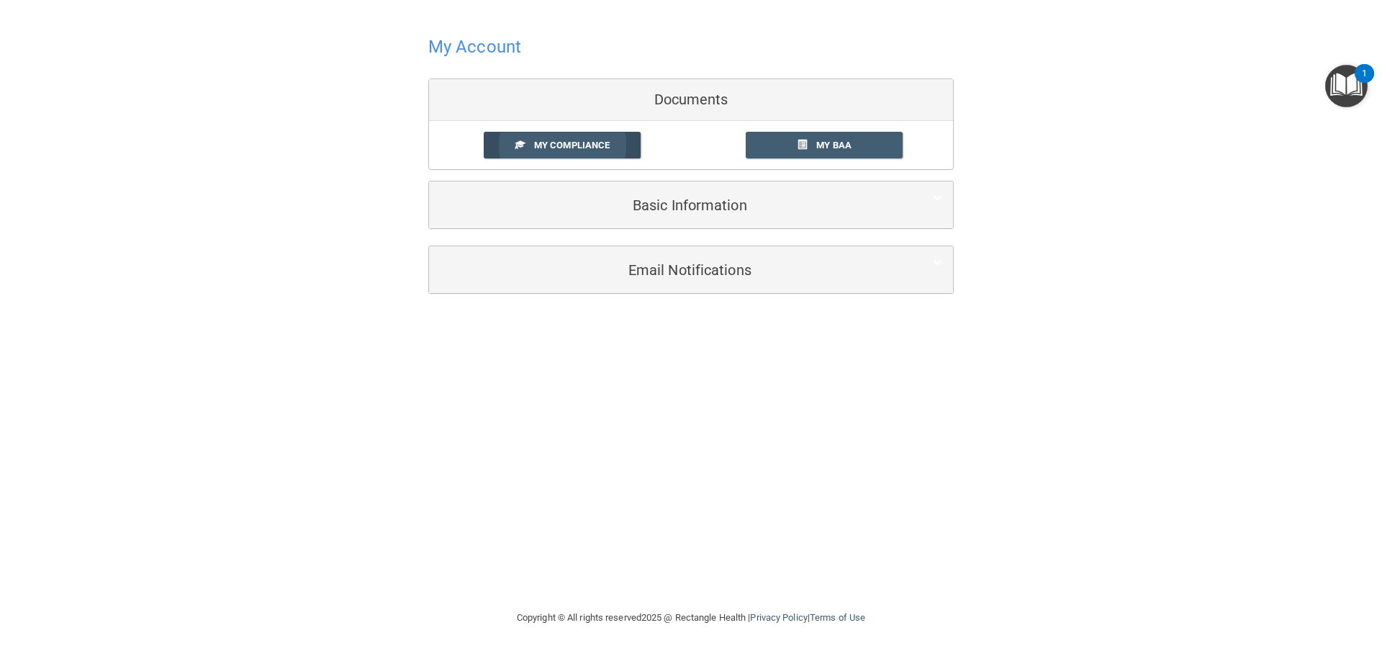
click at [603, 142] on span "My Compliance" at bounding box center [572, 145] width 76 height 11
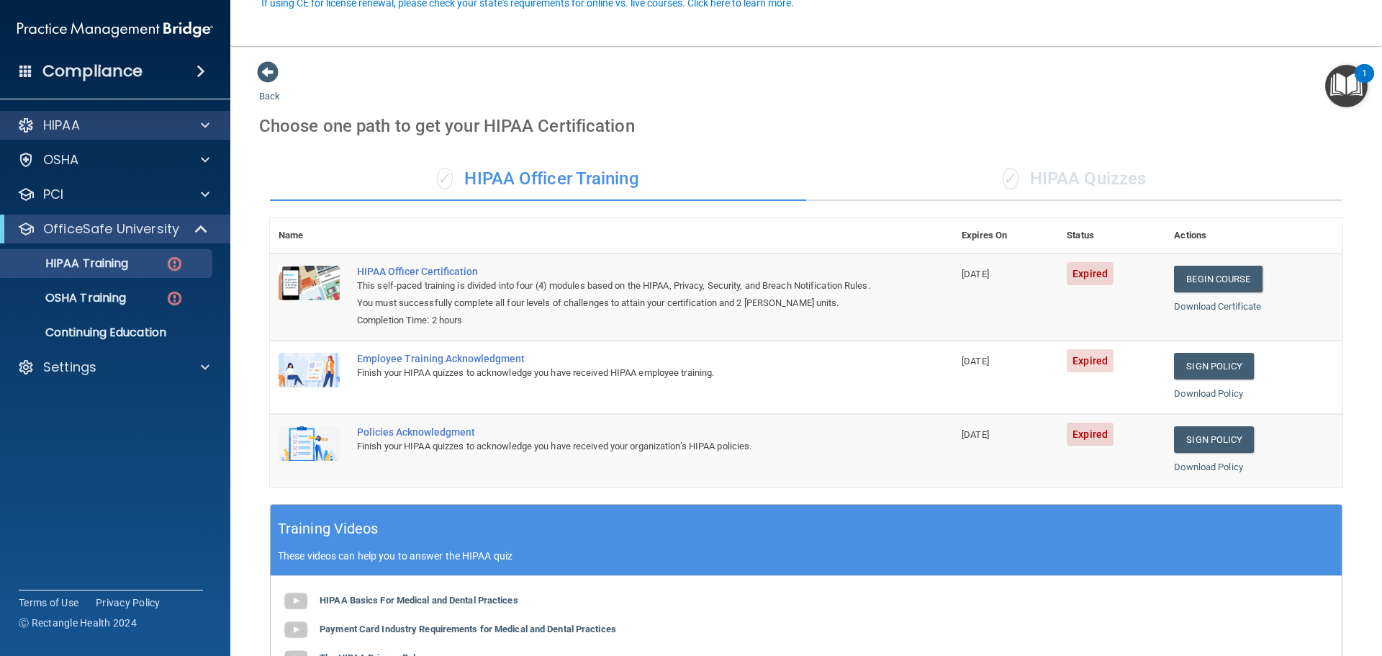
scroll to position [144, 0]
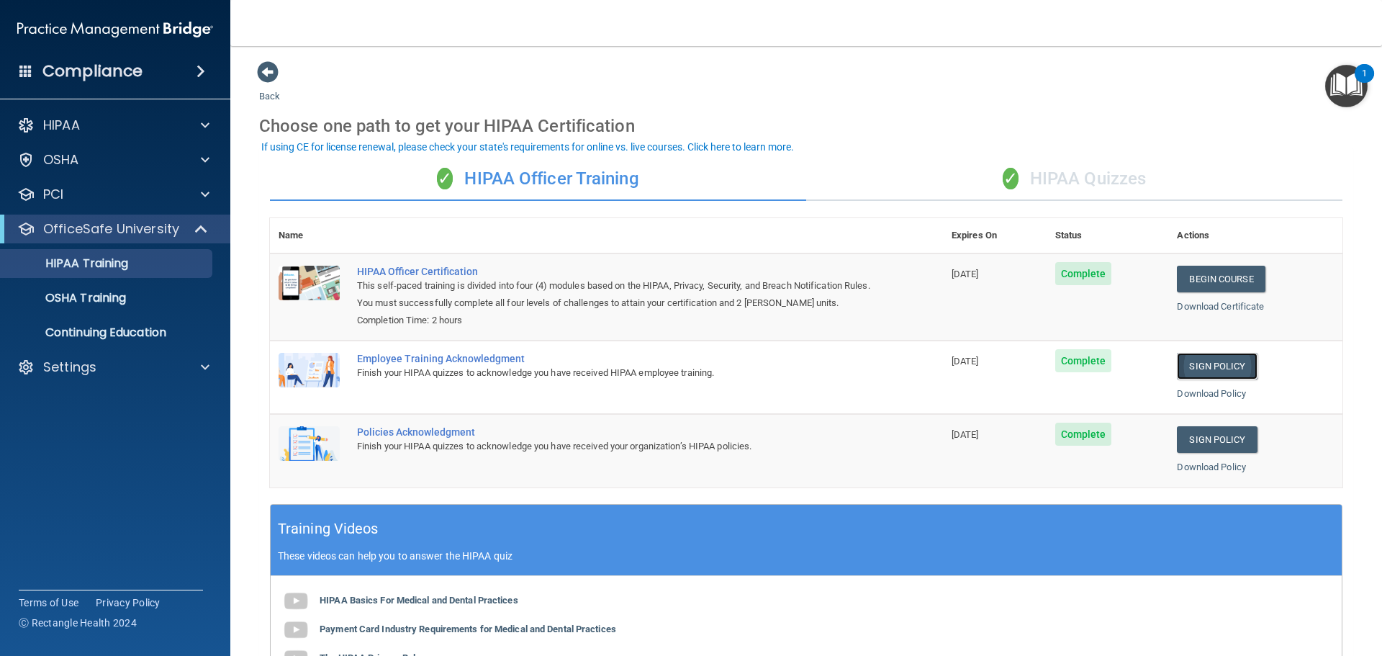
click at [1212, 369] on link "Sign Policy" at bounding box center [1217, 366] width 80 height 27
click at [1087, 184] on div "✓ HIPAA Quizzes" at bounding box center [1074, 179] width 536 height 43
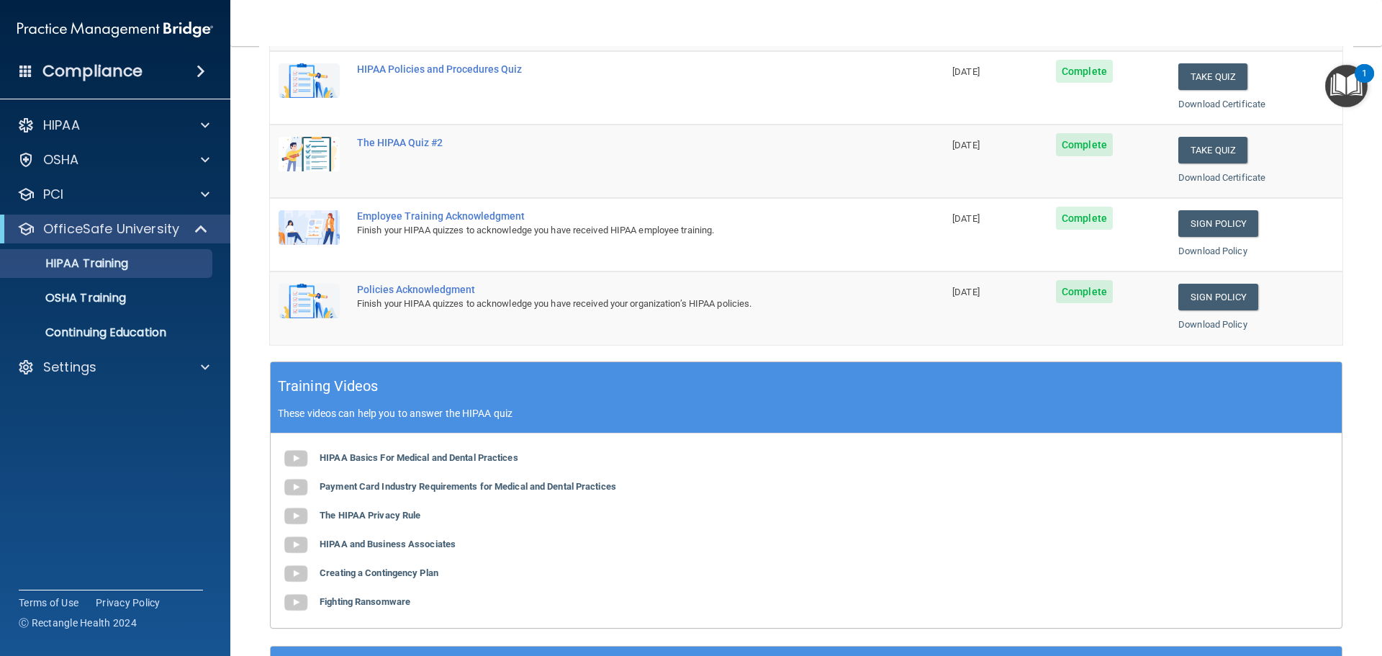
scroll to position [288, 0]
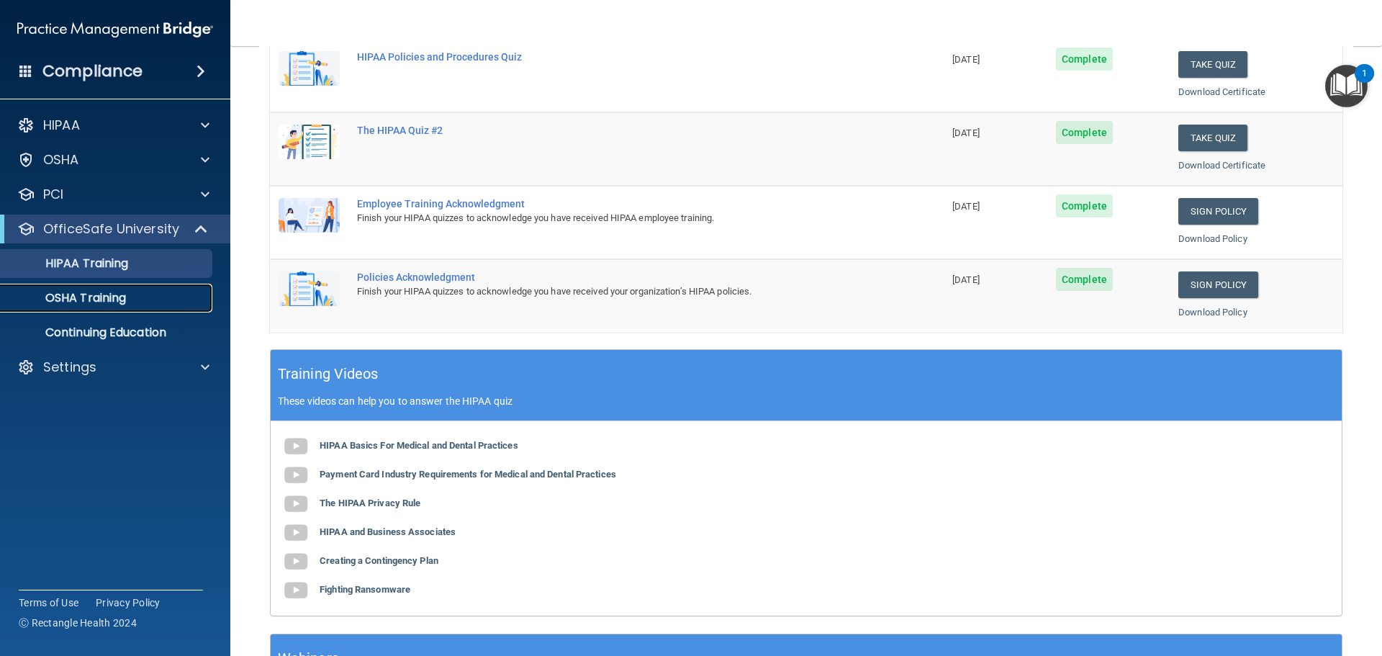
click at [110, 294] on p "OSHA Training" at bounding box center [67, 298] width 117 height 14
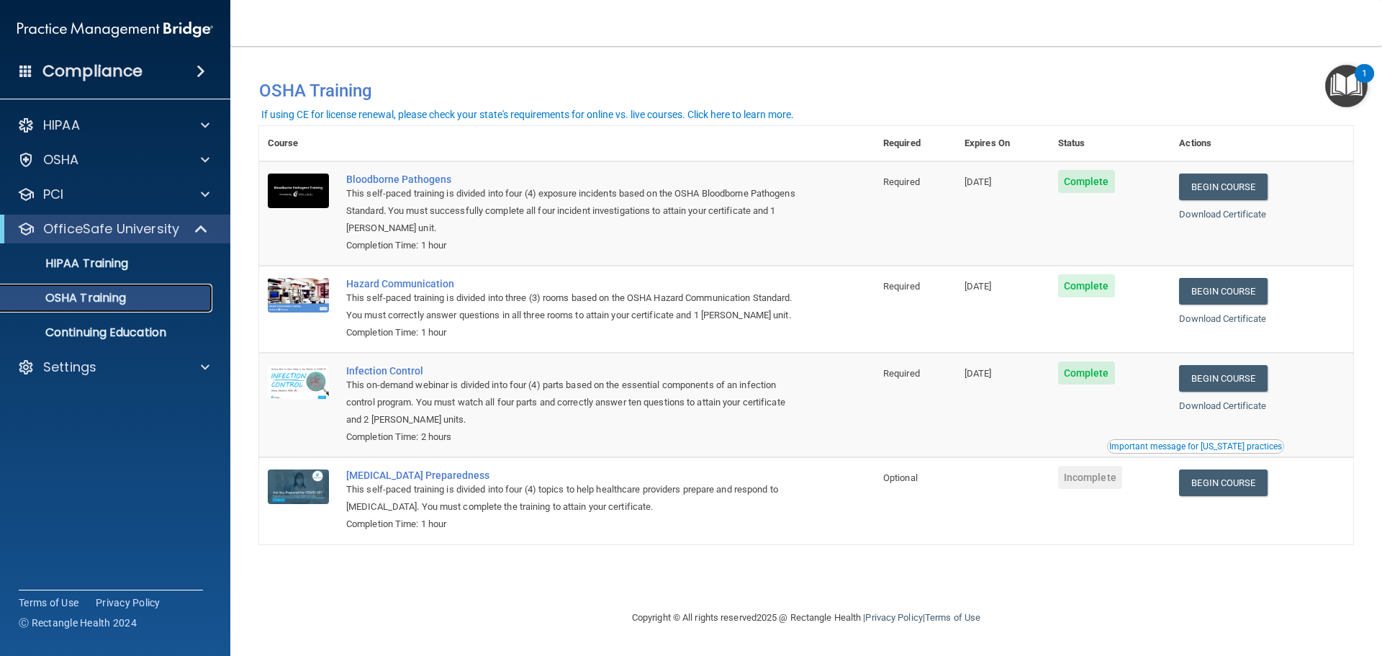
click at [95, 302] on p "OSHA Training" at bounding box center [67, 298] width 117 height 14
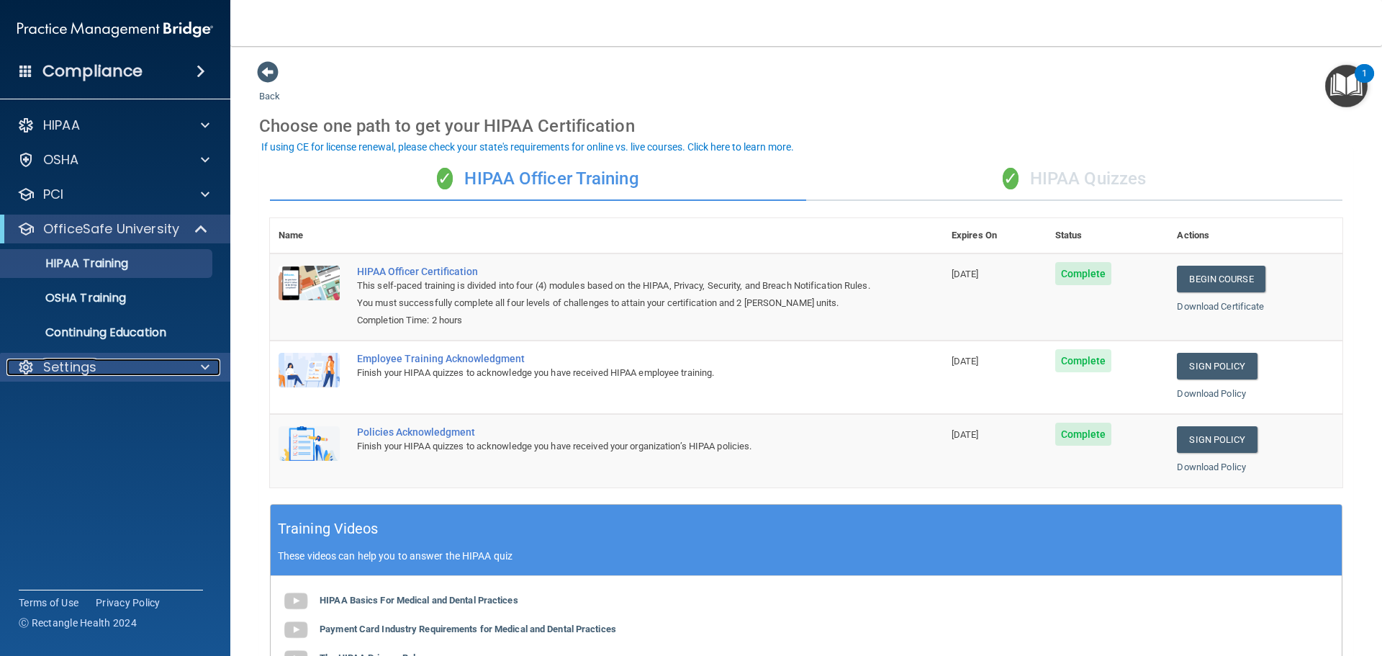
click at [91, 367] on p "Settings" at bounding box center [69, 367] width 53 height 17
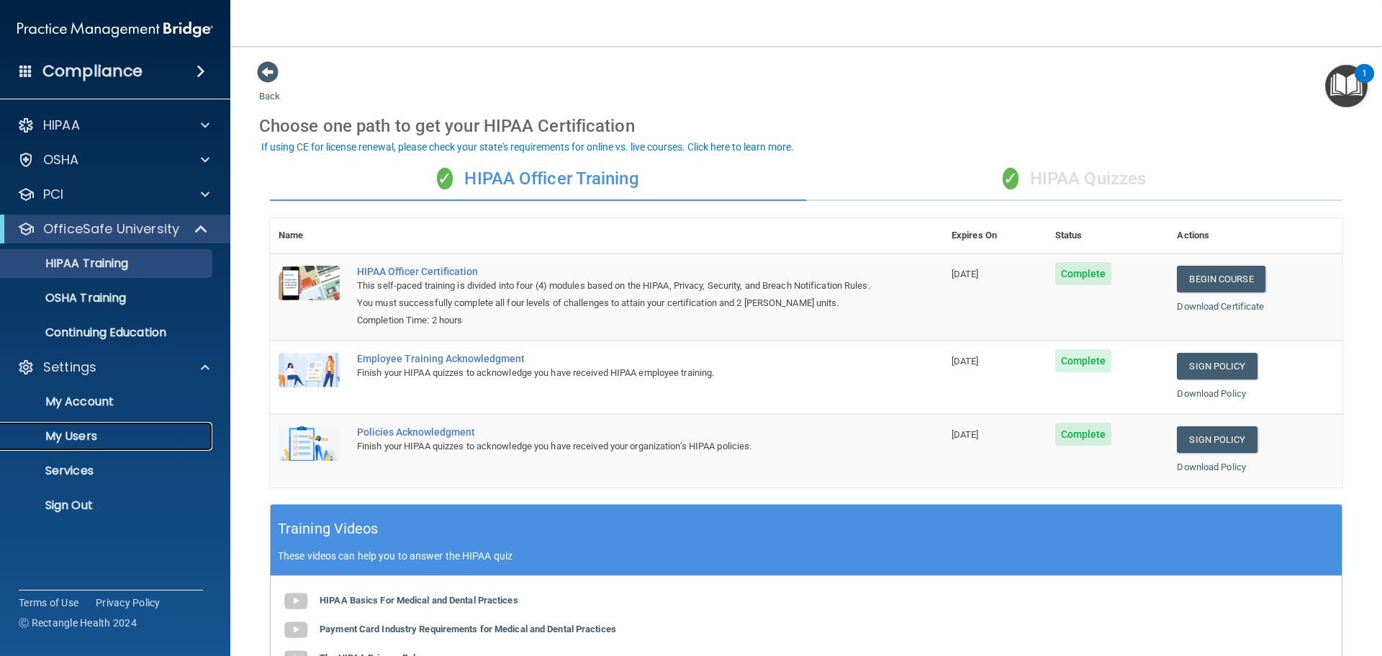
click at [84, 436] on p "My Users" at bounding box center [107, 436] width 197 height 14
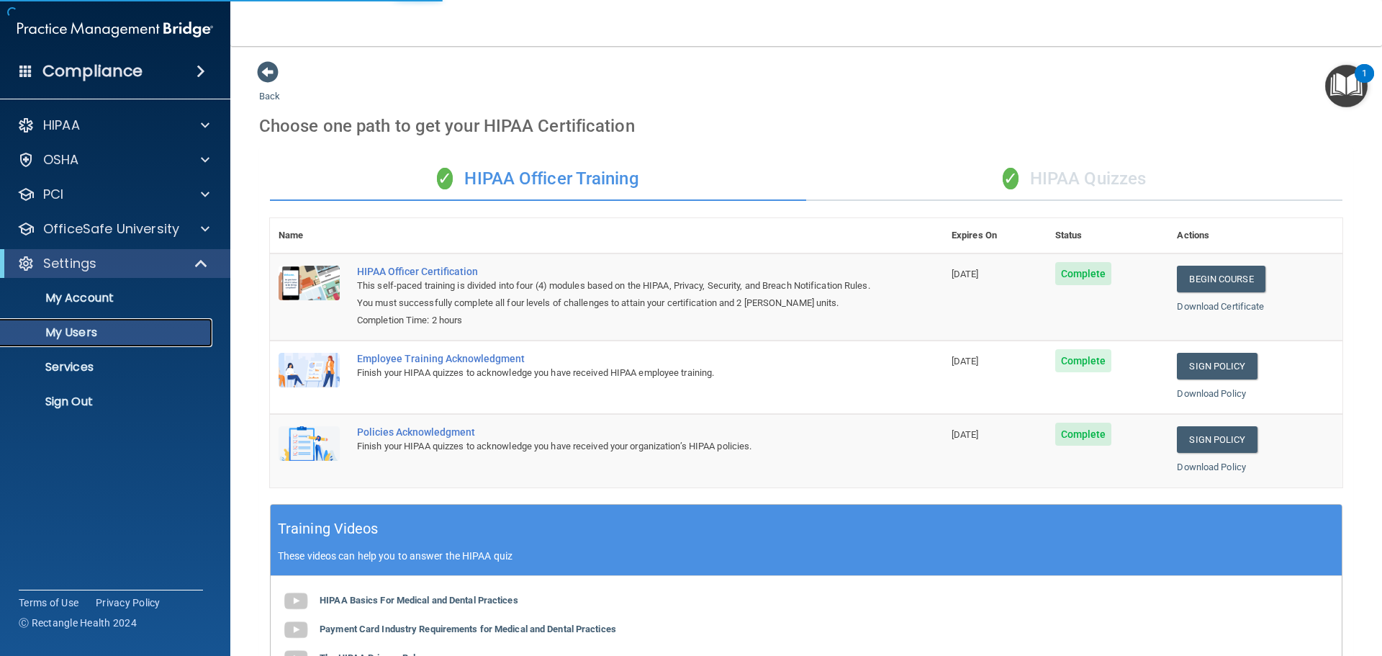
select select "20"
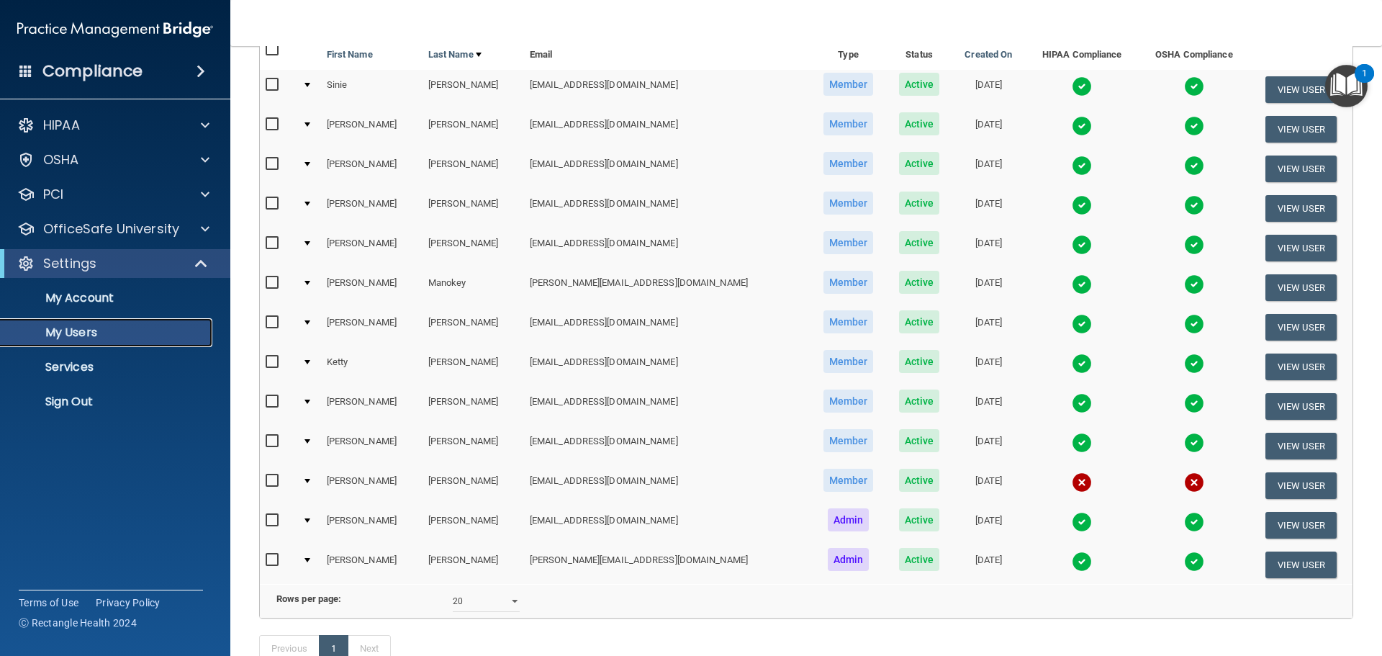
scroll to position [186, 0]
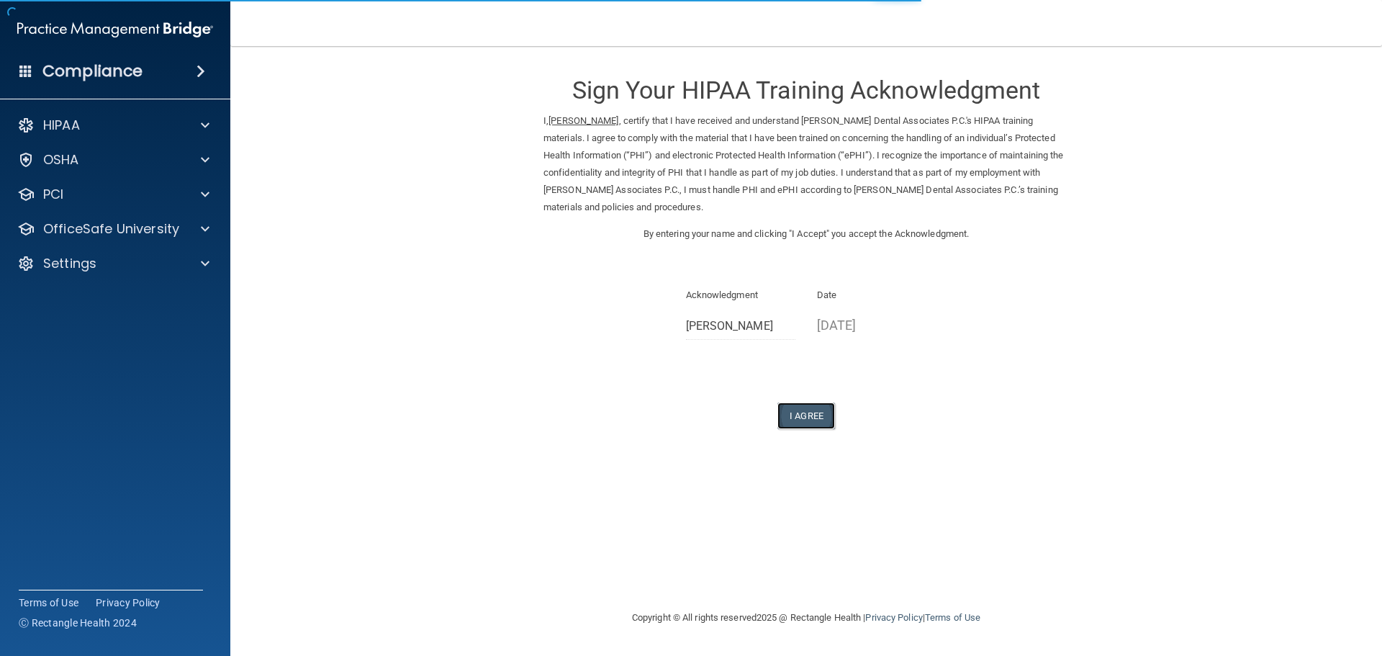
click at [801, 405] on button "I Agree" at bounding box center [807, 415] width 58 height 27
